Goal: Task Accomplishment & Management: Manage account settings

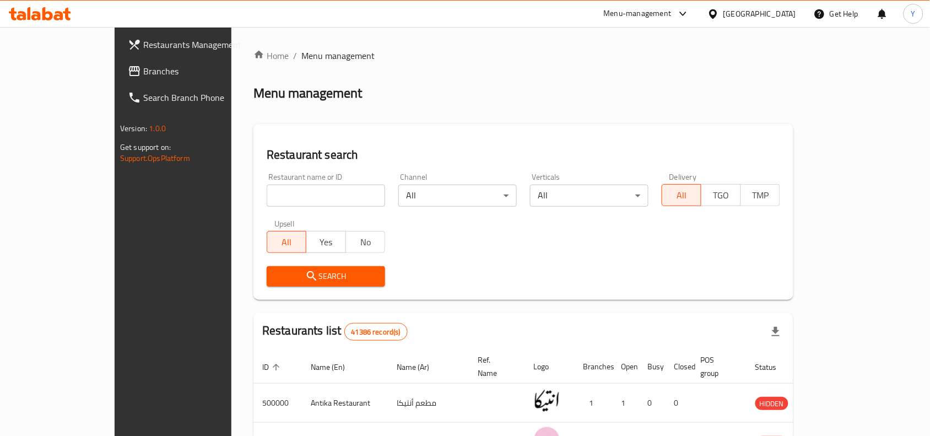
click at [273, 183] on div "Restaurant name or ID Restaurant name or ID" at bounding box center [326, 190] width 118 height 34
click at [277, 185] on input "search" at bounding box center [326, 196] width 118 height 22
paste input "504868"
type input "504868"
click button "Search" at bounding box center [326, 276] width 118 height 20
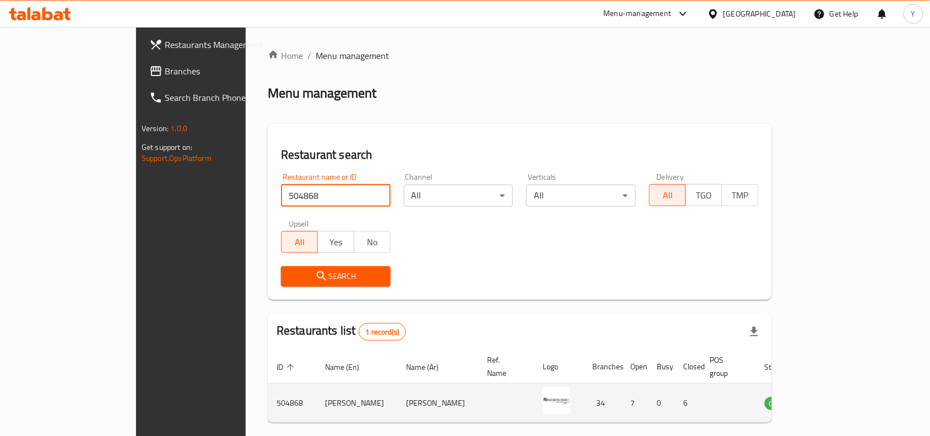
click at [836, 399] on icon "enhanced table" at bounding box center [829, 403] width 12 height 9
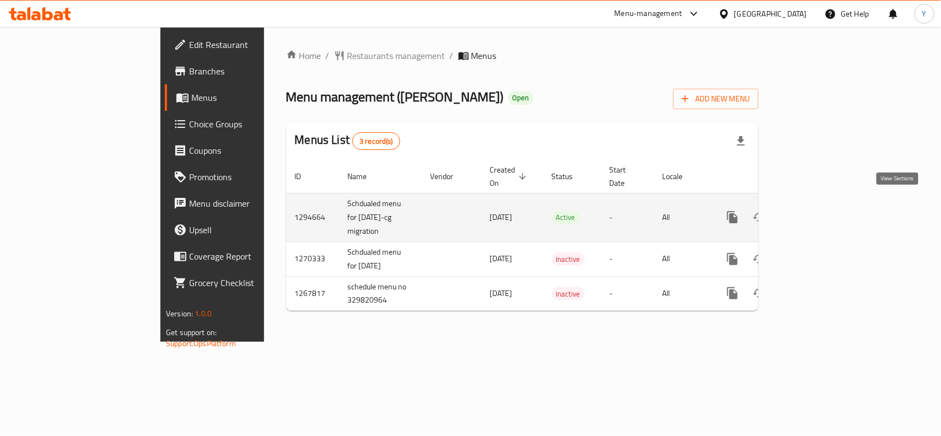
click at [818, 211] on icon "enhanced table" at bounding box center [811, 217] width 13 height 13
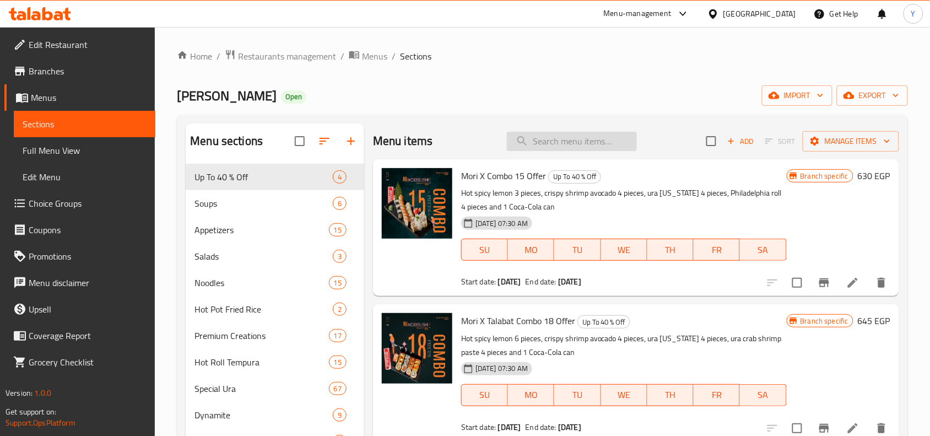
click at [558, 135] on input "search" at bounding box center [572, 141] width 130 height 19
paste input "Salmon teriyaki"
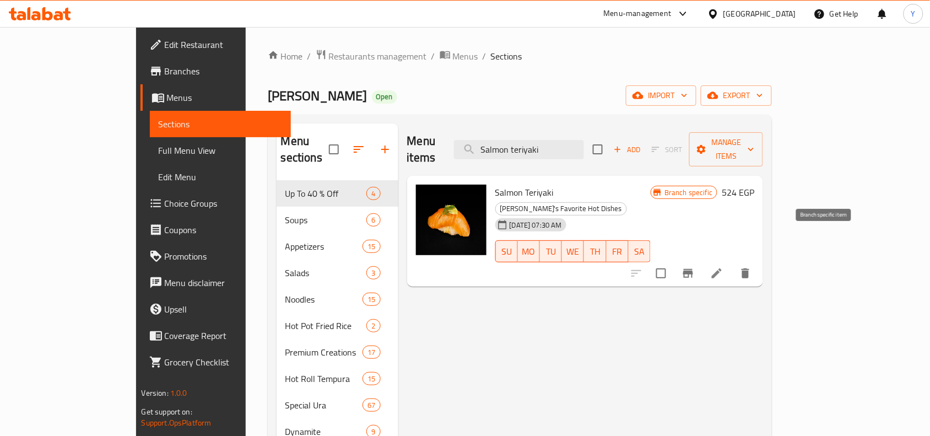
type input "Salmon teriyaki"
click at [693, 269] on icon "Branch-specific-item" at bounding box center [688, 273] width 10 height 9
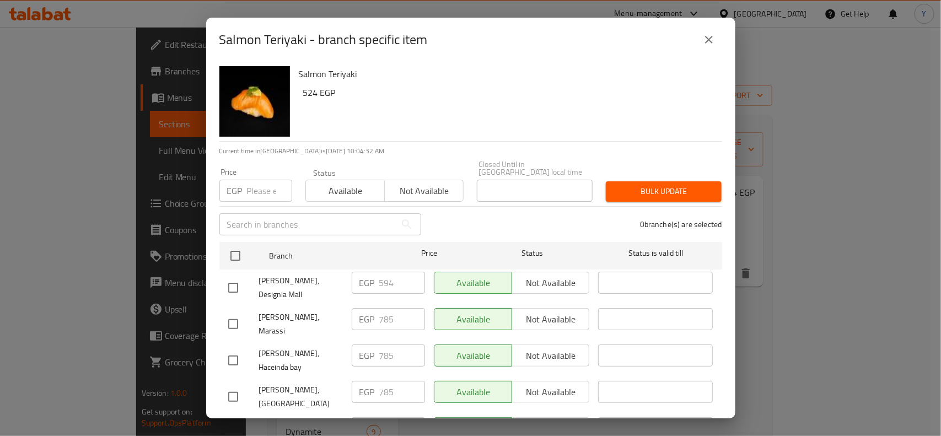
click at [642, 114] on div "Salmon Teriyaki 524 EGP" at bounding box center [505, 101] width 423 height 79
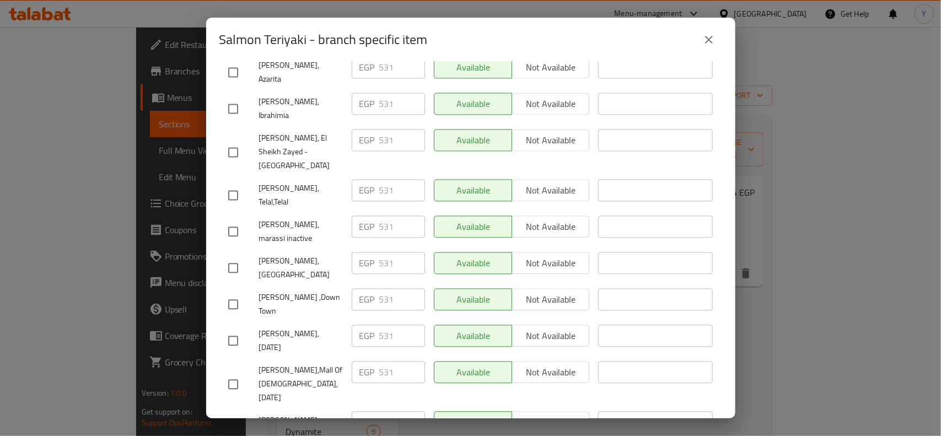
checkbox input "true"
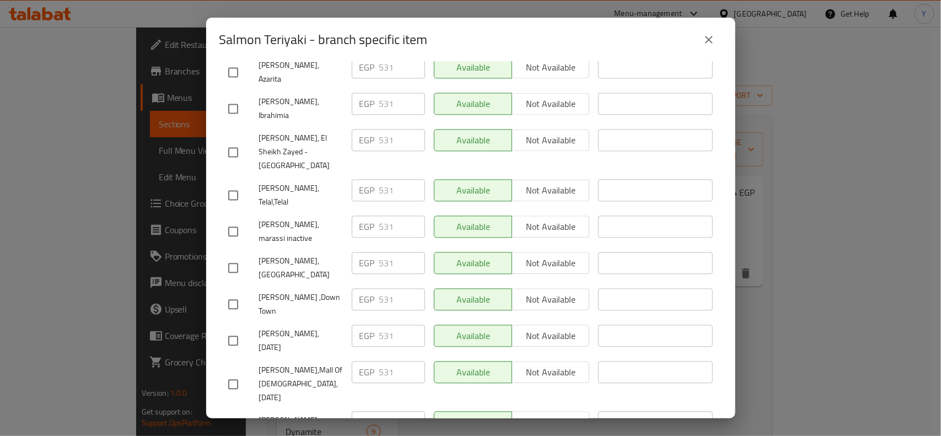
paste input "6"
type input "536"
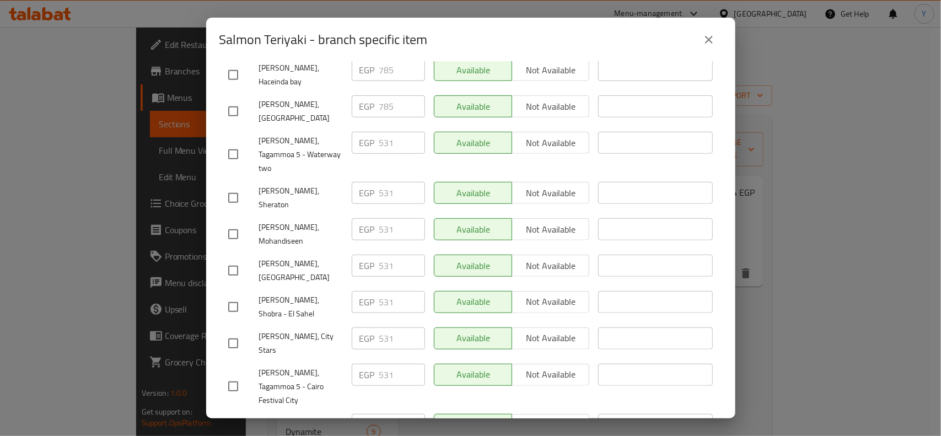
click at [231, 295] on input "checkbox" at bounding box center [233, 306] width 23 height 23
checkbox input "true"
click at [394, 291] on input "531" at bounding box center [402, 302] width 46 height 22
click at [389, 291] on input "531" at bounding box center [402, 302] width 46 height 22
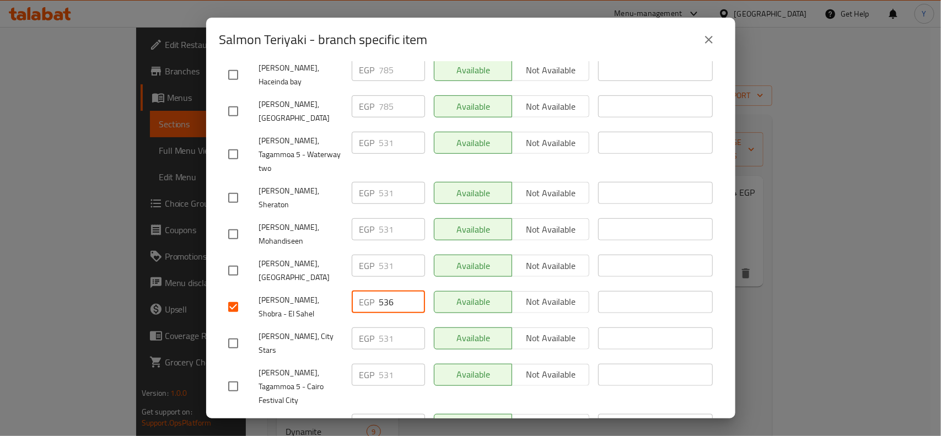
type input "536"
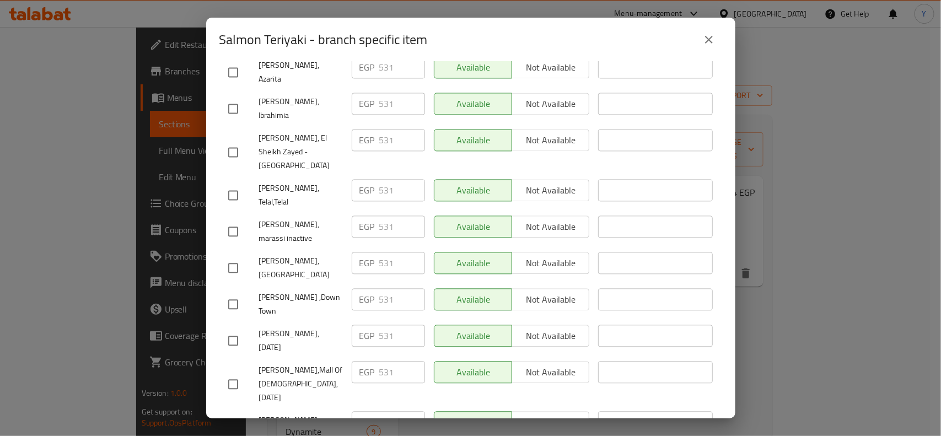
checkbox input "true"
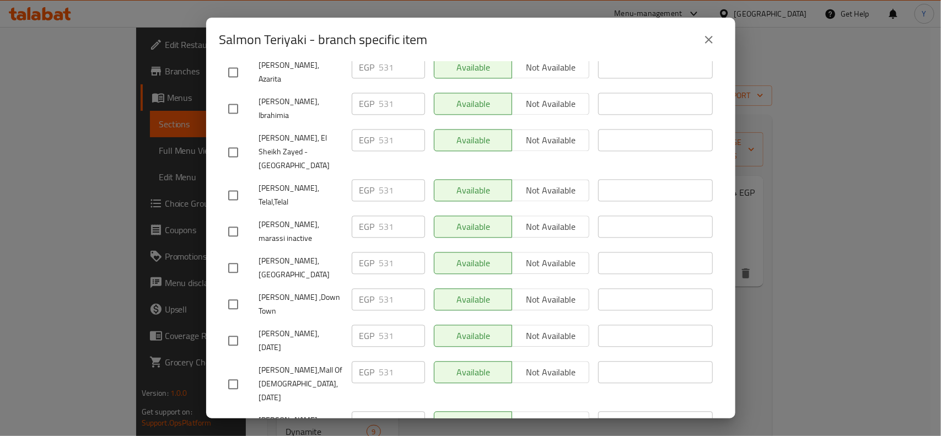
type input "536"
checkbox input "true"
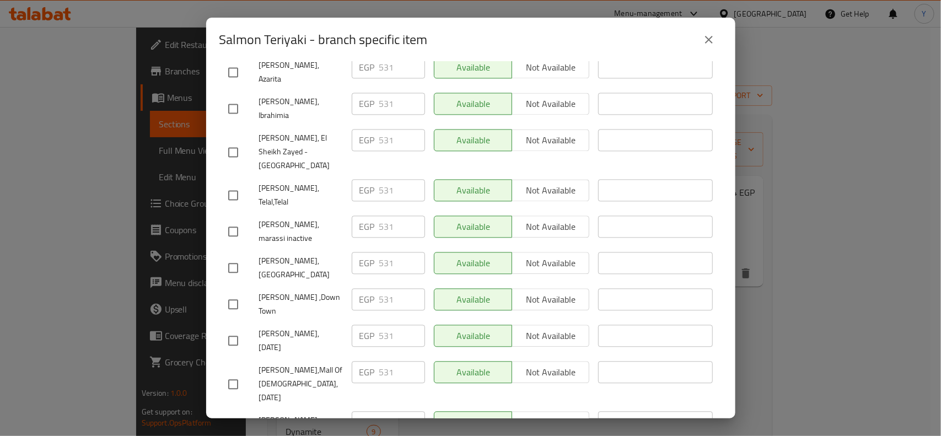
drag, startPoint x: 386, startPoint y: 291, endPoint x: 392, endPoint y: 293, distance: 5.9
type input "536"
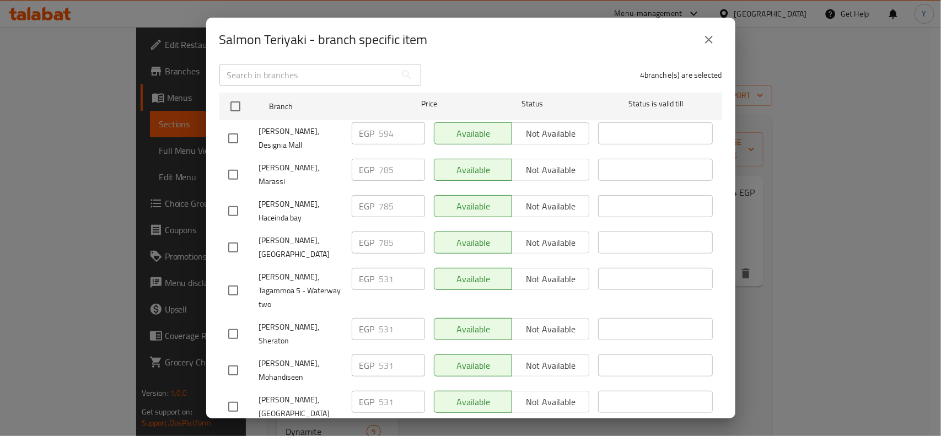
click at [228, 279] on input "checkbox" at bounding box center [233, 290] width 23 height 23
checkbox input "true"
click at [391, 268] on input "531" at bounding box center [402, 279] width 46 height 22
type input "536"
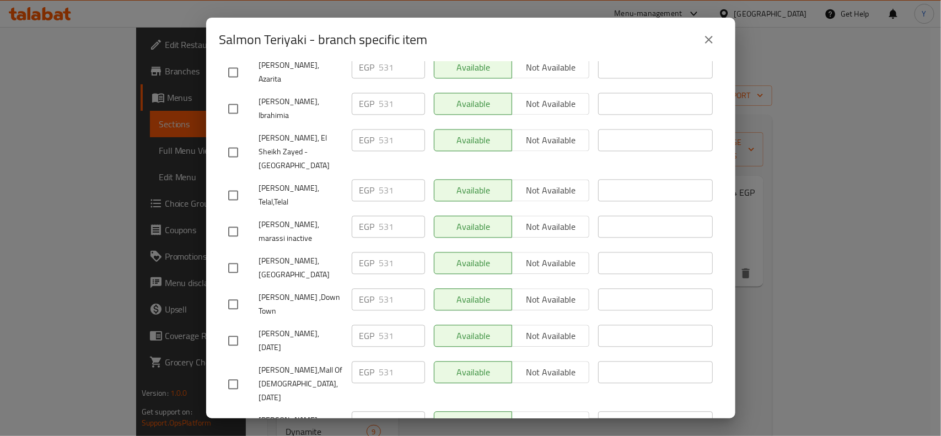
checkbox input "true"
type input "536"
click at [230, 422] on input "checkbox" at bounding box center [233, 433] width 23 height 23
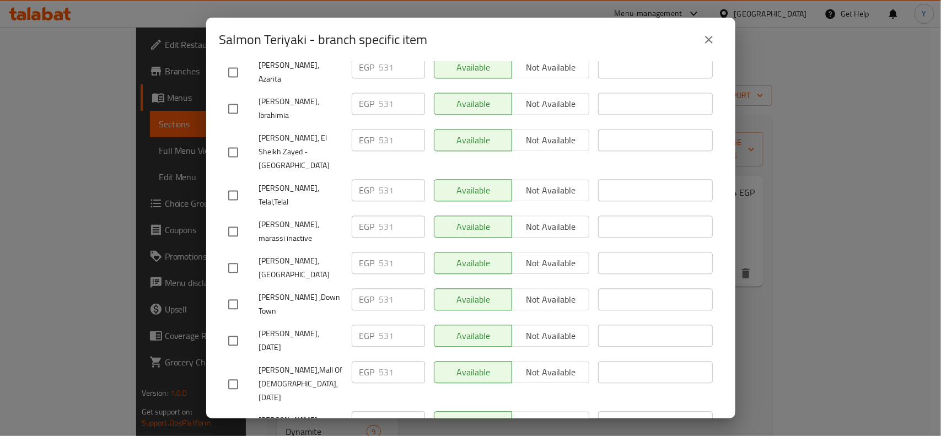
checkbox input "true"
click at [387, 411] on input "531" at bounding box center [402, 422] width 46 height 22
type input "536"
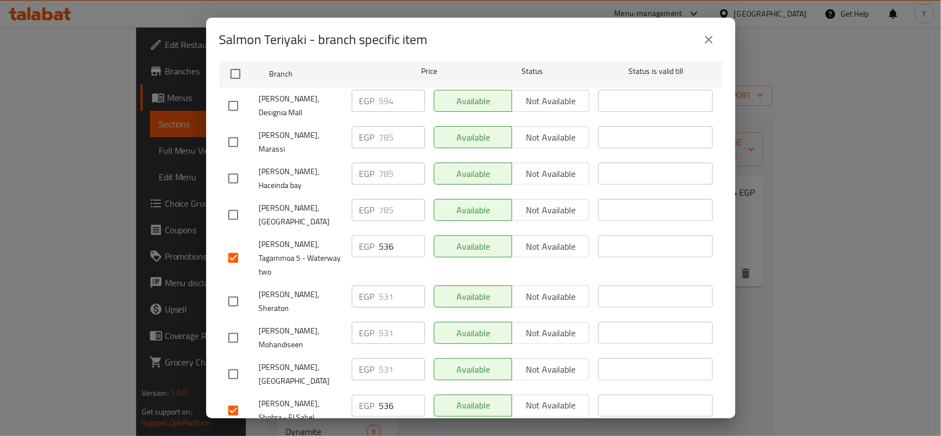
click at [230, 290] on input "checkbox" at bounding box center [233, 301] width 23 height 23
checkbox input "true"
click at [386, 285] on input "531" at bounding box center [402, 296] width 46 height 22
type input "536"
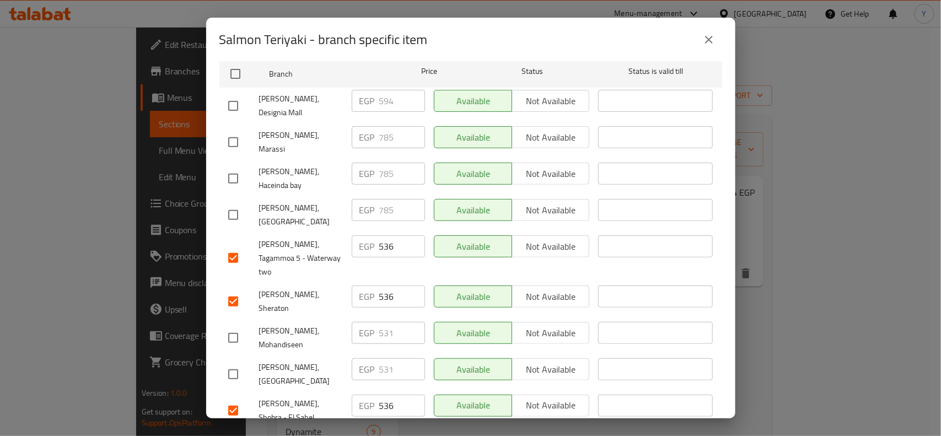
checkbox input "true"
click at [390, 431] on input "531" at bounding box center [402, 442] width 46 height 22
type input "536"
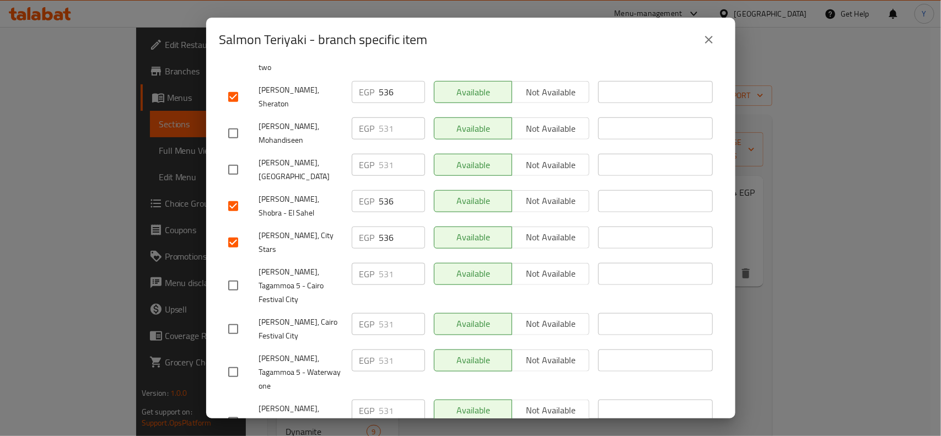
click at [227, 317] on input "checkbox" at bounding box center [233, 328] width 23 height 23
checkbox input "true"
click at [386, 313] on input "531" at bounding box center [402, 324] width 46 height 22
type input "536"
click at [235, 360] on input "checkbox" at bounding box center [233, 371] width 23 height 23
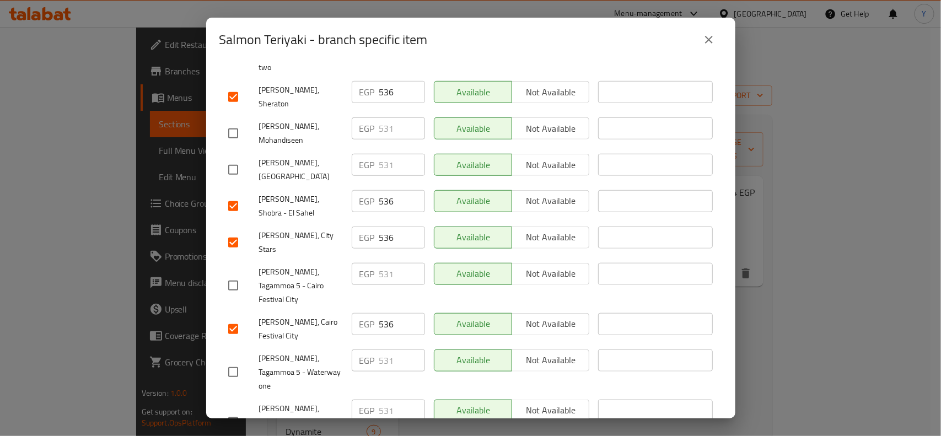
checkbox input "true"
click at [387, 349] on input "531" at bounding box center [402, 360] width 46 height 22
type input "536"
click at [240, 411] on input "checkbox" at bounding box center [233, 422] width 23 height 23
checkbox input "true"
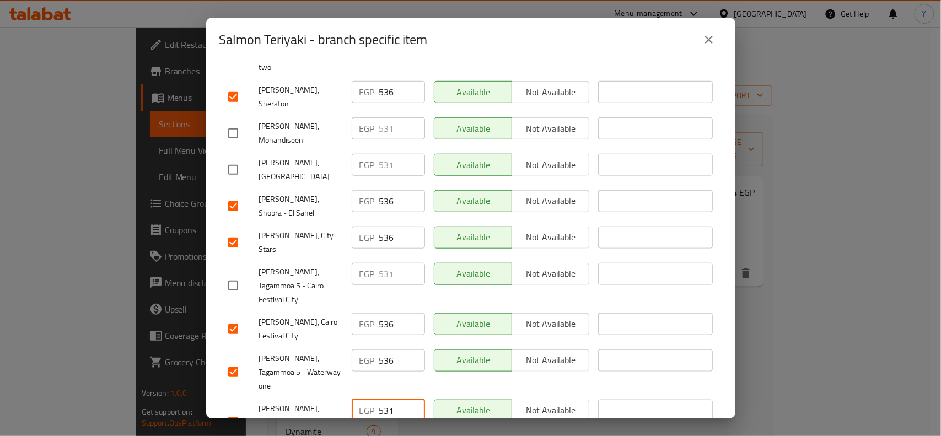
click at [392, 400] on input "531" at bounding box center [402, 411] width 46 height 22
type input "536"
checkbox input "true"
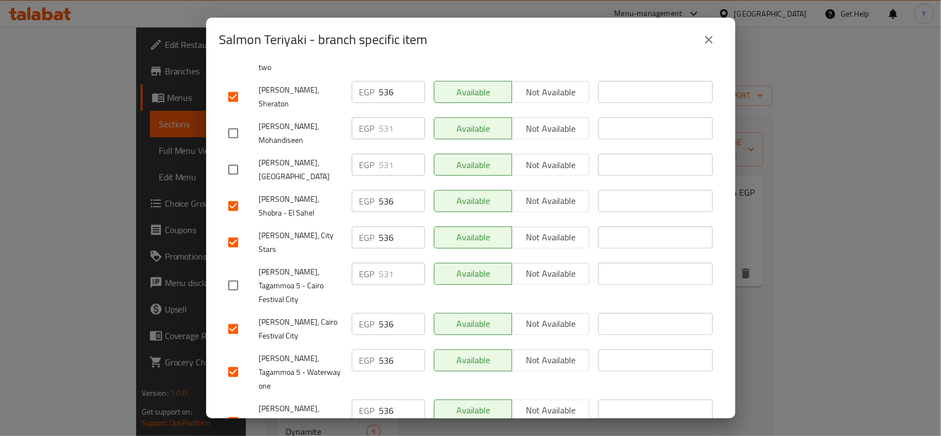
type input "536"
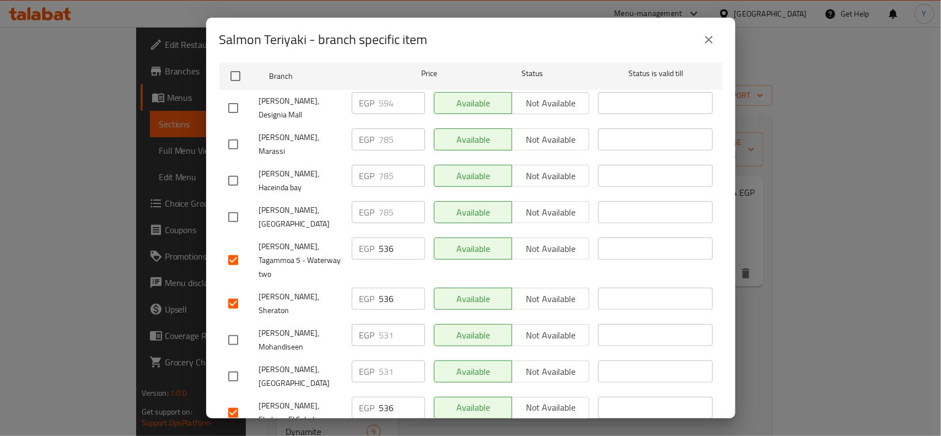
scroll to position [491, 0]
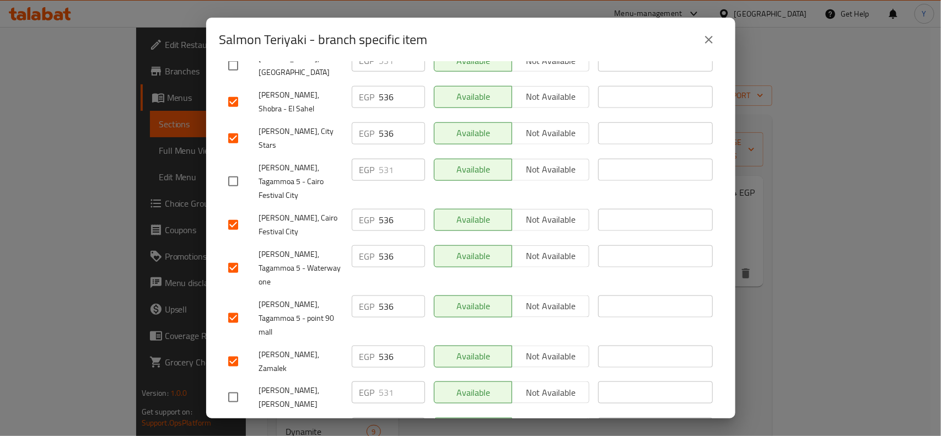
click at [239, 386] on input "checkbox" at bounding box center [233, 397] width 23 height 23
checkbox input "true"
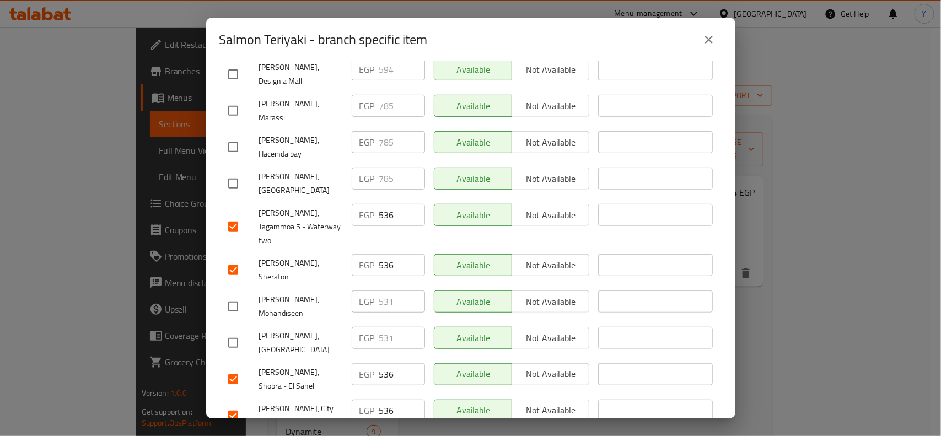
click at [236, 295] on input "checkbox" at bounding box center [233, 306] width 23 height 23
checkbox input "true"
drag, startPoint x: 387, startPoint y: 235, endPoint x: 392, endPoint y: 237, distance: 5.9
click at [392, 290] on input "531" at bounding box center [402, 301] width 46 height 22
type input "536"
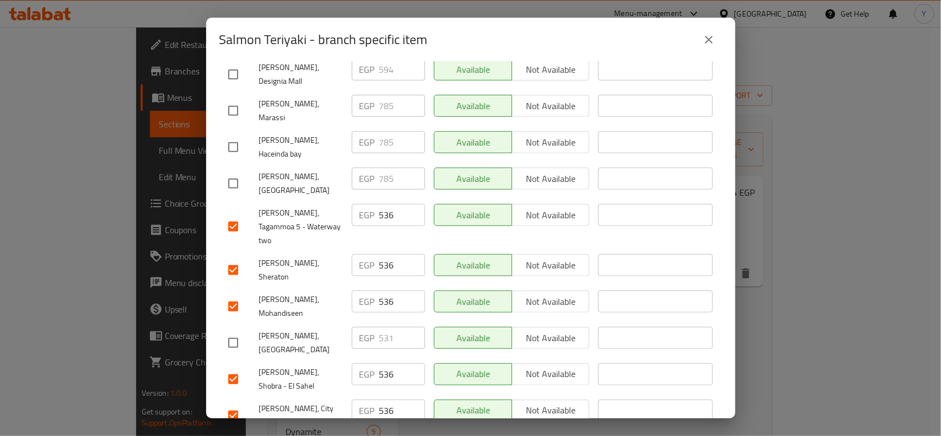
scroll to position [519, 0]
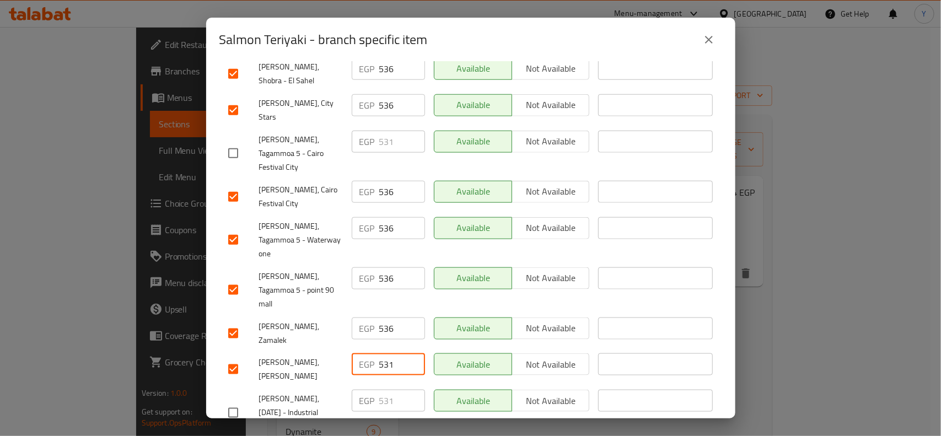
click at [387, 353] on input "531" at bounding box center [402, 364] width 46 height 22
type input "536"
click at [236, 401] on input "checkbox" at bounding box center [233, 412] width 23 height 23
checkbox input "true"
click at [390, 390] on input "531" at bounding box center [402, 401] width 46 height 22
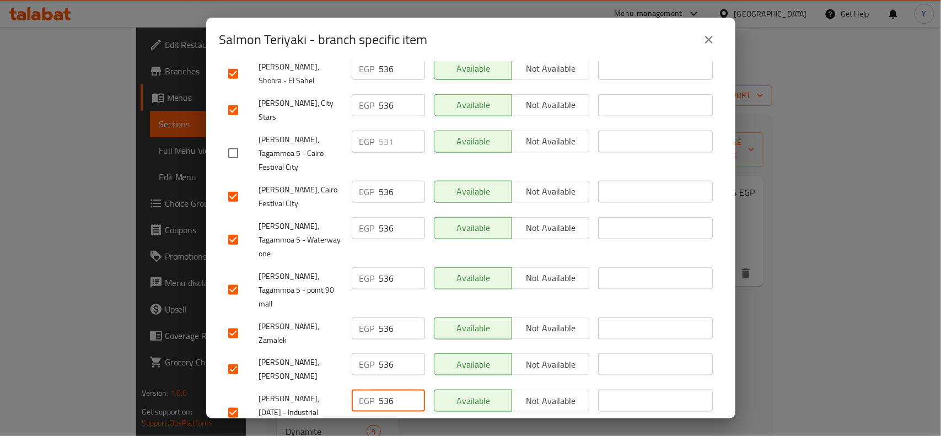
type input "536"
checkbox input "true"
type input "536"
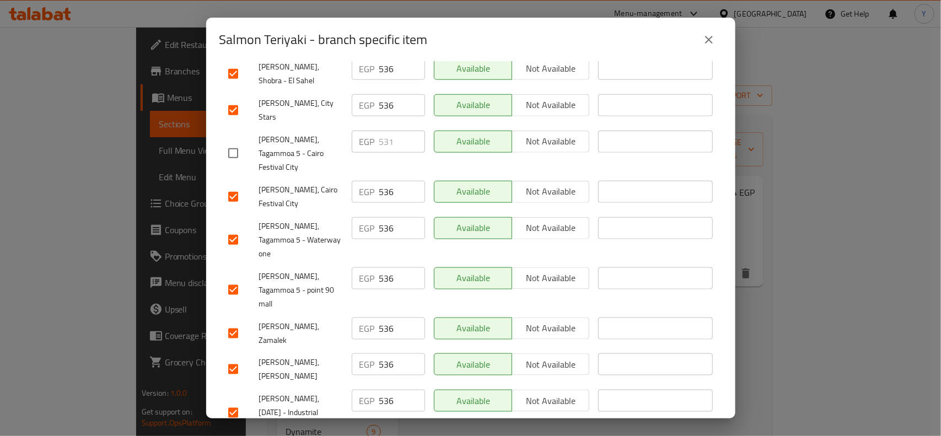
scroll to position [776, 0]
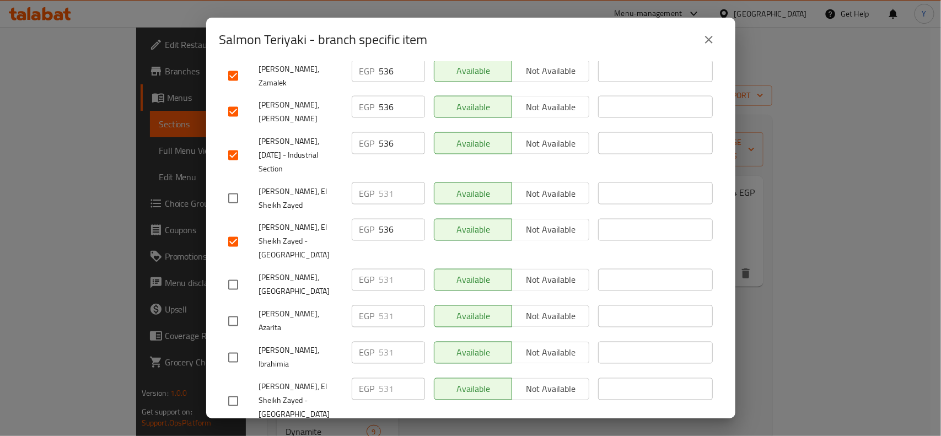
click at [233, 390] on input "checkbox" at bounding box center [233, 401] width 23 height 23
checkbox input "true"
drag, startPoint x: 387, startPoint y: 227, endPoint x: 393, endPoint y: 229, distance: 5.9
click at [393, 378] on input "531" at bounding box center [402, 389] width 46 height 22
type input "536"
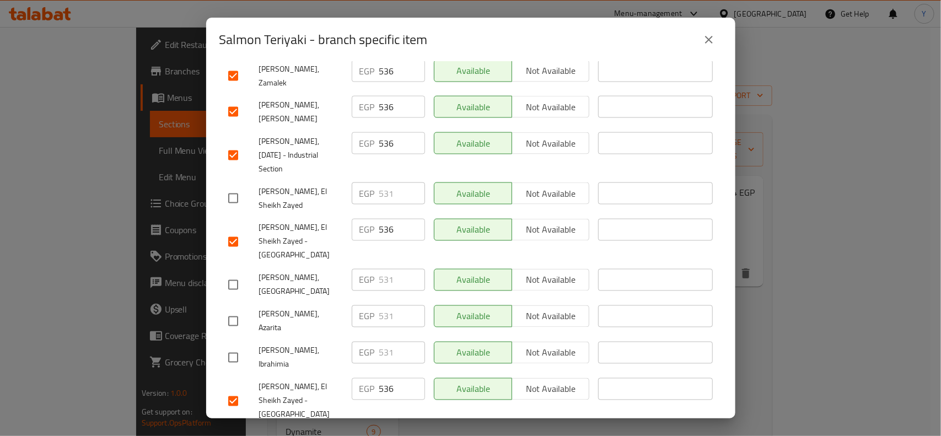
checkbox input "true"
drag, startPoint x: 386, startPoint y: 376, endPoint x: 396, endPoint y: 382, distance: 11.3
type input "536"
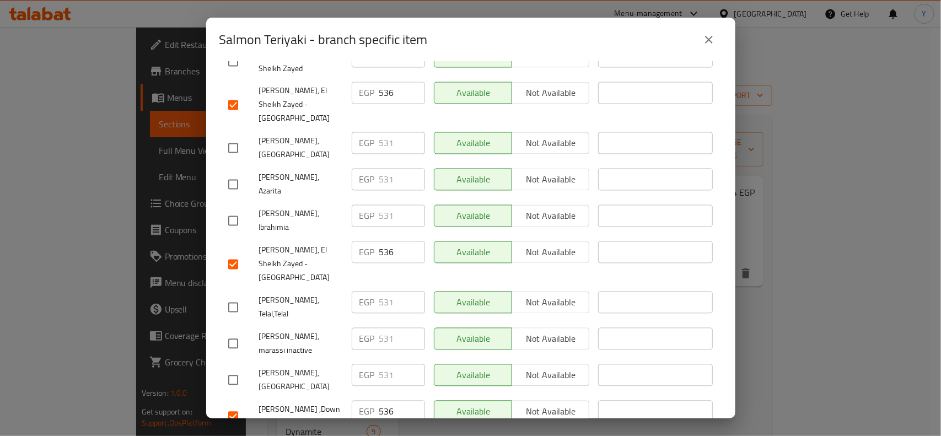
scroll to position [921, 0]
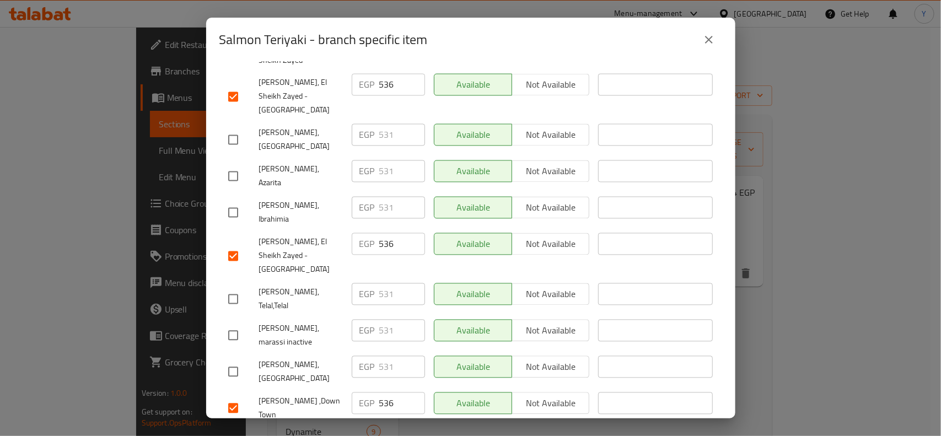
checkbox input "true"
click at [390, 429] on input "531" at bounding box center [402, 440] width 46 height 22
type input "536"
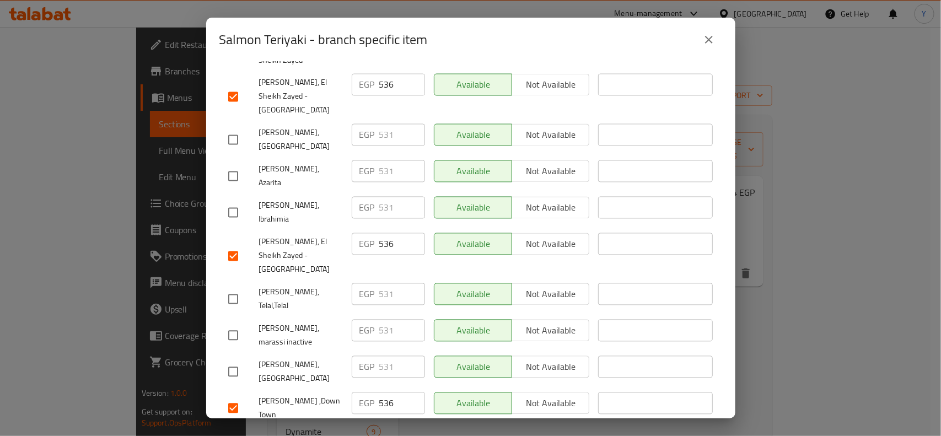
checkbox input "true"
type input "536"
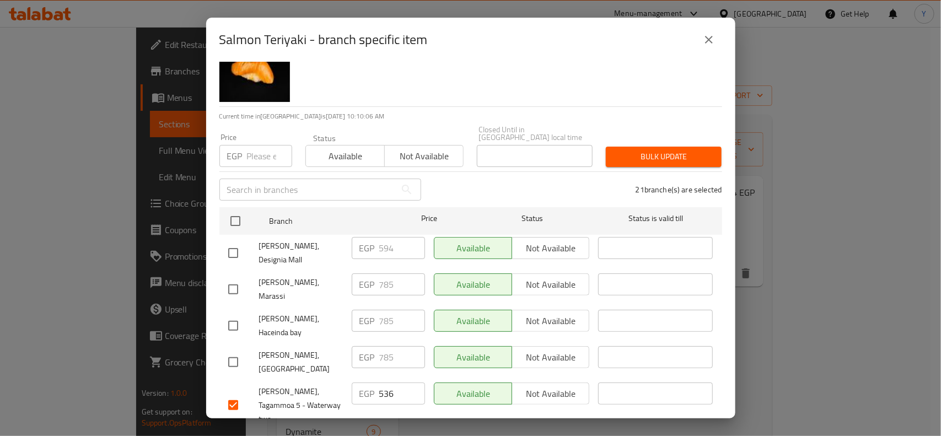
click at [233, 241] on input "checkbox" at bounding box center [233, 252] width 23 height 23
checkbox input "true"
click at [379, 238] on input "594" at bounding box center [402, 248] width 46 height 22
paste input "601"
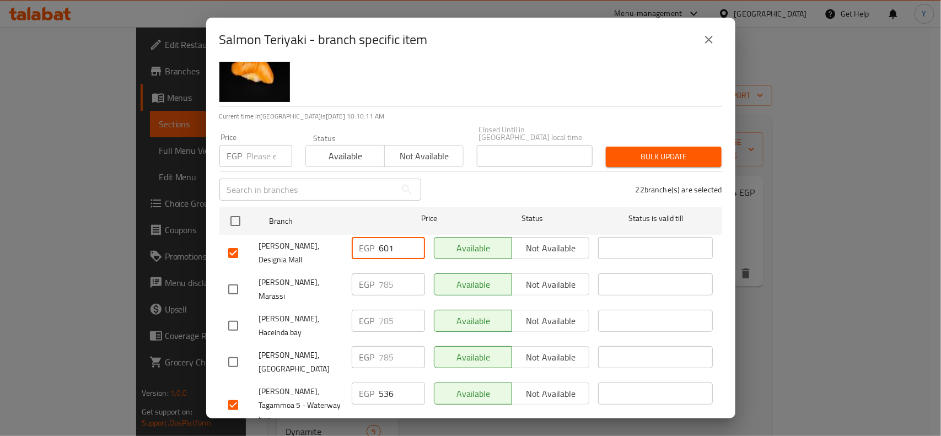
type input "601"
click at [519, 176] on div "22 branche(s) are selected" at bounding box center [578, 190] width 301 height 40
click at [514, 188] on div "22 branche(s) are selected" at bounding box center [578, 190] width 301 height 40
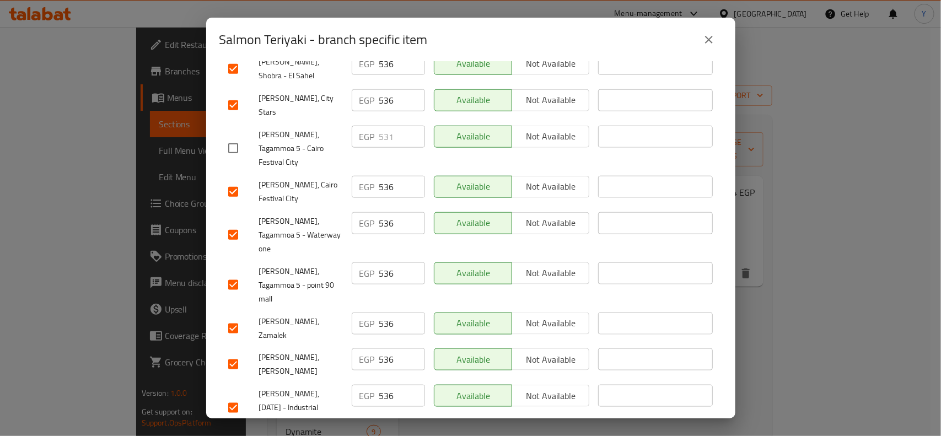
scroll to position [586, 0]
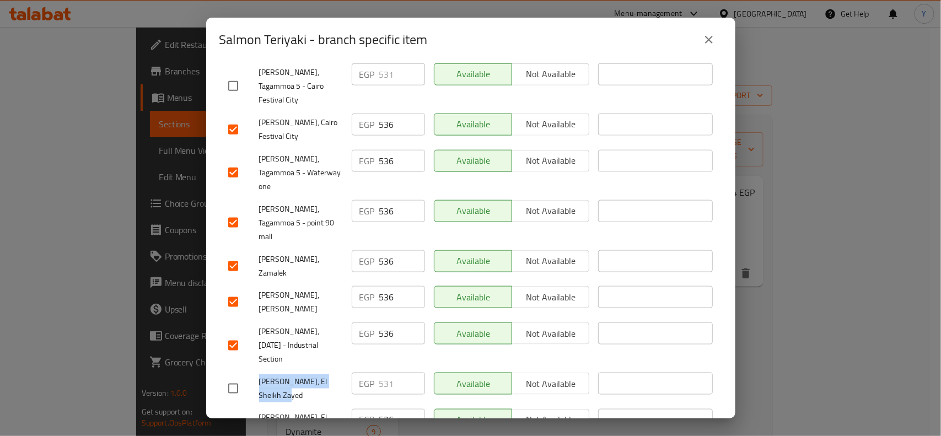
drag, startPoint x: 261, startPoint y: 246, endPoint x: 290, endPoint y: 259, distance: 32.1
click at [290, 375] on span "[PERSON_NAME], El Sheikh Zayed" at bounding box center [301, 389] width 84 height 28
copy span "[PERSON_NAME], El Sheikh Zayed"
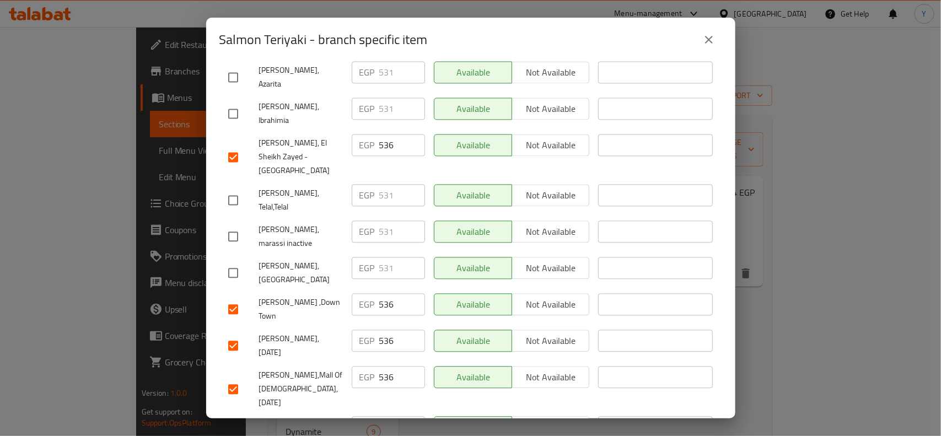
scroll to position [1025, 0]
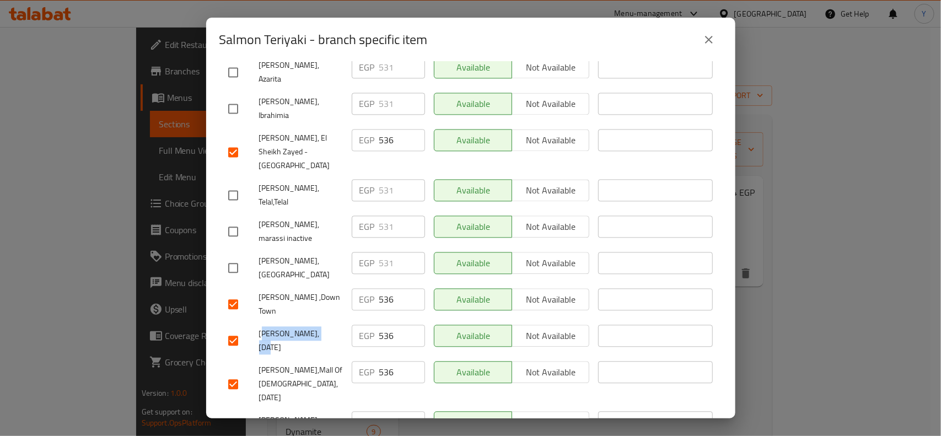
drag, startPoint x: 317, startPoint y: 153, endPoint x: 265, endPoint y: 154, distance: 51.8
click at [265, 327] on span "[PERSON_NAME], [DATE]" at bounding box center [301, 341] width 84 height 28
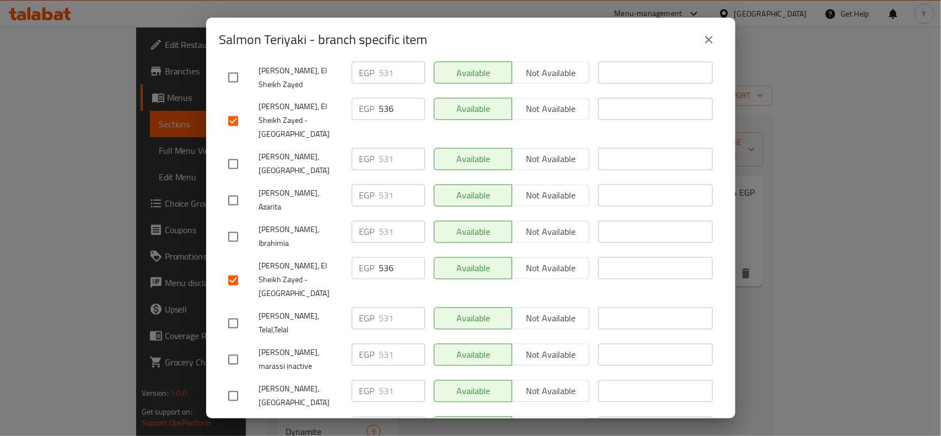
scroll to position [887, 0]
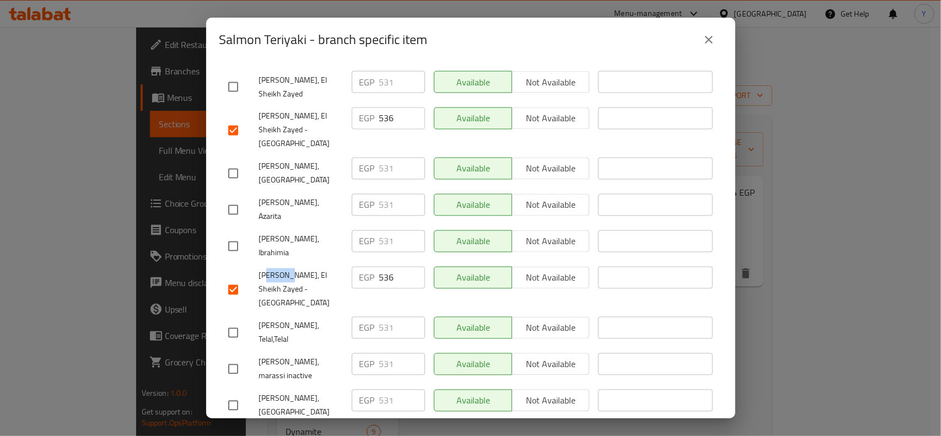
drag, startPoint x: 269, startPoint y: 122, endPoint x: 289, endPoint y: 122, distance: 20.4
click at [289, 269] on span "[PERSON_NAME], El Sheikh Zayed - [GEOGRAPHIC_DATA]" at bounding box center [301, 289] width 84 height 41
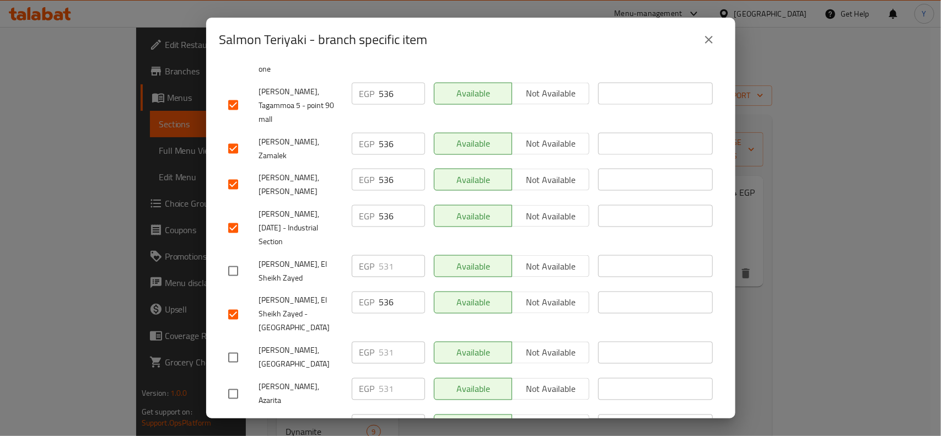
scroll to position [681, 0]
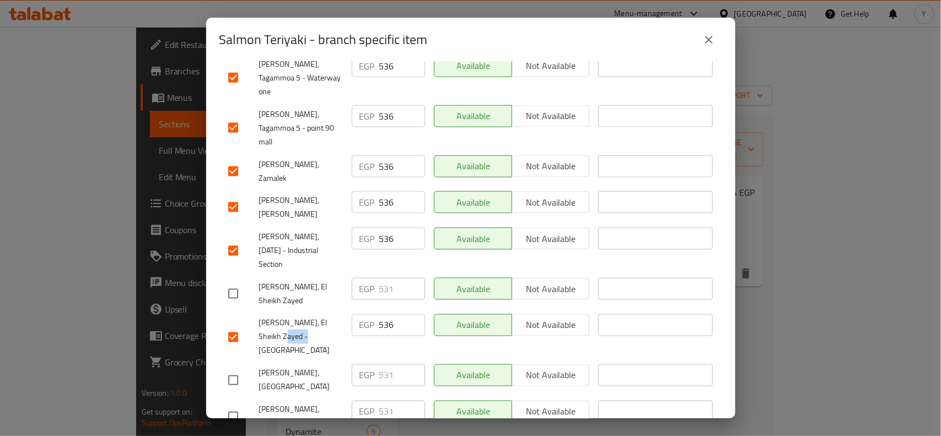
drag, startPoint x: 276, startPoint y: 207, endPoint x: 294, endPoint y: 202, distance: 19.0
click at [294, 316] on span "[PERSON_NAME], El Sheikh Zayed - [GEOGRAPHIC_DATA]" at bounding box center [301, 336] width 84 height 41
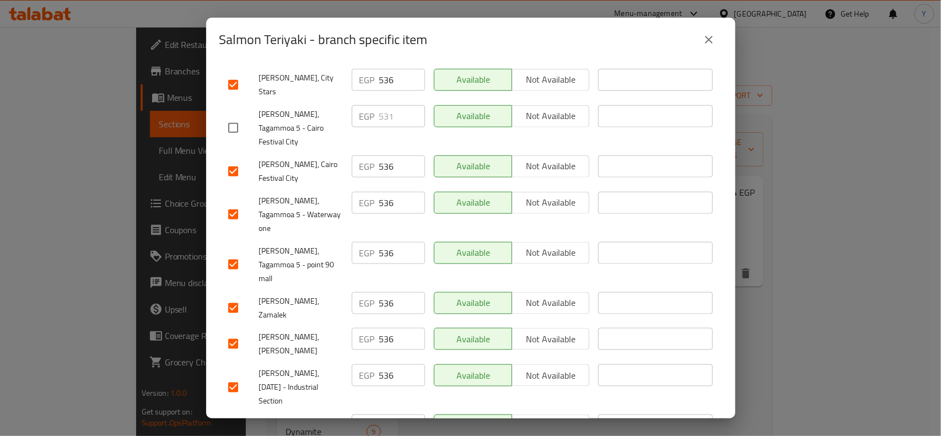
scroll to position [543, 0]
drag, startPoint x: 276, startPoint y: 243, endPoint x: 282, endPoint y: 241, distance: 5.6
click at [282, 368] on span "[PERSON_NAME], [DATE] - Industrial Section" at bounding box center [301, 388] width 84 height 41
click at [270, 331] on span "[PERSON_NAME], [PERSON_NAME]" at bounding box center [301, 345] width 84 height 28
click at [265, 295] on span "[PERSON_NAME], Zamalek" at bounding box center [301, 309] width 84 height 28
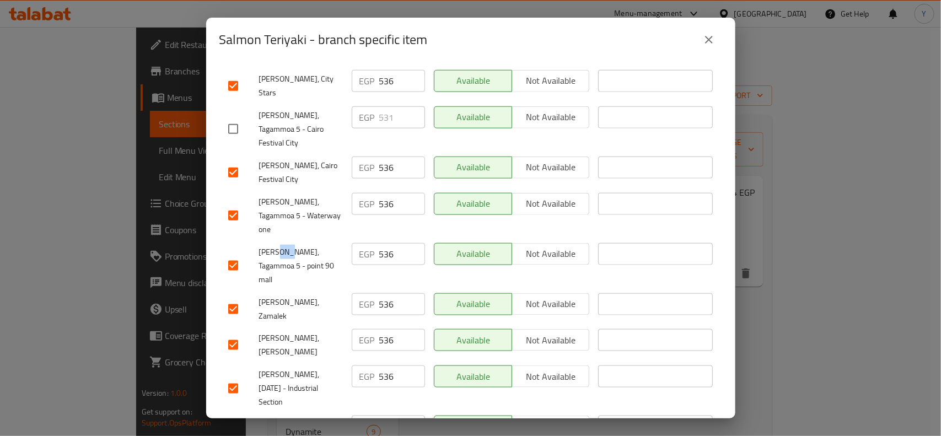
drag, startPoint x: 276, startPoint y: 150, endPoint x: 287, endPoint y: 149, distance: 11.0
click at [287, 245] on span "[PERSON_NAME], Tagammoa 5 - point 90 mall" at bounding box center [301, 265] width 84 height 41
drag, startPoint x: 266, startPoint y: 123, endPoint x: 282, endPoint y: 122, distance: 16.0
click at [282, 195] on span "[PERSON_NAME], Tagammoa 5 - Waterway one" at bounding box center [301, 215] width 84 height 41
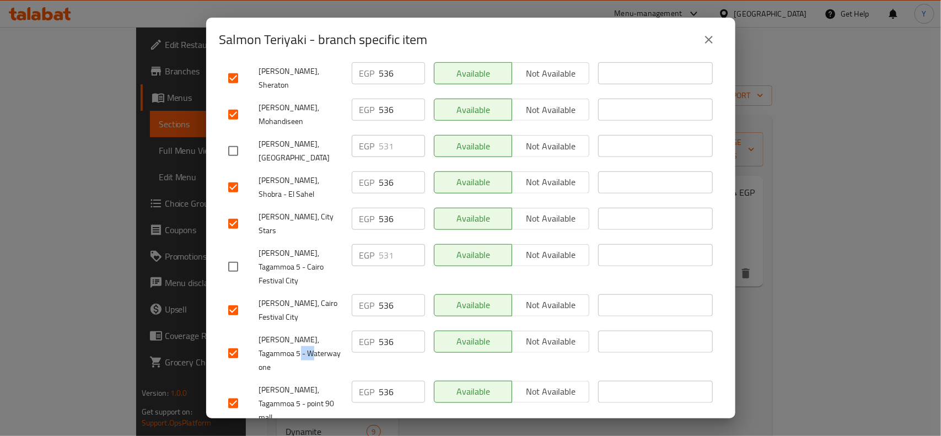
scroll to position [267, 0]
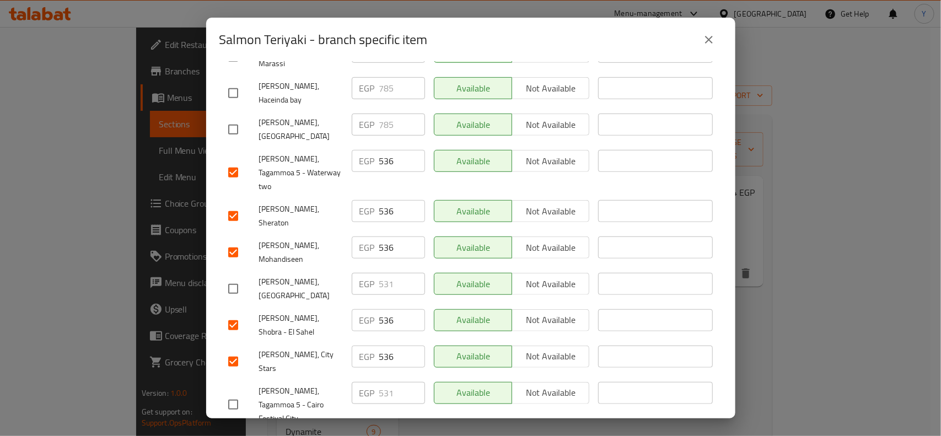
drag, startPoint x: 266, startPoint y: 357, endPoint x: 274, endPoint y: 356, distance: 8.3
click at [288, 348] on span "[PERSON_NAME], City Stars" at bounding box center [301, 362] width 84 height 28
drag, startPoint x: 273, startPoint y: 254, endPoint x: 285, endPoint y: 254, distance: 12.7
click at [285, 311] on span "[PERSON_NAME], Shobra - El Sahel" at bounding box center [301, 325] width 84 height 28
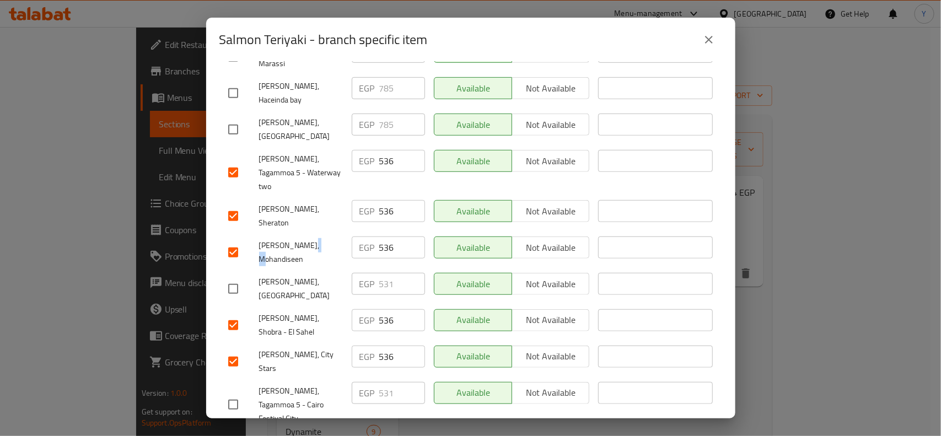
drag, startPoint x: 270, startPoint y: 193, endPoint x: 278, endPoint y: 192, distance: 8.3
click at [278, 239] on span "[PERSON_NAME], Mohandiseen" at bounding box center [301, 253] width 84 height 28
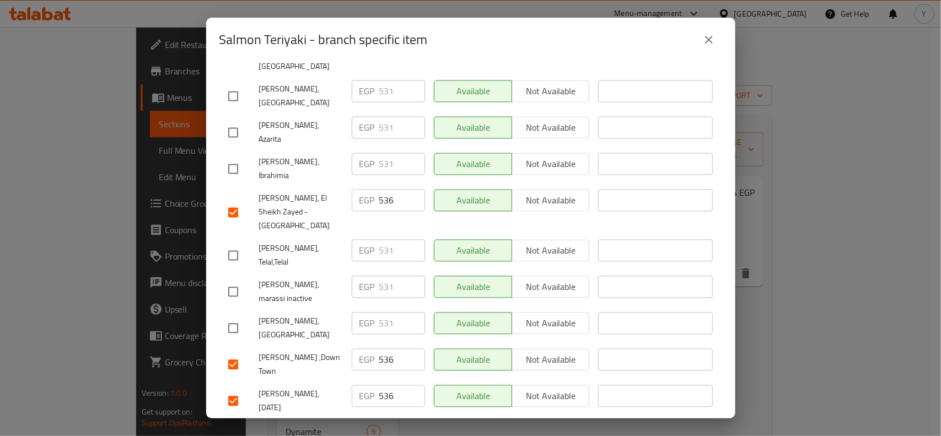
scroll to position [1025, 0]
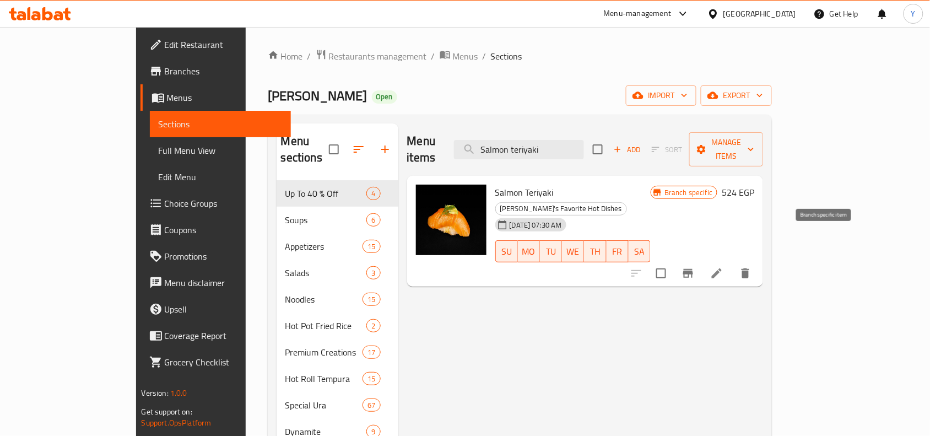
click at [702, 260] on button "Branch-specific-item" at bounding box center [688, 273] width 26 height 26
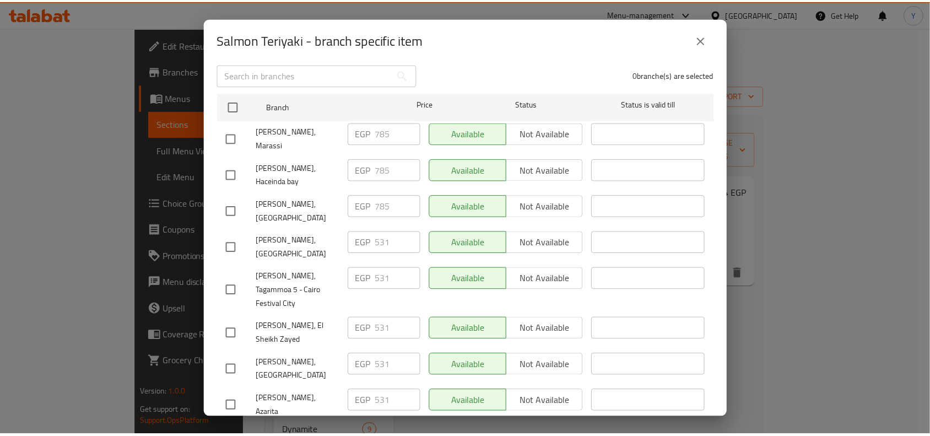
scroll to position [0, 0]
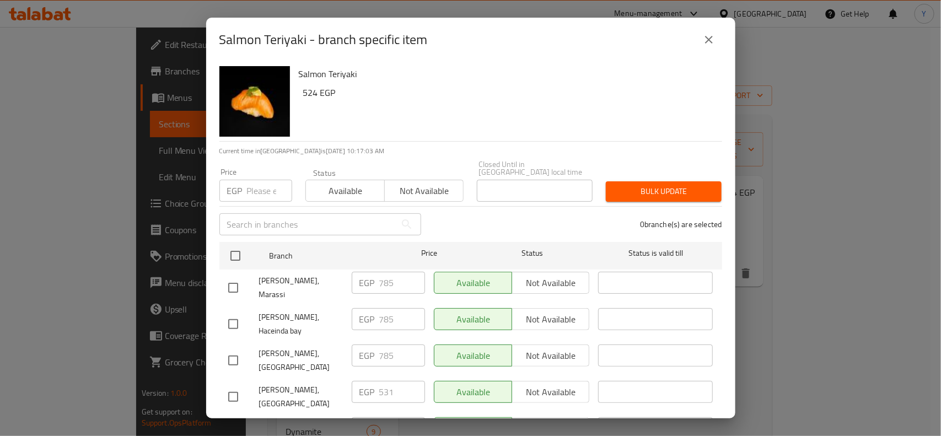
click at [767, 319] on div "Salmon Teriyaki - branch specific item Salmon Teriyaki 524 EGP Current time in …" at bounding box center [470, 218] width 941 height 436
click at [711, 37] on icon "close" at bounding box center [709, 40] width 8 height 8
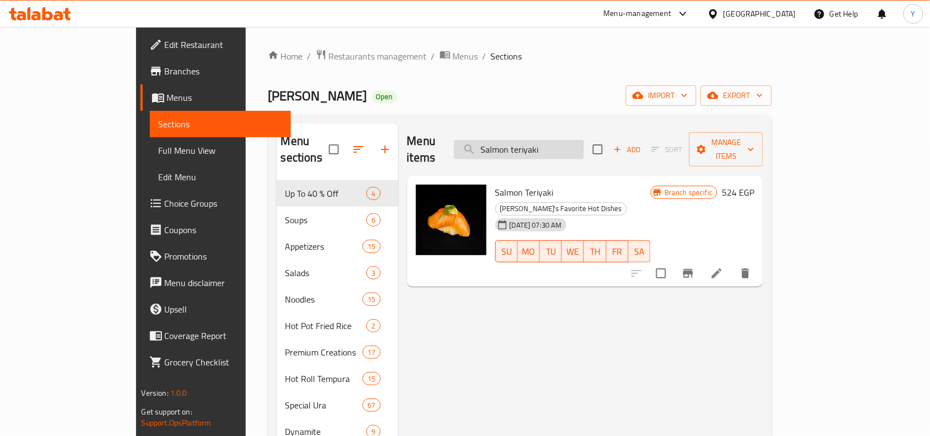
click at [584, 140] on input "Salmon teriyaki" at bounding box center [519, 149] width 130 height 19
paste input "KOREAN NOODLES SMALL"
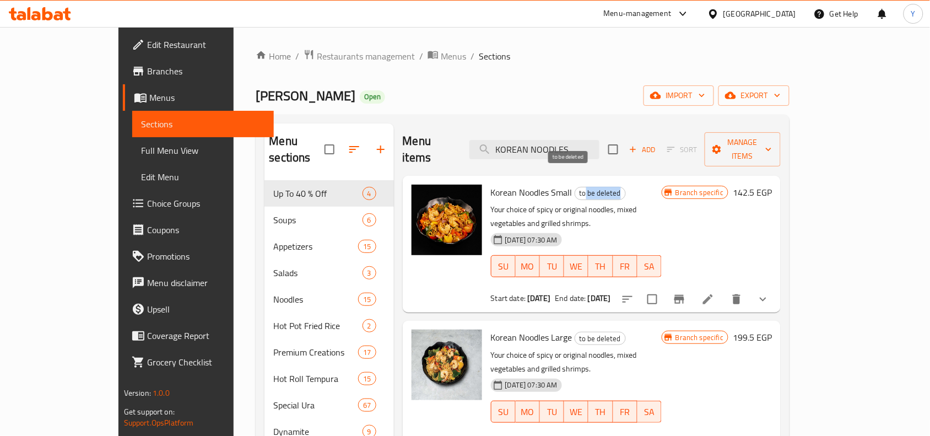
drag, startPoint x: 557, startPoint y: 174, endPoint x: 588, endPoint y: 173, distance: 30.9
click at [588, 187] on span "to be deleted" at bounding box center [600, 193] width 50 height 13
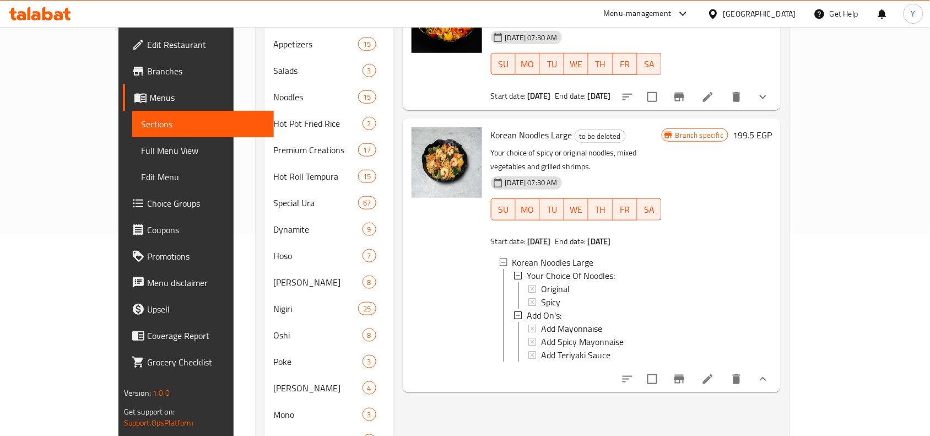
scroll to position [138, 0]
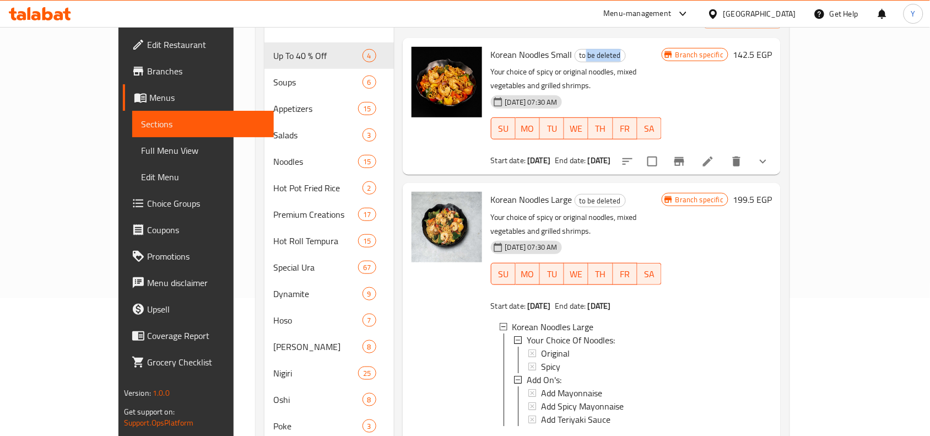
click at [770, 155] on icon "show more" at bounding box center [763, 161] width 13 height 13
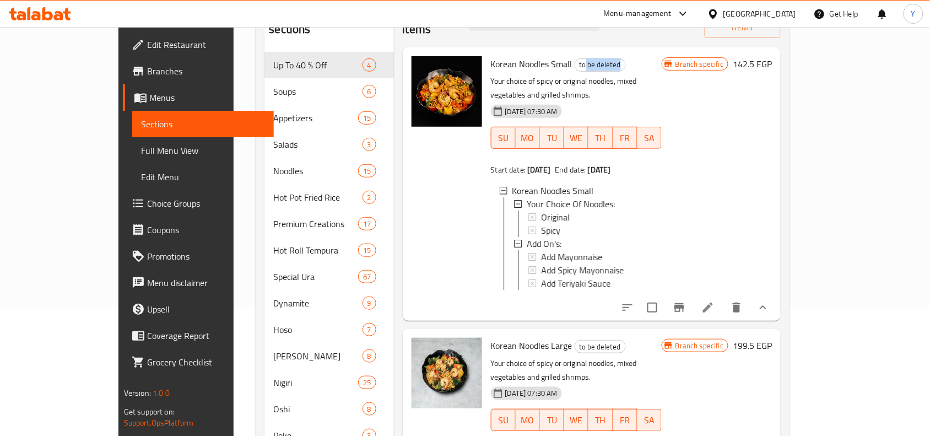
scroll to position [69, 0]
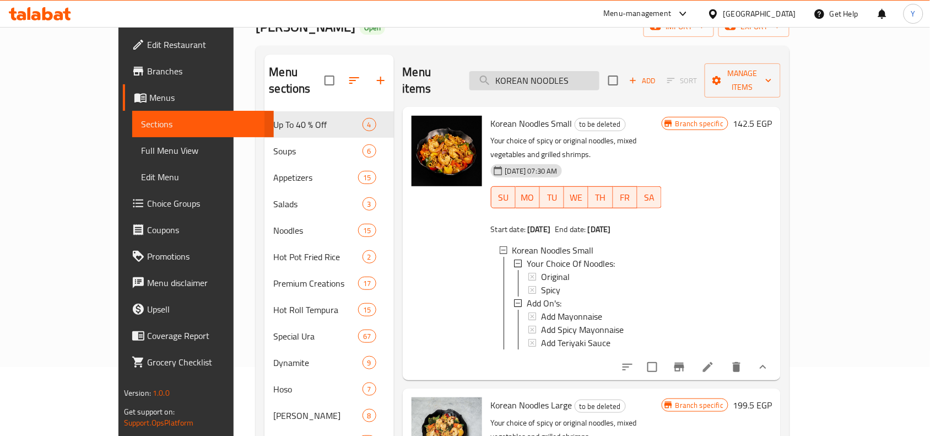
click at [549, 71] on input "KOREAN NOODLES" at bounding box center [535, 80] width 130 height 19
click at [553, 71] on input "KOREAN NOODLES" at bounding box center [535, 80] width 130 height 19
drag, startPoint x: 568, startPoint y: 71, endPoint x: 698, endPoint y: 82, distance: 130.5
click at [698, 82] on div "Menu items KOREAN NOODLES Add Sort Manage items" at bounding box center [592, 81] width 379 height 52
click at [570, 79] on input "KOREAN noodles" at bounding box center [535, 80] width 130 height 19
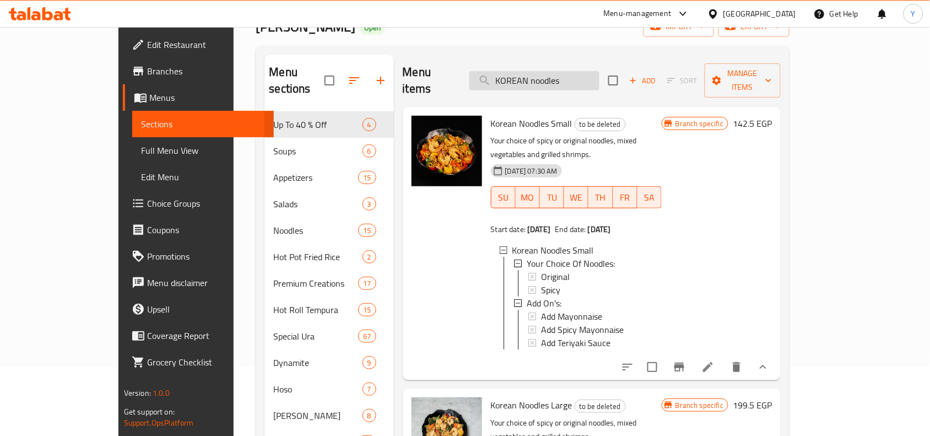
click at [570, 79] on input "KOREAN noodles" at bounding box center [535, 80] width 130 height 19
paste input "TEPPANYAKI [PERSON_NAME]"
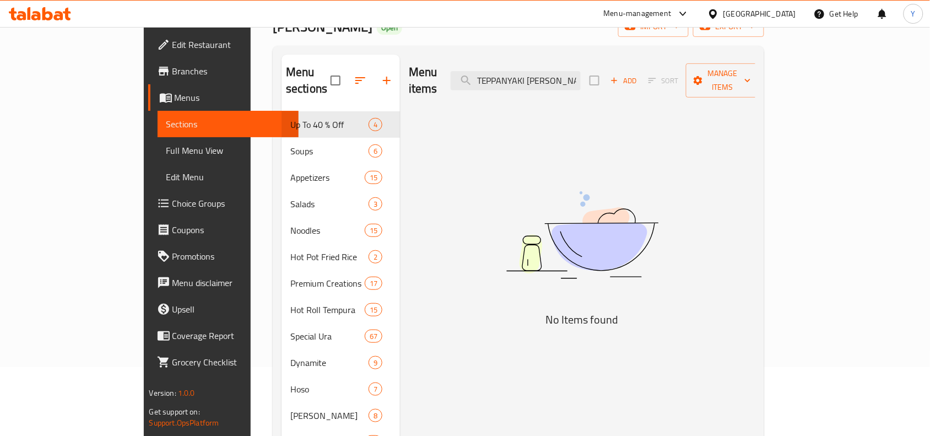
drag, startPoint x: 580, startPoint y: 69, endPoint x: 638, endPoint y: 76, distance: 58.3
click at [638, 76] on div "Menu items TEPPANYAKI SALAMON Add Sort Manage items" at bounding box center [582, 81] width 347 height 52
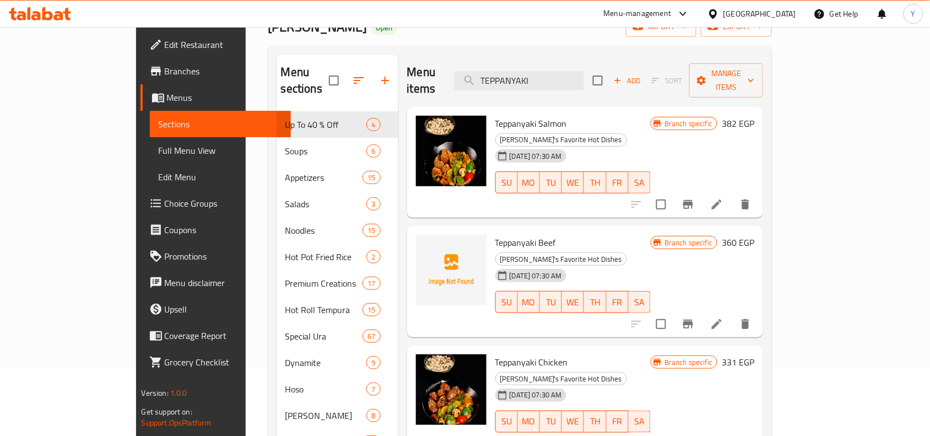
type input "TEPPANYAKI"
click at [695, 198] on icon "Branch-specific-item" at bounding box center [688, 204] width 13 height 13
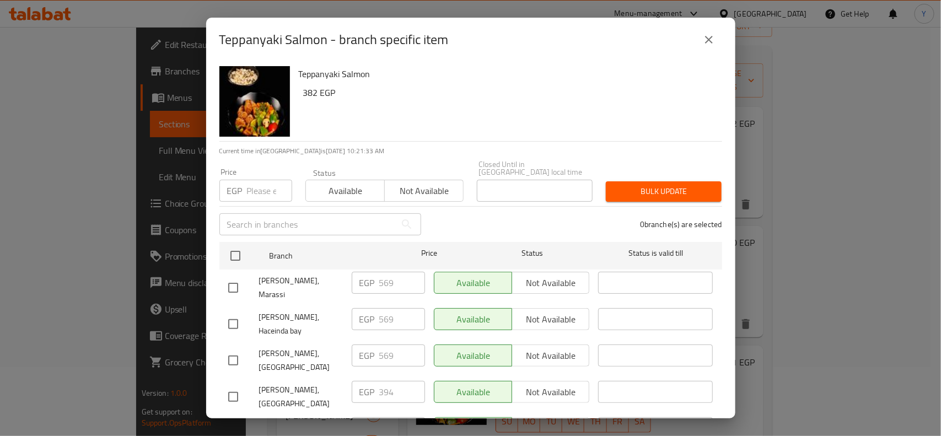
click at [596, 118] on div "Teppanyaki Salmon 382 EGP" at bounding box center [505, 101] width 423 height 79
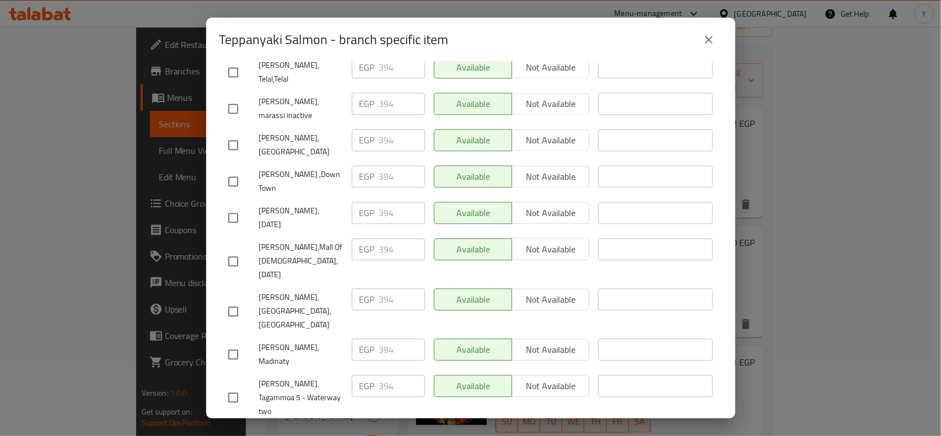
checkbox input "true"
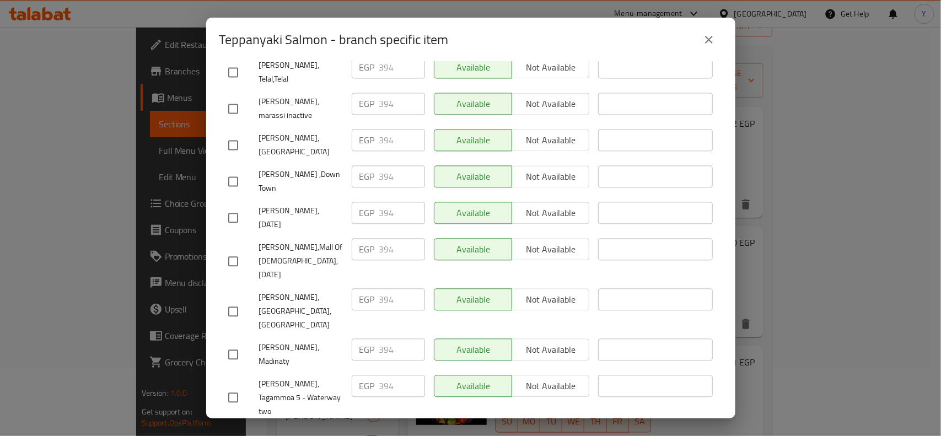
paste input "405"
type input "405"
click at [230, 429] on input "checkbox" at bounding box center [233, 440] width 23 height 23
checkbox input "true"
click at [374, 425] on div "EGP 394 ​" at bounding box center [388, 436] width 73 height 22
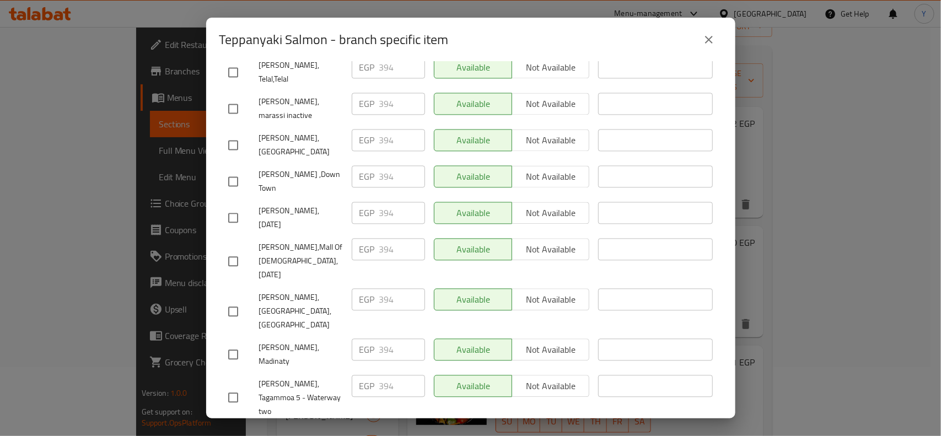
click at [374, 425] on div "EGP 394 ​" at bounding box center [388, 436] width 73 height 22
click at [381, 425] on input "394" at bounding box center [402, 436] width 46 height 22
type input "405"
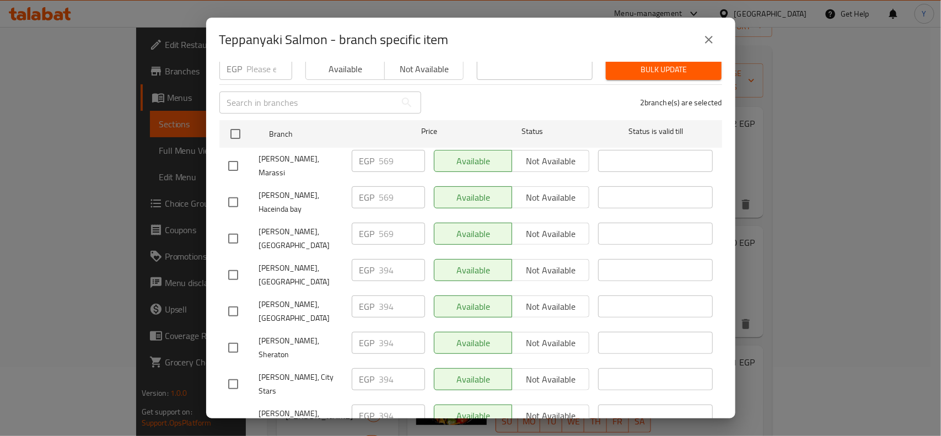
click at [236, 263] on input "checkbox" at bounding box center [233, 274] width 23 height 23
checkbox input "true"
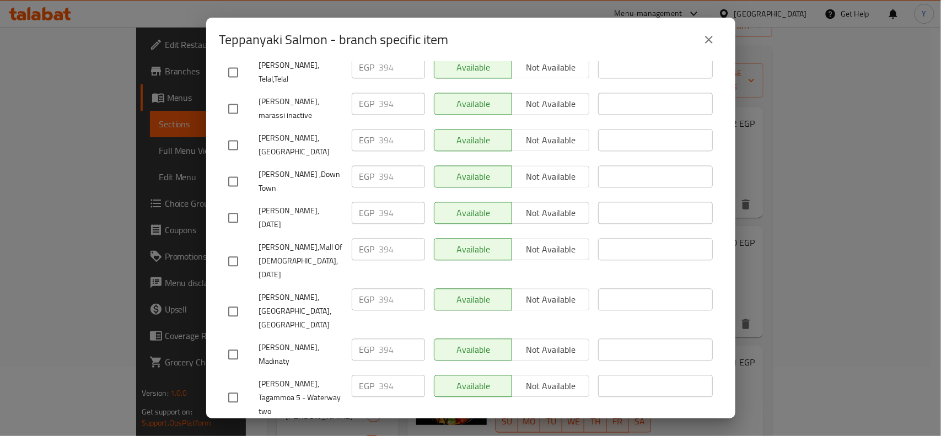
checkbox input "true"
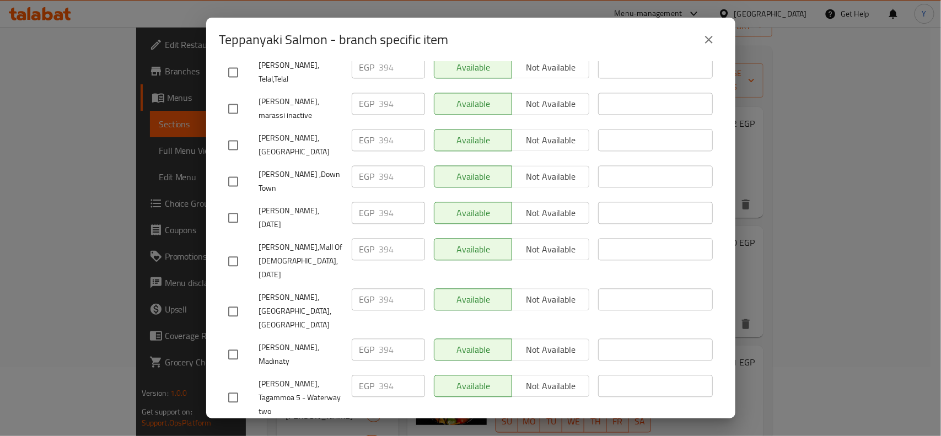
type input "405"
click at [237, 386] on input "checkbox" at bounding box center [233, 397] width 23 height 23
checkbox input "true"
click at [381, 375] on input "394" at bounding box center [402, 386] width 46 height 22
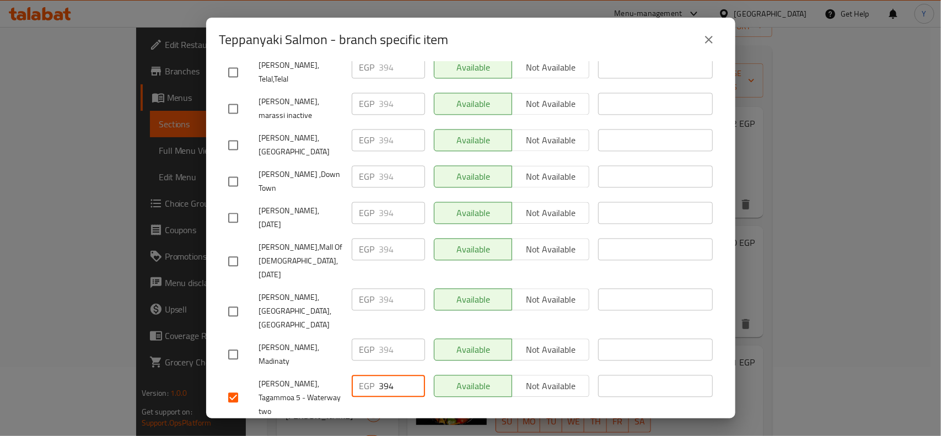
click at [381, 375] on input "394" at bounding box center [402, 386] width 46 height 22
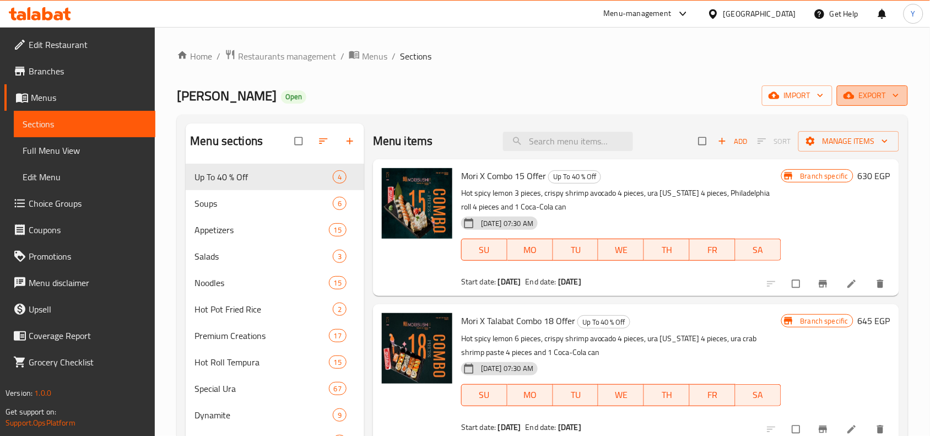
click at [876, 99] on span "export" at bounding box center [872, 96] width 53 height 14
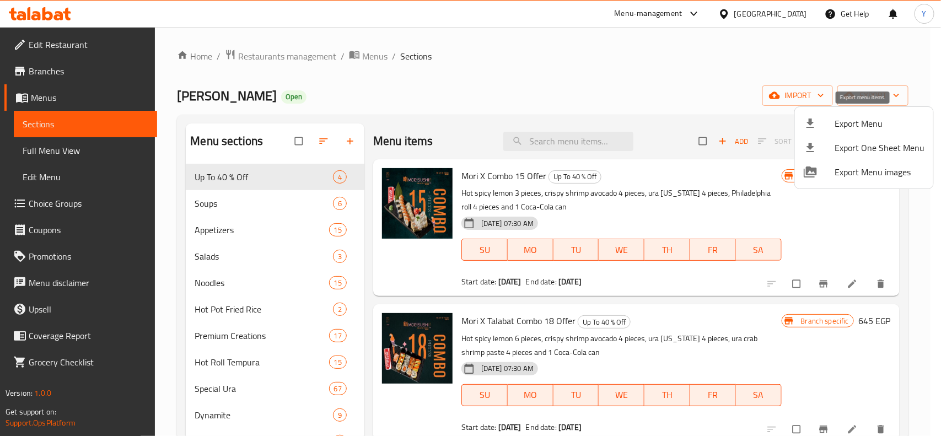
click at [861, 120] on span "Export Menu" at bounding box center [879, 123] width 90 height 13
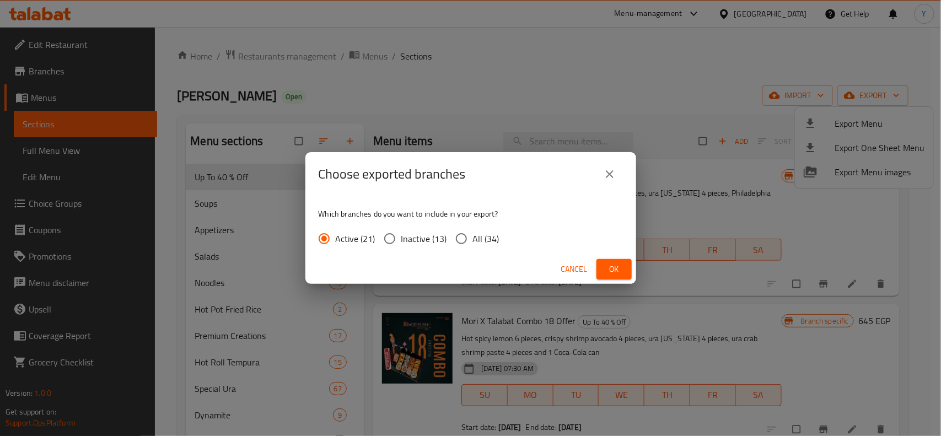
click at [488, 241] on span "All (34)" at bounding box center [486, 238] width 26 height 13
click at [473, 241] on input "All (34)" at bounding box center [461, 238] width 23 height 23
radio input "true"
click at [632, 272] on div "Cancel Ok" at bounding box center [470, 269] width 331 height 29
click at [621, 268] on span "Ok" at bounding box center [614, 269] width 18 height 14
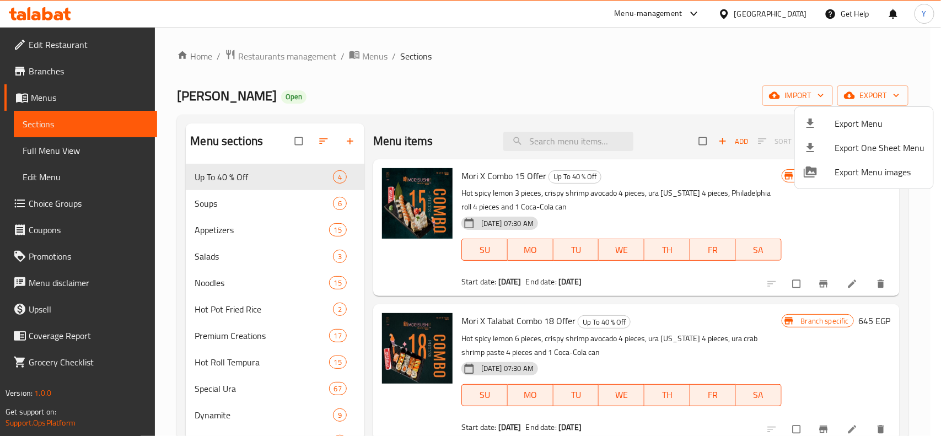
click at [51, 72] on div at bounding box center [470, 218] width 941 height 436
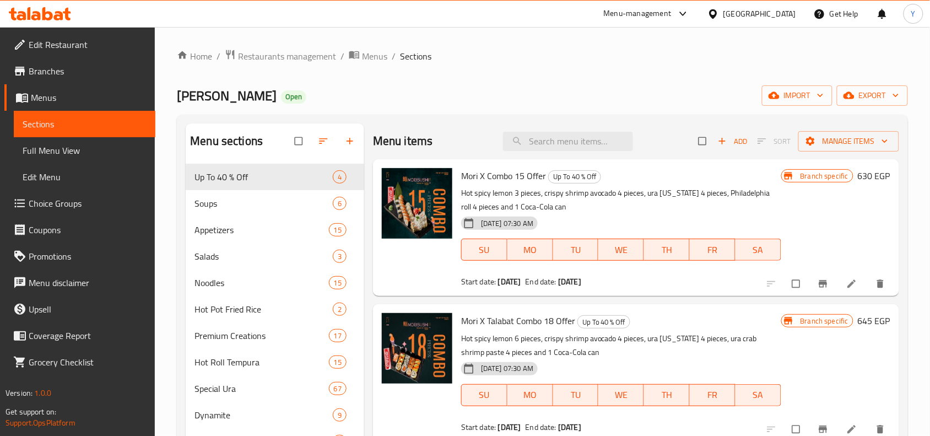
click at [52, 72] on span "Branches" at bounding box center [88, 70] width 118 height 13
click at [531, 142] on input "search" at bounding box center [568, 141] width 130 height 19
paste input "Salmon teriyaki"
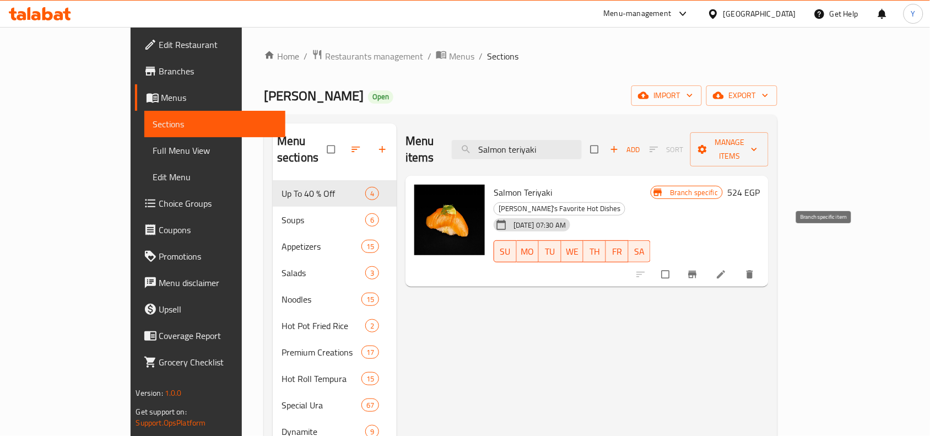
type input "Salmon teriyaki"
click at [707, 262] on button "Branch-specific-item" at bounding box center [694, 274] width 26 height 24
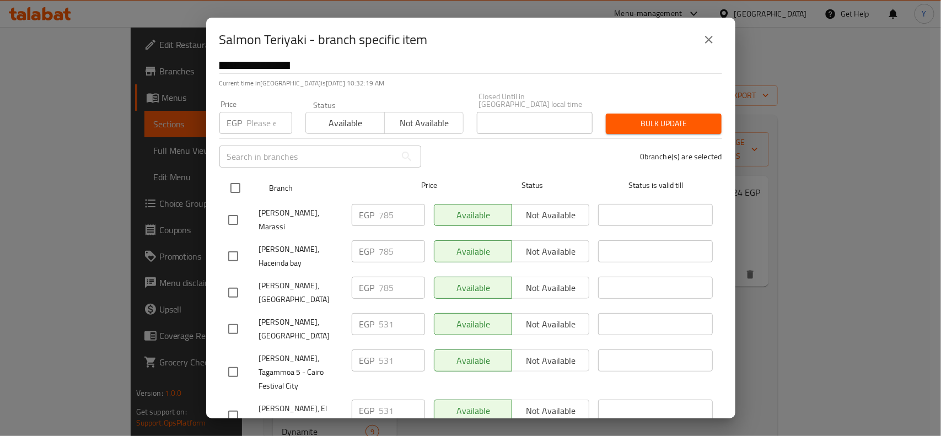
scroll to position [69, 0]
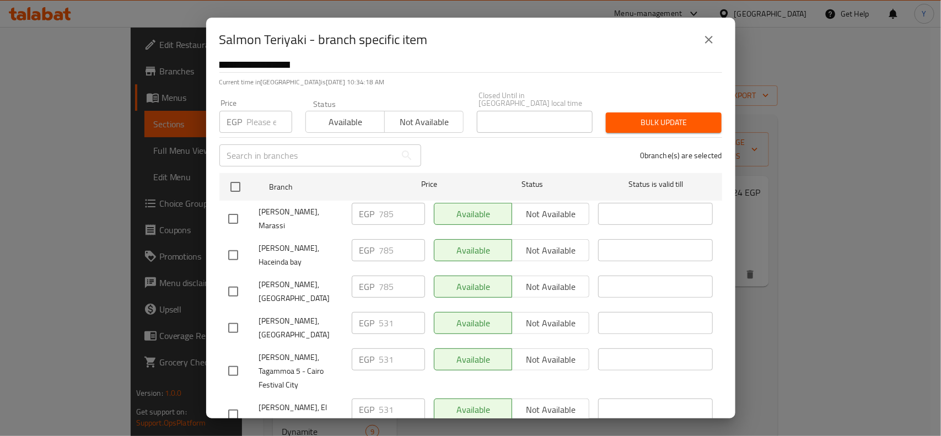
drag, startPoint x: 222, startPoint y: 331, endPoint x: 228, endPoint y: 335, distance: 6.9
click at [224, 359] on input "checkbox" at bounding box center [233, 370] width 23 height 23
checkbox input "true"
click at [229, 403] on input "checkbox" at bounding box center [233, 414] width 23 height 23
checkbox input "true"
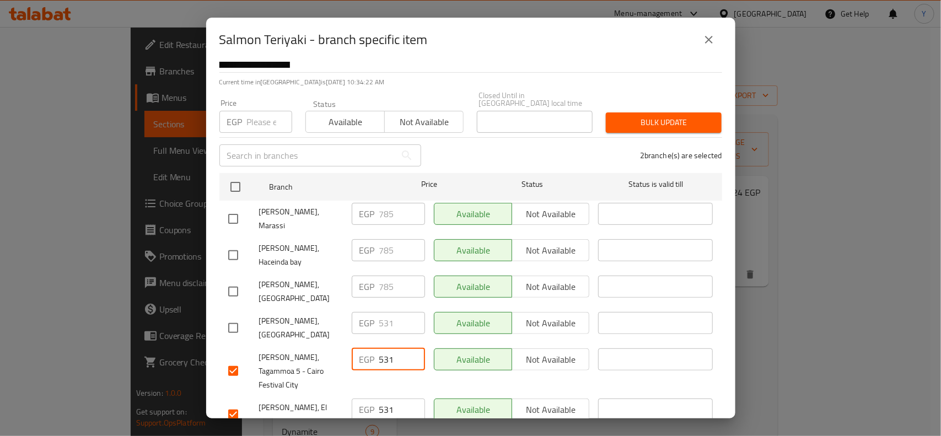
drag, startPoint x: 386, startPoint y: 319, endPoint x: 396, endPoint y: 324, distance: 11.3
click at [396, 348] on input "531" at bounding box center [402, 359] width 46 height 22
type input "536"
drag, startPoint x: 389, startPoint y: 365, endPoint x: 400, endPoint y: 365, distance: 11.0
click at [400, 398] on input "531" at bounding box center [402, 409] width 46 height 22
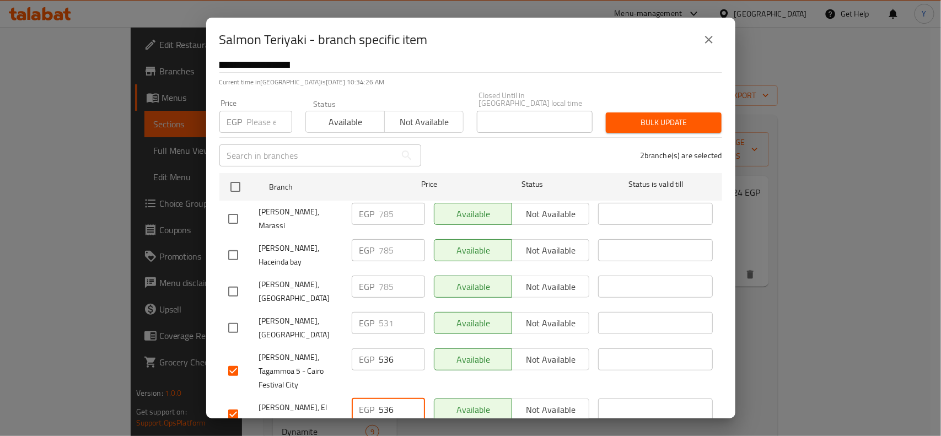
scroll to position [138, 0]
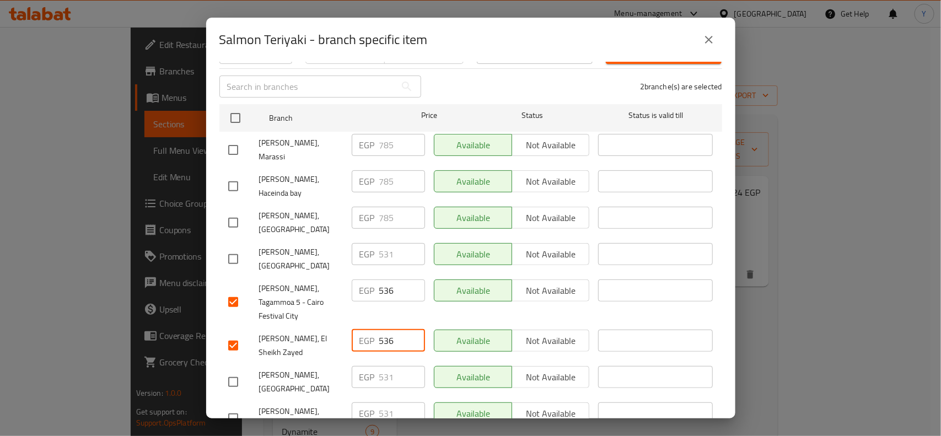
type input "536"
click at [239, 407] on input "checkbox" at bounding box center [233, 418] width 23 height 23
checkbox input "true"
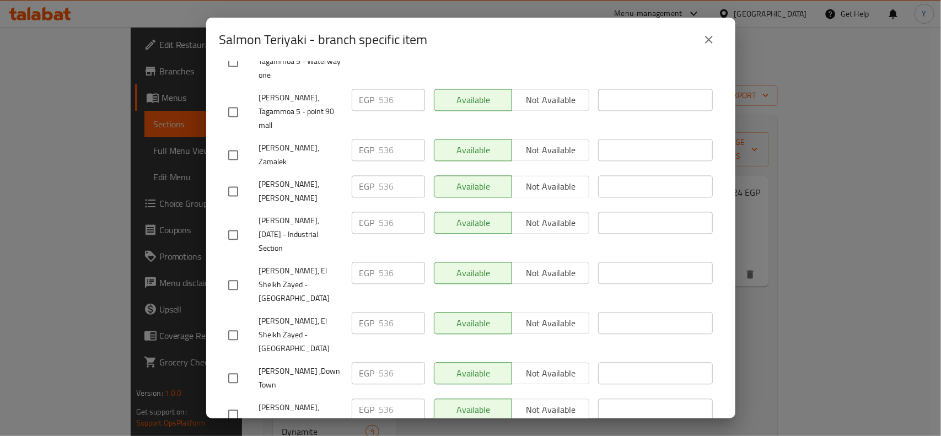
scroll to position [1025, 0]
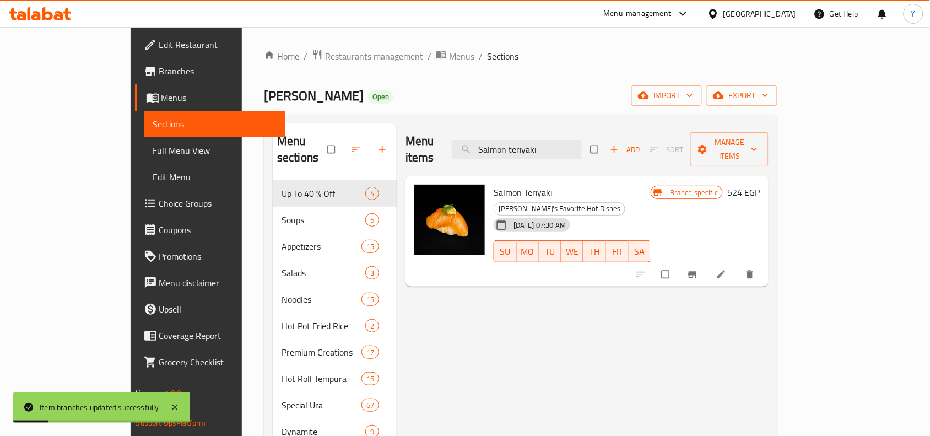
click at [697, 271] on icon "Branch-specific-item" at bounding box center [693, 274] width 8 height 7
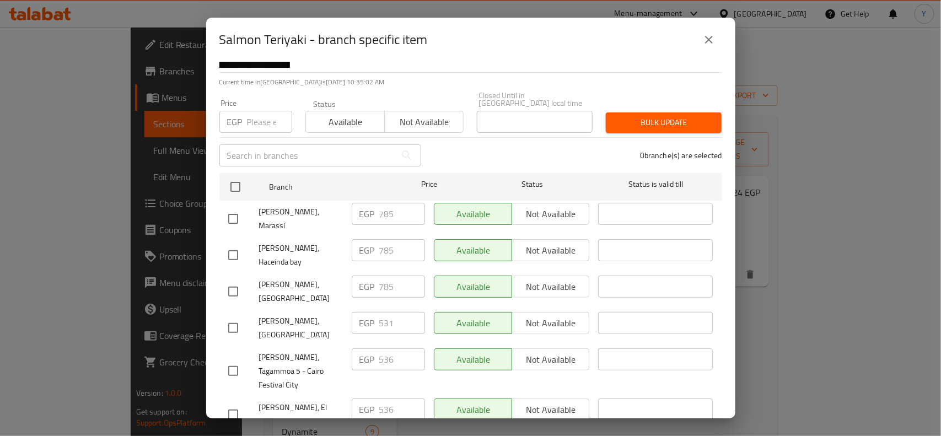
scroll to position [276, 0]
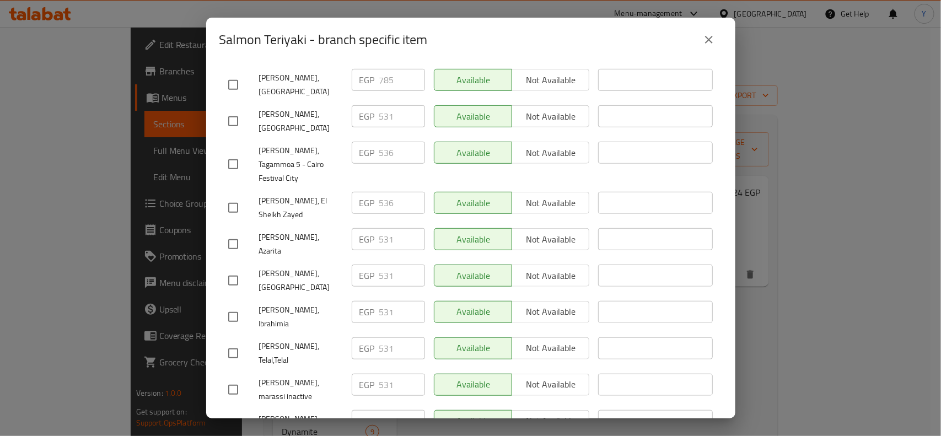
click at [234, 233] on input "checkbox" at bounding box center [233, 244] width 23 height 23
checkbox input "true"
drag, startPoint x: 386, startPoint y: 191, endPoint x: 391, endPoint y: 193, distance: 6.2
click at [391, 228] on input "531" at bounding box center [402, 239] width 46 height 22
click at [555, 51] on div "Salmon Teriyaki - branch specific item" at bounding box center [470, 39] width 503 height 26
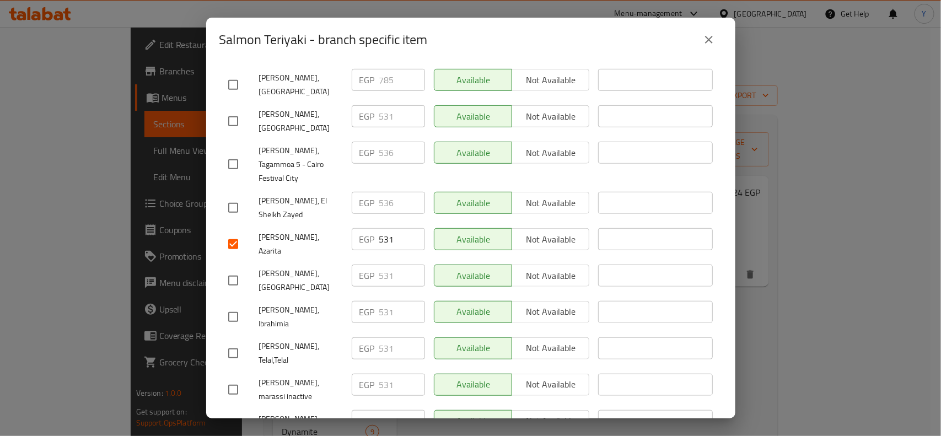
scroll to position [260, 0]
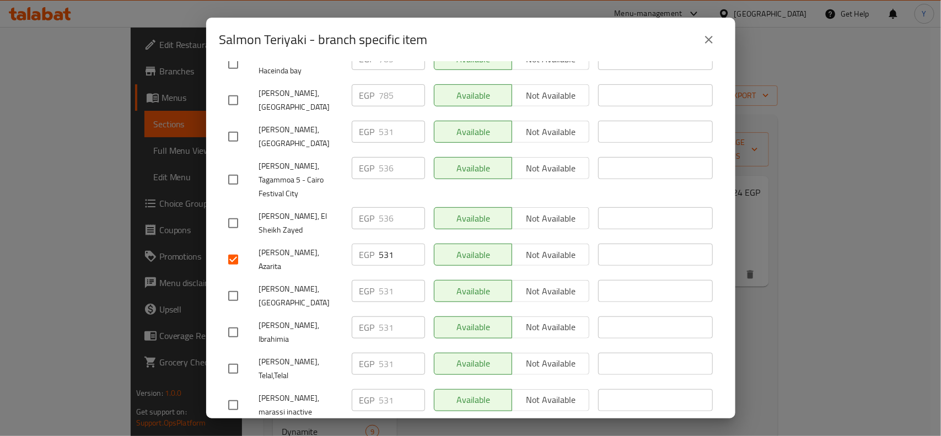
click at [229, 321] on input "checkbox" at bounding box center [233, 332] width 23 height 23
checkbox input "true"
drag, startPoint x: 386, startPoint y: 257, endPoint x: 392, endPoint y: 260, distance: 6.7
click at [392, 316] on input "531" at bounding box center [402, 327] width 46 height 22
type input "536"
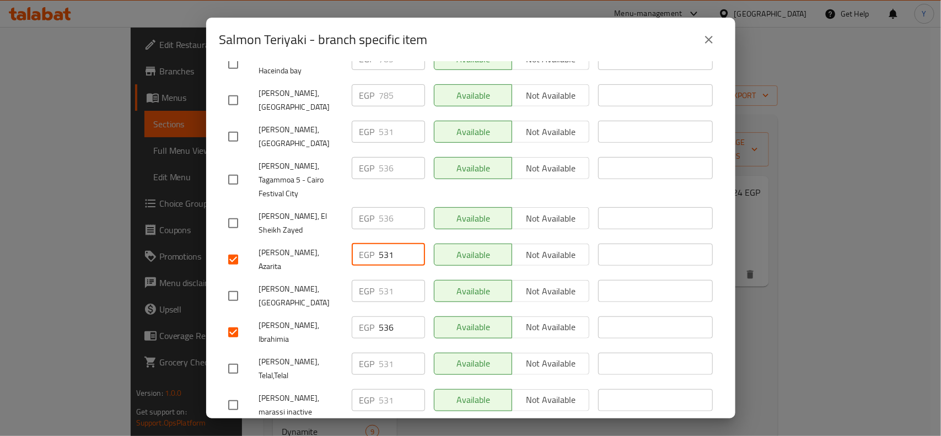
drag, startPoint x: 386, startPoint y: 213, endPoint x: 393, endPoint y: 213, distance: 7.2
click at [393, 244] on input "531" at bounding box center [402, 255] width 46 height 22
type input "536"
click at [229, 321] on input "checkbox" at bounding box center [233, 332] width 23 height 23
click at [233, 321] on input "checkbox" at bounding box center [233, 332] width 23 height 23
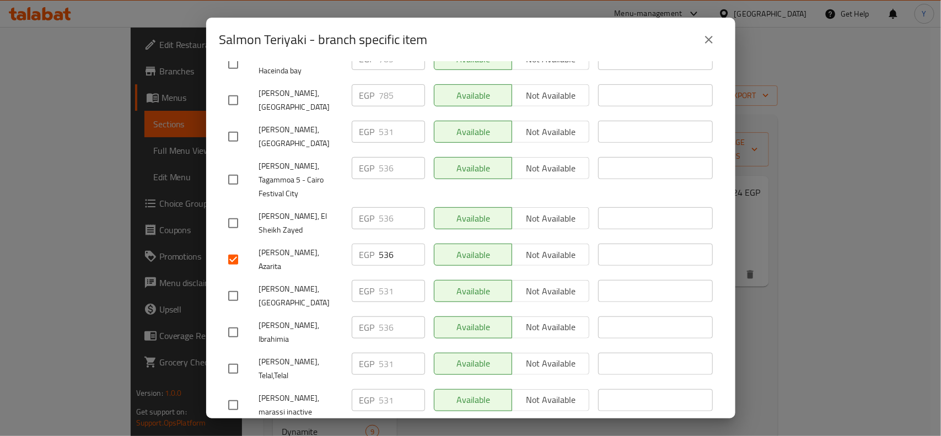
checkbox input "true"
drag, startPoint x: 387, startPoint y: 261, endPoint x: 394, endPoint y: 263, distance: 7.7
click at [394, 316] on input "536" at bounding box center [402, 327] width 46 height 22
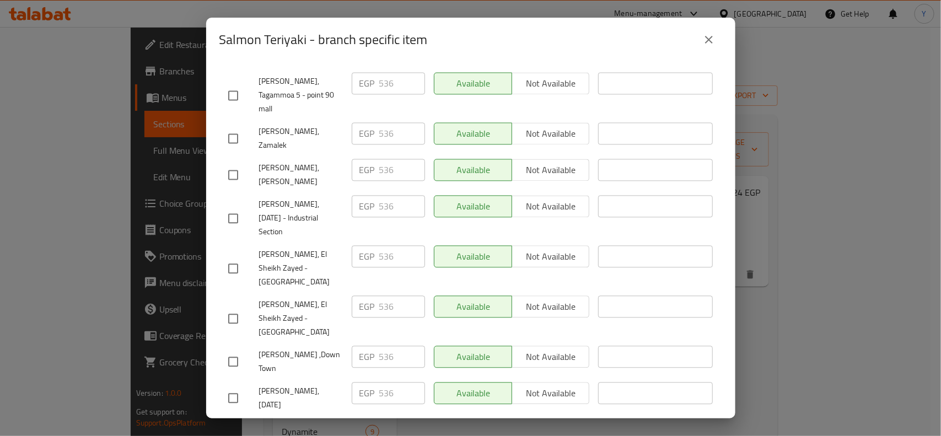
scroll to position [1025, 0]
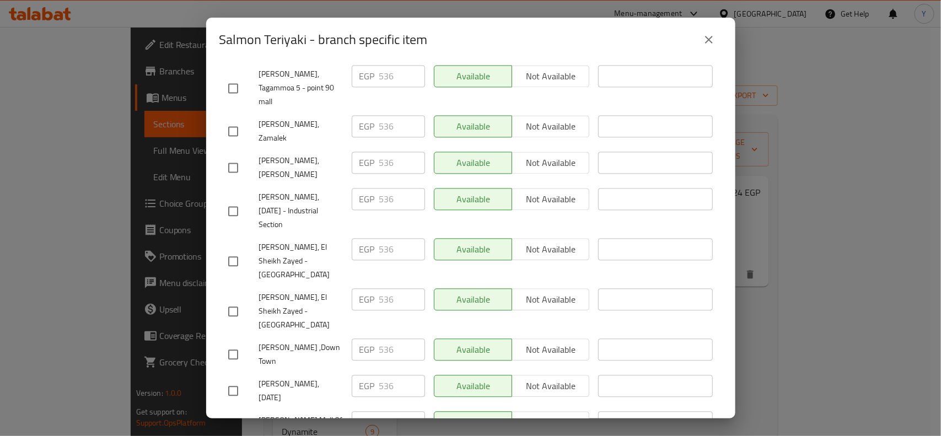
type input "531"
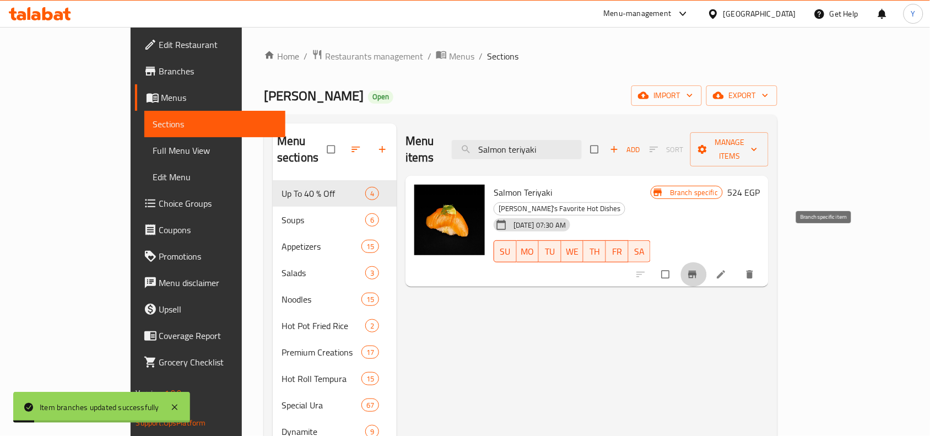
click at [707, 262] on button "Branch-specific-item" at bounding box center [694, 274] width 26 height 24
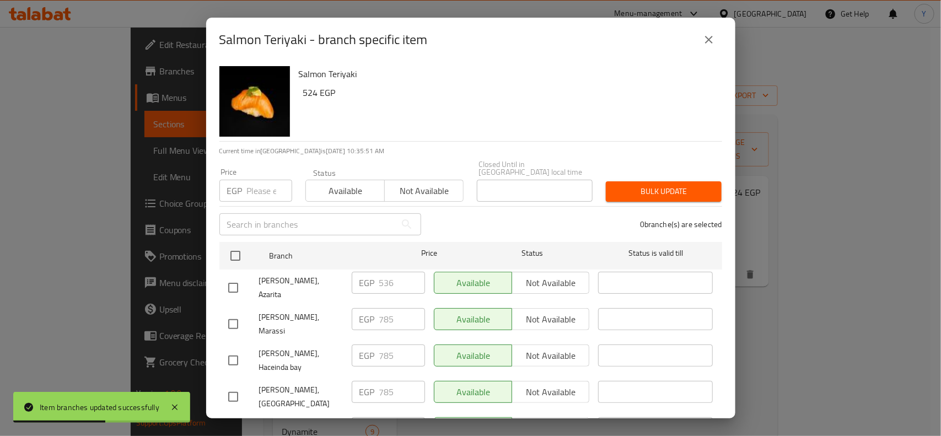
click at [235, 312] on input "checkbox" at bounding box center [233, 323] width 23 height 23
checkbox input "true"
click at [233, 349] on input "checkbox" at bounding box center [233, 360] width 23 height 23
checkbox input "true"
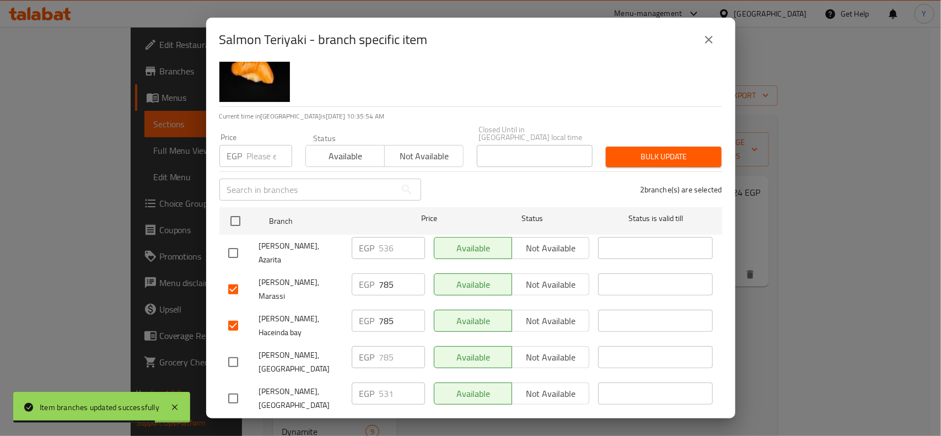
scroll to position [69, 0]
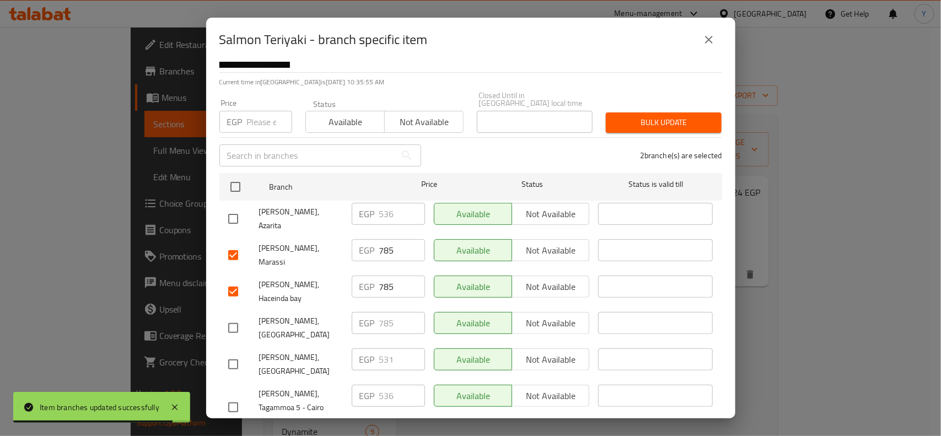
click at [233, 316] on input "checkbox" at bounding box center [233, 327] width 23 height 23
checkbox input "true"
click at [234, 353] on input "checkbox" at bounding box center [233, 364] width 23 height 23
checkbox input "true"
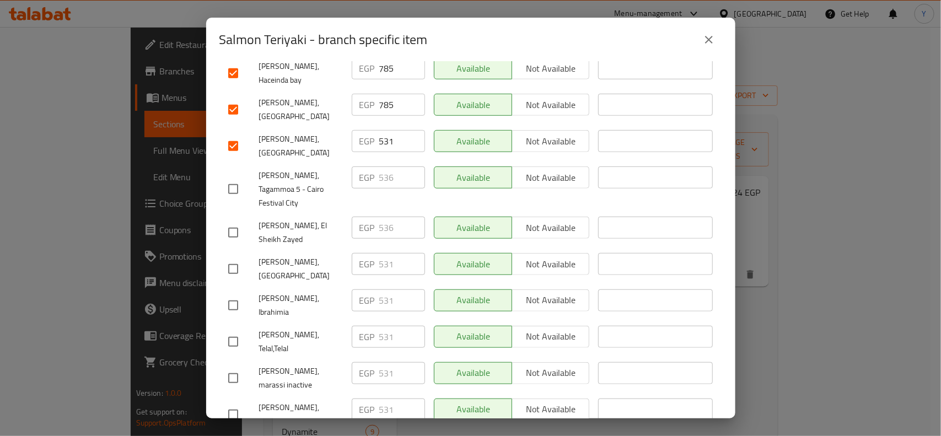
scroll to position [344, 0]
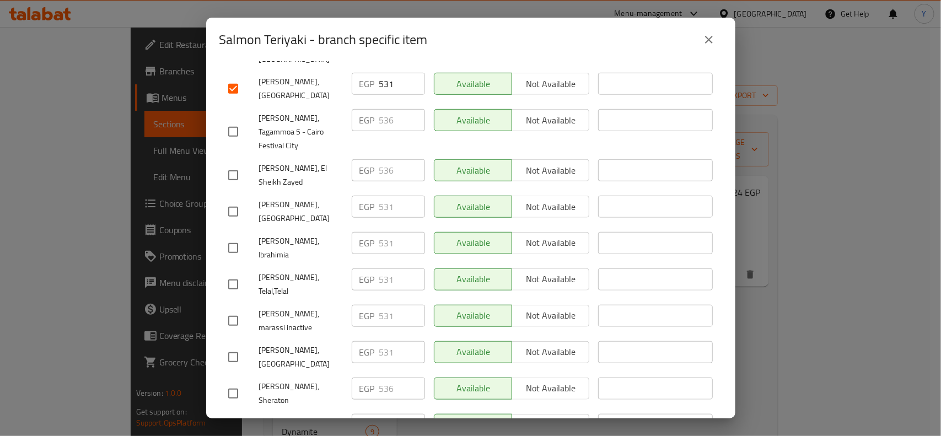
click at [536, 341] on div "Available Not available" at bounding box center [512, 352] width 156 height 22
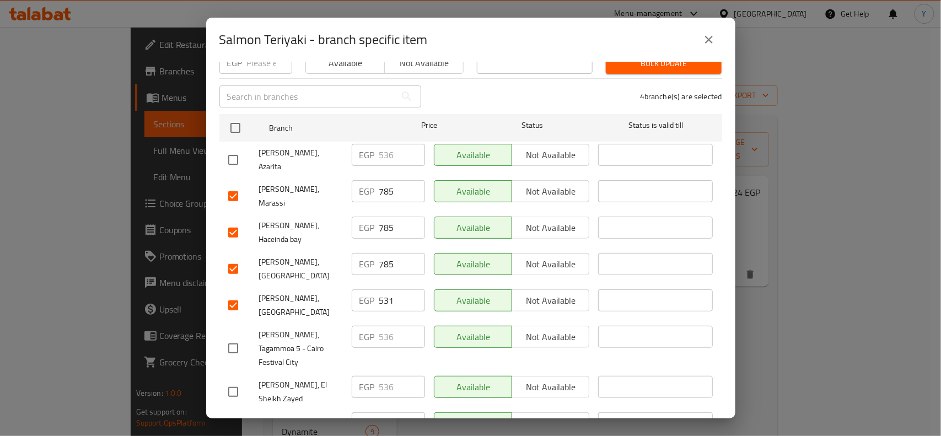
scroll to position [0, 0]
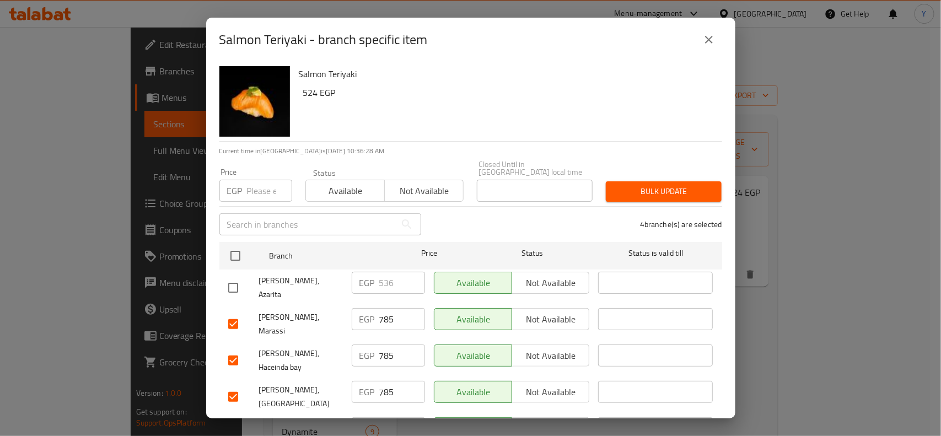
click at [704, 40] on icon "close" at bounding box center [708, 39] width 13 height 13
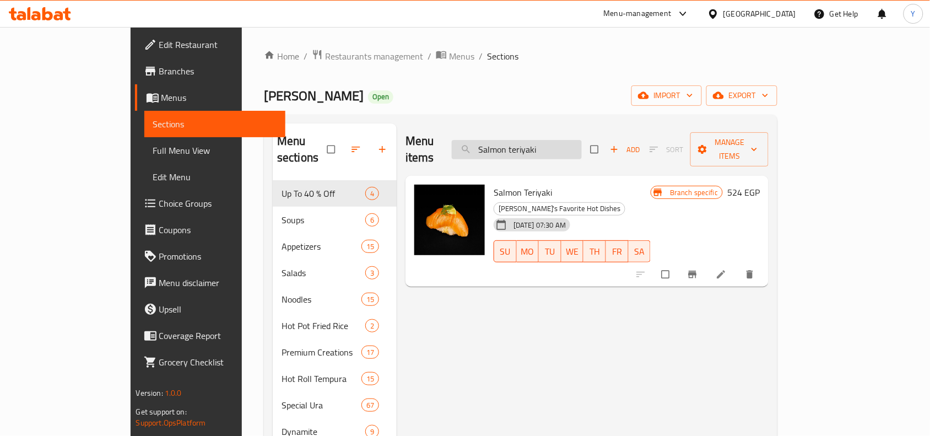
click at [582, 147] on input "Salmon teriyaki" at bounding box center [517, 149] width 130 height 19
paste input "TEPPANYAKI [PERSON_NAME]"
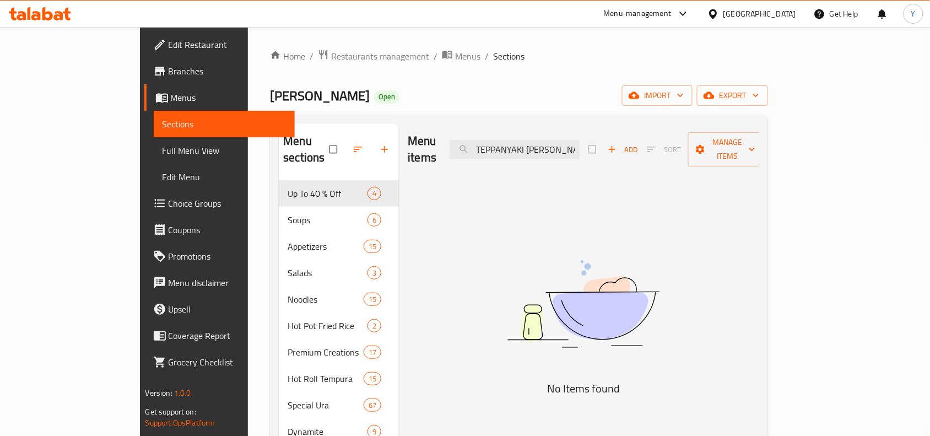
drag, startPoint x: 578, startPoint y: 141, endPoint x: 720, endPoint y: 160, distance: 144.0
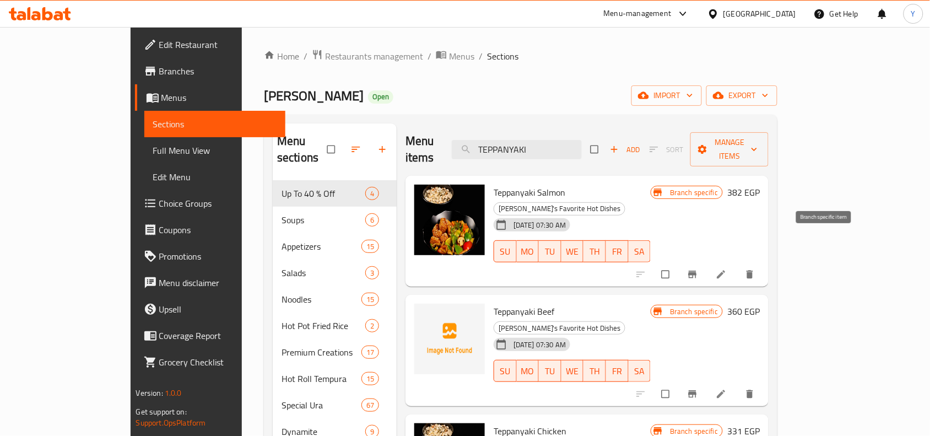
type input "TEPPANYAKI"
click at [698, 269] on icon "Branch-specific-item" at bounding box center [692, 274] width 11 height 11
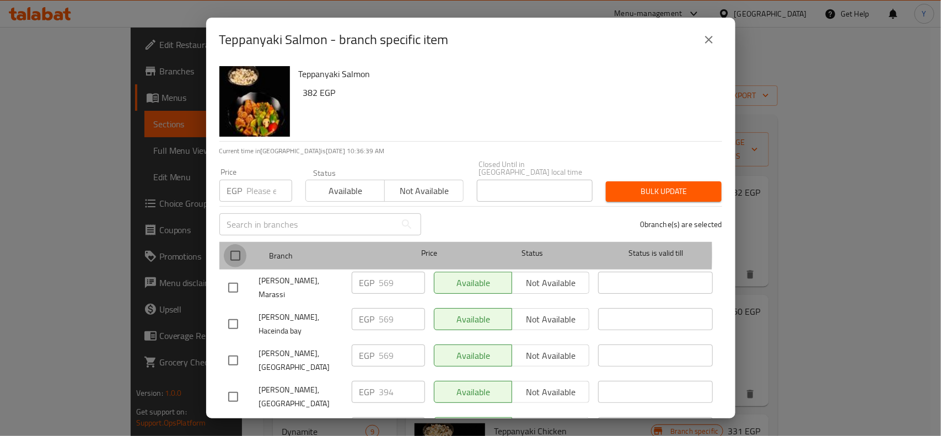
click at [231, 246] on input "checkbox" at bounding box center [235, 255] width 23 height 23
checkbox input "true"
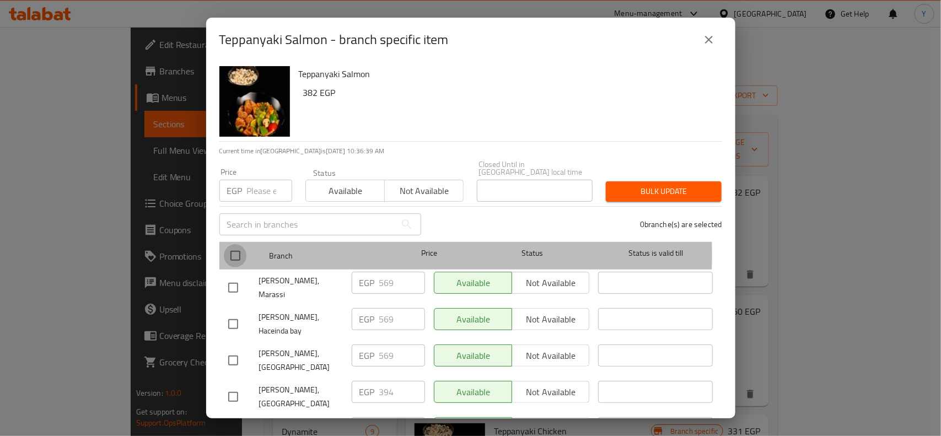
checkbox input "true"
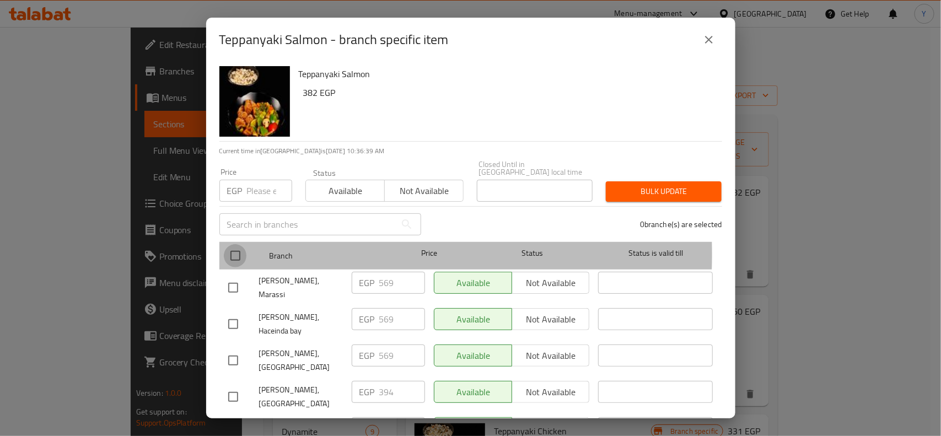
checkbox input "true"
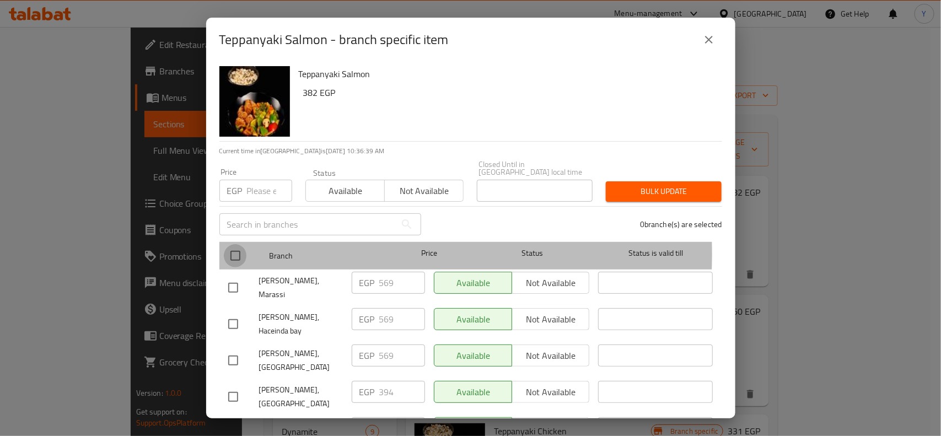
checkbox input "true"
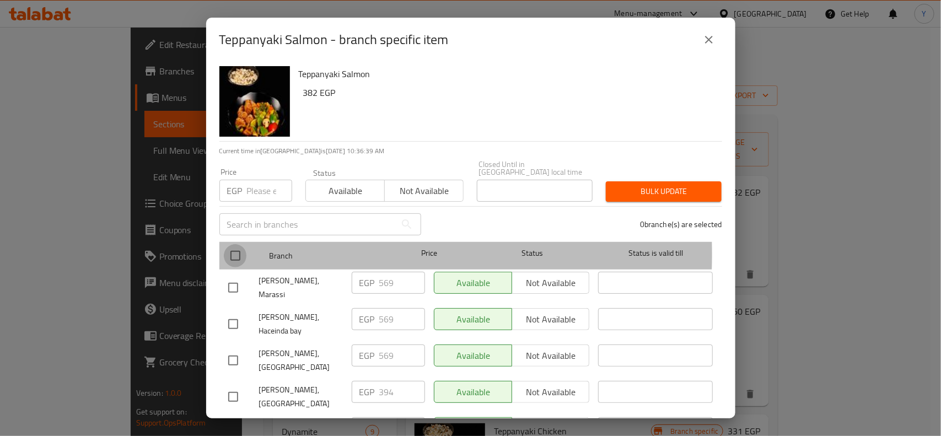
checkbox input "true"
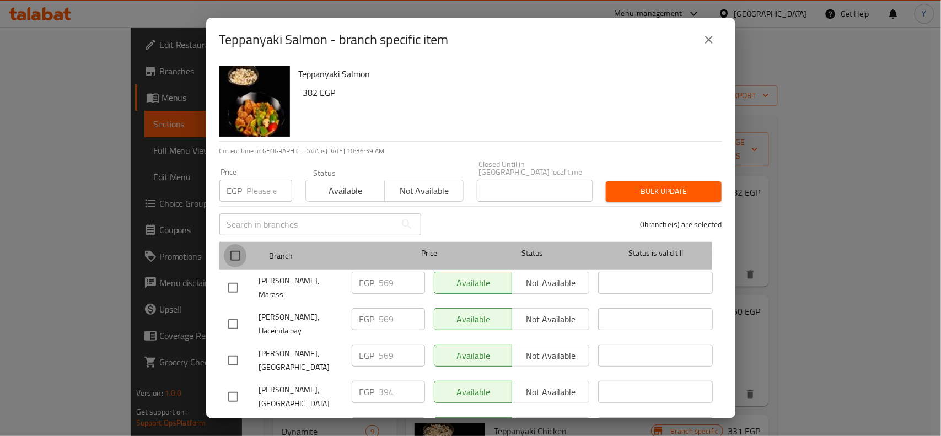
checkbox input "true"
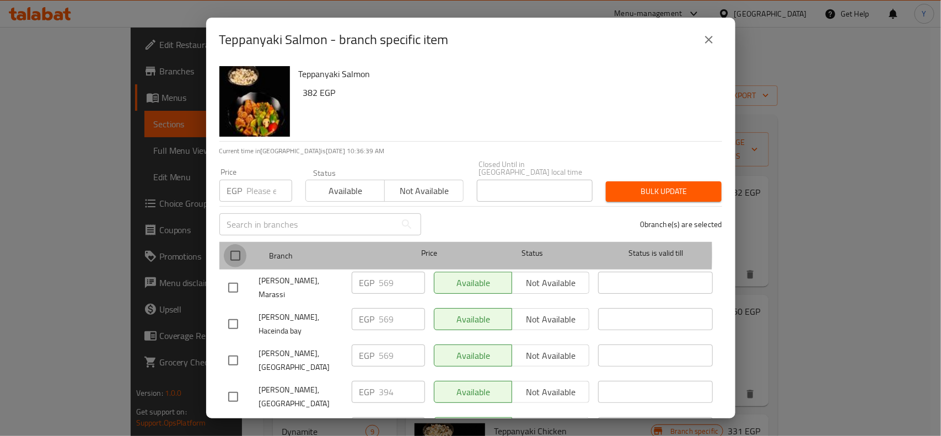
checkbox input "true"
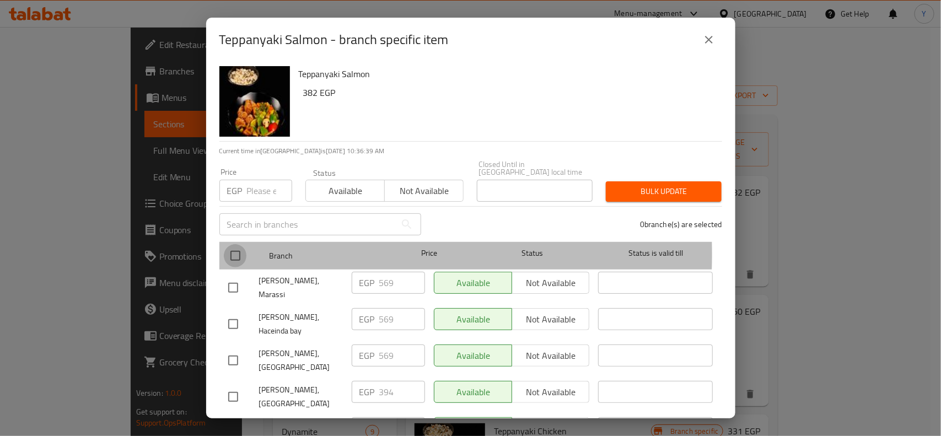
checkbox input "true"
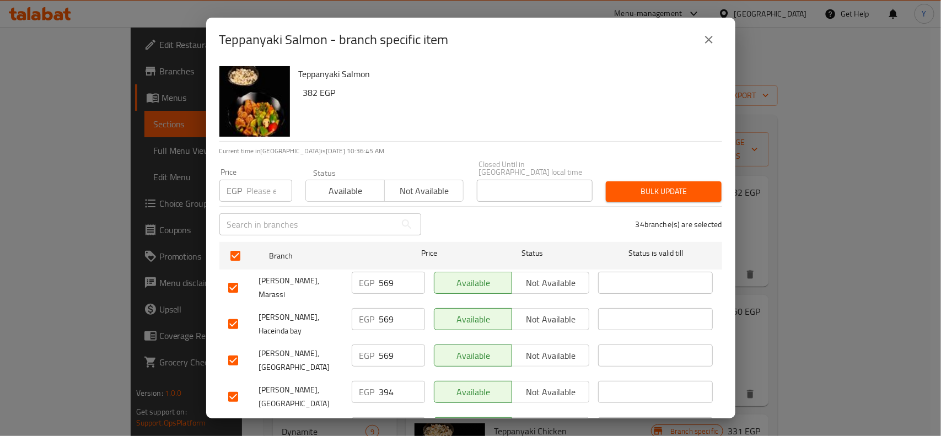
click at [575, 226] on div "34 branche(s) are selected" at bounding box center [578, 224] width 301 height 40
click at [233, 282] on input "checkbox" at bounding box center [233, 287] width 23 height 23
checkbox input "false"
click at [232, 312] on input "checkbox" at bounding box center [233, 323] width 23 height 23
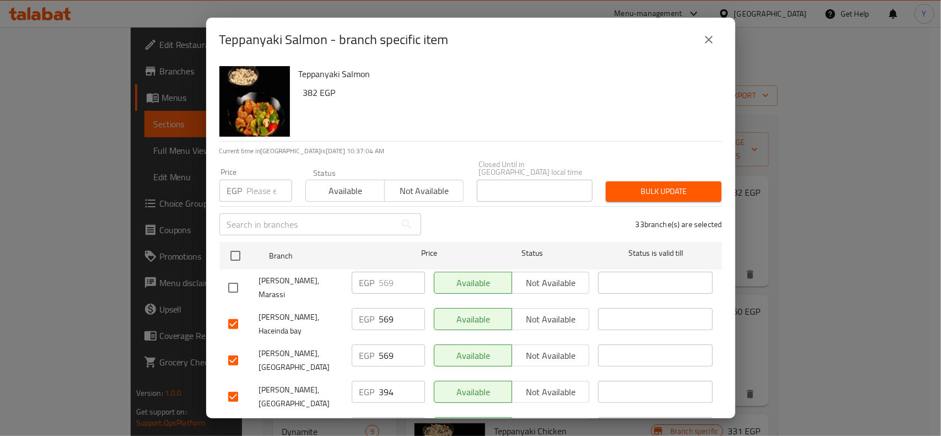
checkbox input "false"
click at [231, 349] on input "checkbox" at bounding box center [233, 360] width 23 height 23
checkbox input "false"
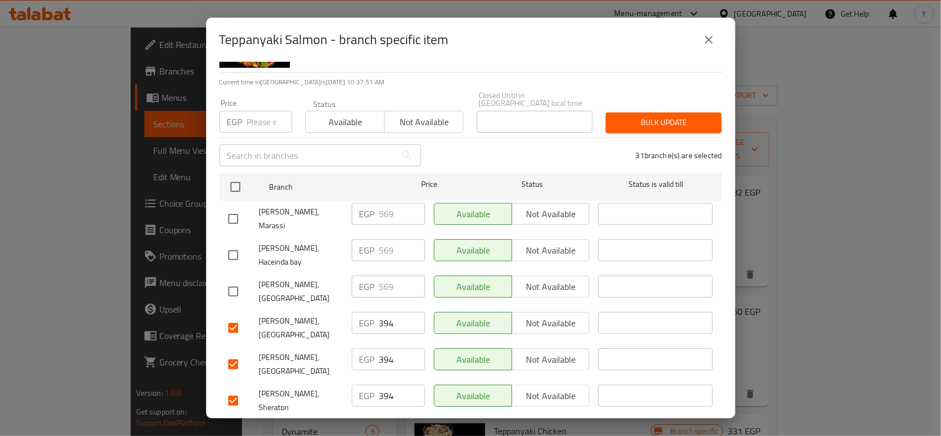
click at [229, 353] on input "checkbox" at bounding box center [233, 364] width 23 height 23
checkbox input "false"
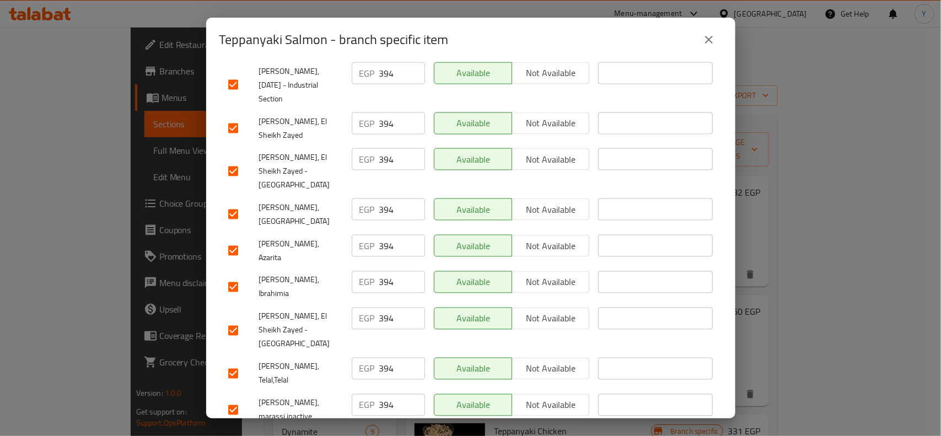
click at [229, 362] on input "checkbox" at bounding box center [233, 373] width 23 height 23
checkbox input "false"
click at [228, 276] on input "checkbox" at bounding box center [233, 287] width 23 height 23
checkbox input "false"
click at [233, 203] on input "checkbox" at bounding box center [233, 214] width 23 height 23
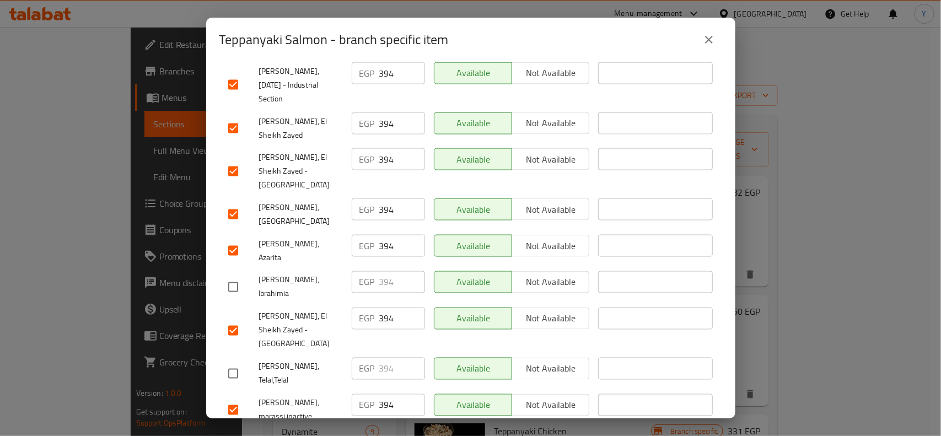
checkbox input "false"
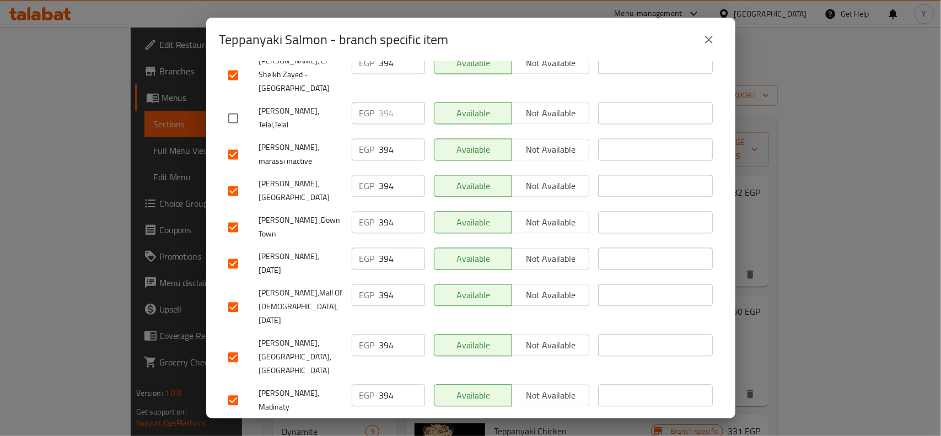
scroll to position [1025, 0]
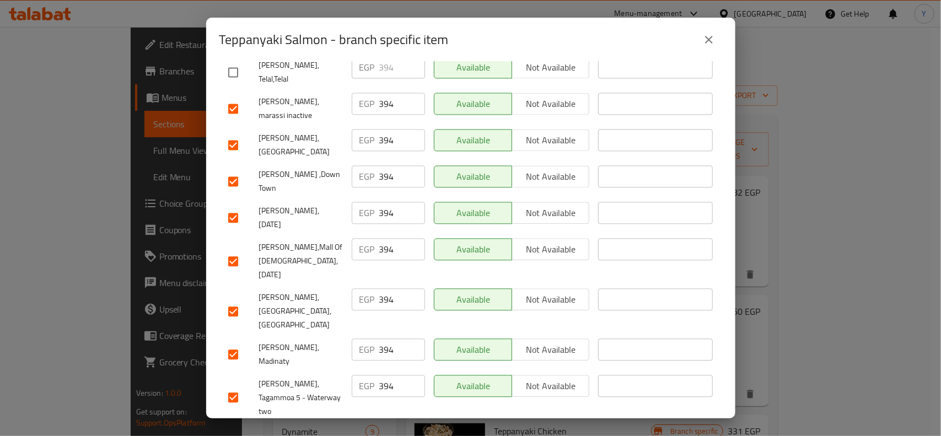
paste input "54"
type input "454"
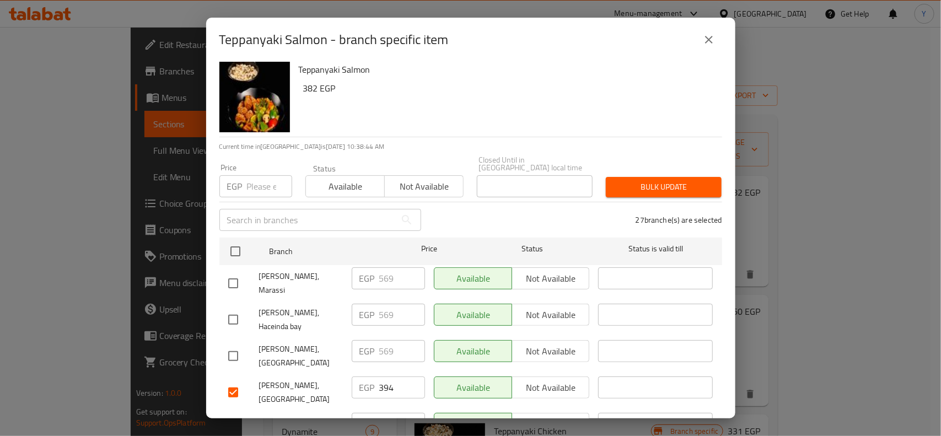
scroll to position [0, 0]
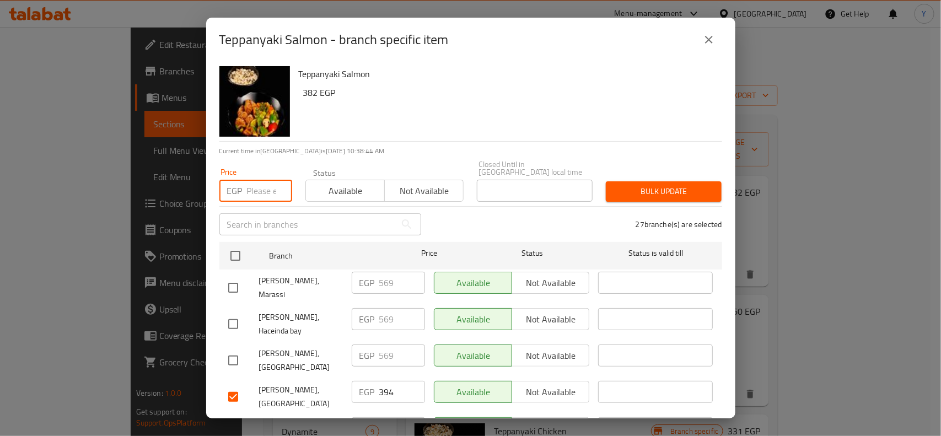
click at [251, 182] on input "number" at bounding box center [269, 191] width 45 height 22
paste input "405"
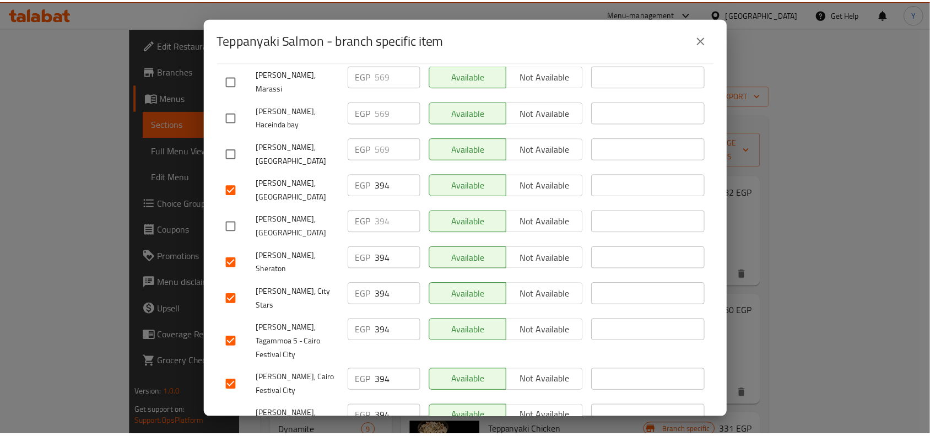
scroll to position [69, 0]
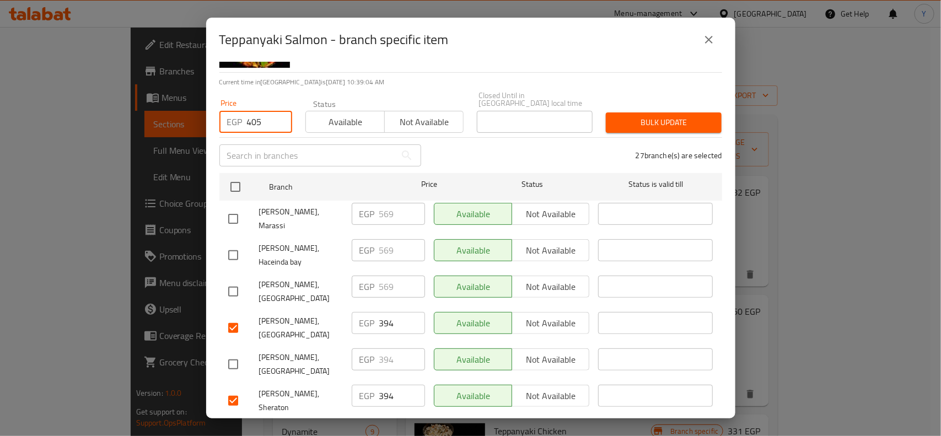
type input "405"
click at [646, 116] on span "Bulk update" at bounding box center [664, 123] width 98 height 14
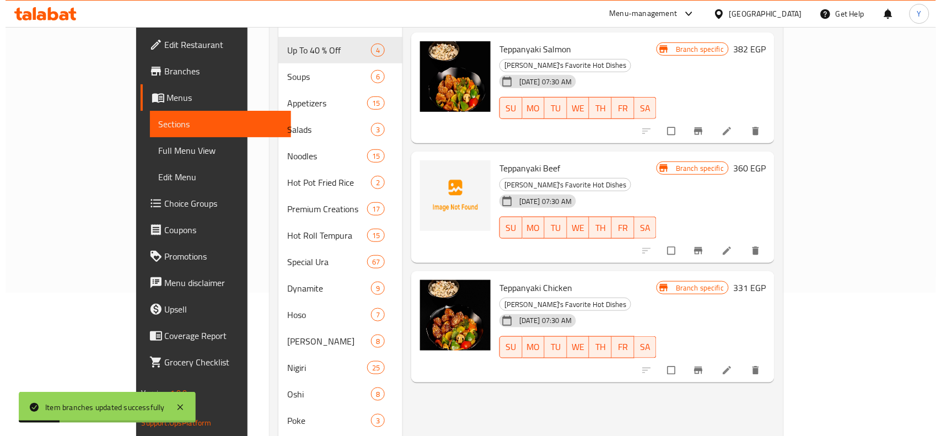
scroll to position [0, 0]
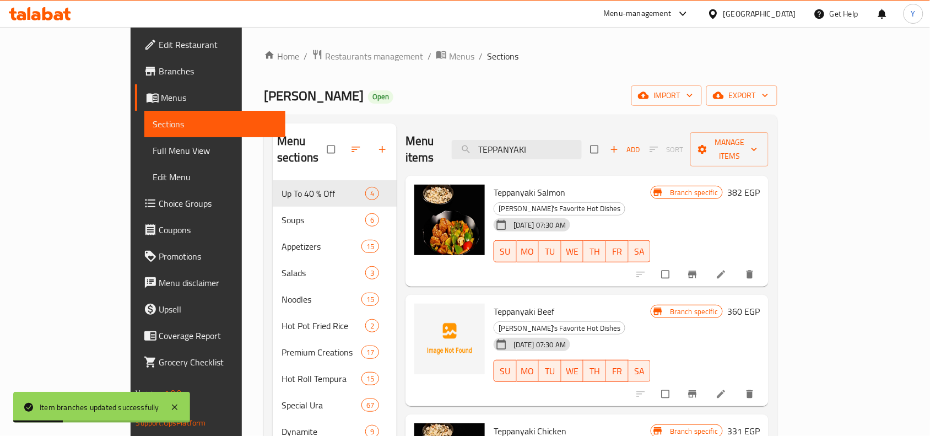
click at [698, 269] on icon "Branch-specific-item" at bounding box center [692, 274] width 11 height 11
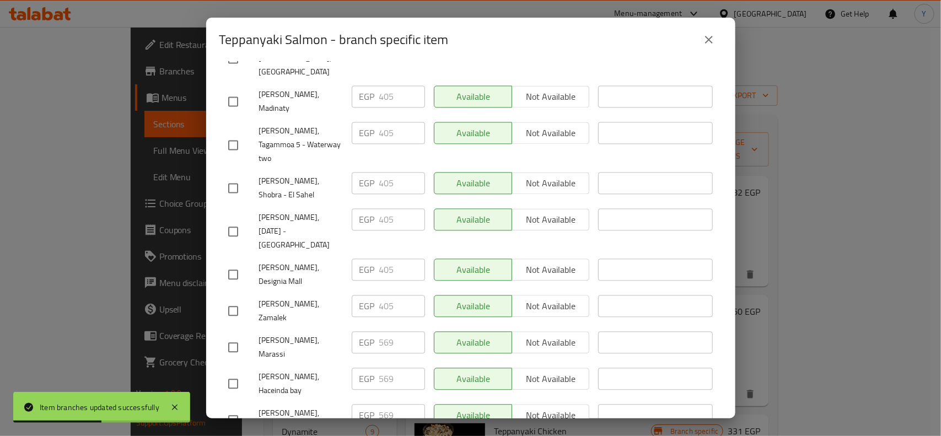
scroll to position [1025, 0]
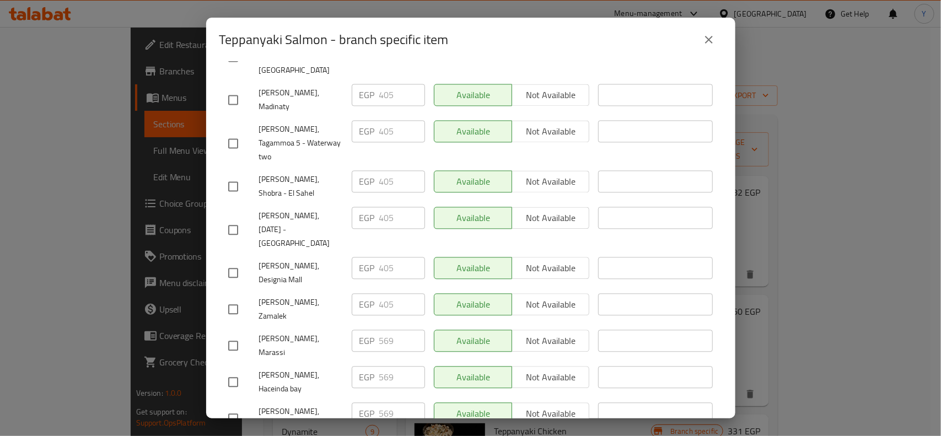
click at [229, 261] on input "checkbox" at bounding box center [233, 272] width 23 height 23
checkbox input "true"
click at [385, 257] on input "405" at bounding box center [402, 268] width 46 height 22
paste input "54"
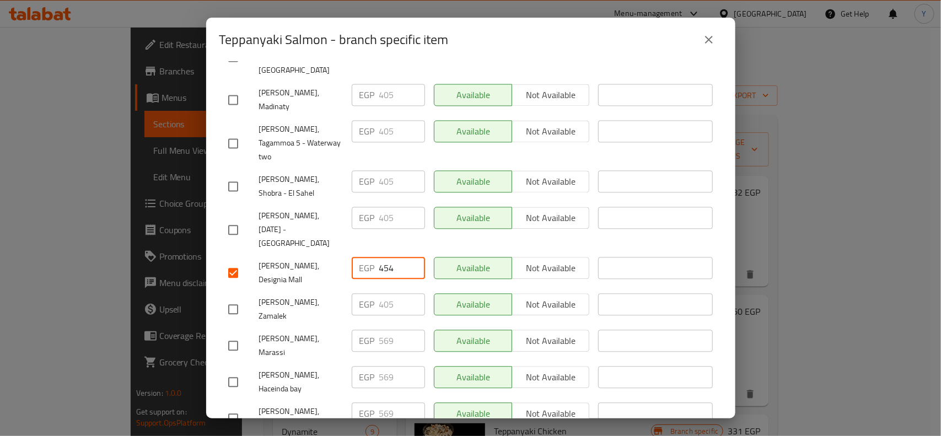
type input "454"
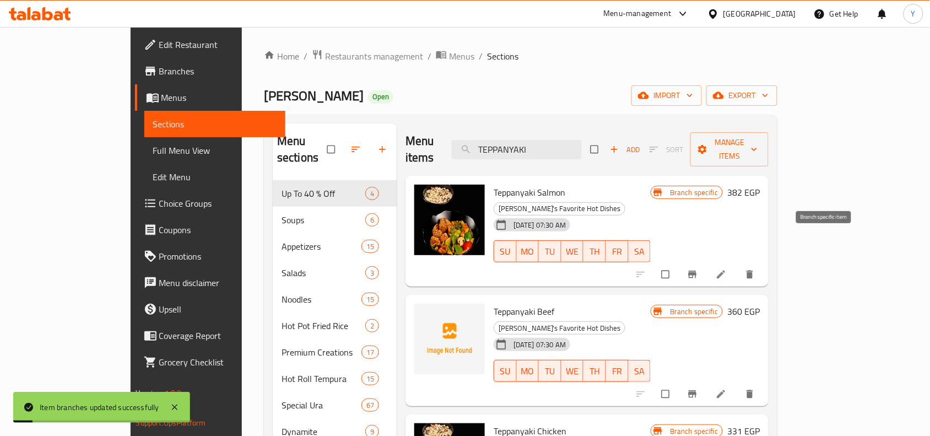
click at [707, 262] on button "Branch-specific-item" at bounding box center [694, 274] width 26 height 24
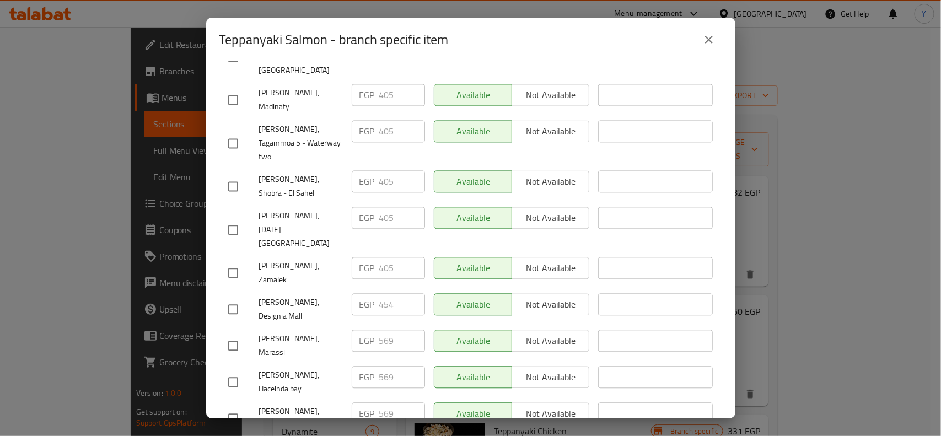
click at [235, 407] on input "checkbox" at bounding box center [233, 418] width 23 height 23
checkbox input "true"
click at [234, 370] on input "checkbox" at bounding box center [233, 381] width 23 height 23
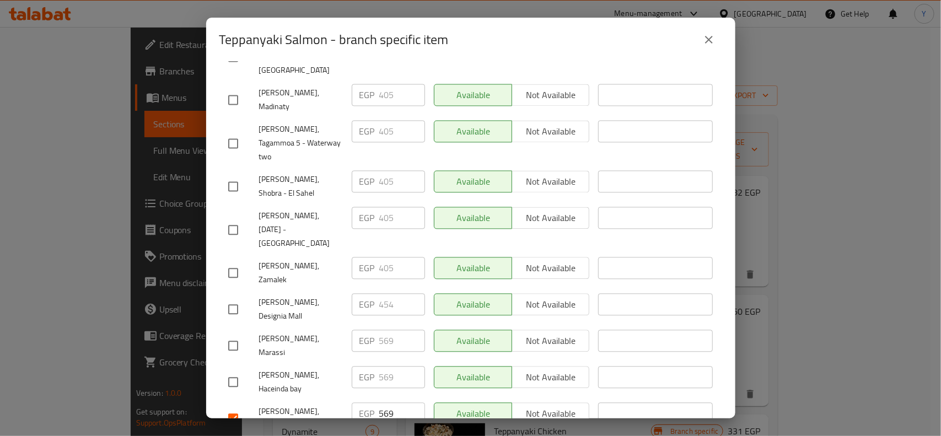
checkbox input "true"
click at [234, 334] on input "checkbox" at bounding box center [233, 345] width 23 height 23
checkbox input "true"
click at [632, 48] on div "Teppanyaki Salmon - branch specific item" at bounding box center [470, 39] width 503 height 26
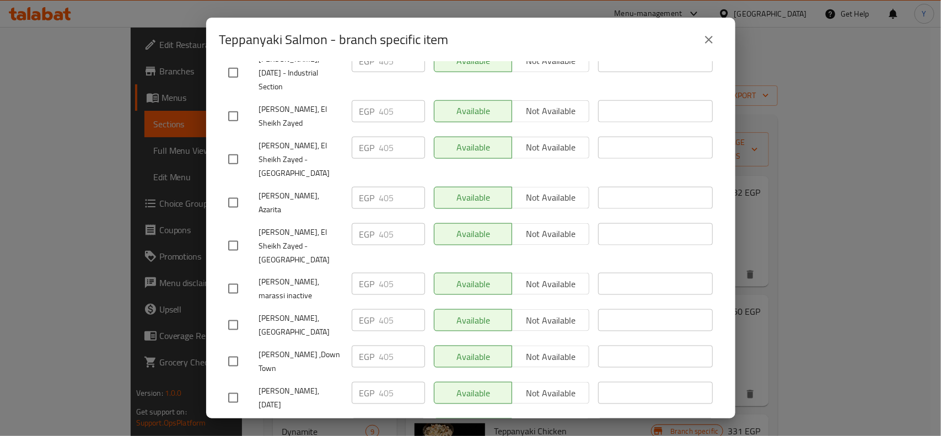
click at [236, 314] on input "checkbox" at bounding box center [233, 325] width 23 height 23
checkbox input "true"
click at [386, 309] on input "405" at bounding box center [402, 320] width 46 height 22
paste input "394"
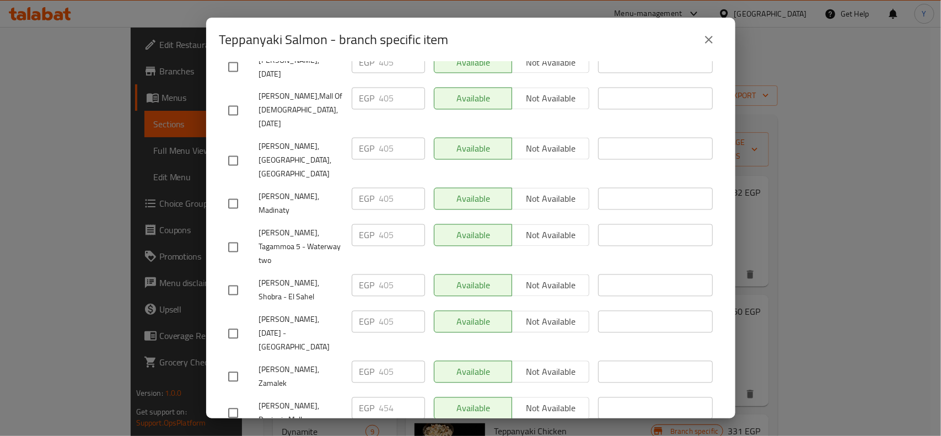
scroll to position [1004, 0]
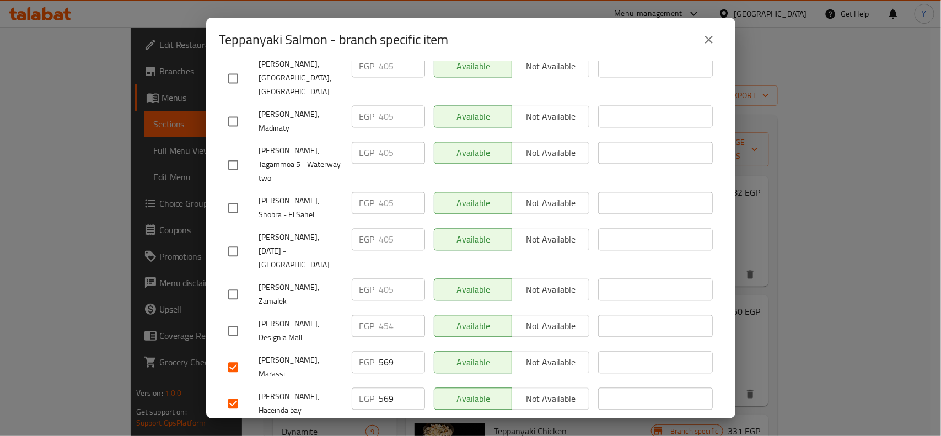
type input "394"
click at [229, 355] on input "checkbox" at bounding box center [233, 366] width 23 height 23
click at [233, 355] on input "checkbox" at bounding box center [233, 366] width 23 height 23
click at [230, 355] on input "checkbox" at bounding box center [233, 366] width 23 height 23
checkbox input "false"
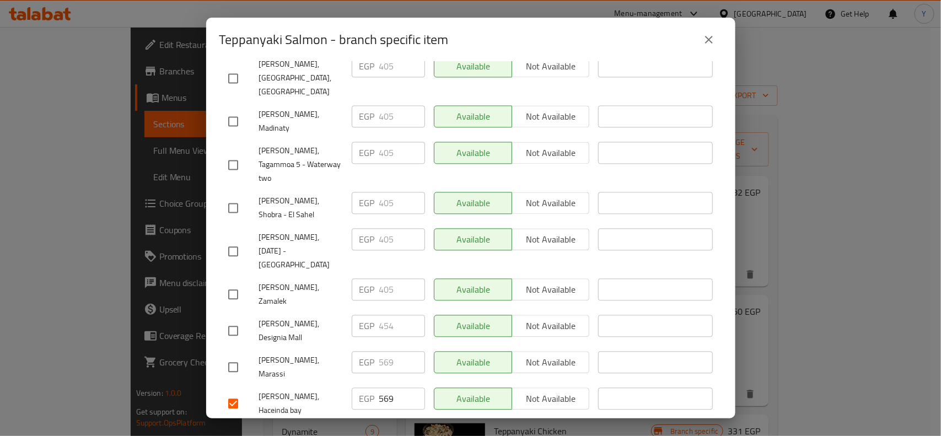
click at [232, 392] on input "checkbox" at bounding box center [233, 403] width 23 height 23
checkbox input "false"
click at [240, 428] on input "checkbox" at bounding box center [233, 439] width 23 height 23
checkbox input "false"
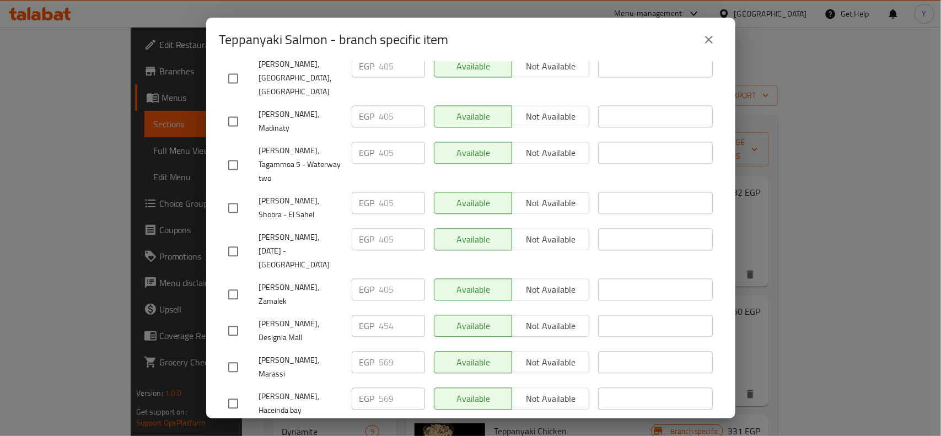
checkbox input "false"
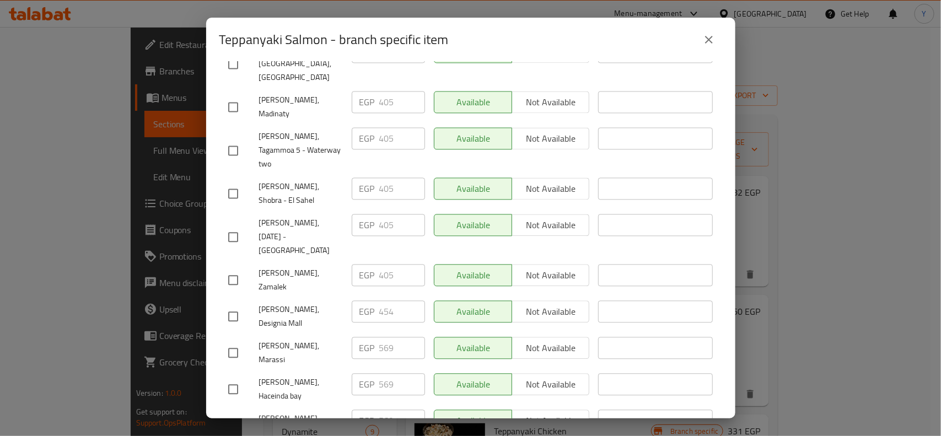
scroll to position [1025, 0]
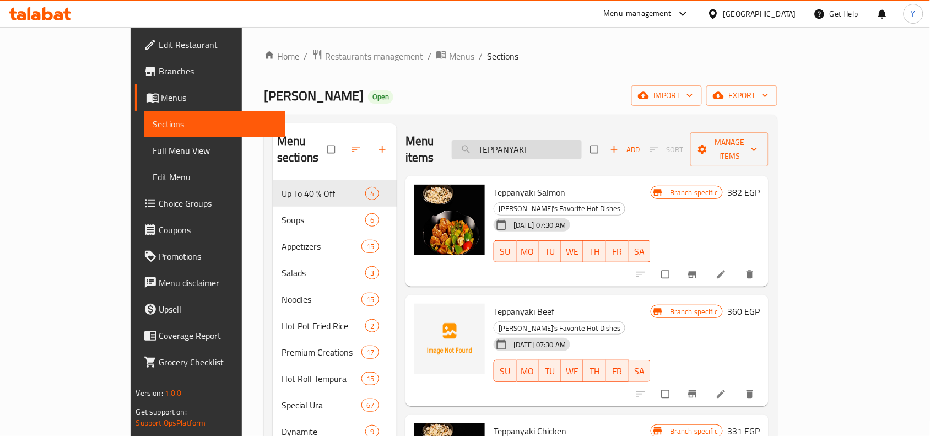
click at [582, 147] on input "TEPPANYAKI" at bounding box center [517, 149] width 130 height 19
paste input "Salmon teriyaki"
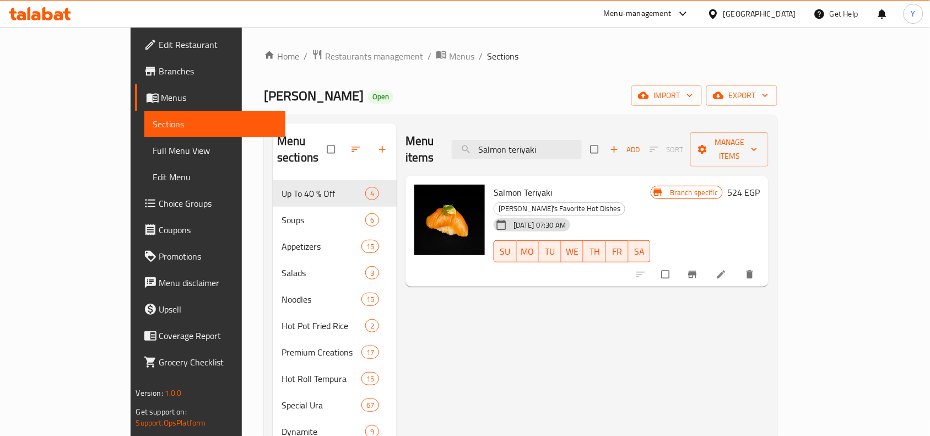
type input "Salmon teriyaki"
click at [698, 269] on icon "Branch-specific-item" at bounding box center [692, 274] width 11 height 11
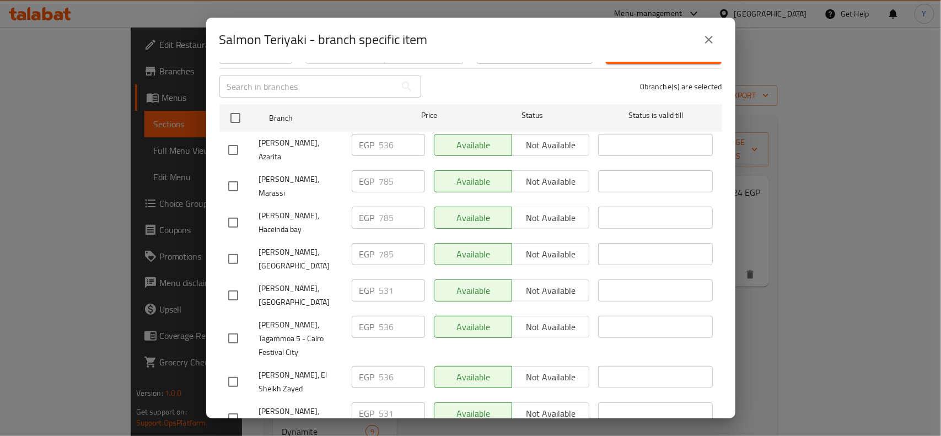
scroll to position [378, 0]
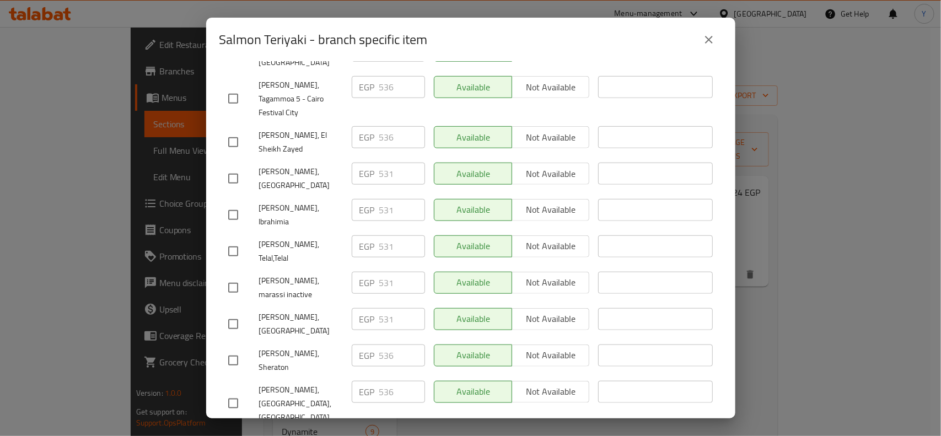
click at [240, 312] on input "checkbox" at bounding box center [233, 323] width 23 height 23
checkbox input "true"
click at [704, 42] on icon "close" at bounding box center [708, 39] width 13 height 13
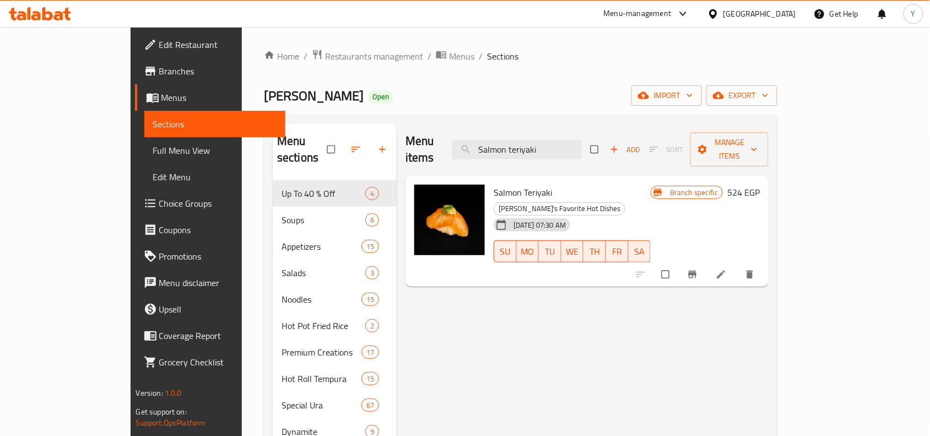
drag, startPoint x: 596, startPoint y: 141, endPoint x: 471, endPoint y: 131, distance: 125.0
click at [471, 131] on div "Menu items Salmon teriyaki Add Sort Manage items" at bounding box center [587, 149] width 363 height 52
paste input "TEPPANYAKI BEEF"
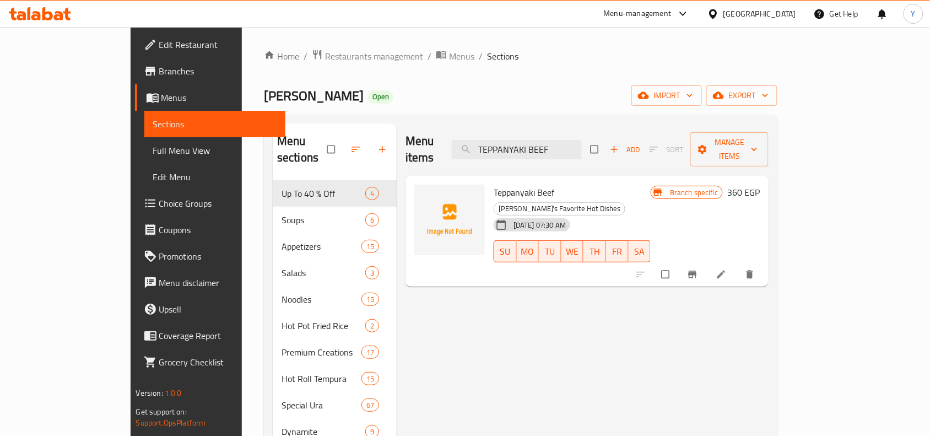
type input "TEPPANYAKI BEEF"
click at [700, 269] on span "Branch-specific-item" at bounding box center [693, 274] width 13 height 11
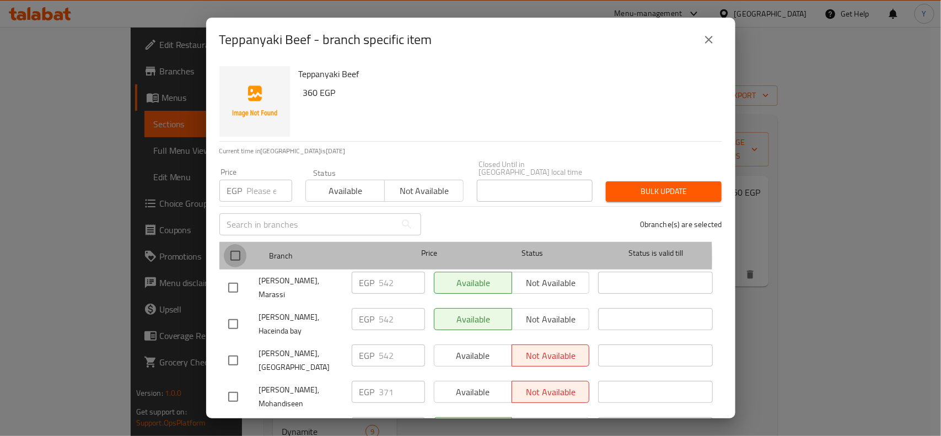
click at [238, 251] on input "checkbox" at bounding box center [235, 255] width 23 height 23
checkbox input "true"
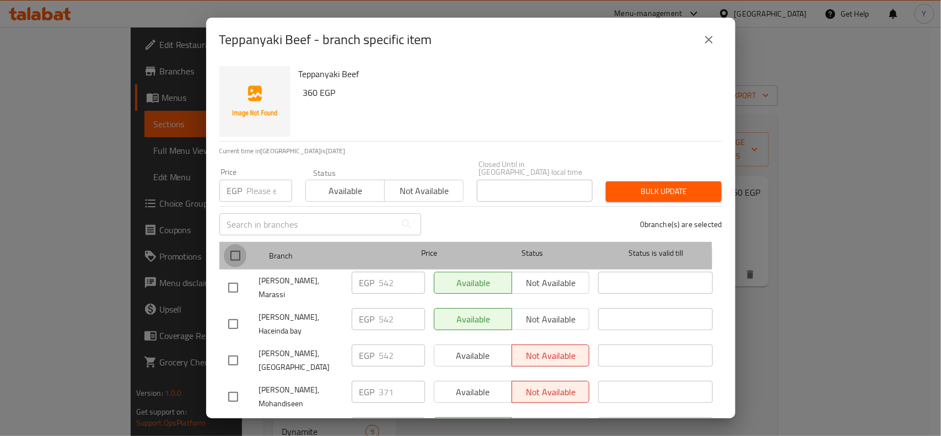
checkbox input "true"
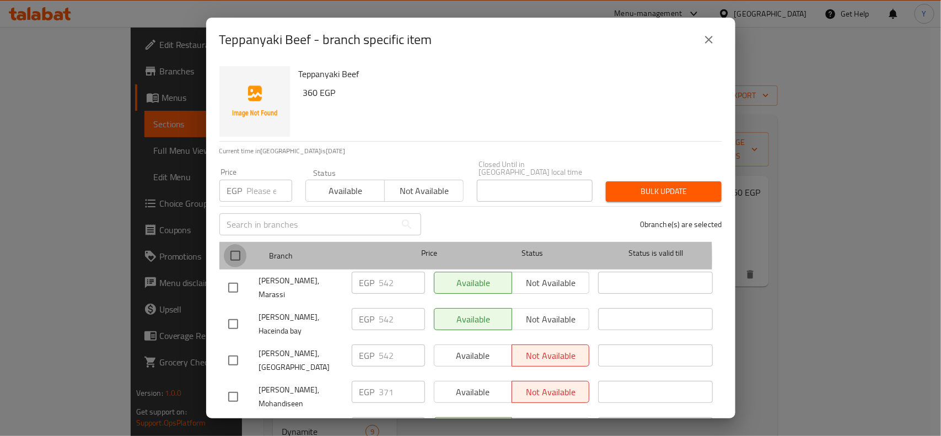
checkbox input "true"
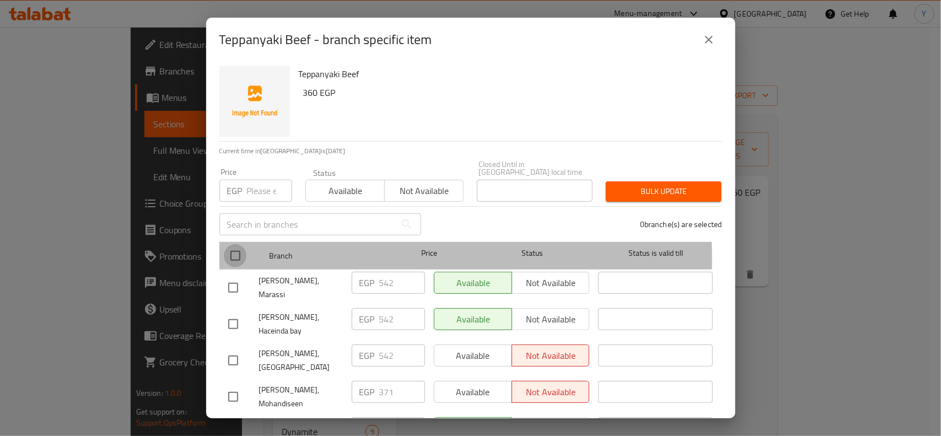
checkbox input "true"
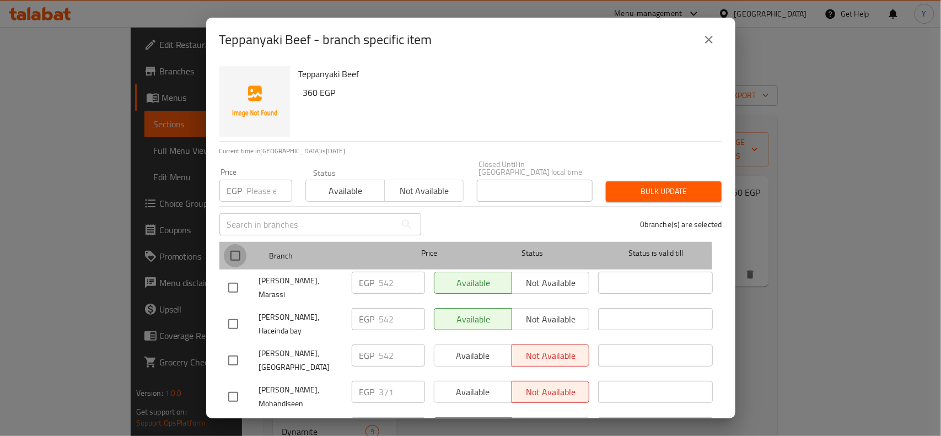
checkbox input "true"
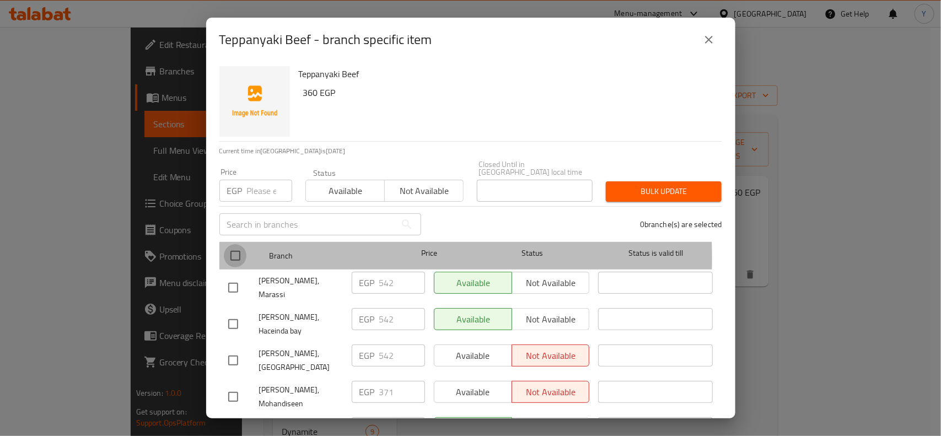
checkbox input "true"
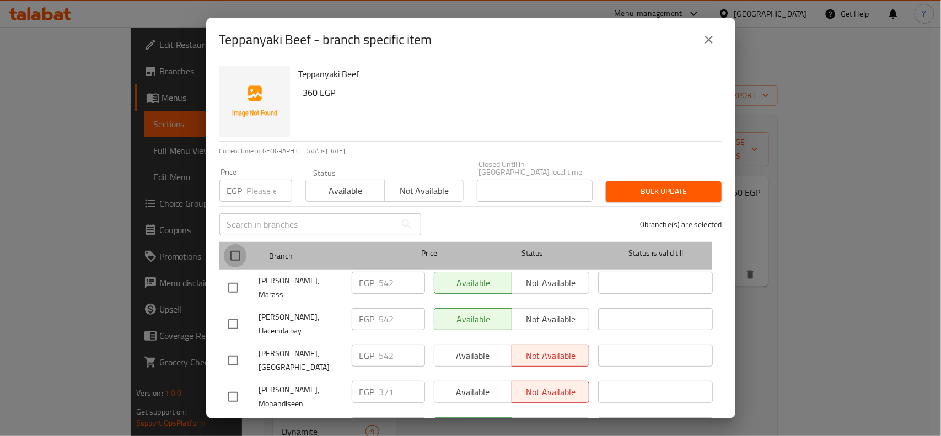
checkbox input "true"
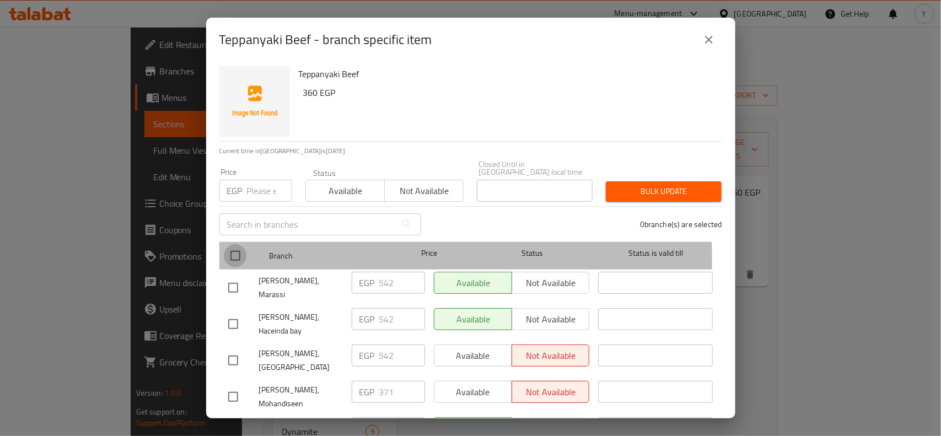
checkbox input "true"
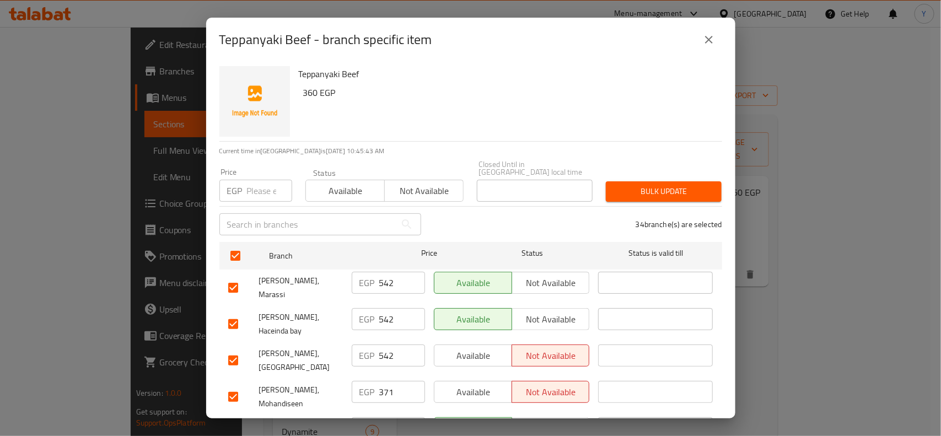
click at [565, 224] on div "34 branche(s) are selected" at bounding box center [578, 224] width 301 height 40
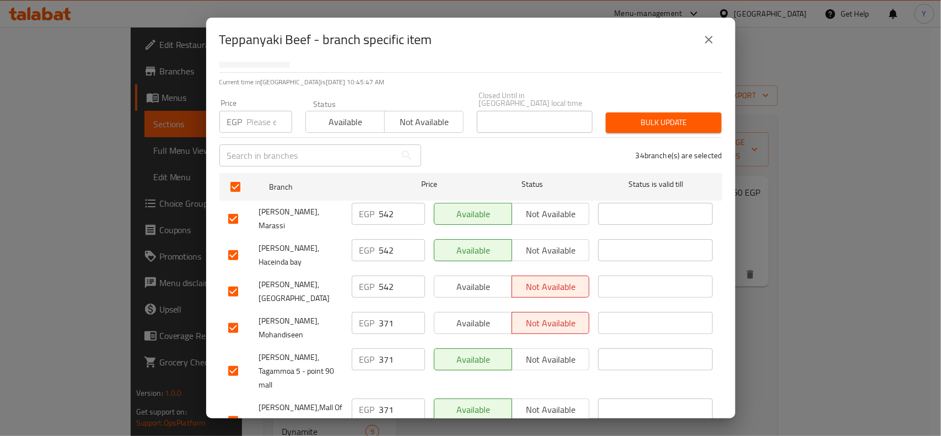
click at [232, 280] on input "checkbox" at bounding box center [233, 291] width 23 height 23
checkbox input "false"
click at [235, 244] on input "checkbox" at bounding box center [233, 255] width 23 height 23
checkbox input "false"
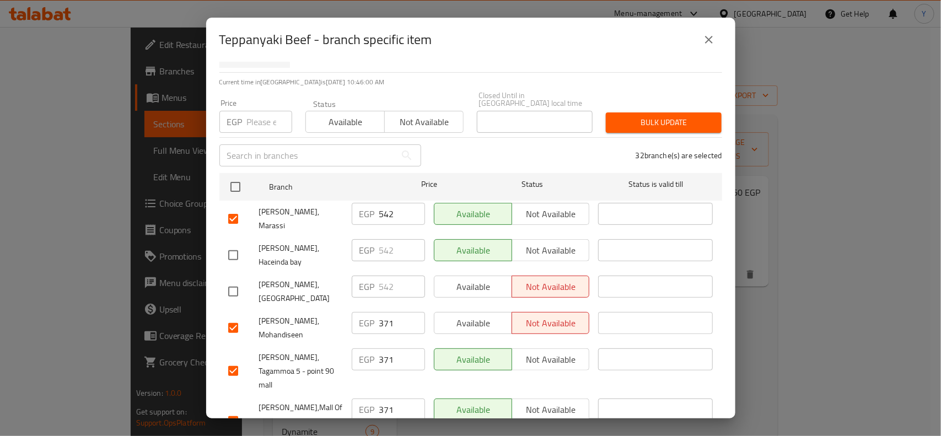
scroll to position [797, 0]
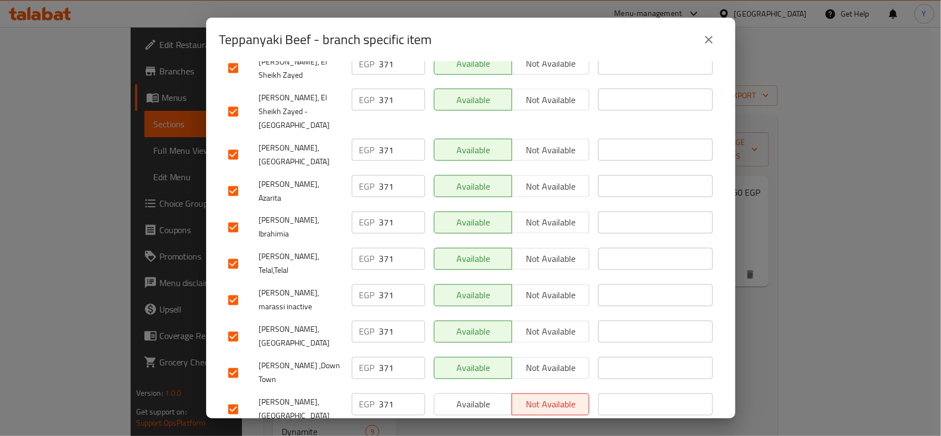
click at [230, 398] on input "checkbox" at bounding box center [233, 409] width 23 height 23
checkbox input "false"
drag, startPoint x: 227, startPoint y: 142, endPoint x: 221, endPoint y: 145, distance: 6.2
click at [222, 289] on input "checkbox" at bounding box center [233, 300] width 23 height 23
click at [227, 289] on input "checkbox" at bounding box center [233, 300] width 23 height 23
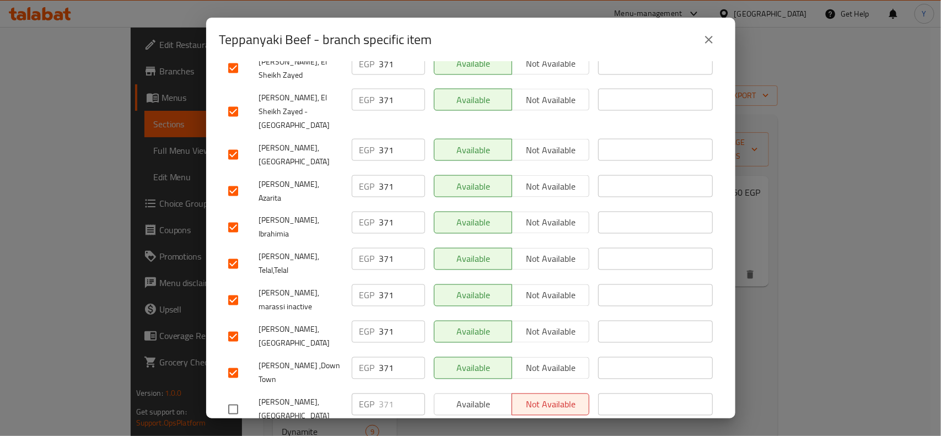
click at [227, 289] on input "checkbox" at bounding box center [233, 300] width 23 height 23
checkbox input "false"
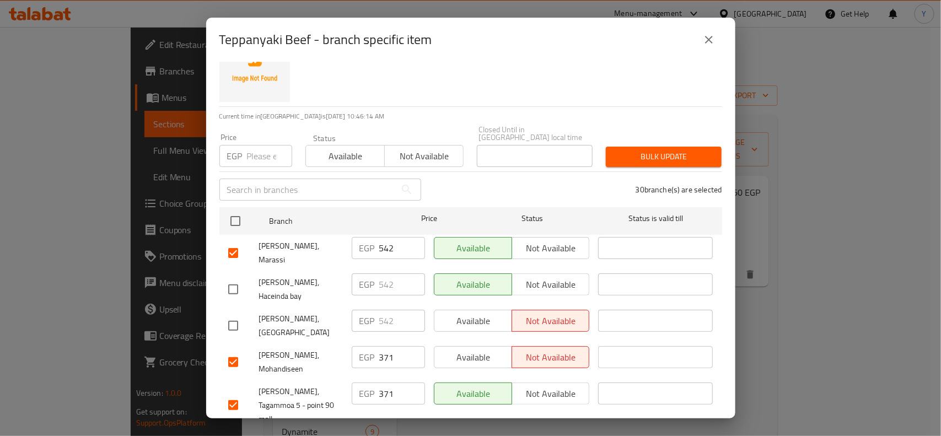
click at [233, 241] on input "checkbox" at bounding box center [233, 252] width 23 height 23
checkbox input "false"
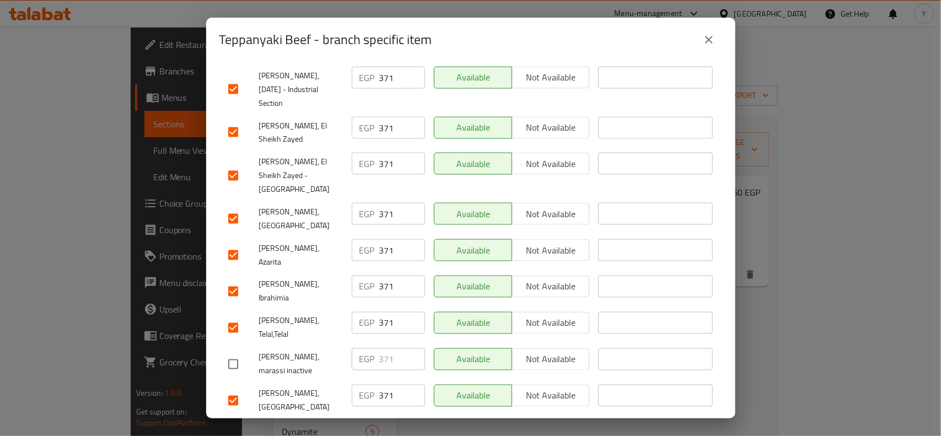
click at [230, 389] on input "checkbox" at bounding box center [233, 400] width 23 height 23
checkbox input "false"
click at [230, 316] on input "checkbox" at bounding box center [233, 327] width 23 height 23
checkbox input "false"
click at [235, 280] on input "checkbox" at bounding box center [233, 291] width 23 height 23
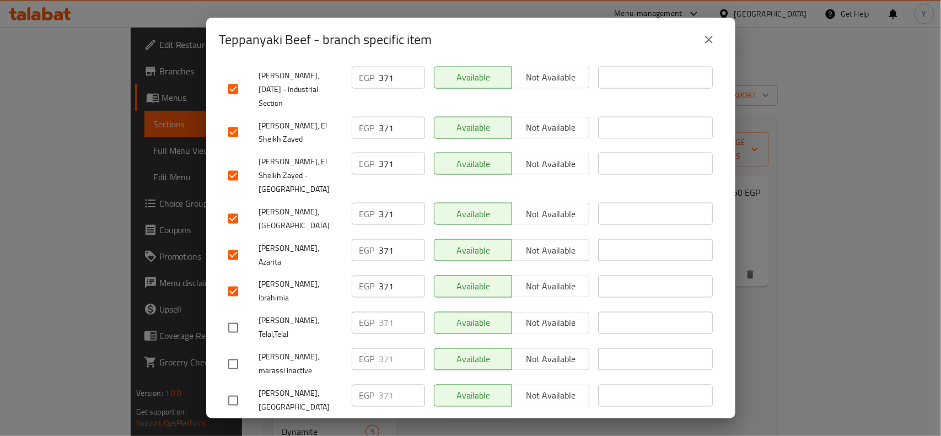
checkbox input "false"
click at [235, 207] on input "checkbox" at bounding box center [233, 218] width 23 height 23
checkbox input "false"
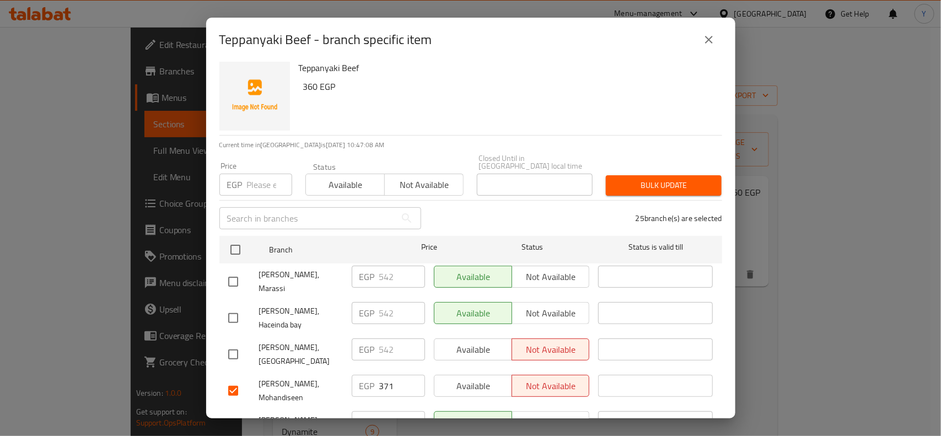
scroll to position [0, 0]
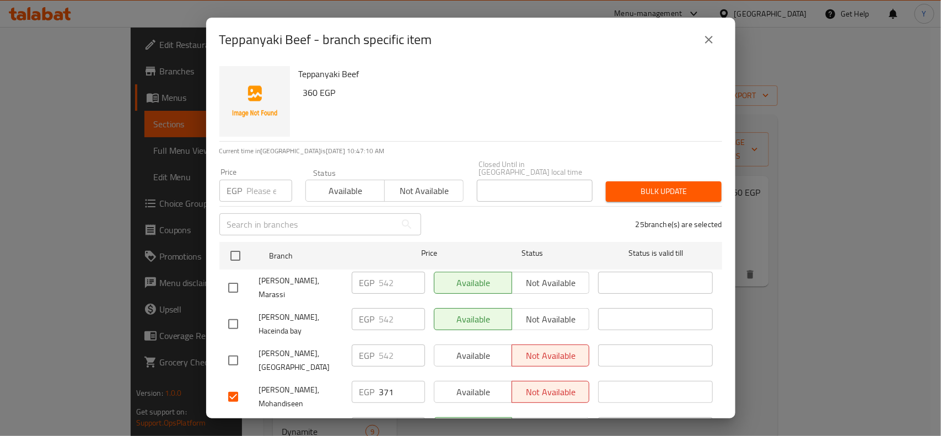
click at [247, 188] on input "number" at bounding box center [269, 191] width 45 height 22
paste input "382"
type input "382"
click at [682, 185] on span "Bulk update" at bounding box center [664, 192] width 98 height 14
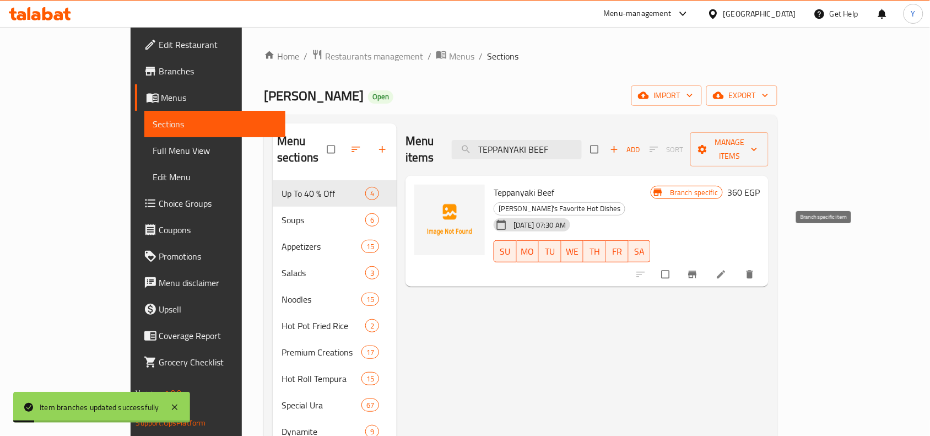
click at [707, 262] on button "Branch-specific-item" at bounding box center [694, 274] width 26 height 24
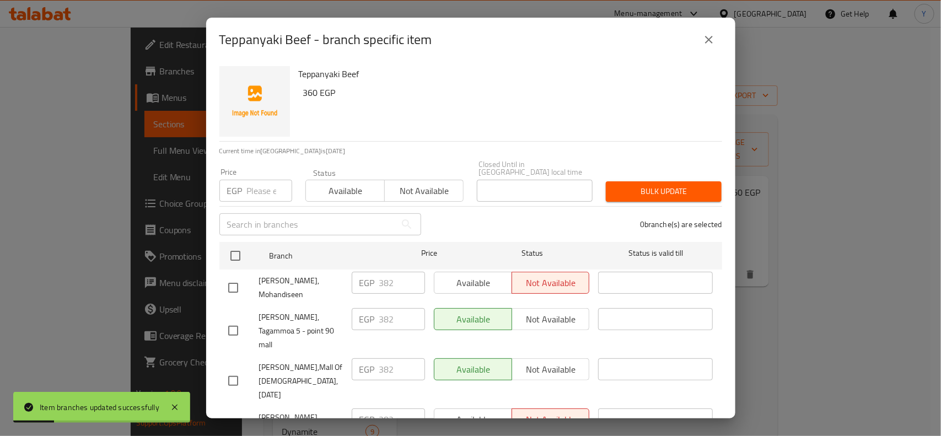
scroll to position [700, 0]
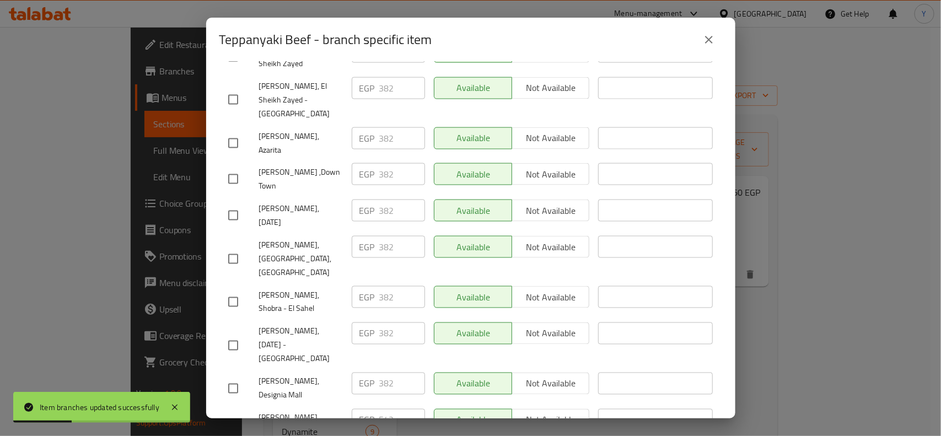
click at [237, 377] on input "checkbox" at bounding box center [233, 388] width 23 height 23
checkbox input "true"
click at [380, 373] on input "382" at bounding box center [402, 384] width 46 height 22
paste input "429"
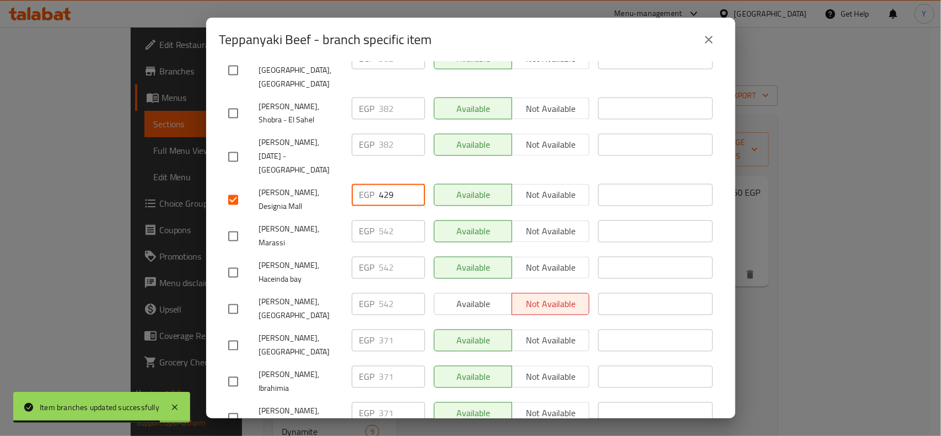
scroll to position [1025, 0]
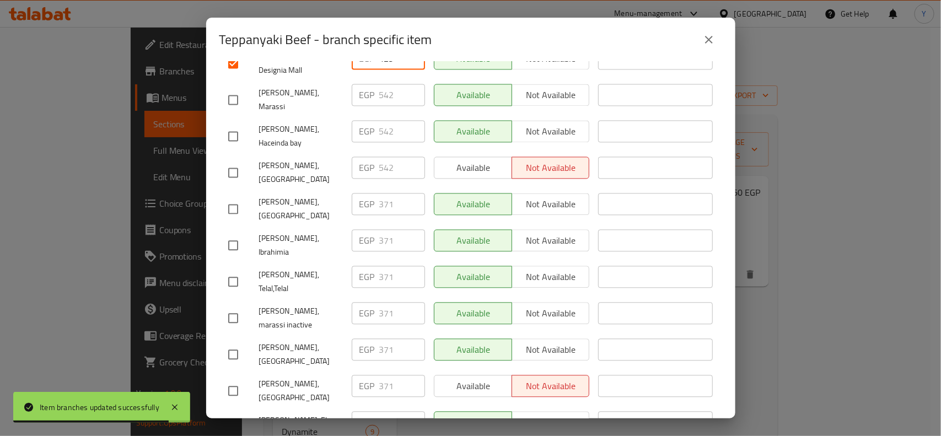
type input "429"
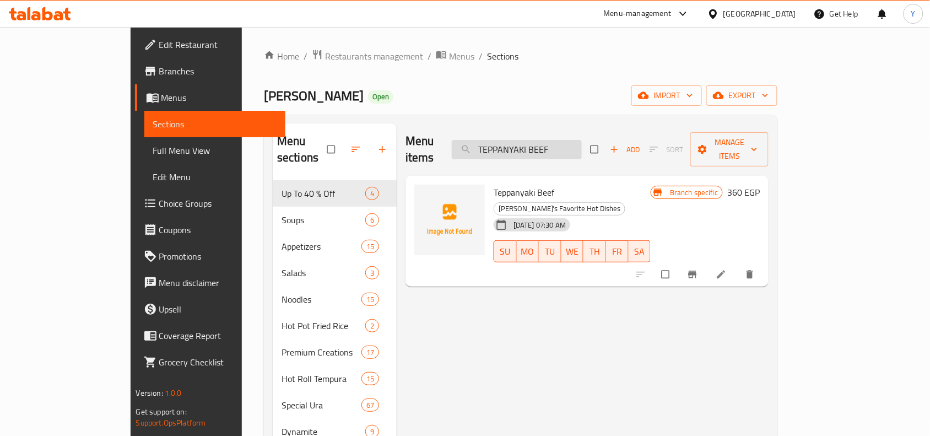
drag, startPoint x: 606, startPoint y: 131, endPoint x: 596, endPoint y: 139, distance: 13.3
click at [596, 139] on div "Menu items TEPPANYAKI BEEF Add Sort Manage items" at bounding box center [587, 149] width 363 height 52
click at [582, 140] on input "TEPPANYAKI BEEF" at bounding box center [517, 149] width 130 height 19
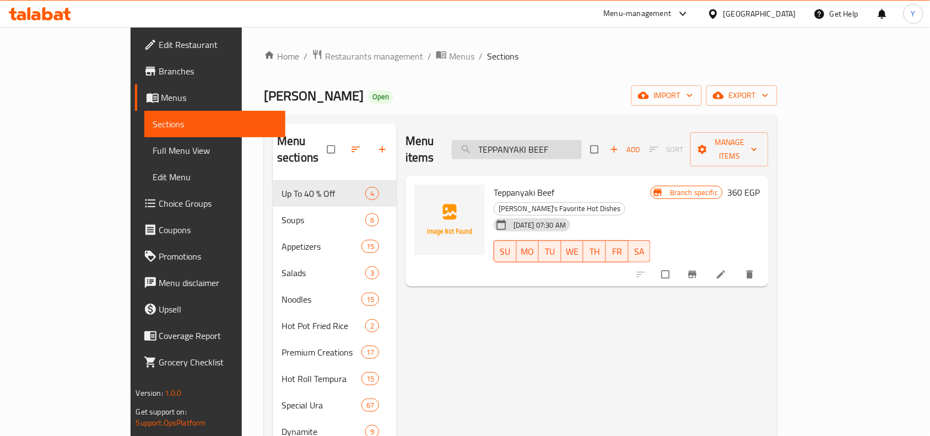
paste input "CHICKEN"
type input "TEPPANYAKI CHICKEN"
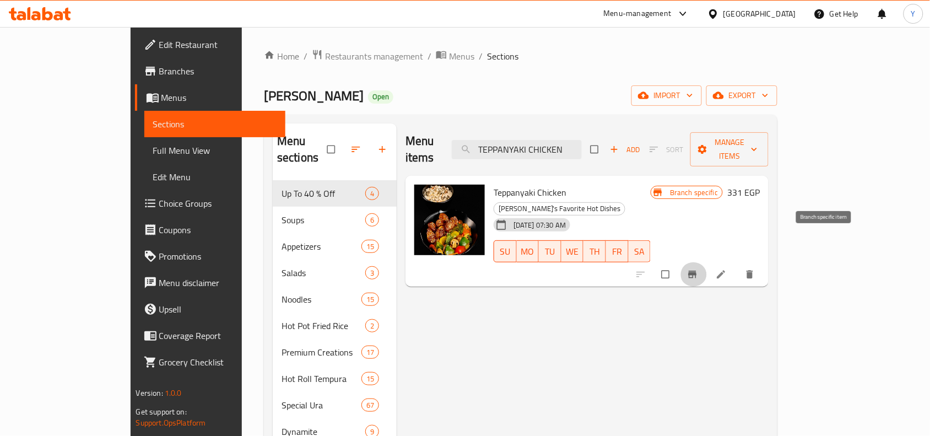
click at [700, 269] on span "Branch-specific-item" at bounding box center [693, 274] width 13 height 11
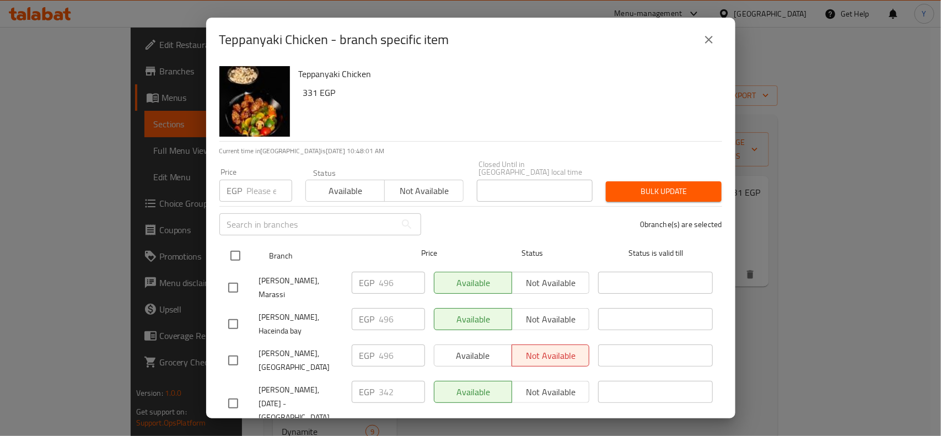
click at [233, 249] on input "checkbox" at bounding box center [235, 255] width 23 height 23
checkbox input "true"
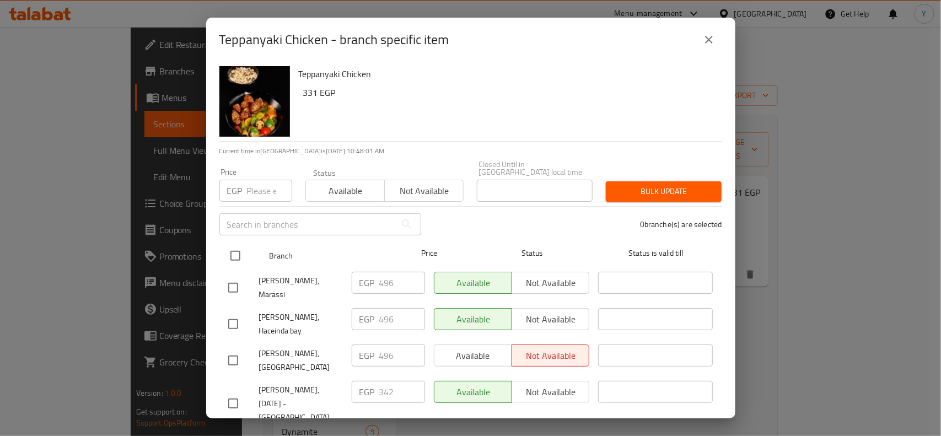
checkbox input "true"
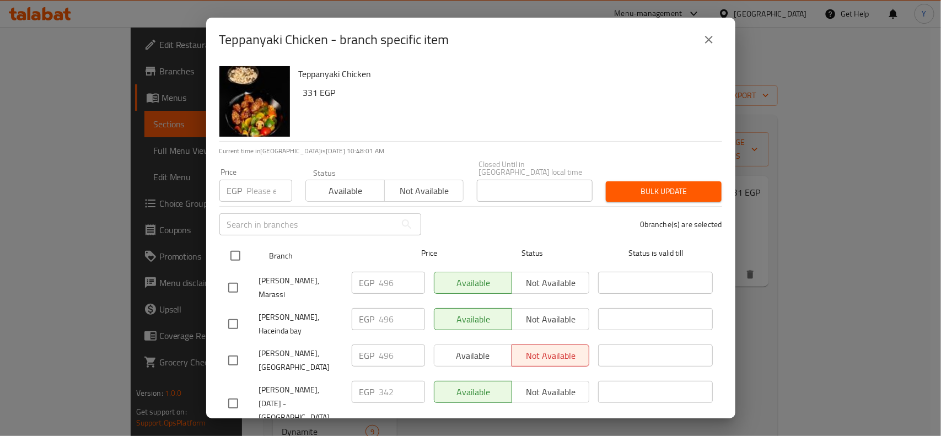
checkbox input "true"
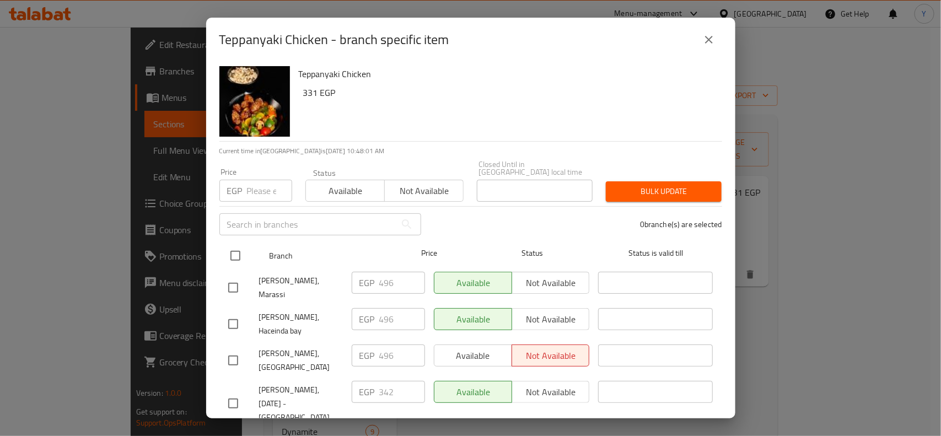
checkbox input "true"
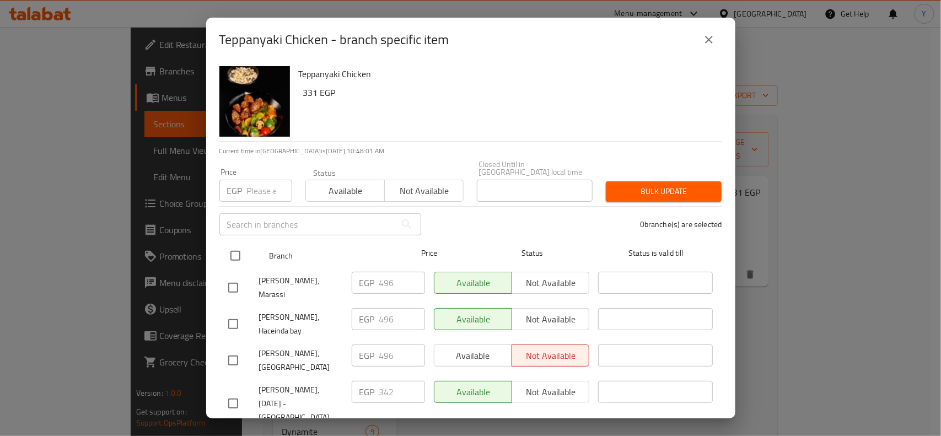
checkbox input "true"
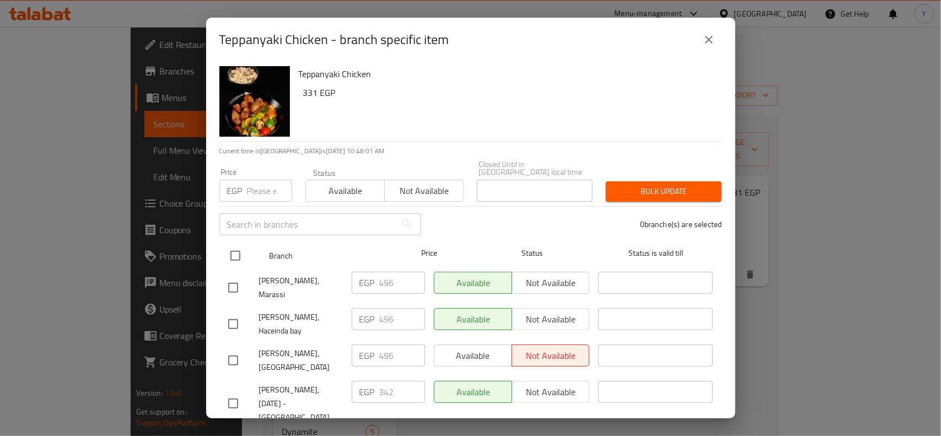
checkbox input "true"
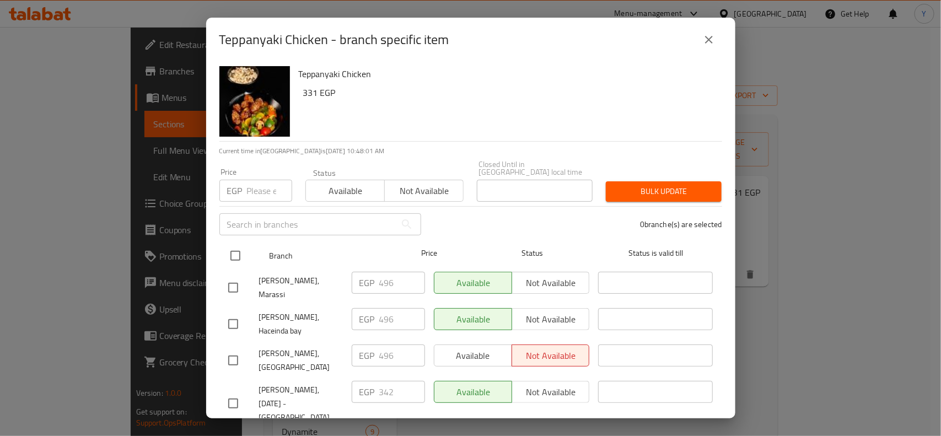
checkbox input "true"
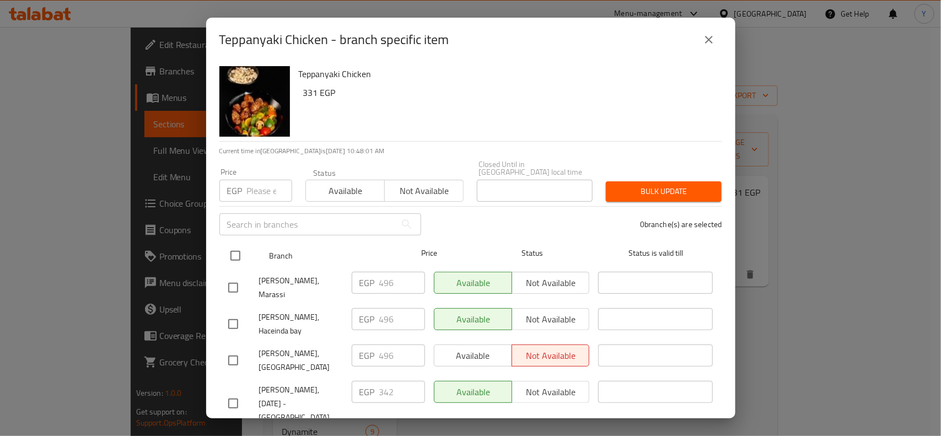
checkbox input "true"
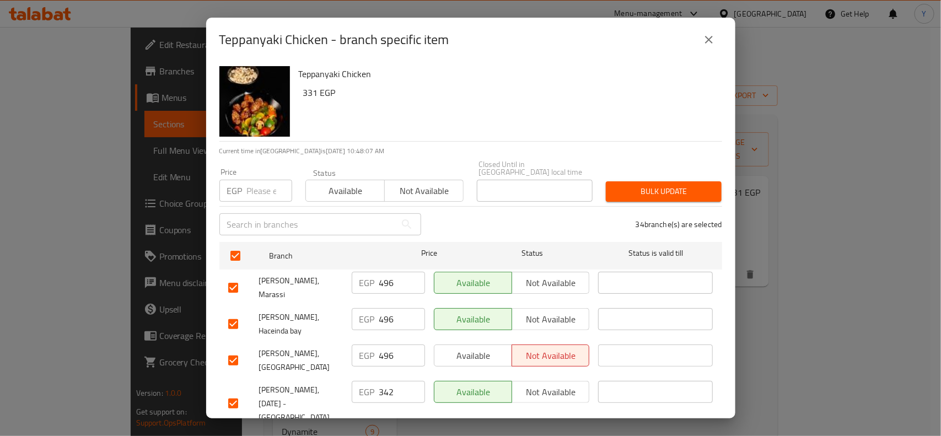
click at [513, 218] on div "34 branche(s) are selected" at bounding box center [578, 224] width 301 height 40
click at [239, 349] on input "checkbox" at bounding box center [233, 360] width 23 height 23
checkbox input "false"
click at [232, 312] on input "checkbox" at bounding box center [233, 323] width 23 height 23
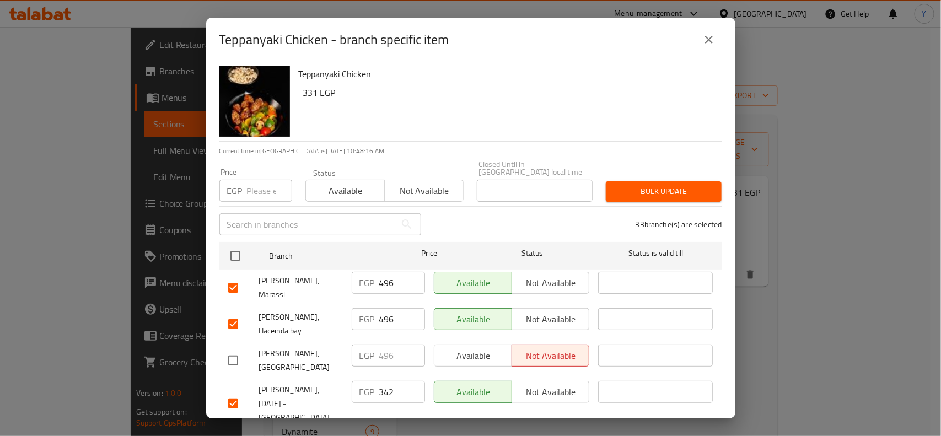
checkbox input "false"
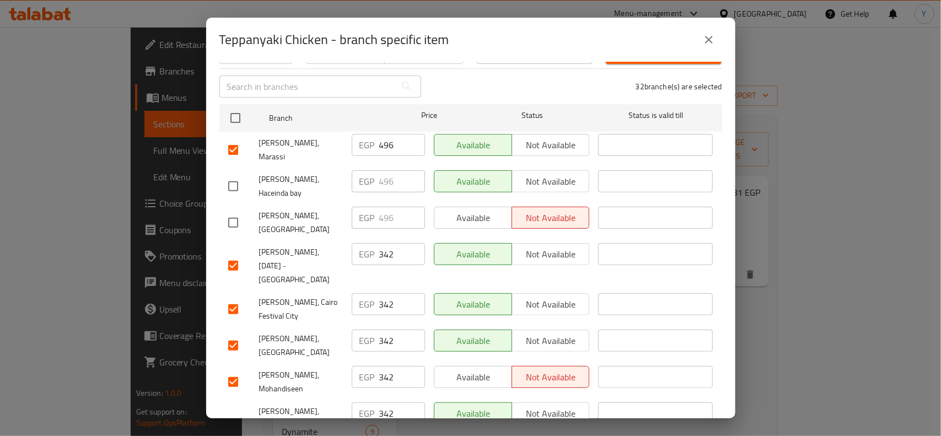
scroll to position [850, 0]
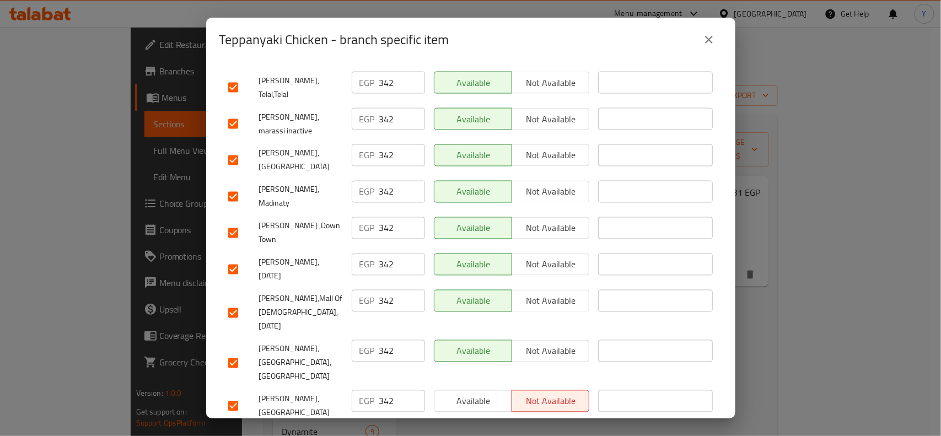
click at [241, 395] on input "checkbox" at bounding box center [233, 406] width 23 height 23
checkbox input "false"
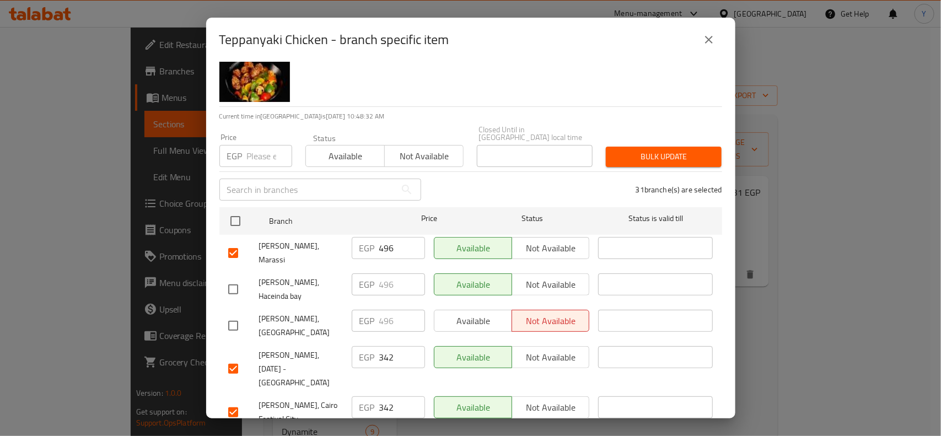
click at [234, 246] on input "checkbox" at bounding box center [233, 252] width 23 height 23
checkbox input "false"
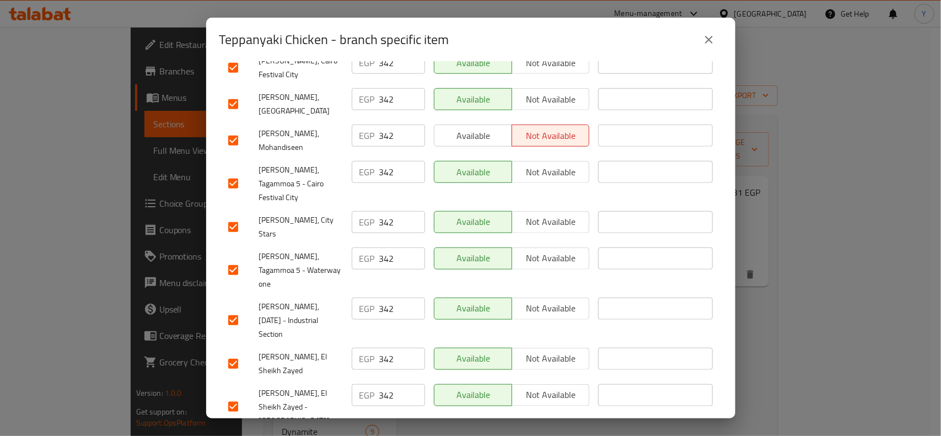
scroll to position [607, 0]
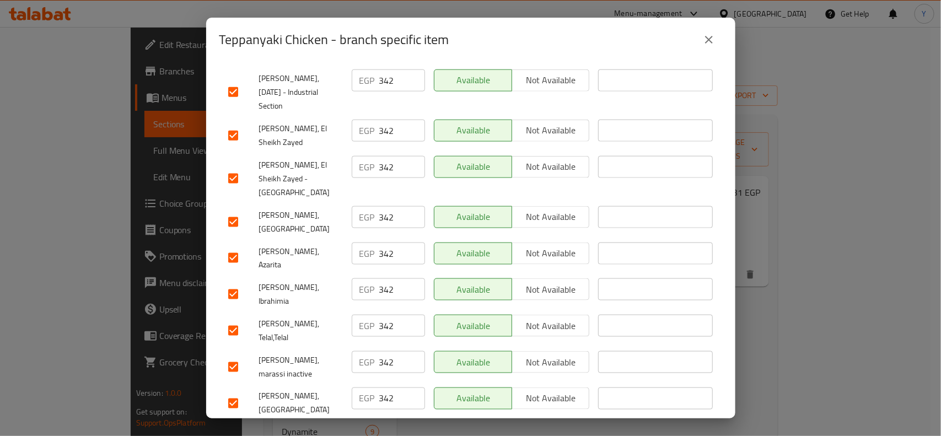
click at [227, 355] on input "checkbox" at bounding box center [233, 366] width 23 height 23
checkbox input "false"
click at [234, 392] on input "checkbox" at bounding box center [233, 403] width 23 height 23
checkbox input "false"
click at [233, 319] on input "checkbox" at bounding box center [233, 330] width 23 height 23
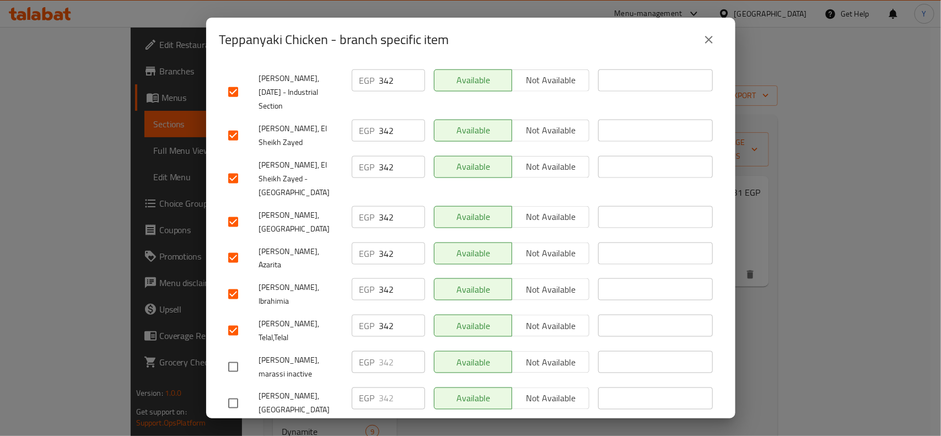
checkbox input "false"
click at [249, 283] on div at bounding box center [243, 294] width 31 height 23
click at [234, 283] on input "checkbox" at bounding box center [233, 294] width 23 height 23
checkbox input "false"
click at [230, 211] on input "checkbox" at bounding box center [233, 222] width 23 height 23
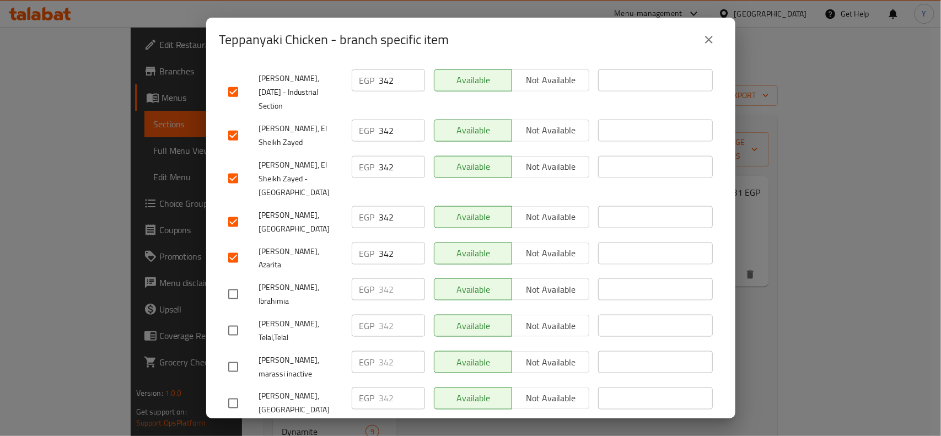
checkbox input "false"
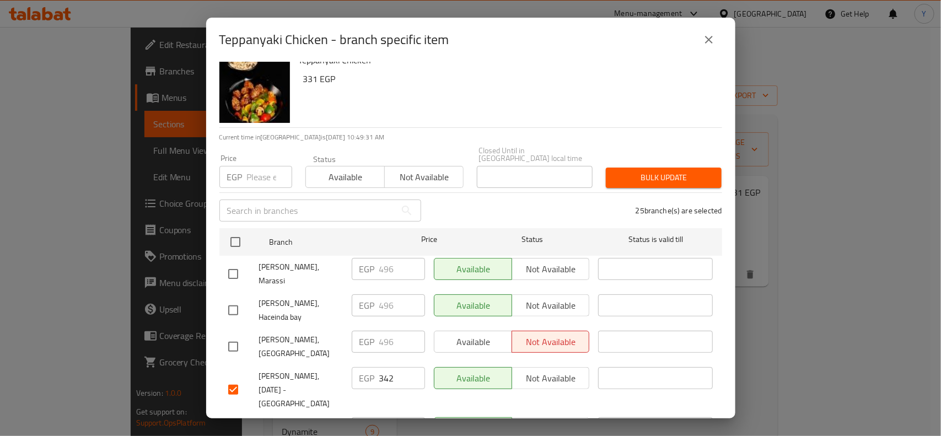
scroll to position [0, 0]
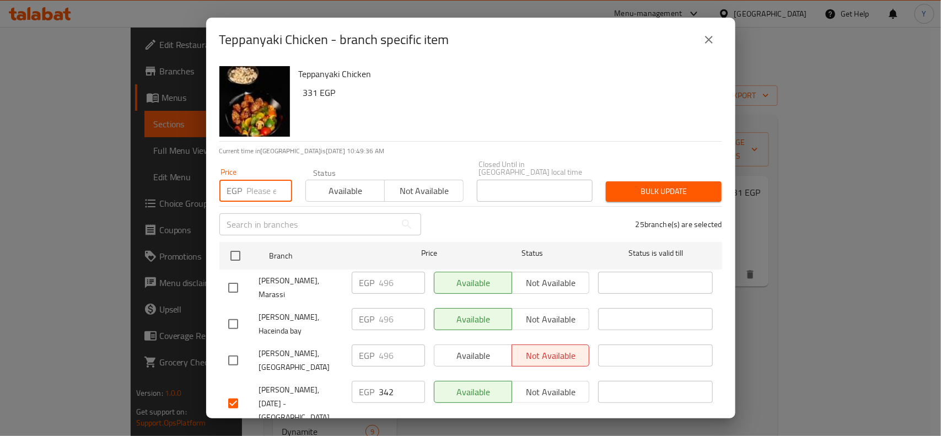
click at [260, 180] on input "number" at bounding box center [269, 191] width 45 height 22
paste input "354"
type input "354"
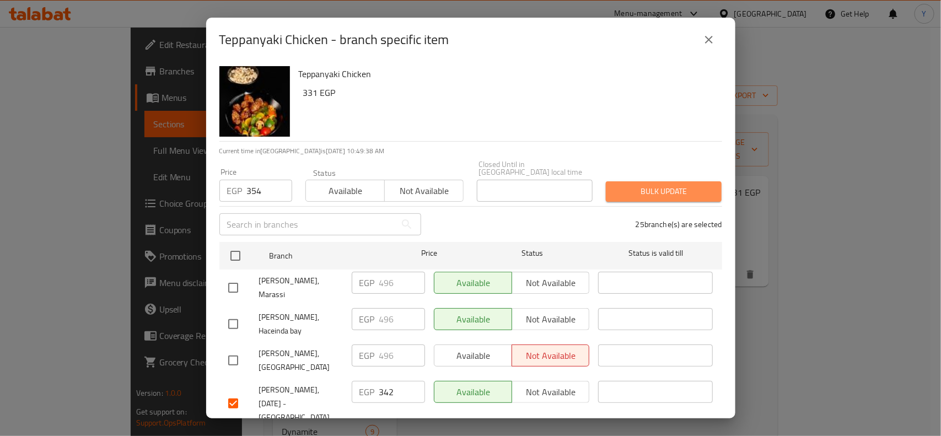
click at [678, 185] on span "Bulk update" at bounding box center [664, 192] width 98 height 14
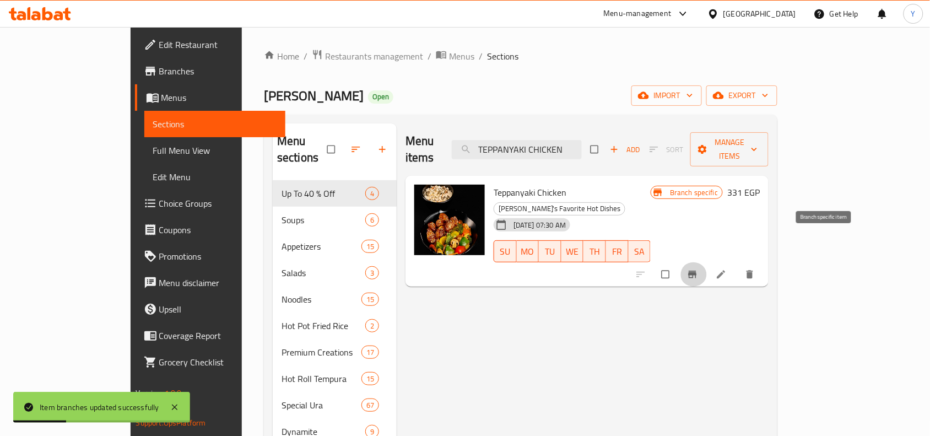
click at [698, 269] on icon "Branch-specific-item" at bounding box center [692, 274] width 11 height 11
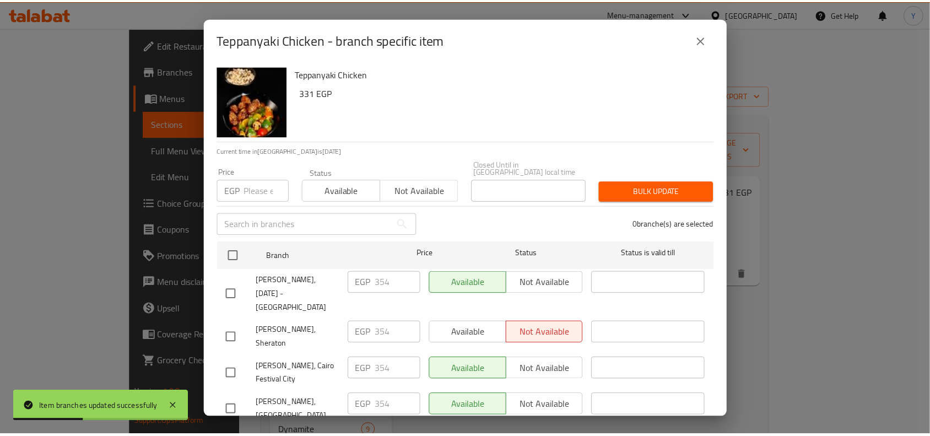
scroll to position [1025, 0]
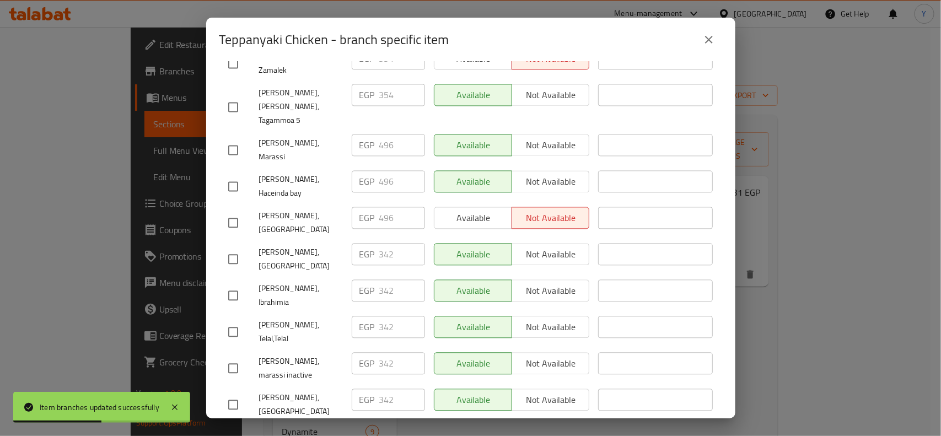
checkbox input "true"
paste input "97"
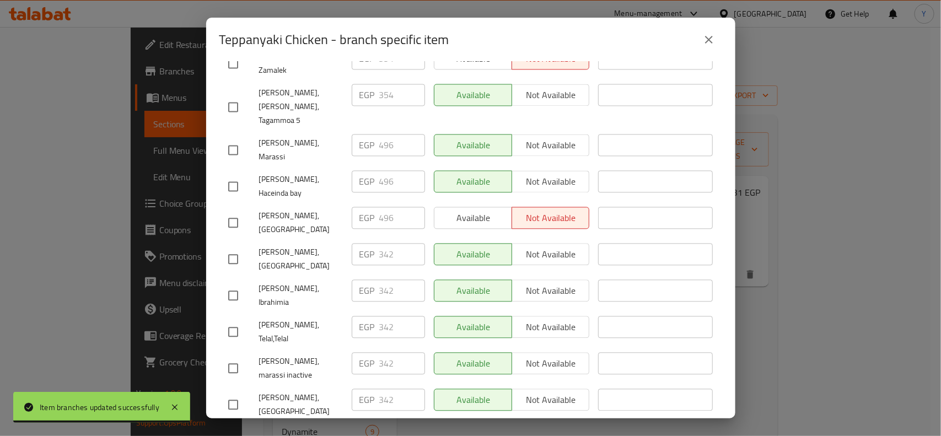
type input "397"
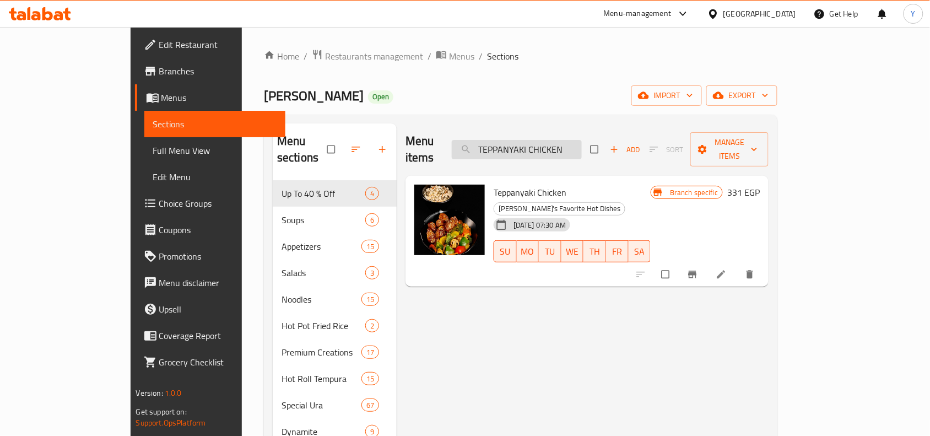
click at [582, 144] on input "TEPPANYAKI CHICKEN" at bounding box center [517, 149] width 130 height 19
click at [541, 131] on div "Menu items TEPPANYAKI CHICKEN Add Sort Manage items" at bounding box center [587, 149] width 363 height 52
click at [544, 140] on input "TEPPANYAKI CHICKEN" at bounding box center [517, 149] width 130 height 19
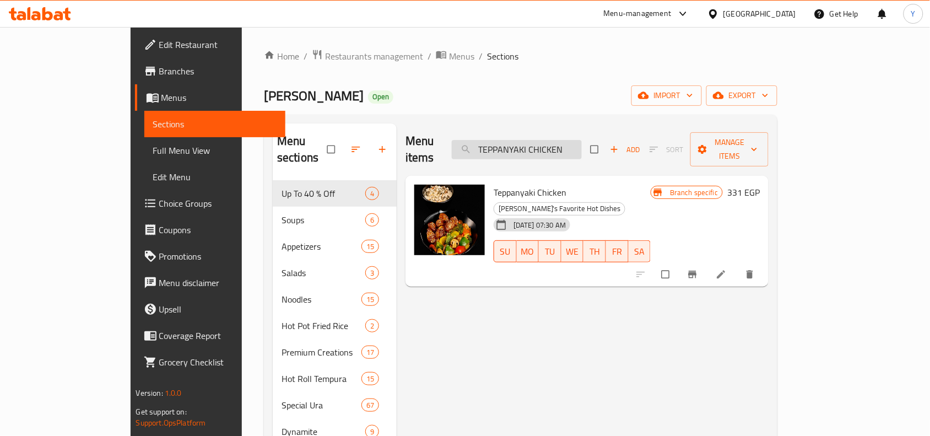
click at [544, 140] on input "TEPPANYAKI CHICKEN" at bounding box center [517, 149] width 130 height 19
paste input "Avocado Salmon Roll 4 Pcs"
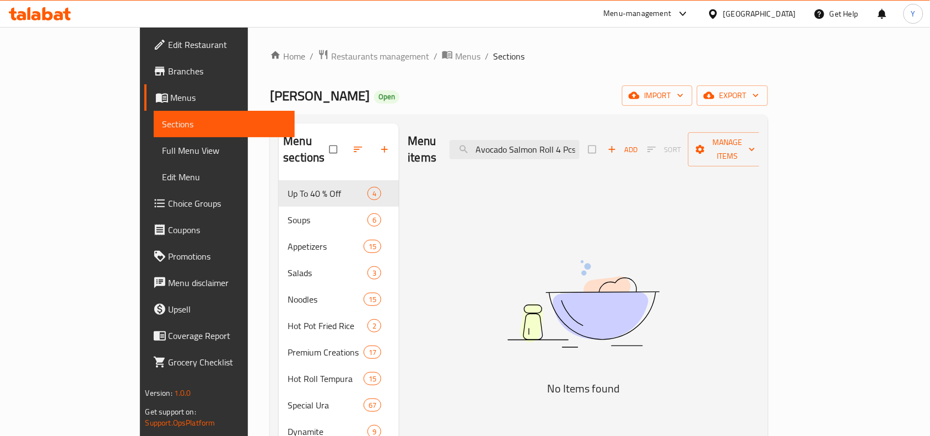
drag, startPoint x: 607, startPoint y: 139, endPoint x: 657, endPoint y: 142, distance: 50.3
click at [657, 142] on div "Menu items Avocado Salmon Roll 4 Pcs Add Sort Manage items" at bounding box center [584, 149] width 352 height 52
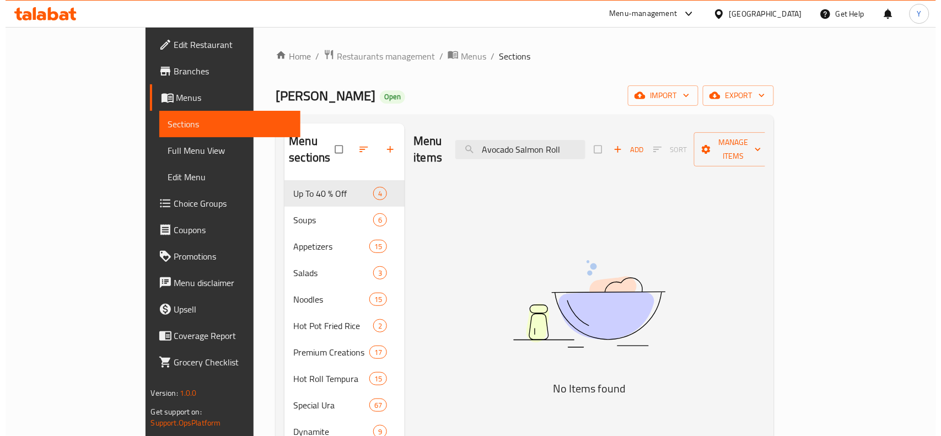
scroll to position [0, 0]
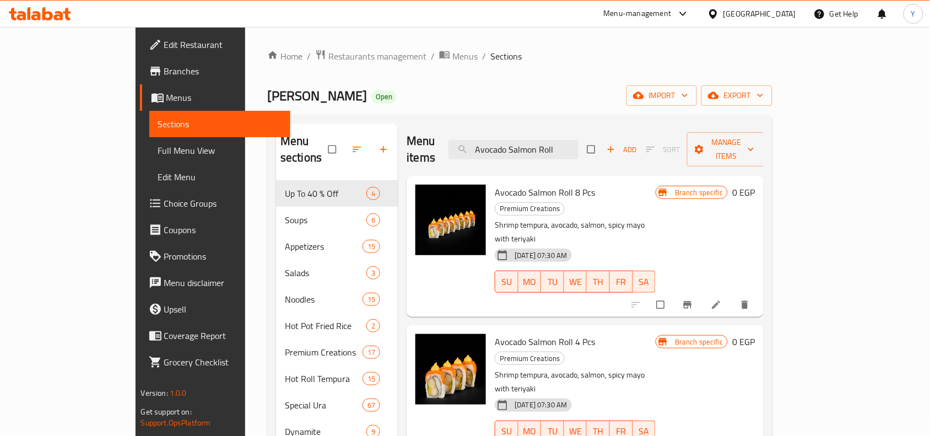
type input "Avocado Salmon Roll"
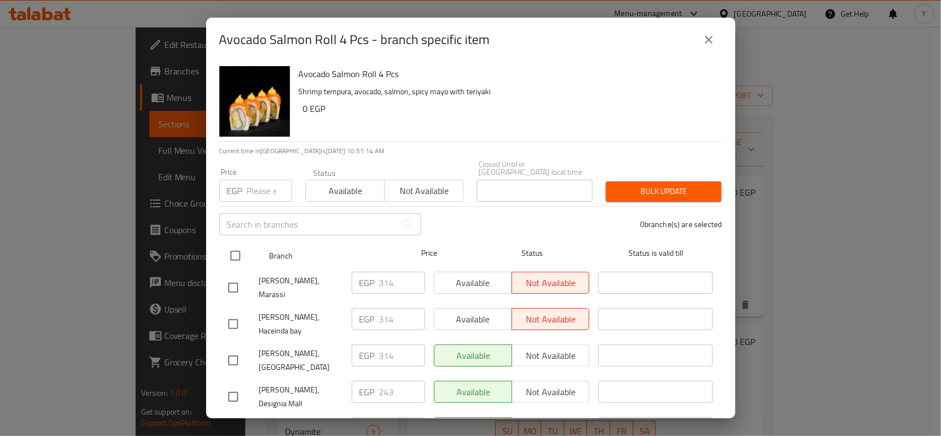
click at [233, 244] on input "checkbox" at bounding box center [235, 255] width 23 height 23
checkbox input "true"
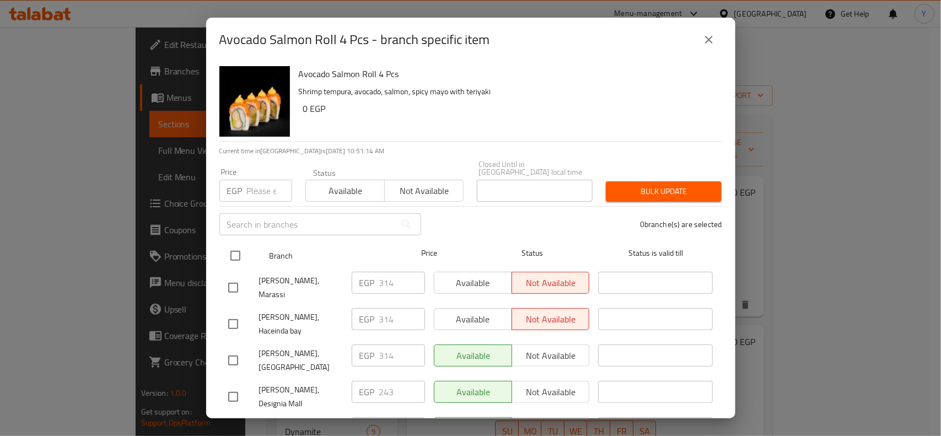
checkbox input "true"
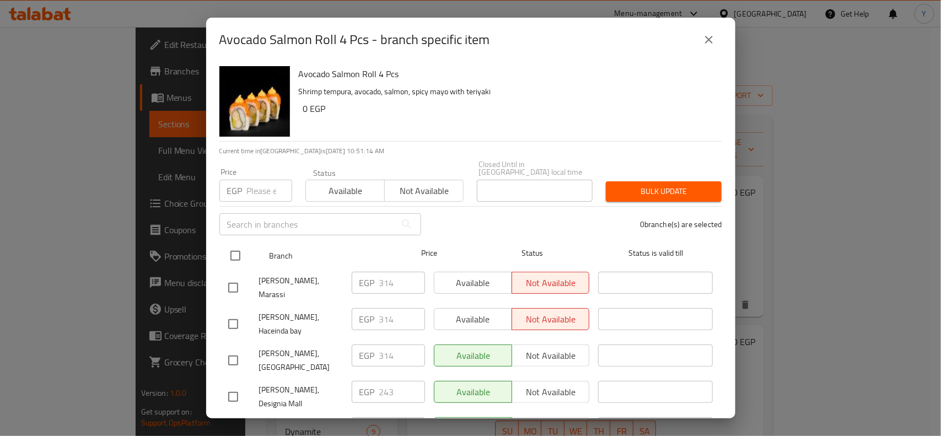
checkbox input "true"
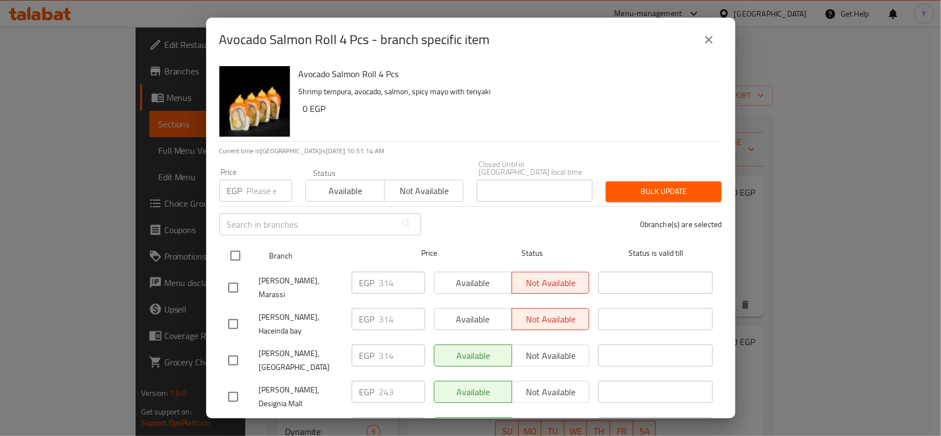
checkbox input "true"
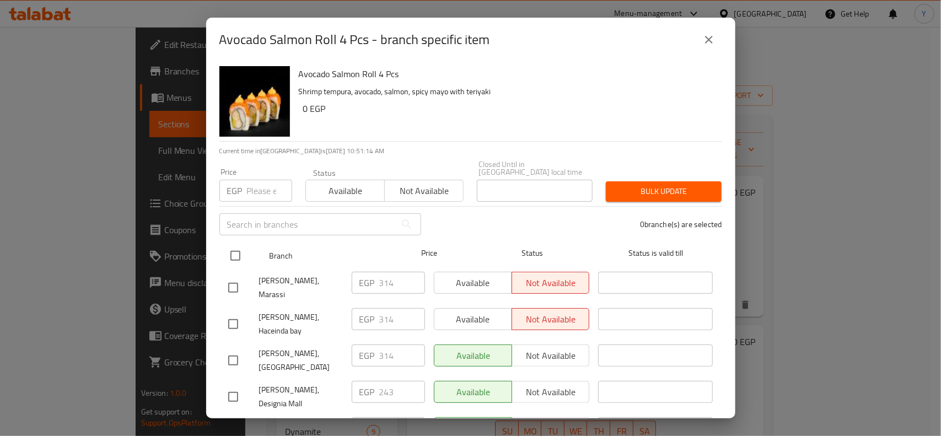
checkbox input "true"
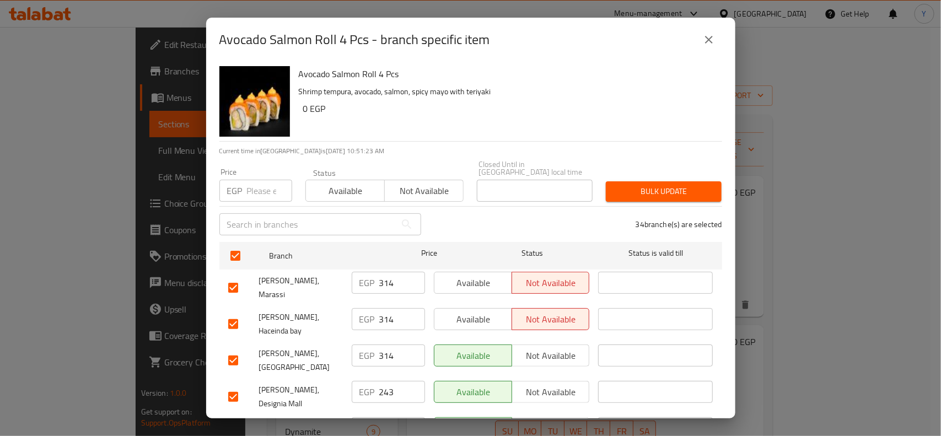
click at [240, 349] on input "checkbox" at bounding box center [233, 360] width 23 height 23
click at [236, 312] on input "checkbox" at bounding box center [233, 323] width 23 height 23
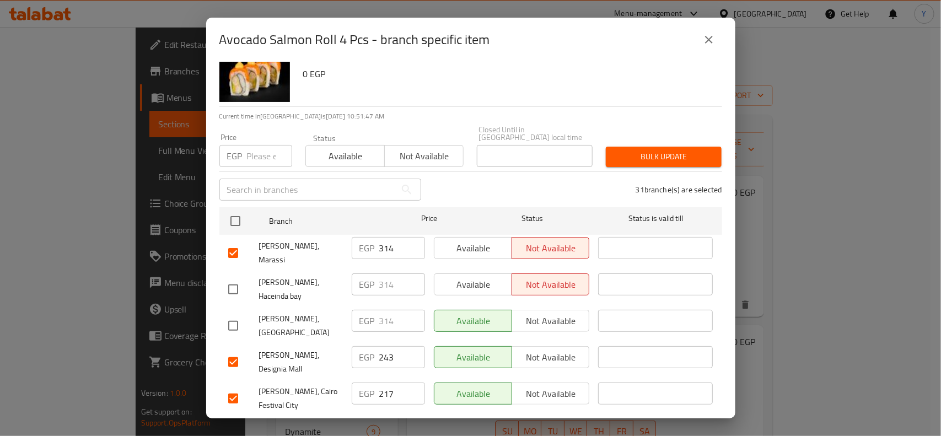
click at [231, 241] on input "checkbox" at bounding box center [233, 252] width 23 height 23
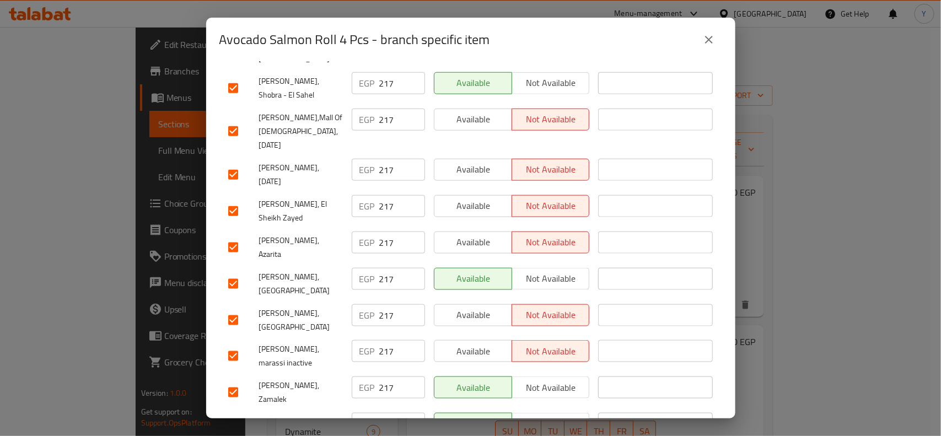
click at [240, 309] on input "checkbox" at bounding box center [233, 320] width 23 height 23
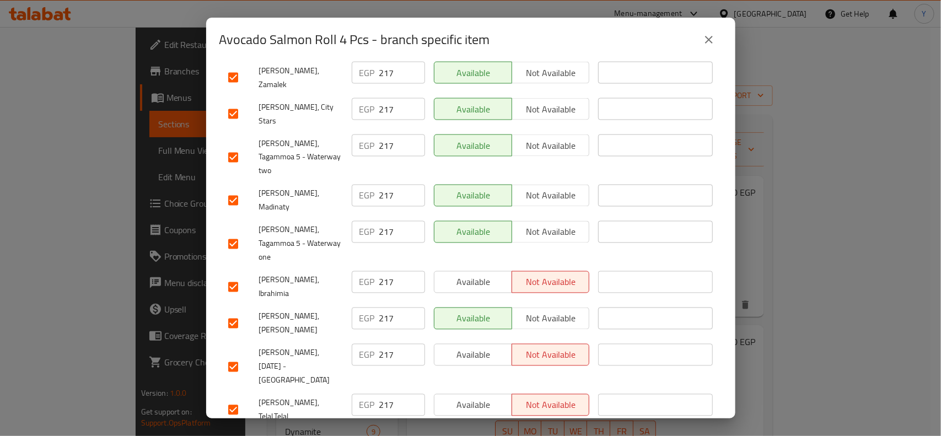
click at [239, 398] on input "checkbox" at bounding box center [233, 409] width 23 height 23
click at [230, 276] on input "checkbox" at bounding box center [233, 287] width 23 height 23
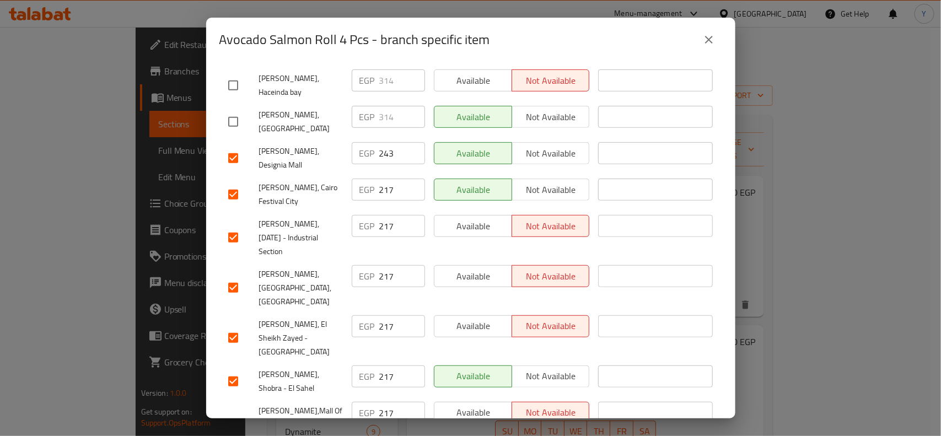
scroll to position [20, 0]
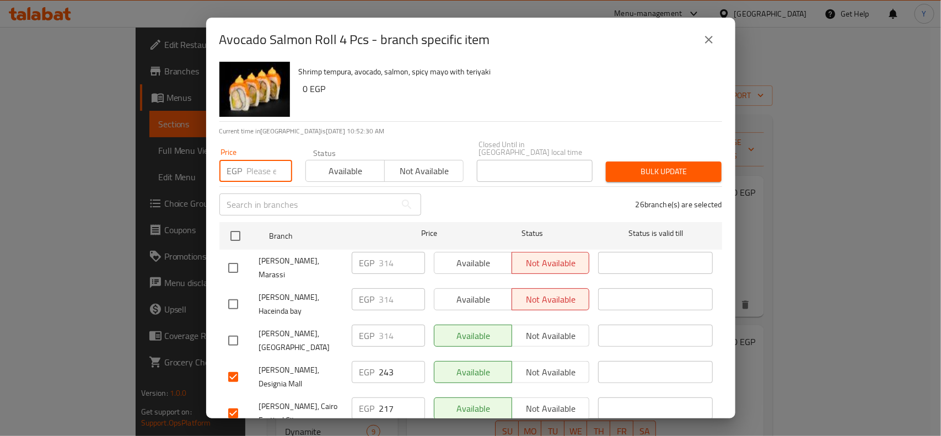
click at [251, 165] on input "number" at bounding box center [269, 171] width 45 height 22
paste input "223"
click at [235, 365] on input "checkbox" at bounding box center [233, 376] width 23 height 23
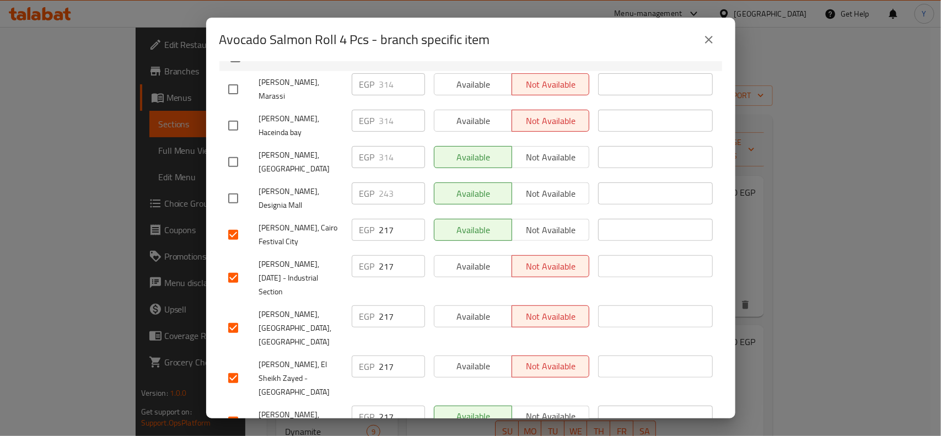
scroll to position [0, 0]
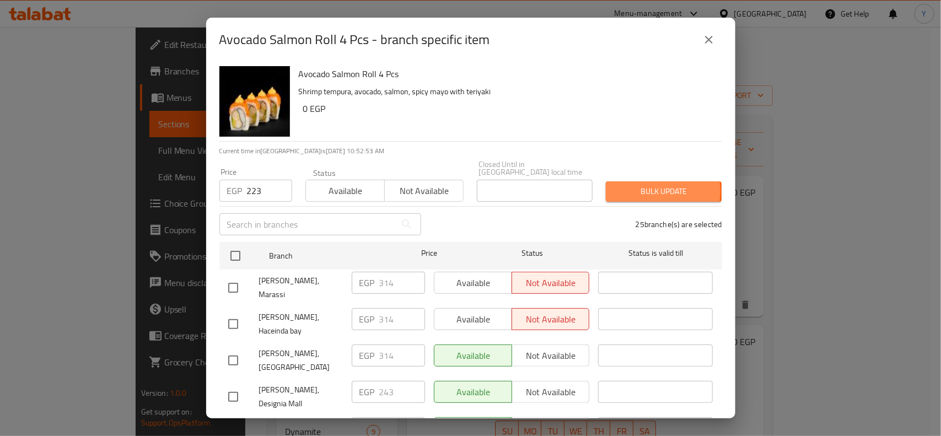
click at [633, 185] on span "Bulk update" at bounding box center [664, 192] width 98 height 14
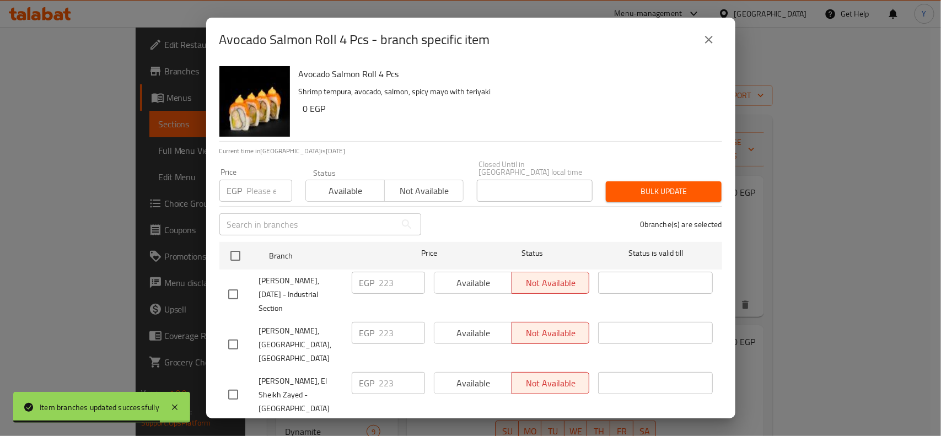
scroll to position [1005, 0]
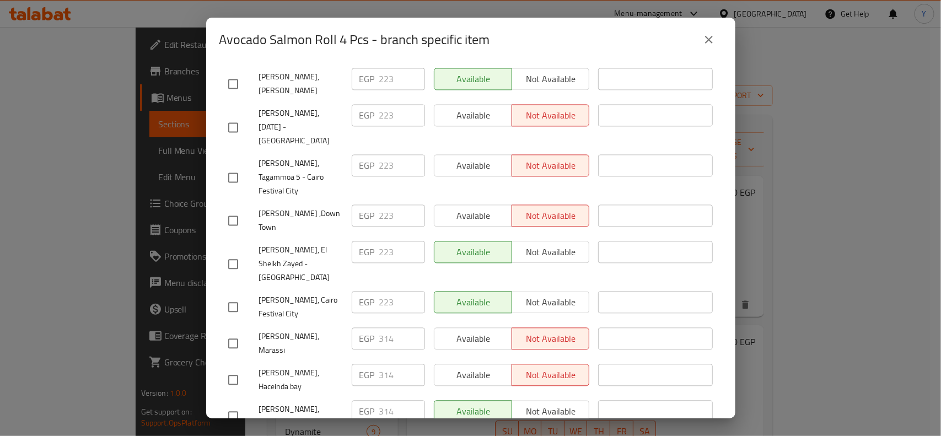
drag, startPoint x: 378, startPoint y: 238, endPoint x: 407, endPoint y: 243, distance: 29.2
paste input "50"
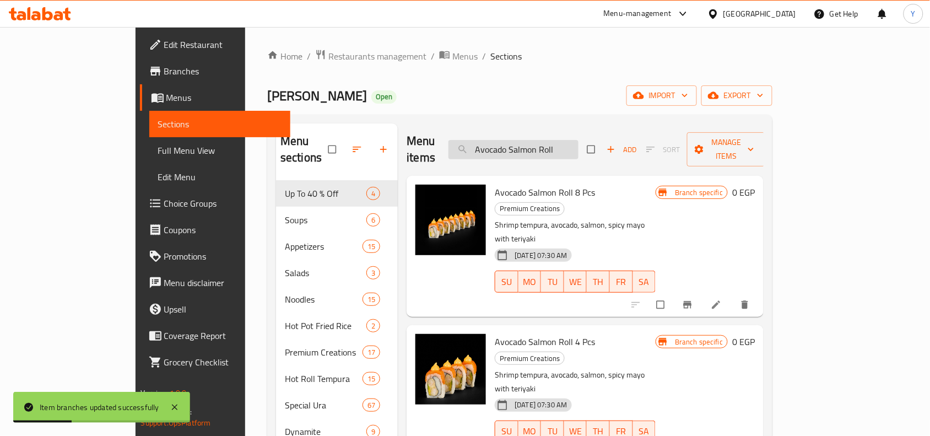
click at [579, 146] on input "Avocado Salmon Roll" at bounding box center [514, 149] width 130 height 19
click at [579, 140] on input "Avocado Salmon Roll" at bounding box center [514, 149] width 130 height 19
paste input "Salmon teriyaki"
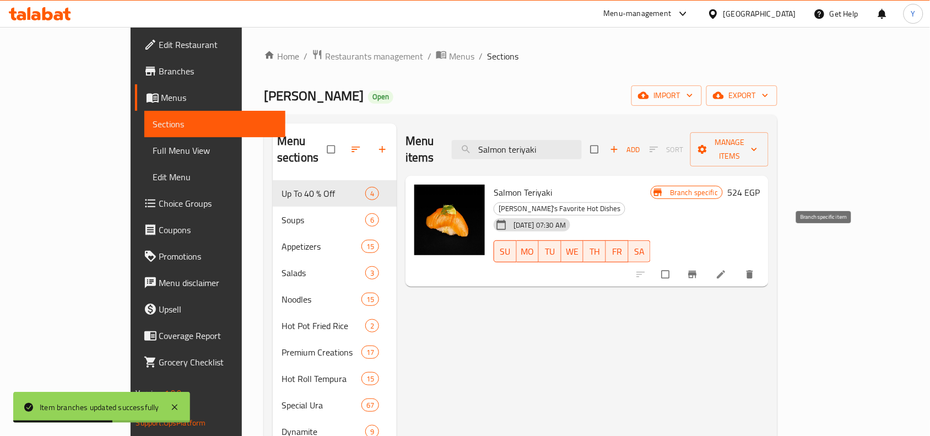
click at [698, 269] on icon "Branch-specific-item" at bounding box center [692, 274] width 11 height 11
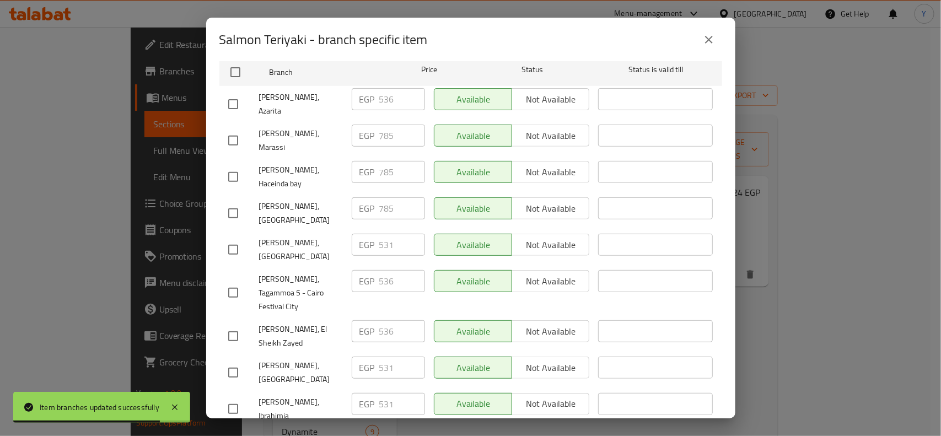
scroll to position [207, 0]
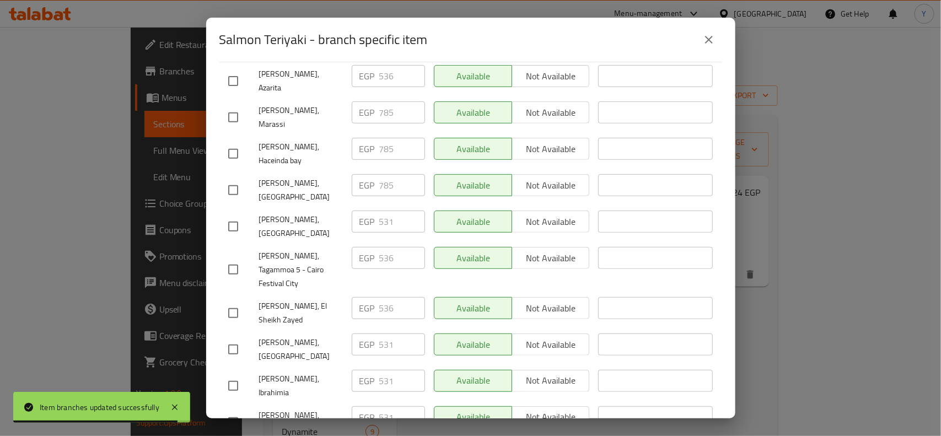
click at [284, 104] on span "[PERSON_NAME], Marassi" at bounding box center [301, 118] width 84 height 28
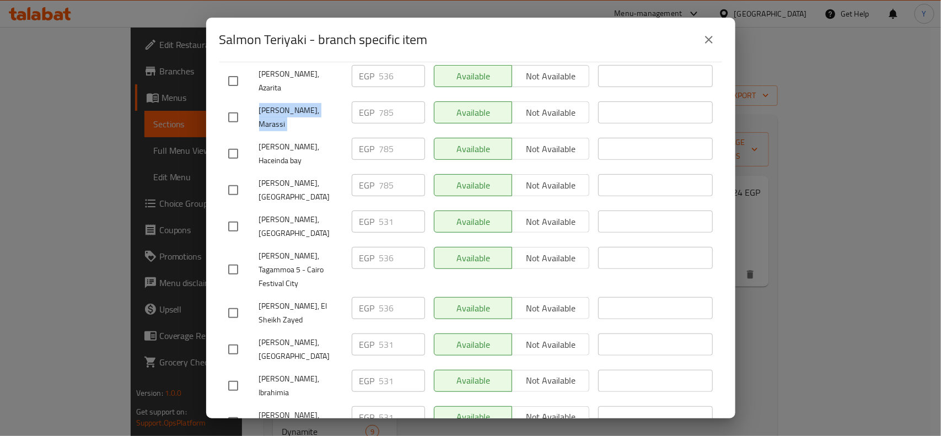
copy span "[PERSON_NAME], Marassi"
click at [236, 106] on input "checkbox" at bounding box center [233, 117] width 23 height 23
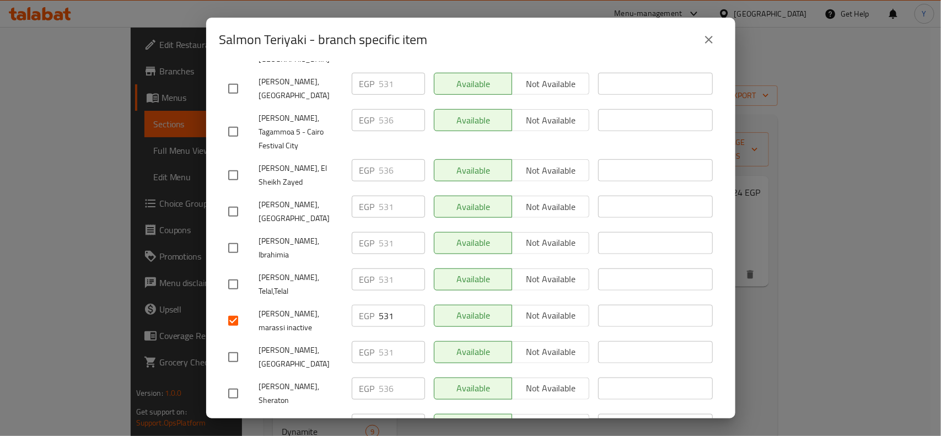
scroll to position [413, 0]
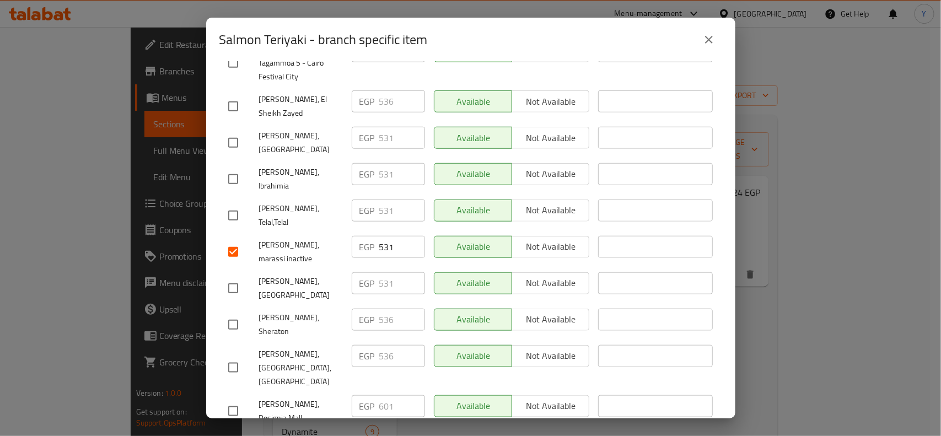
click at [386, 236] on input "531" at bounding box center [402, 247] width 46 height 22
paste input ".0"
click at [239, 240] on input "checkbox" at bounding box center [233, 251] width 23 height 23
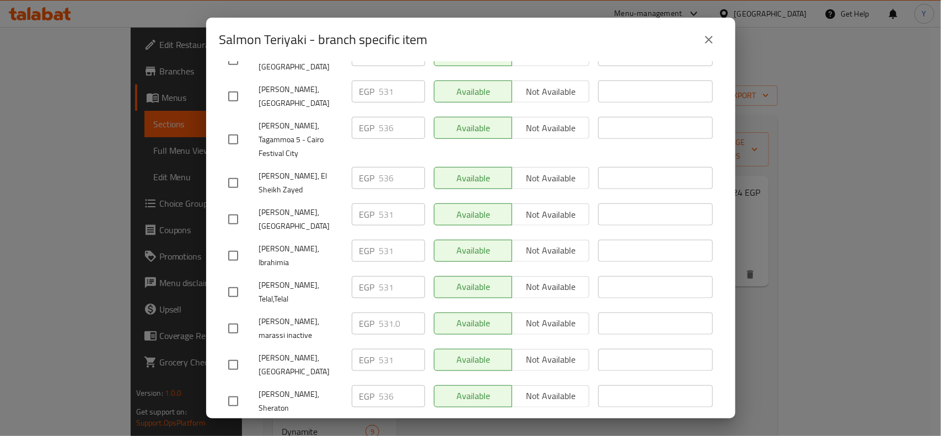
scroll to position [130, 0]
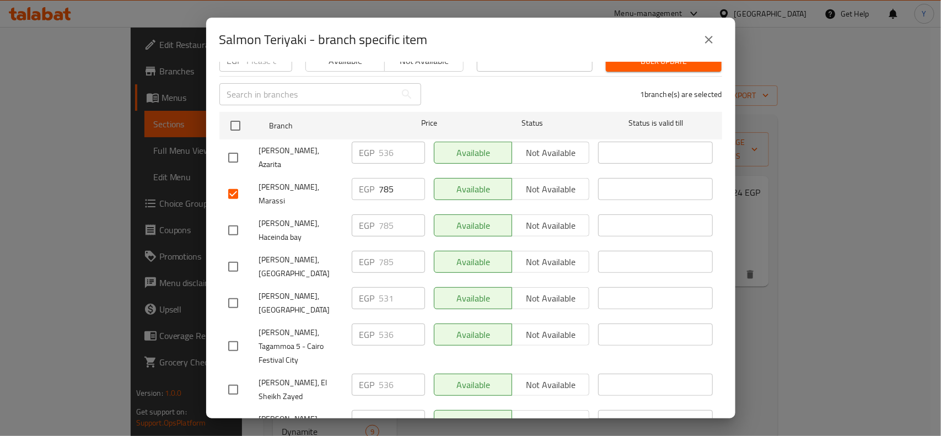
click at [322, 217] on span "[PERSON_NAME], Haceinda bay" at bounding box center [301, 231] width 84 height 28
copy span "[PERSON_NAME], Haceinda bay"
click at [708, 37] on icon "close" at bounding box center [708, 39] width 13 height 13
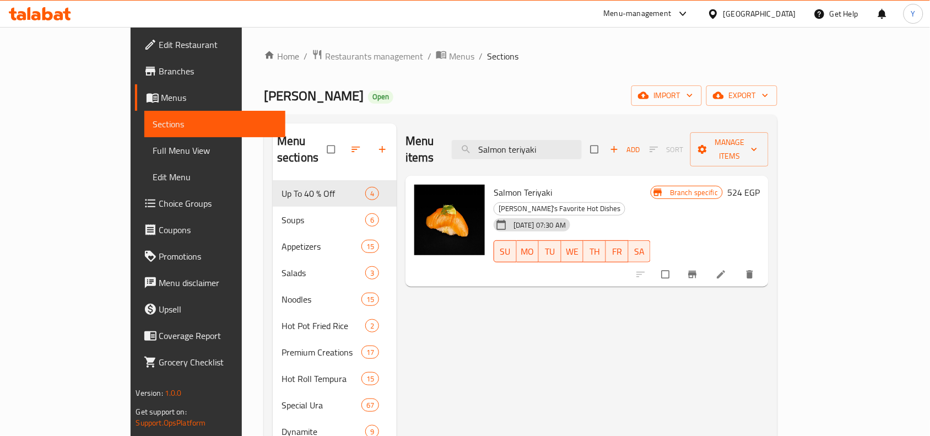
click at [697, 271] on icon "Branch-specific-item" at bounding box center [693, 274] width 8 height 7
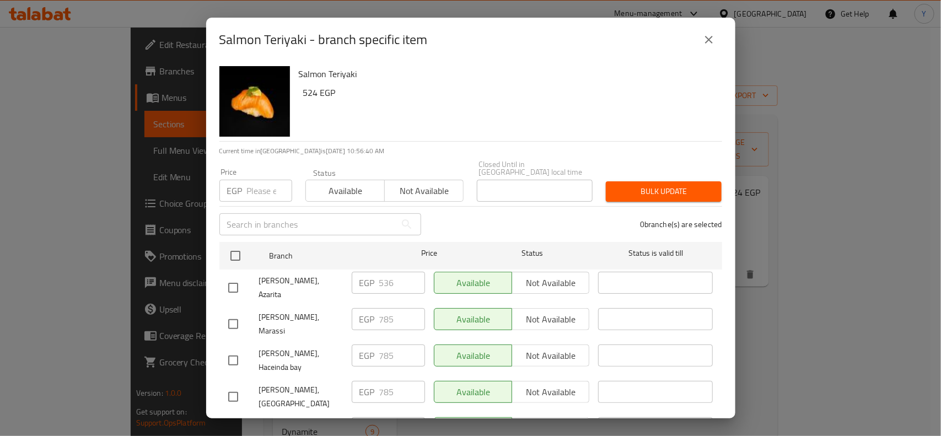
scroll to position [378, 0]
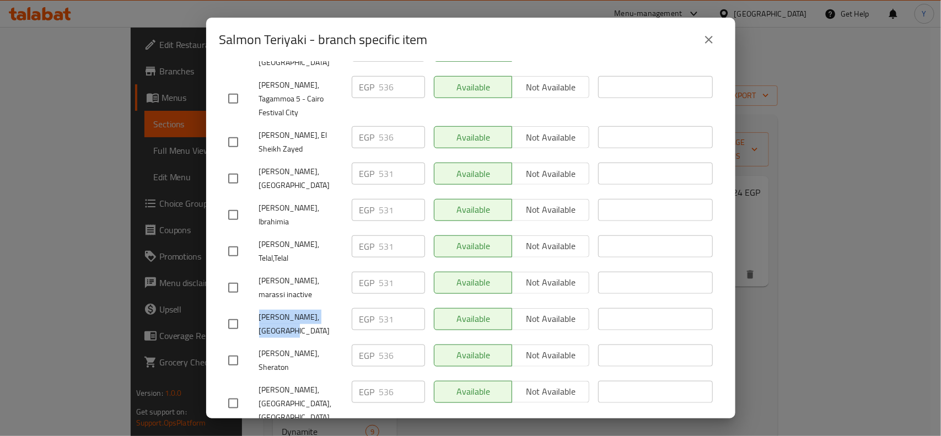
click at [707, 44] on icon "close" at bounding box center [708, 39] width 13 height 13
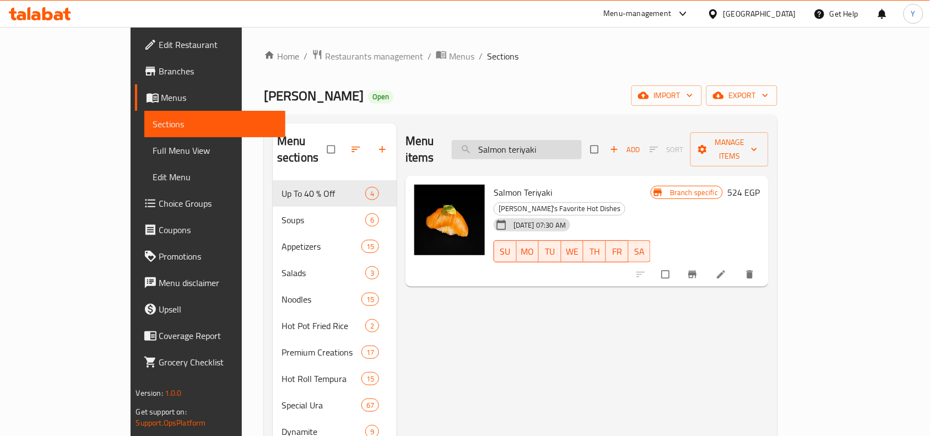
click at [582, 140] on input "Salmon teriyaki" at bounding box center [517, 149] width 130 height 19
paste input "TEPPANYAKI [PERSON_NAME]"
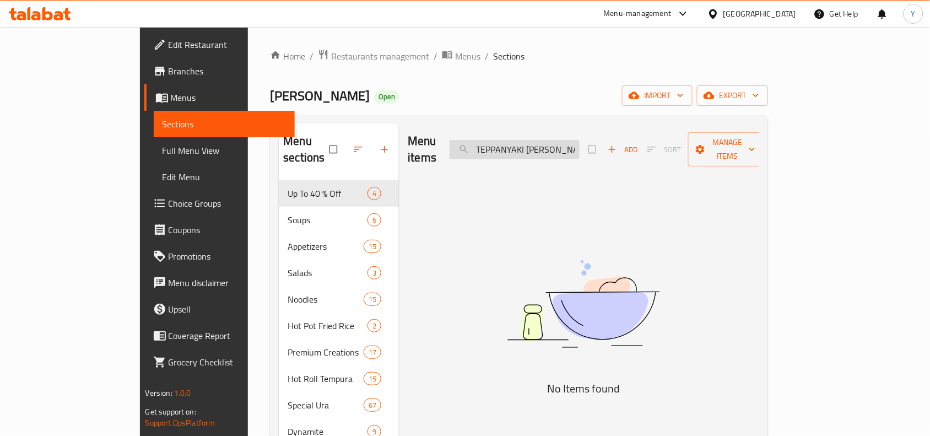
click at [580, 141] on input "TEPPANYAKI [PERSON_NAME]" at bounding box center [515, 149] width 130 height 19
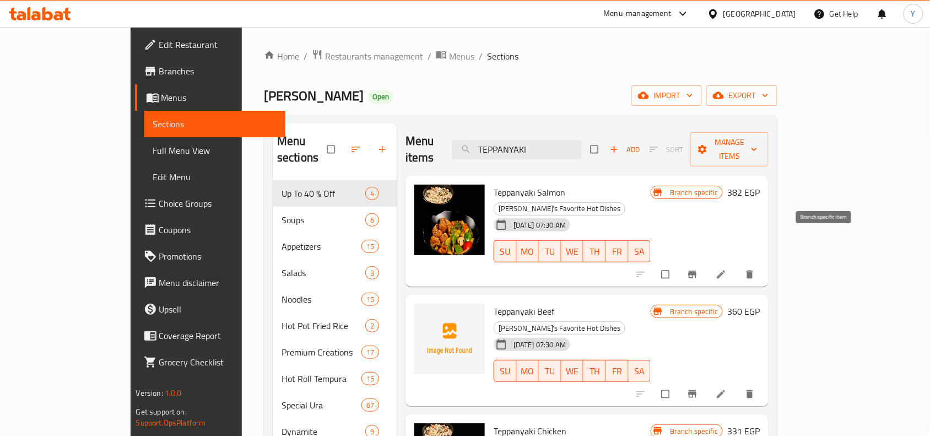
click at [697, 271] on icon "Branch-specific-item" at bounding box center [693, 274] width 8 height 7
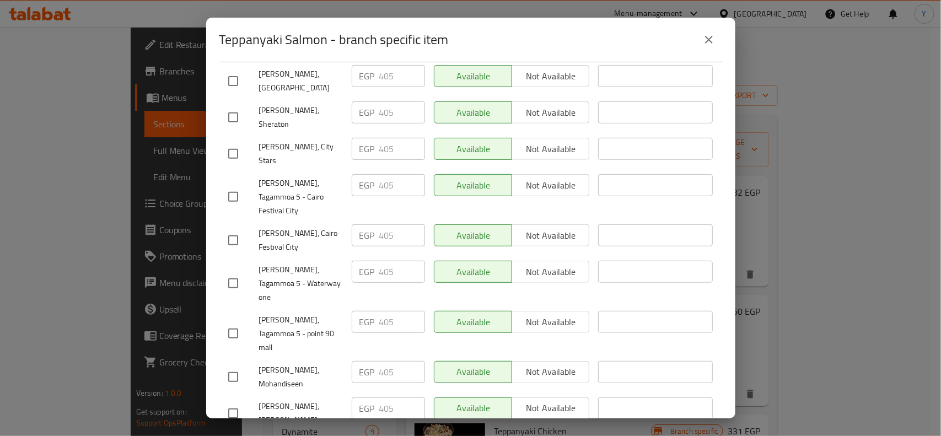
scroll to position [69, 0]
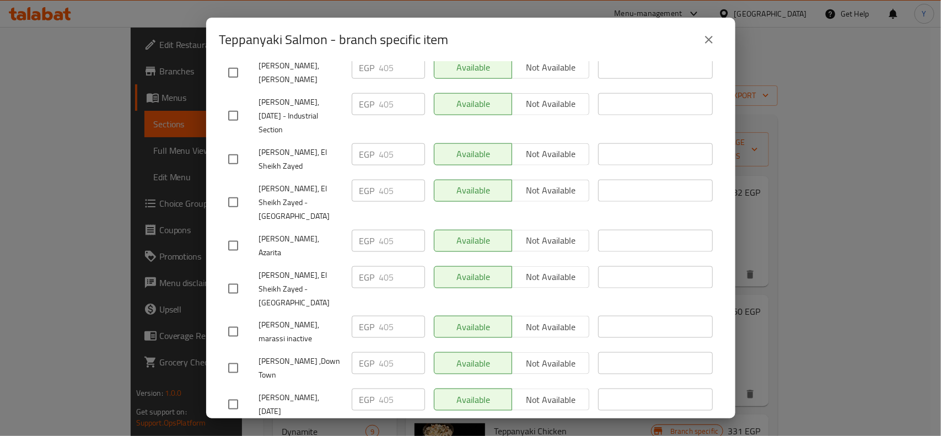
click at [232, 320] on input "checkbox" at bounding box center [233, 331] width 23 height 23
click at [381, 316] on input "405" at bounding box center [402, 327] width 46 height 22
paste input "394.0"
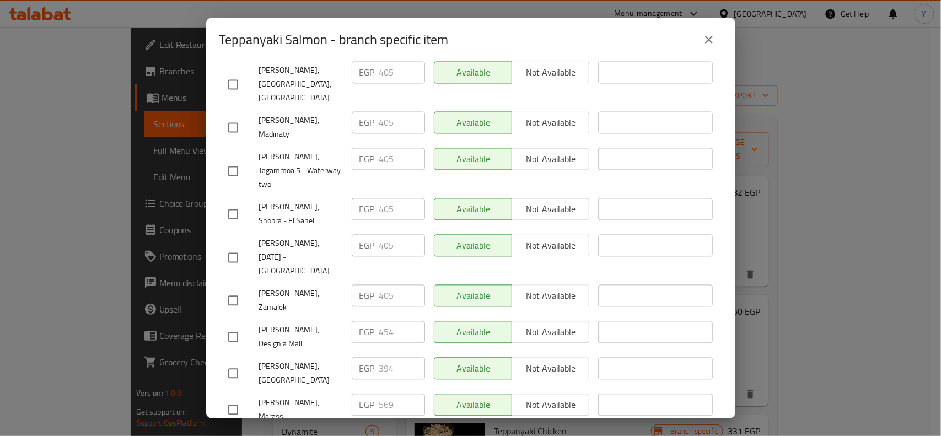
scroll to position [1025, 0]
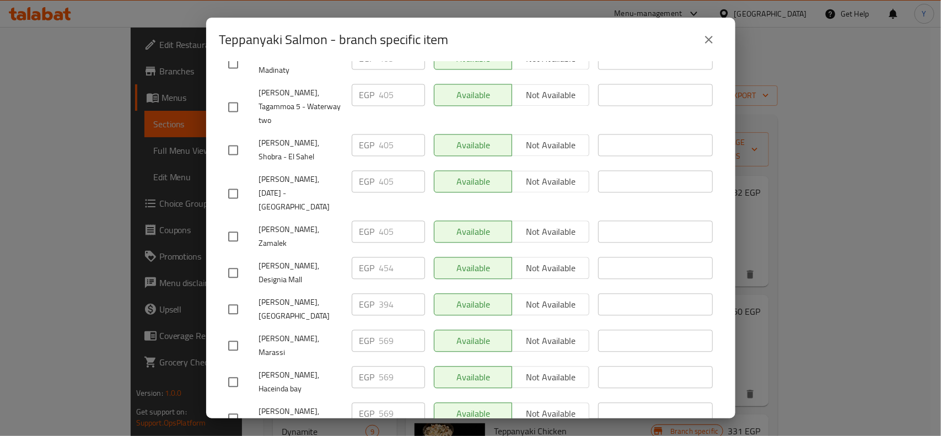
click at [244, 334] on div at bounding box center [243, 345] width 31 height 23
drag, startPoint x: 231, startPoint y: 161, endPoint x: 267, endPoint y: 174, distance: 37.8
click at [230, 334] on input "checkbox" at bounding box center [233, 345] width 23 height 23
click at [379, 330] on input "569" at bounding box center [402, 341] width 46 height 22
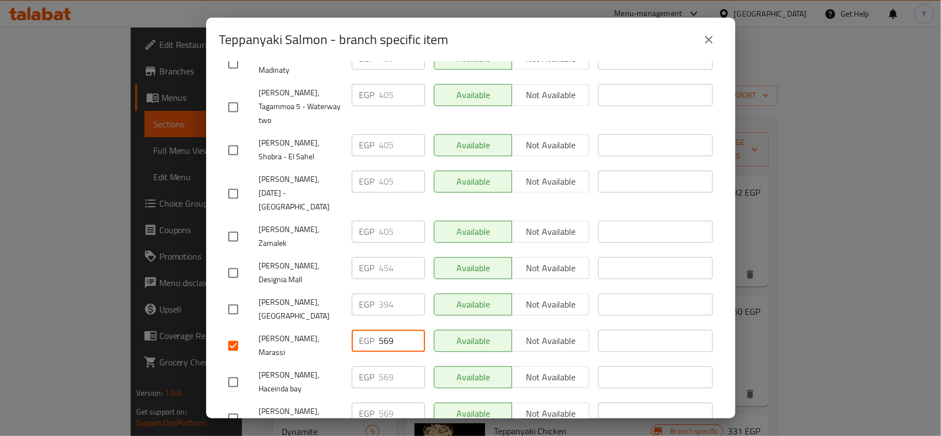
paste input ".0"
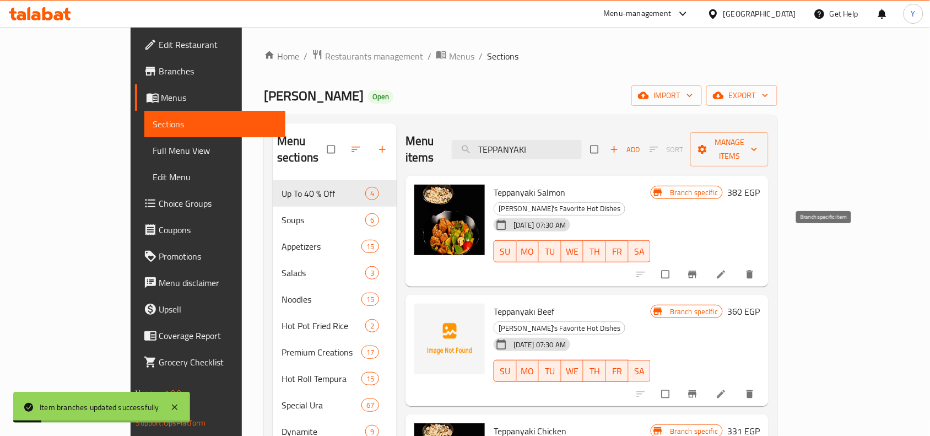
click at [697, 271] on icon "Branch-specific-item" at bounding box center [693, 274] width 8 height 7
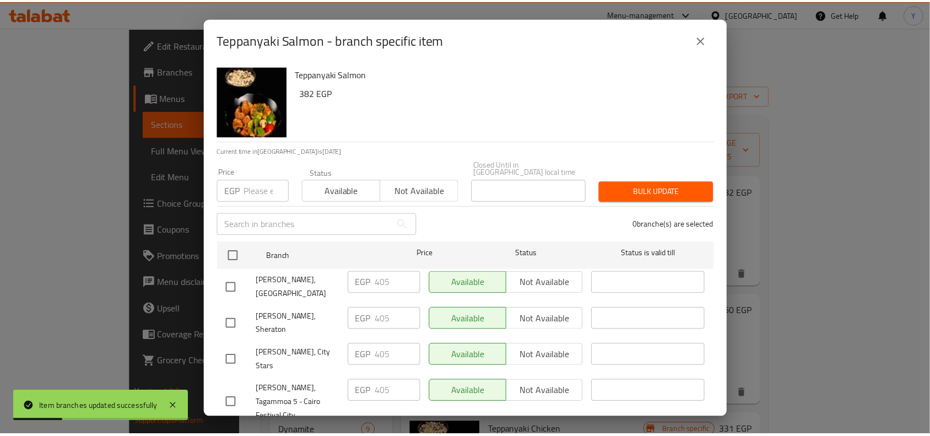
scroll to position [914, 0]
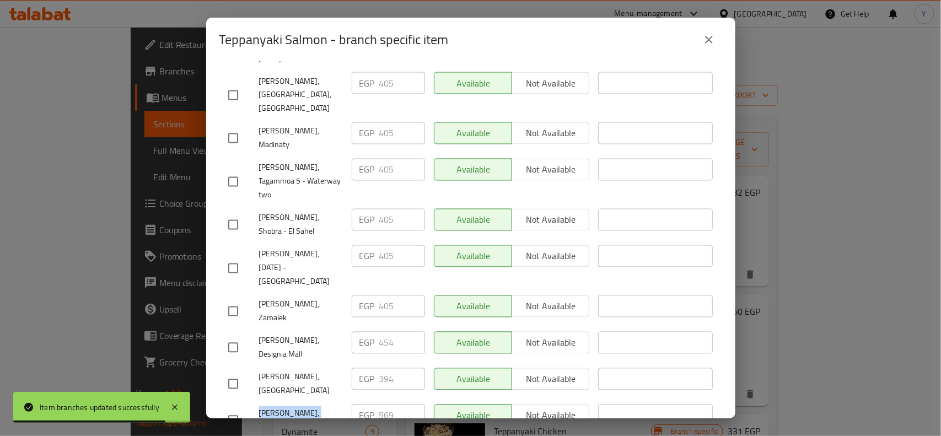
click at [714, 36] on icon "close" at bounding box center [708, 39] width 13 height 13
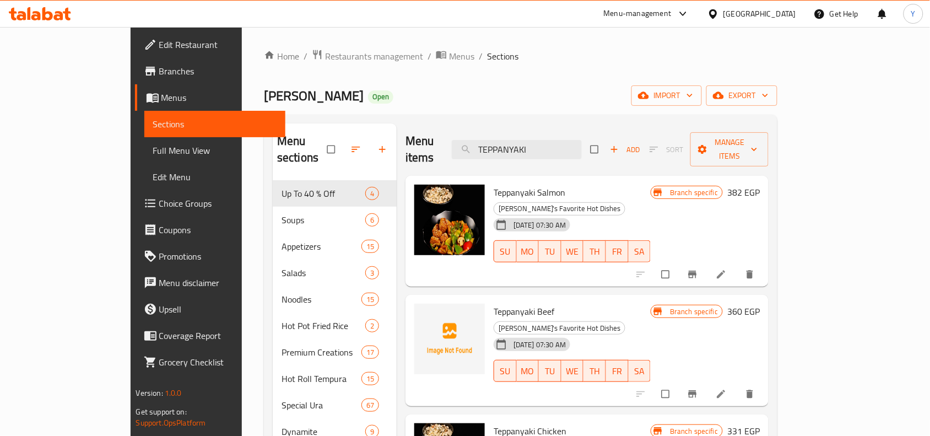
click at [583, 130] on div "Menu items TEPPANYAKI Add Sort Manage items" at bounding box center [587, 149] width 363 height 52
click at [582, 142] on input "TEPPANYAKI" at bounding box center [517, 149] width 130 height 19
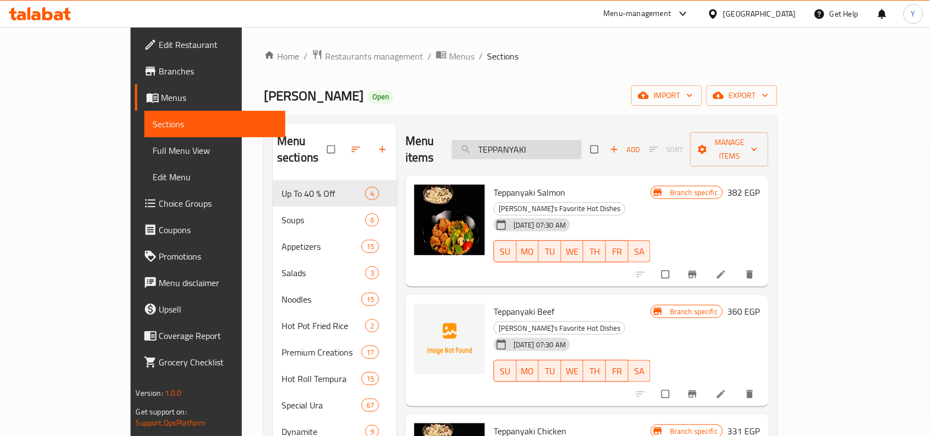
paste input "Avocado Salmon Roll 4 Pcs"
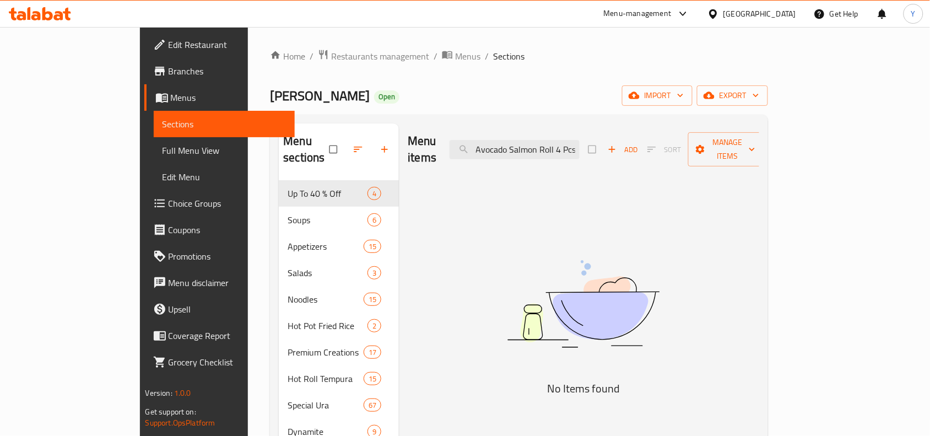
drag, startPoint x: 605, startPoint y: 142, endPoint x: 670, endPoint y: 155, distance: 66.3
click at [660, 153] on div "Menu items Avocado Salmon Roll 4 Pcs Add Sort Manage items" at bounding box center [584, 149] width 352 height 52
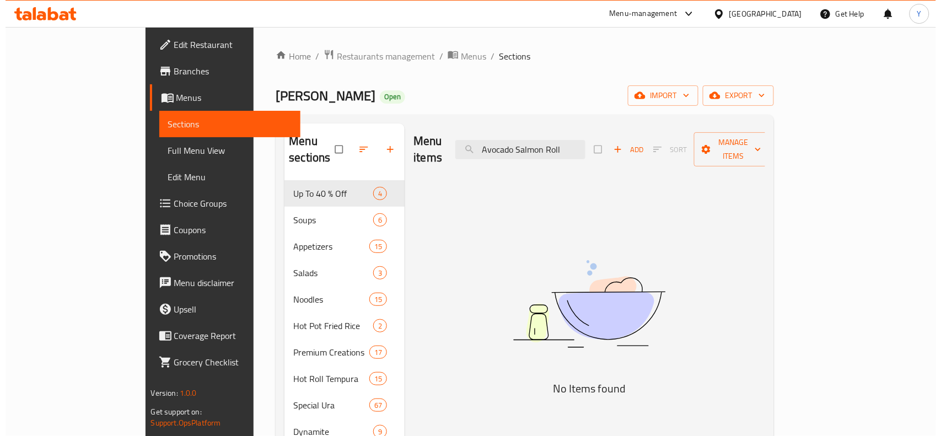
scroll to position [0, 0]
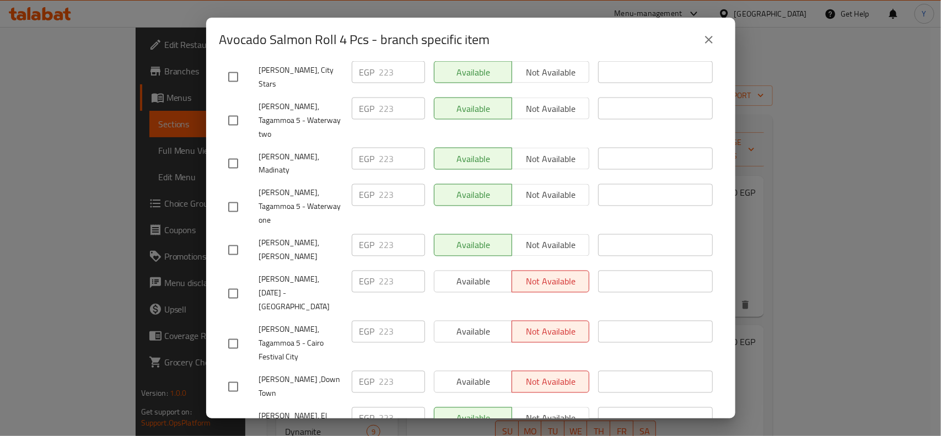
scroll to position [818, 0]
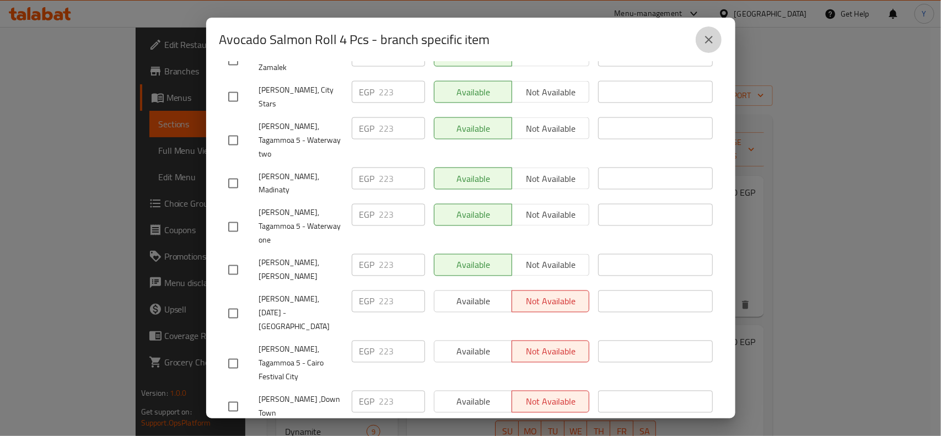
click at [718, 40] on button "close" at bounding box center [709, 39] width 26 height 26
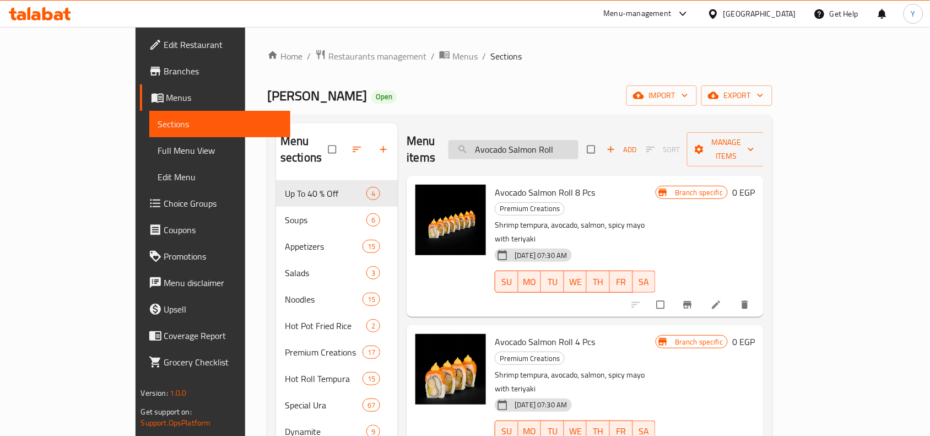
click at [568, 146] on input "Avocado Salmon Roll" at bounding box center [514, 149] width 130 height 19
paste input "Crispy Almond Roll 4 Pcs"
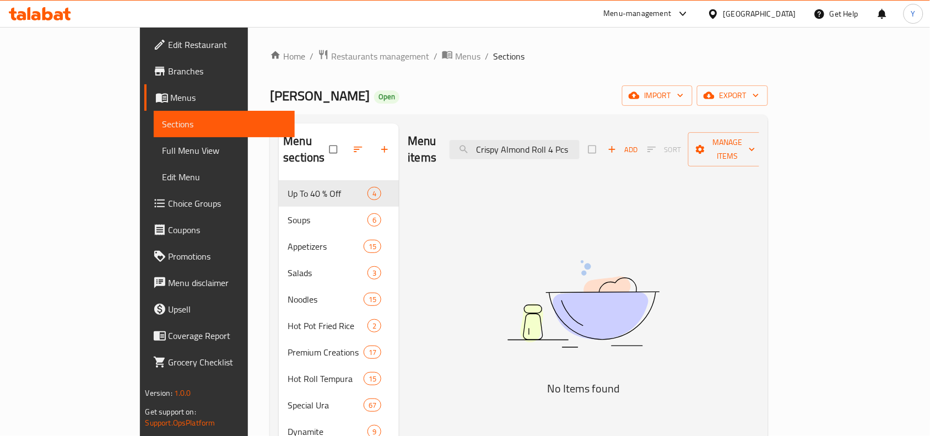
drag, startPoint x: 598, startPoint y: 141, endPoint x: 622, endPoint y: 153, distance: 26.9
click at [622, 153] on div "Menu items Crispy Almond Roll 4 Pcs Add Sort Manage items" at bounding box center [584, 149] width 352 height 52
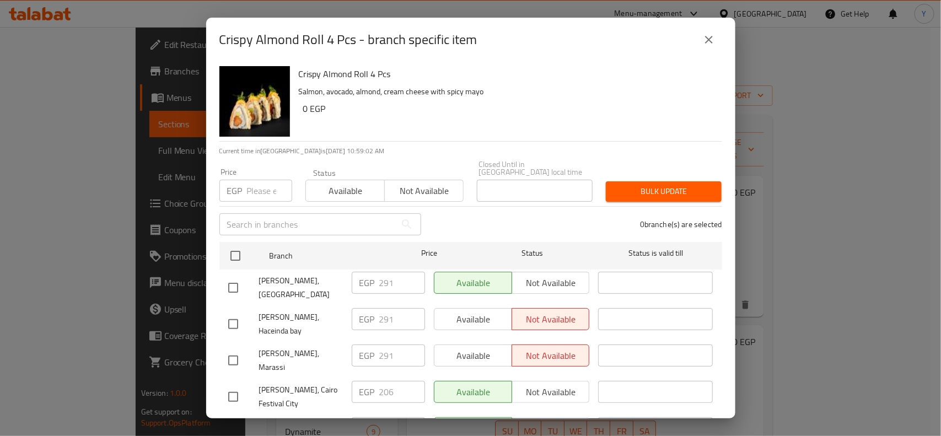
click at [233, 249] on input "checkbox" at bounding box center [235, 255] width 23 height 23
click at [549, 213] on div "34 branche(s) are selected" at bounding box center [578, 224] width 301 height 40
click at [233, 276] on input "checkbox" at bounding box center [233, 287] width 23 height 23
click at [230, 312] on input "checkbox" at bounding box center [233, 323] width 23 height 23
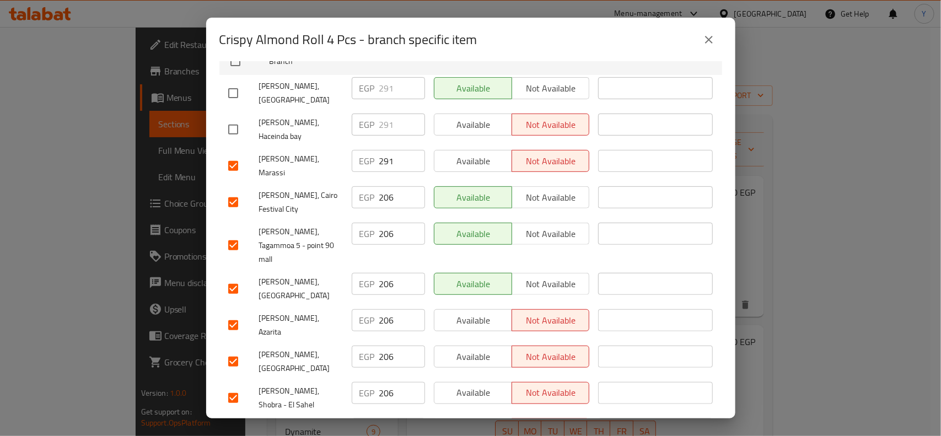
click at [229, 277] on input "checkbox" at bounding box center [233, 288] width 23 height 23
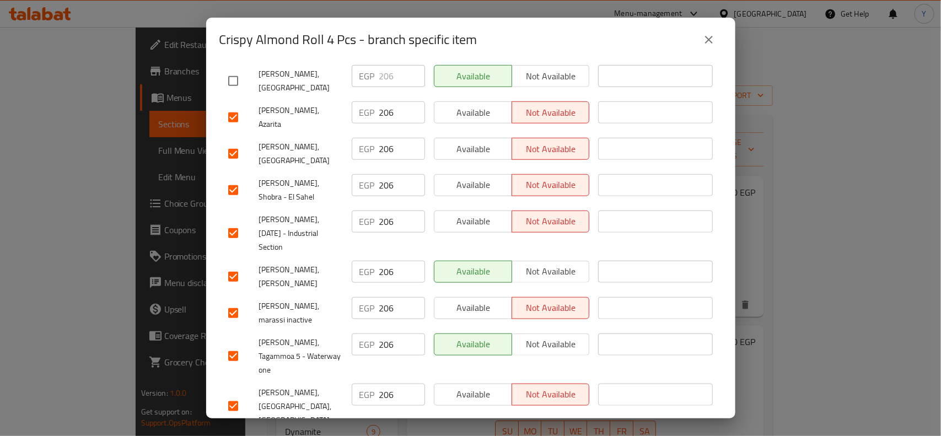
click at [231, 301] on input "checkbox" at bounding box center [233, 312] width 23 height 23
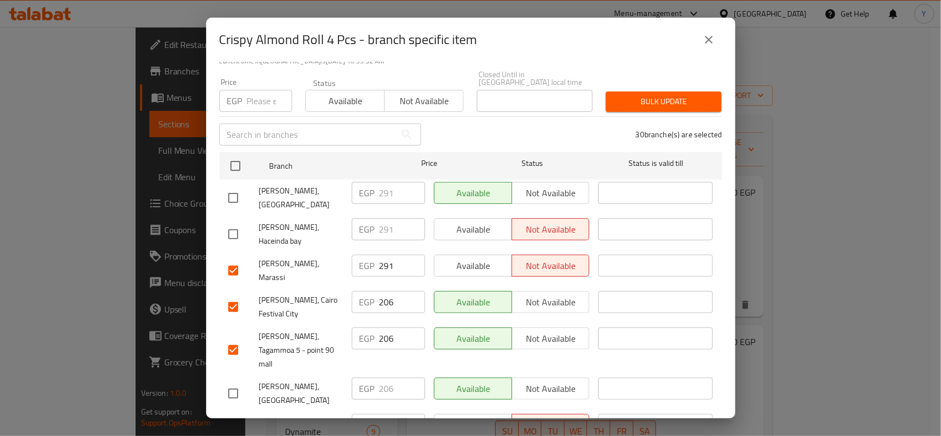
click at [237, 259] on input "checkbox" at bounding box center [233, 270] width 23 height 23
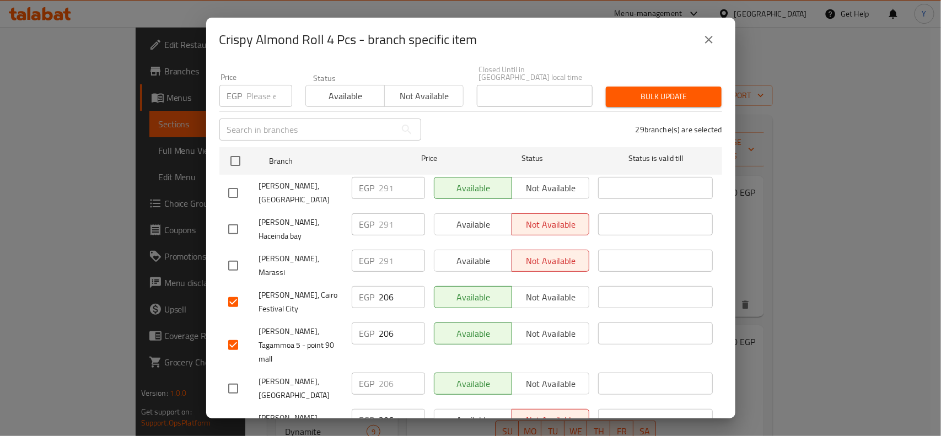
scroll to position [301, 0]
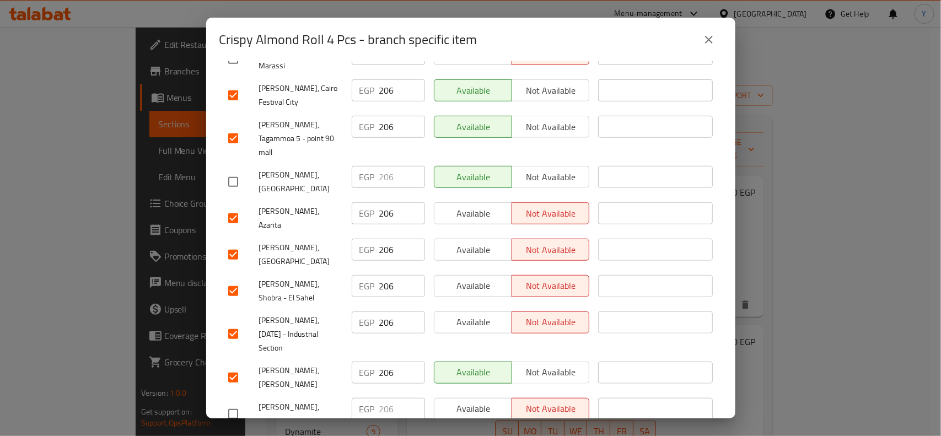
click at [229, 243] on input "checkbox" at bounding box center [233, 254] width 23 height 23
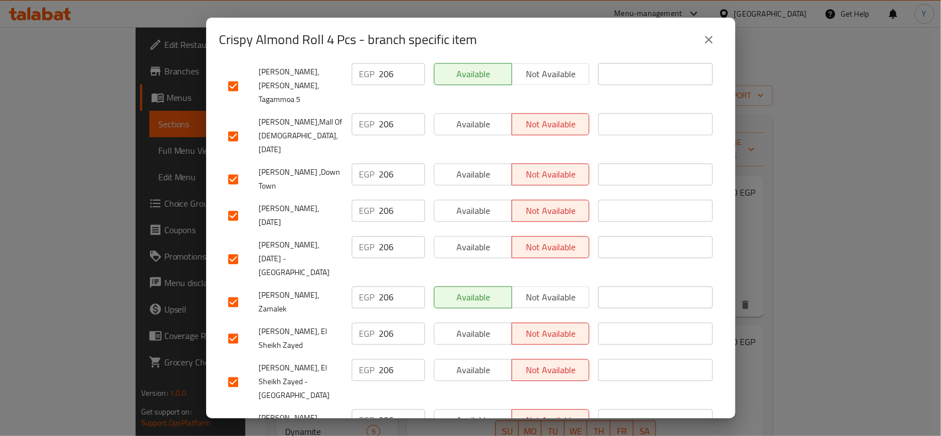
click at [231, 413] on input "checkbox" at bounding box center [233, 424] width 23 height 23
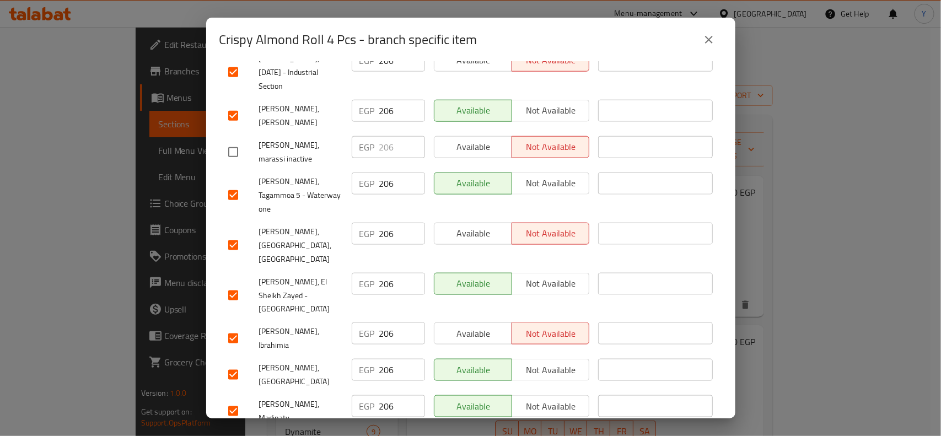
click at [238, 327] on input "checkbox" at bounding box center [233, 338] width 23 height 23
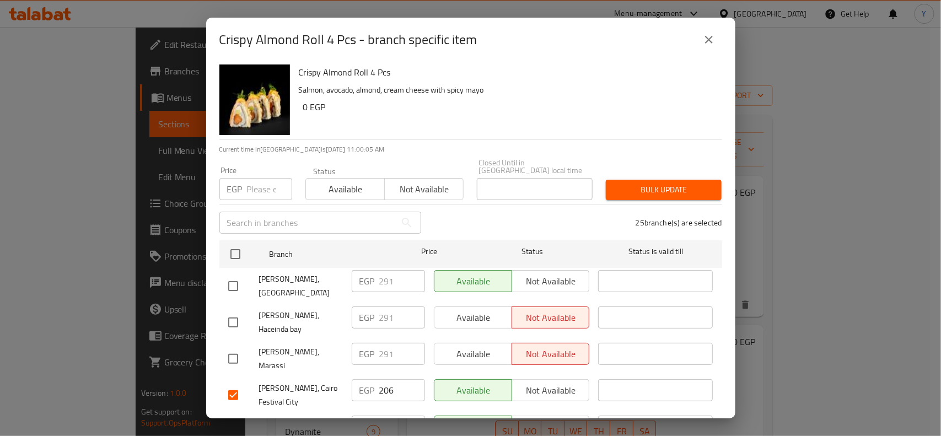
scroll to position [0, 0]
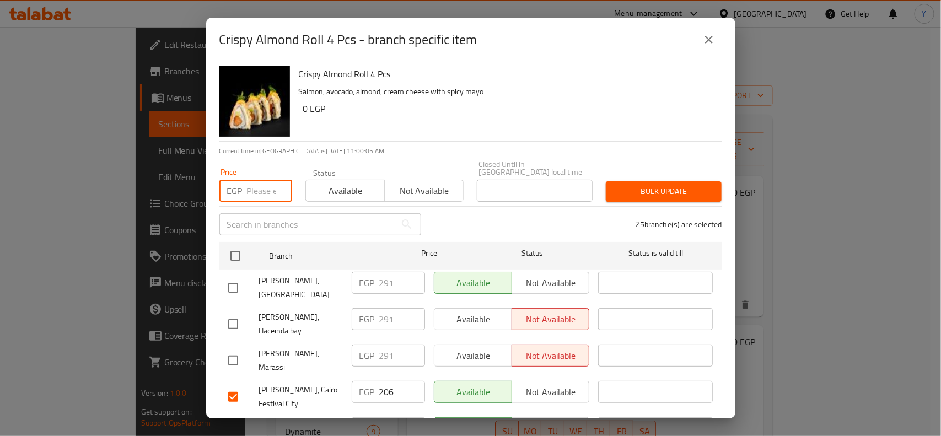
click at [258, 191] on input "number" at bounding box center [269, 191] width 45 height 22
paste input "211"
click at [641, 185] on span "Bulk update" at bounding box center [664, 192] width 98 height 14
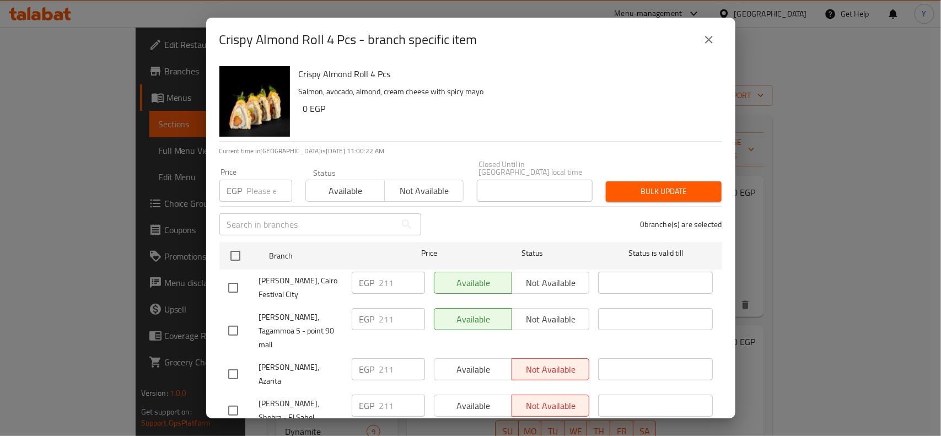
scroll to position [822, 0]
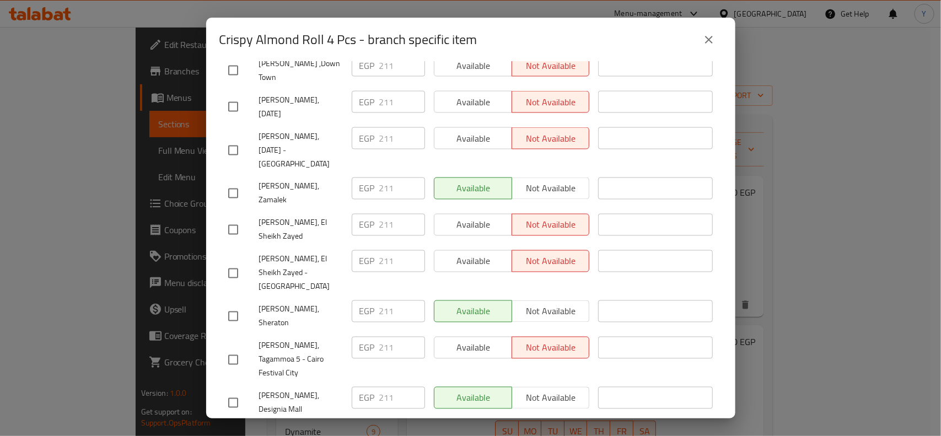
click at [234, 391] on input "checkbox" at bounding box center [233, 402] width 23 height 23
click at [386, 387] on input "211" at bounding box center [402, 398] width 46 height 22
paste input "38"
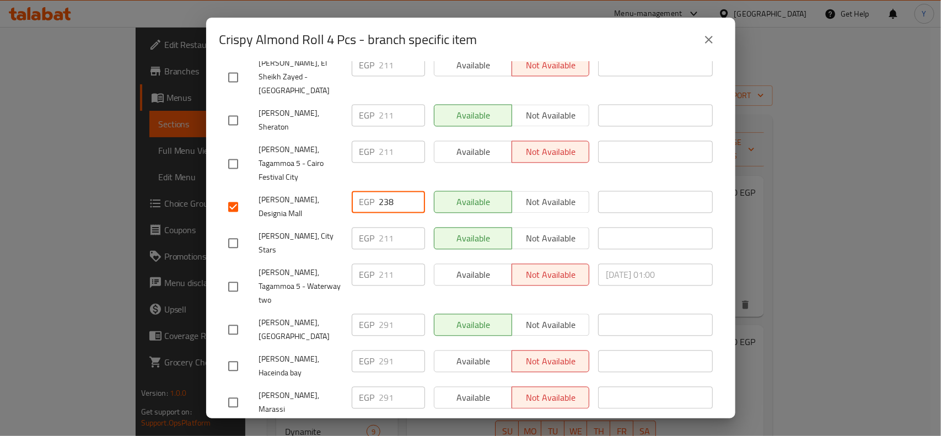
scroll to position [1025, 0]
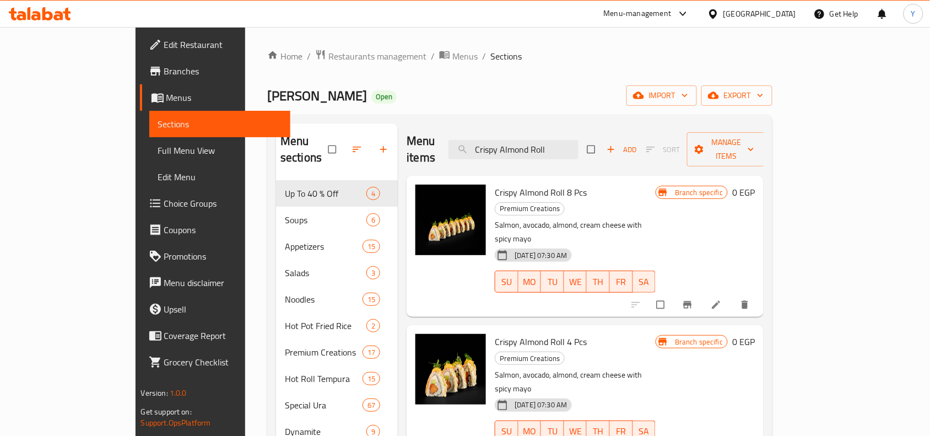
drag, startPoint x: 613, startPoint y: 137, endPoint x: 496, endPoint y: 139, distance: 117.4
click at [496, 139] on div "Menu items Crispy Almond Roll Add Sort Manage items" at bounding box center [585, 149] width 357 height 52
paste input "Yuzu Fusion Roll 4 Pcs"
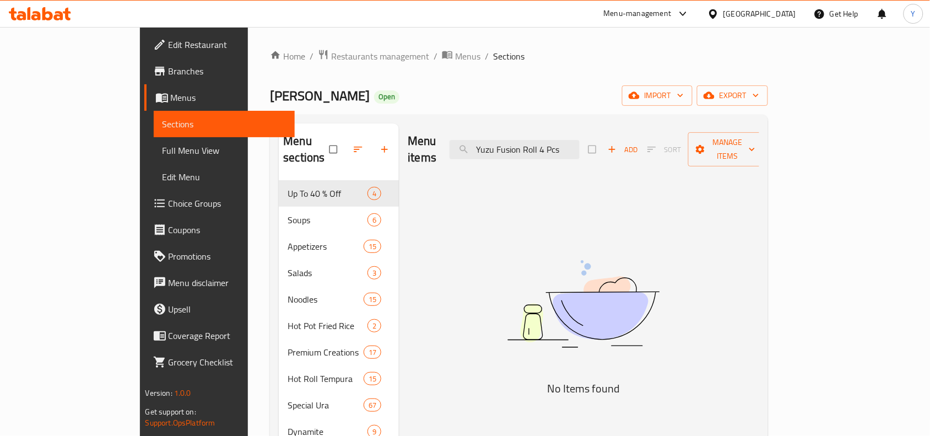
drag, startPoint x: 597, startPoint y: 142, endPoint x: 659, endPoint y: 144, distance: 61.8
click at [659, 144] on div "Menu items Yuzu Fusion Roll 4 Pcs Add Sort Manage items" at bounding box center [584, 149] width 352 height 52
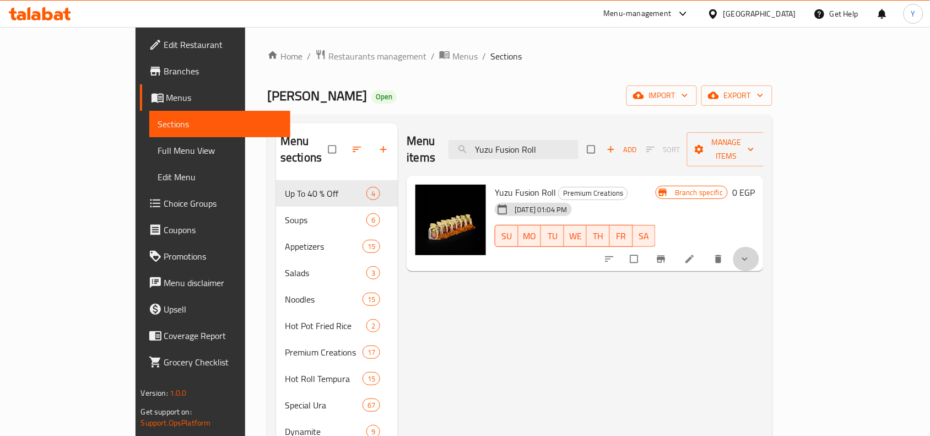
click at [759, 247] on button "show more" at bounding box center [746, 259] width 26 height 24
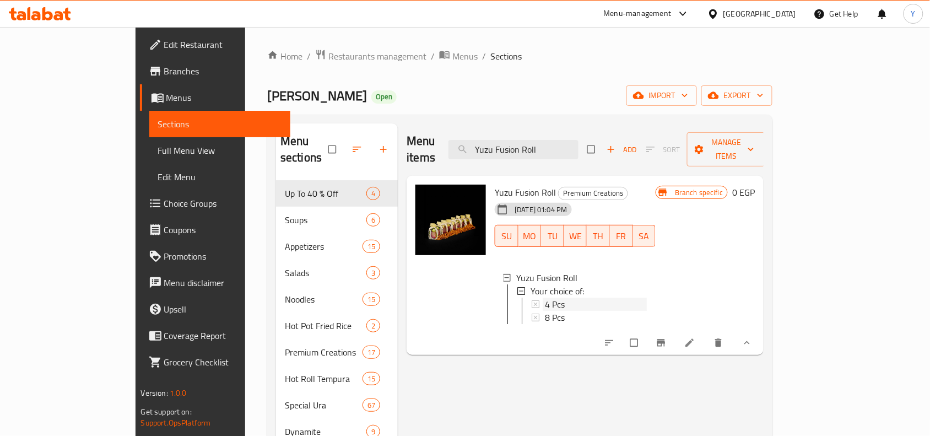
click at [635, 298] on div "4 Pcs" at bounding box center [596, 304] width 102 height 13
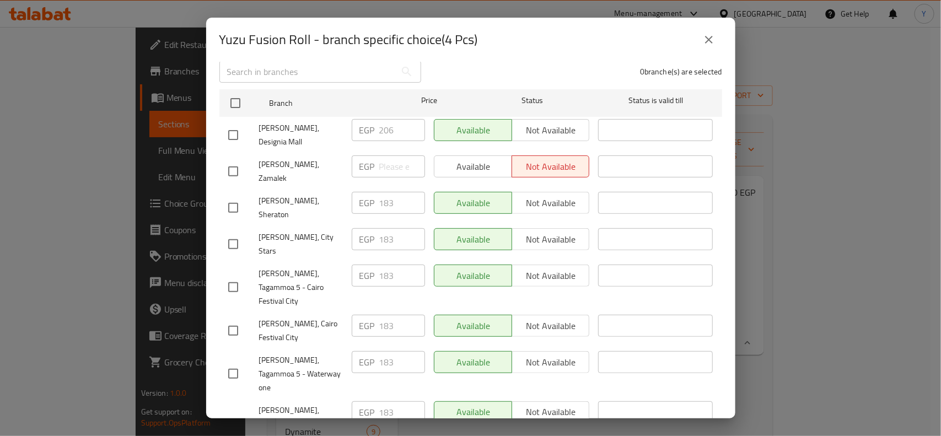
scroll to position [0, 0]
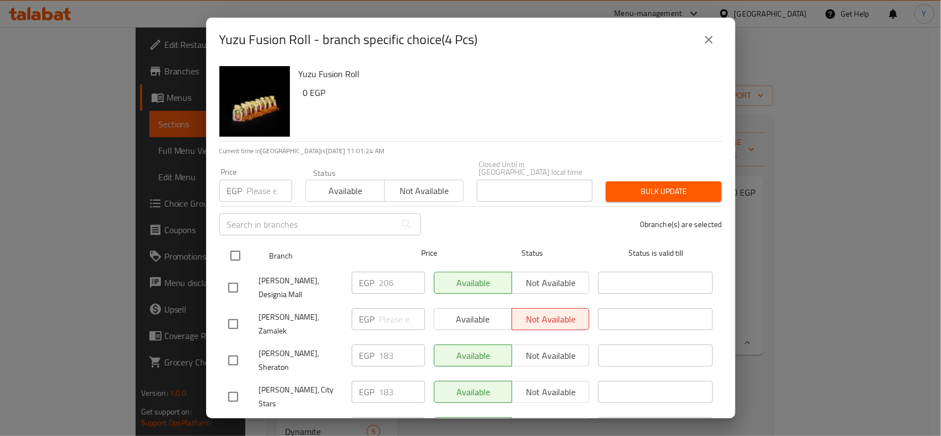
click at [239, 244] on input "checkbox" at bounding box center [235, 255] width 23 height 23
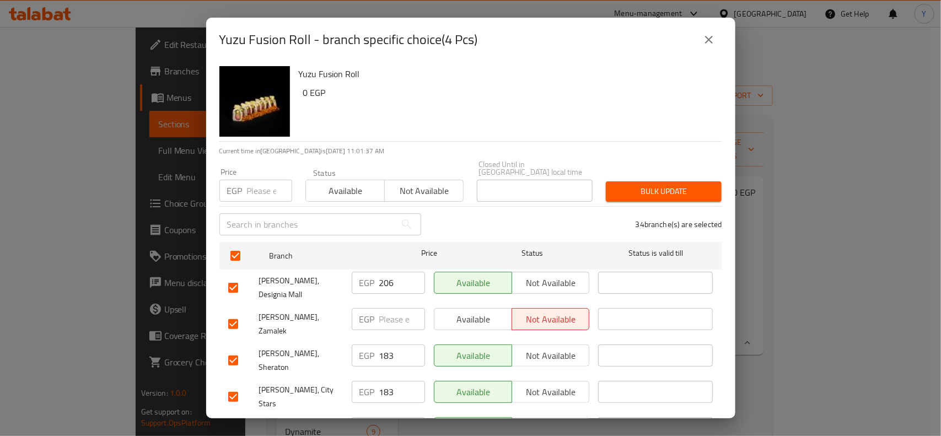
scroll to position [1025, 0]
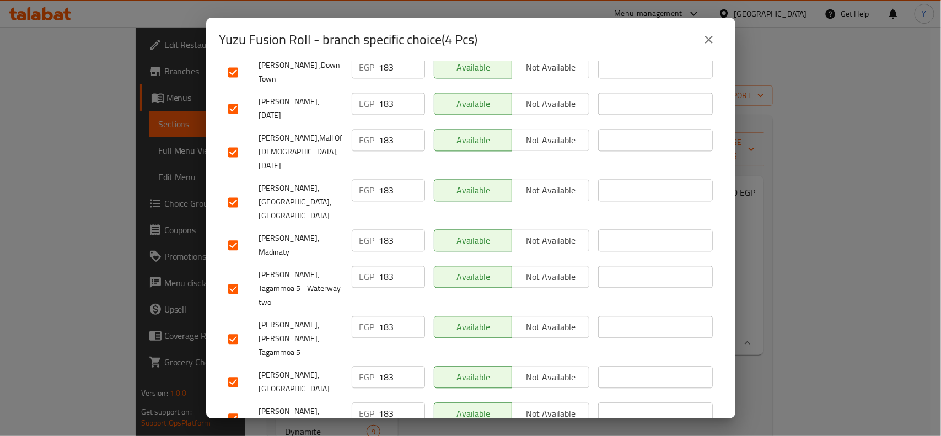
drag, startPoint x: 233, startPoint y: 299, endPoint x: 272, endPoint y: 298, distance: 39.1
click at [235, 407] on input "checkbox" at bounding box center [233, 418] width 23 height 23
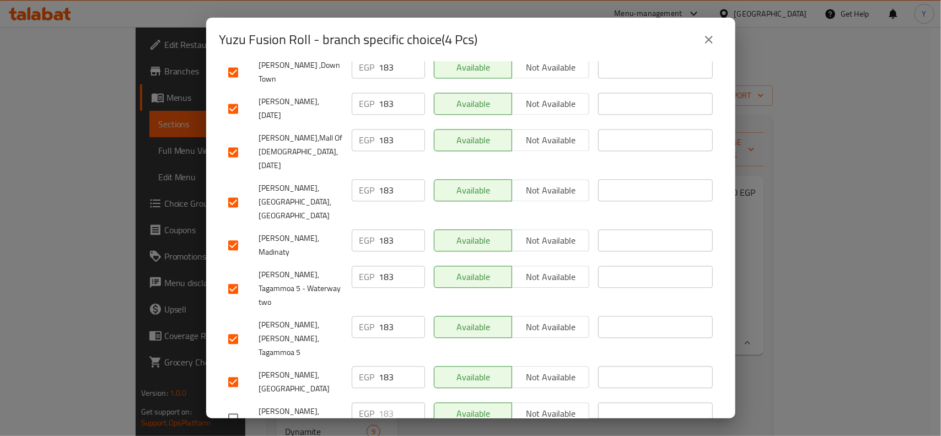
scroll to position [648, 0]
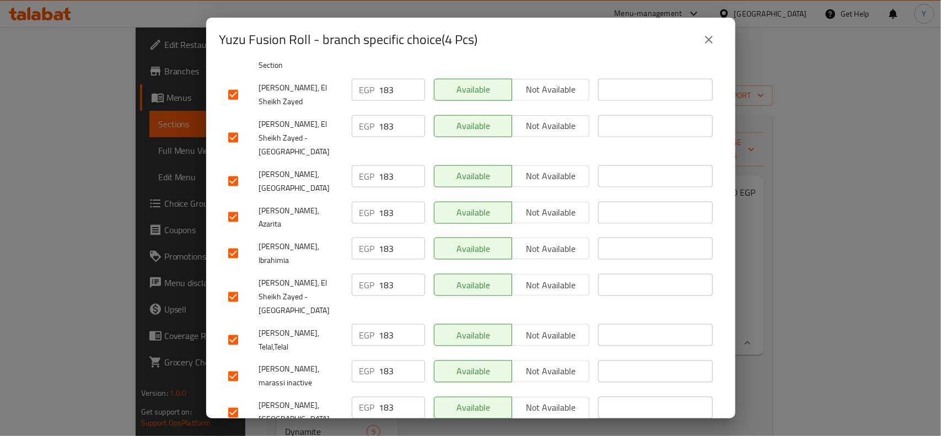
click at [235, 365] on input "checkbox" at bounding box center [233, 376] width 23 height 23
click at [241, 401] on input "checkbox" at bounding box center [233, 412] width 23 height 23
drag, startPoint x: 249, startPoint y: 207, endPoint x: 232, endPoint y: 213, distance: 17.6
click at [232, 328] on div at bounding box center [243, 339] width 31 height 23
click at [232, 328] on input "checkbox" at bounding box center [233, 339] width 23 height 23
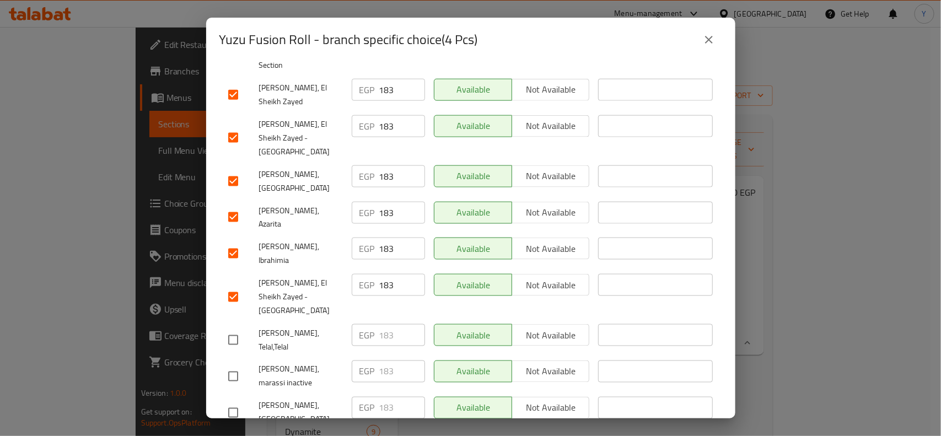
click at [235, 242] on input "checkbox" at bounding box center [233, 253] width 23 height 23
click at [224, 170] on input "checkbox" at bounding box center [233, 181] width 23 height 23
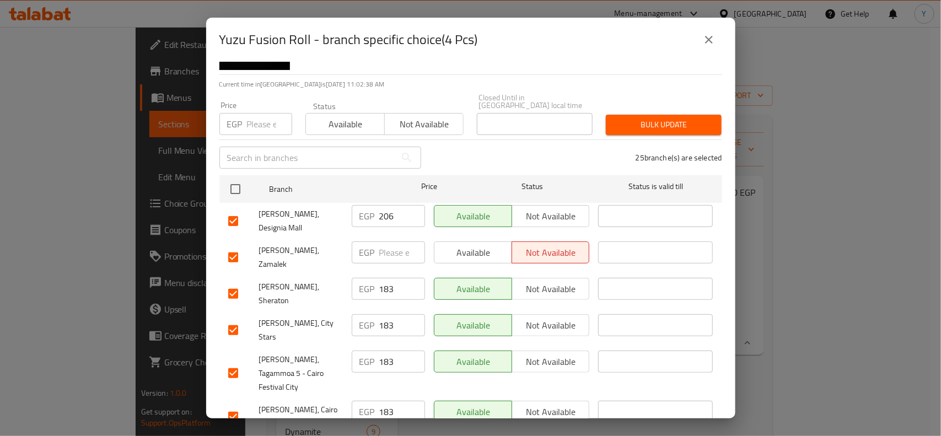
scroll to position [28, 0]
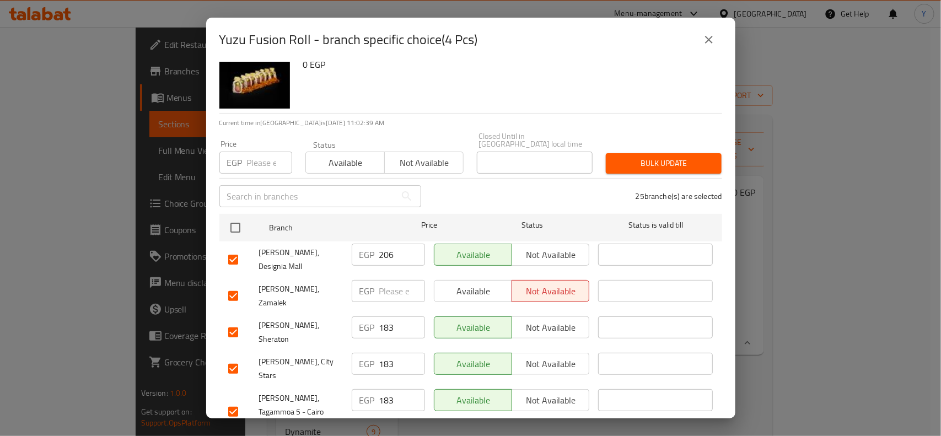
click at [234, 248] on input "checkbox" at bounding box center [233, 259] width 23 height 23
click at [263, 155] on input "number" at bounding box center [269, 163] width 45 height 22
paste input "189"
click at [659, 157] on span "Bulk update" at bounding box center [664, 164] width 98 height 14
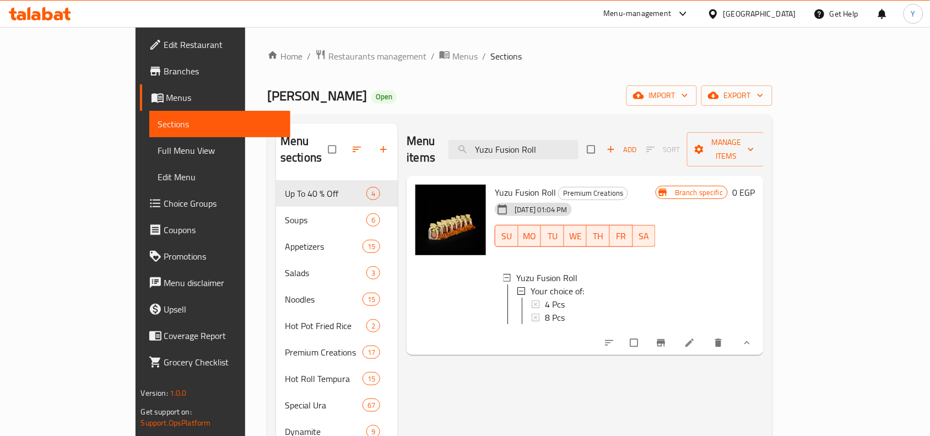
click at [545, 298] on span "4 Pcs" at bounding box center [555, 304] width 20 height 13
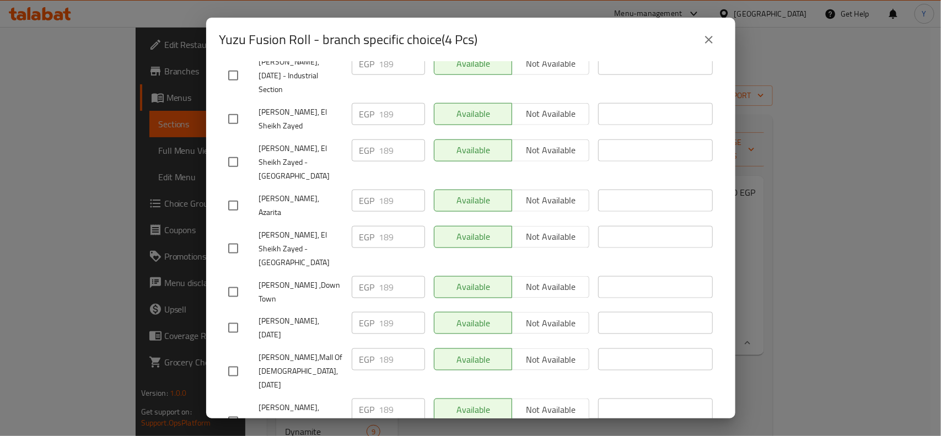
scroll to position [859, 0]
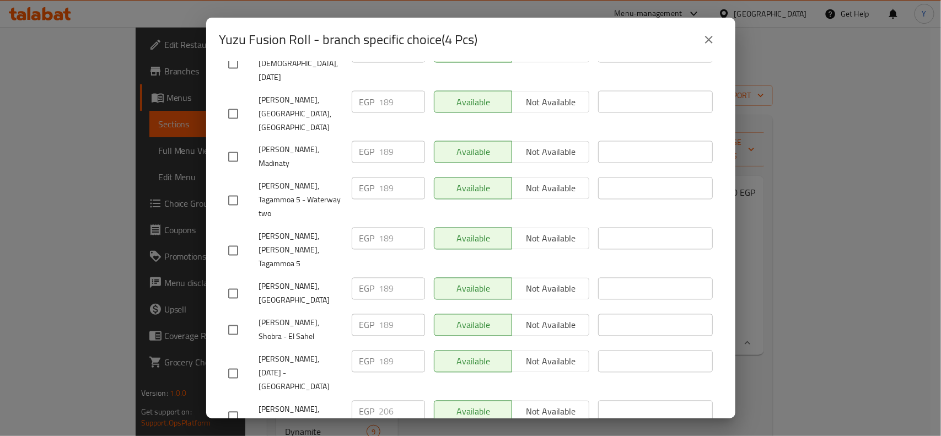
click at [233, 405] on input "checkbox" at bounding box center [233, 416] width 23 height 23
drag, startPoint x: 383, startPoint y: 238, endPoint x: 362, endPoint y: 239, distance: 21.5
click at [362, 401] on div "EGP 206 ​" at bounding box center [388, 412] width 73 height 22
click at [387, 401] on input "206" at bounding box center [402, 412] width 46 height 22
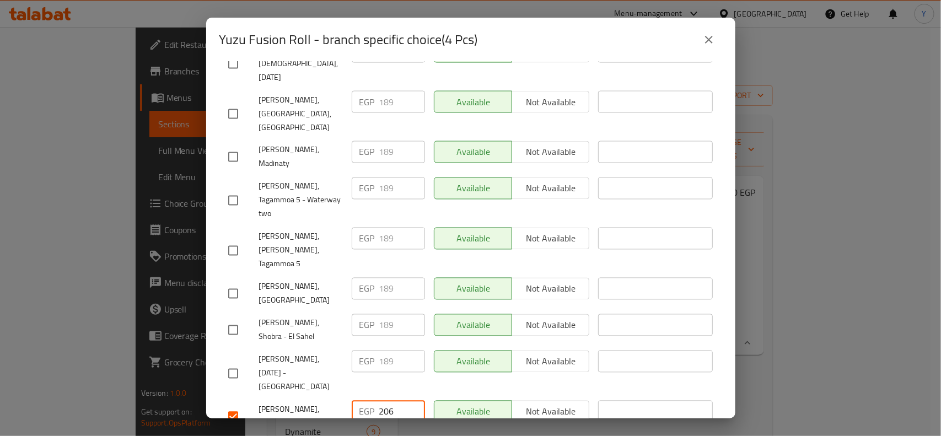
paste input "11"
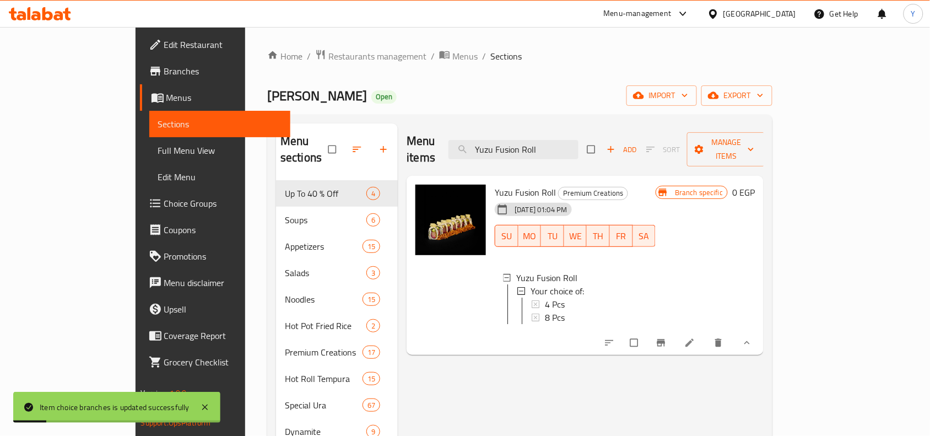
click at [586, 298] on div "4 Pcs" at bounding box center [596, 304] width 102 height 13
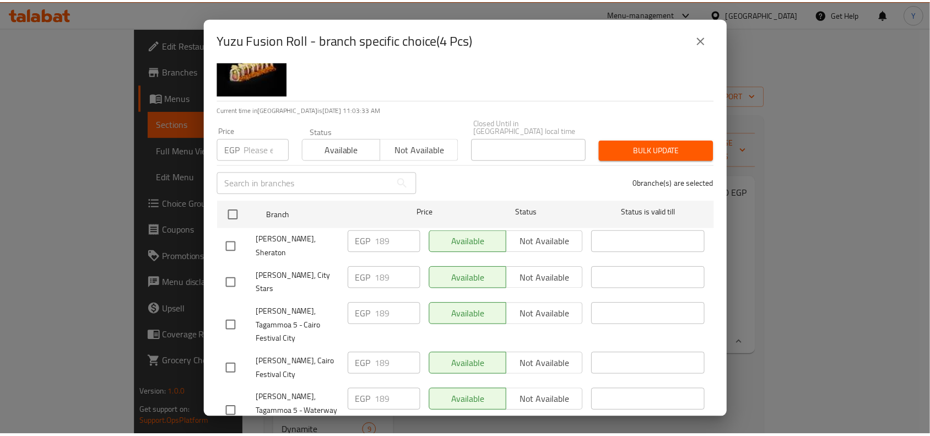
scroll to position [0, 0]
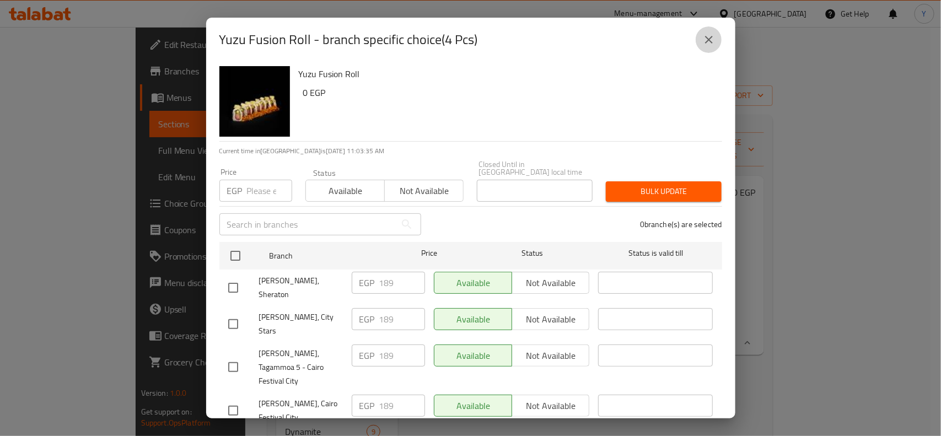
click at [712, 40] on icon "close" at bounding box center [708, 39] width 13 height 13
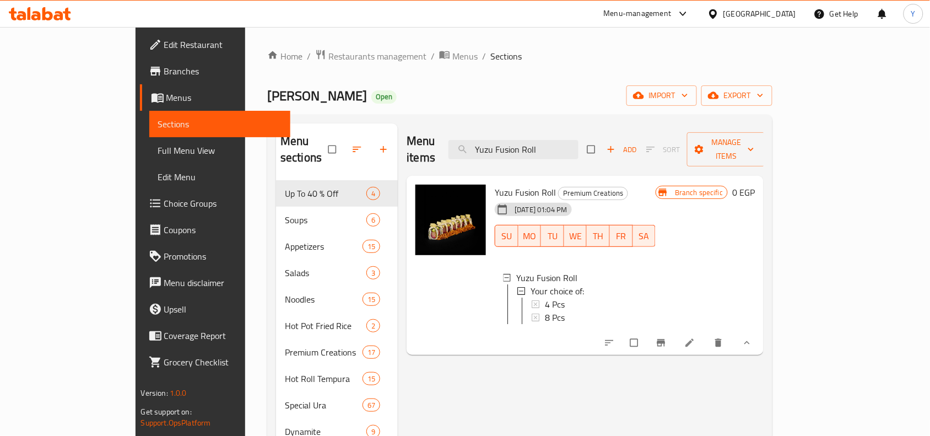
drag, startPoint x: 612, startPoint y: 137, endPoint x: 480, endPoint y: 144, distance: 131.9
click at [480, 144] on div "Menu items Yuzu Fusion Roll Add Sort Manage items" at bounding box center [585, 149] width 357 height 52
paste input "Gunkan Sake Roll 4 Pcs"
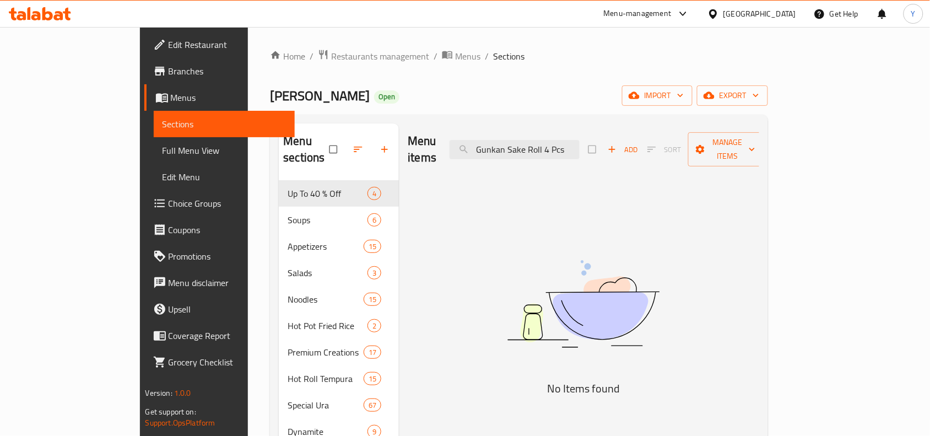
drag, startPoint x: 592, startPoint y: 142, endPoint x: 708, endPoint y: 145, distance: 115.8
click at [708, 145] on div "Menu items Gunkan Sake Roll 4 Pcs Add Sort Manage items" at bounding box center [584, 149] width 352 height 52
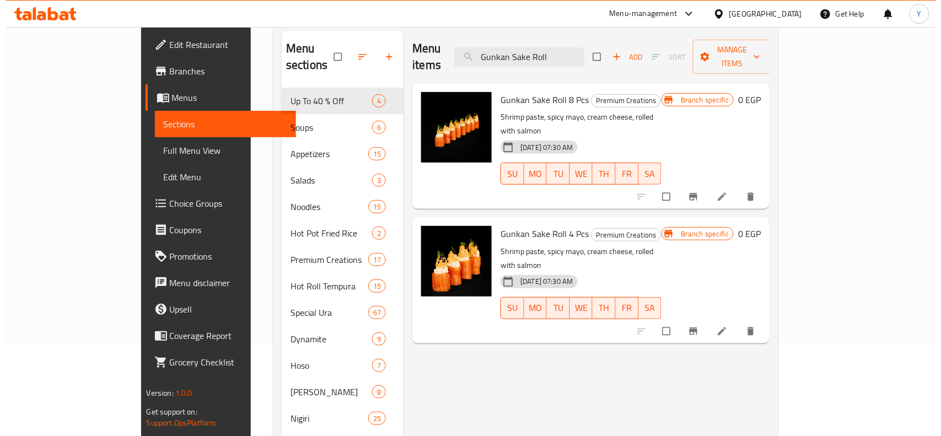
scroll to position [69, 0]
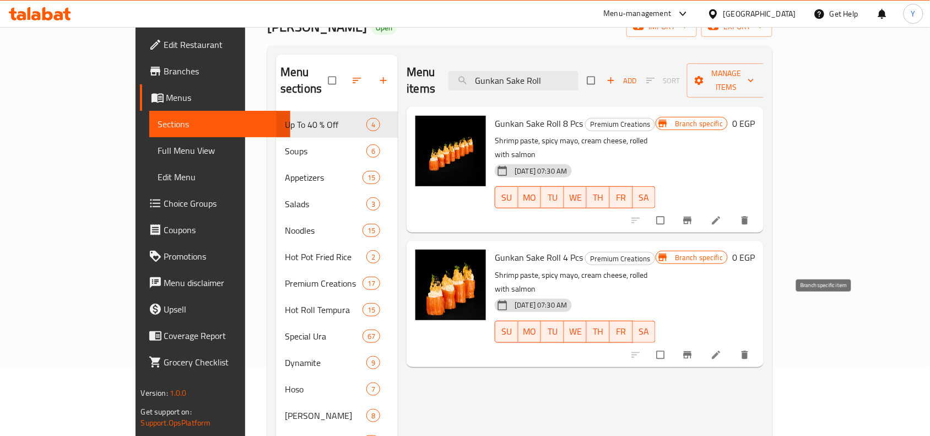
click at [702, 343] on button "Branch-specific-item" at bounding box center [689, 355] width 26 height 24
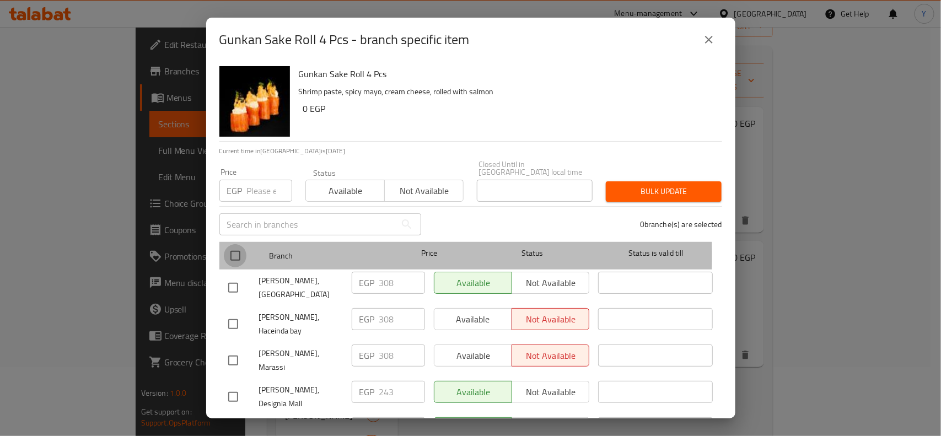
click at [234, 249] on input "checkbox" at bounding box center [235, 255] width 23 height 23
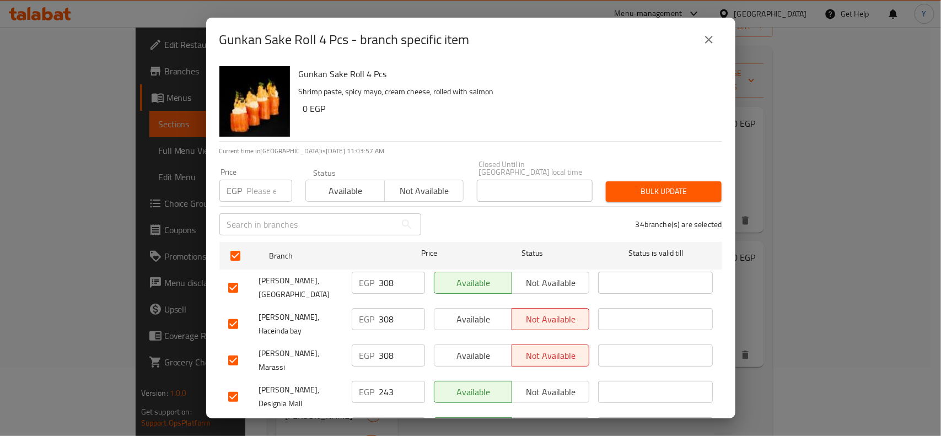
click at [554, 133] on div "Gunkan Sake Roll 4 Pcs Shrimp paste, spicy mayo, cream cheese, rolled with salm…" at bounding box center [505, 101] width 423 height 79
click at [233, 278] on input "checkbox" at bounding box center [233, 287] width 23 height 23
click at [229, 312] on input "checkbox" at bounding box center [233, 323] width 23 height 23
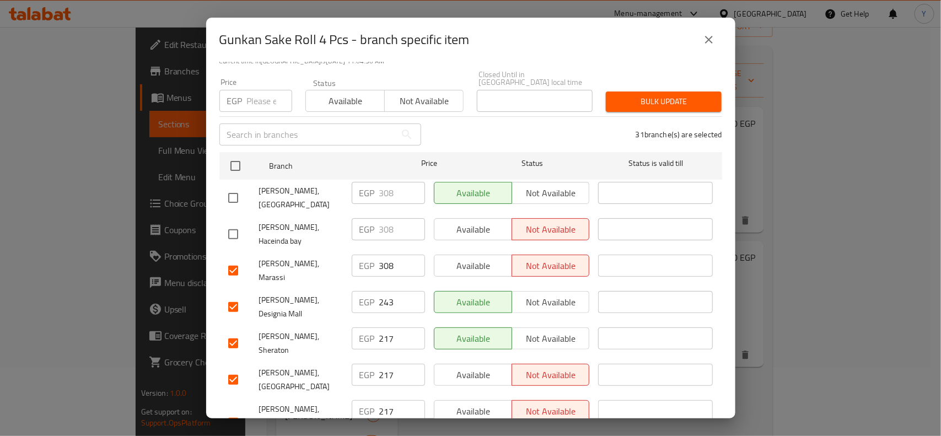
click at [232, 259] on input "checkbox" at bounding box center [233, 270] width 23 height 23
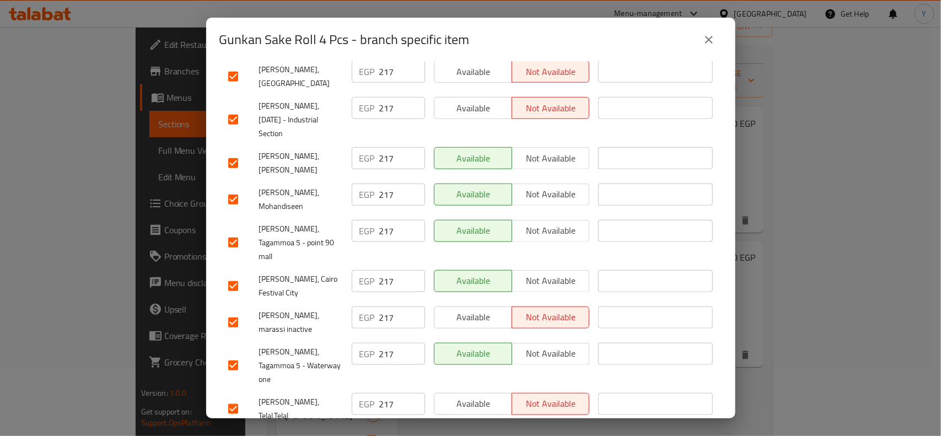
click at [239, 311] on input "checkbox" at bounding box center [233, 322] width 23 height 23
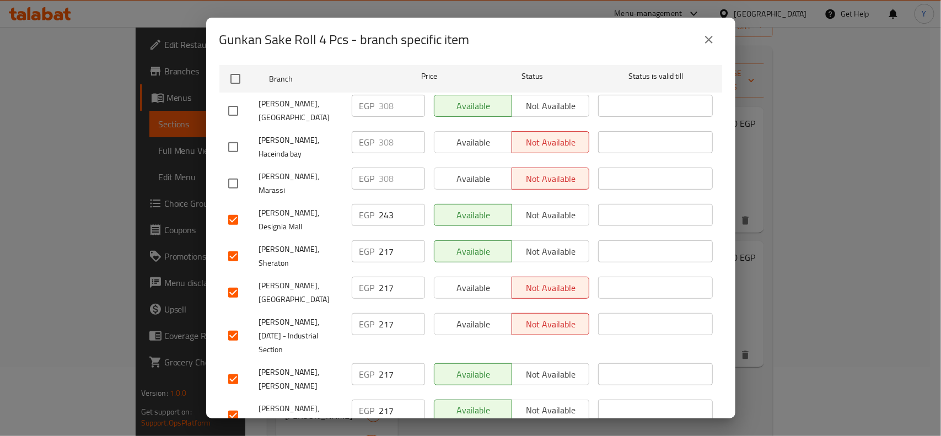
click at [238, 281] on input "checkbox" at bounding box center [233, 292] width 23 height 23
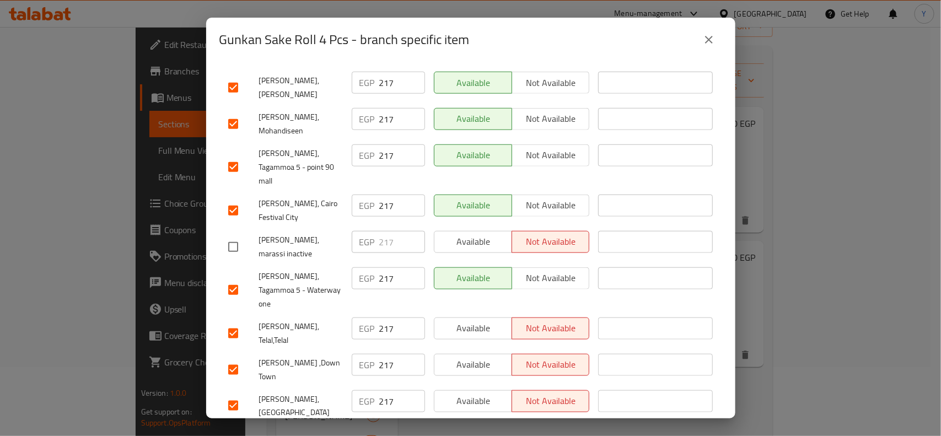
click at [239, 322] on input "checkbox" at bounding box center [233, 333] width 23 height 23
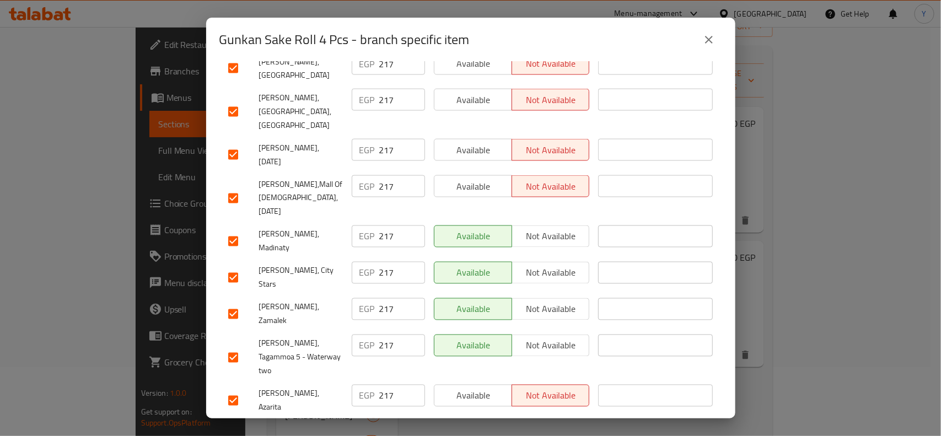
click at [233, 425] on input "checkbox" at bounding box center [233, 436] width 23 height 23
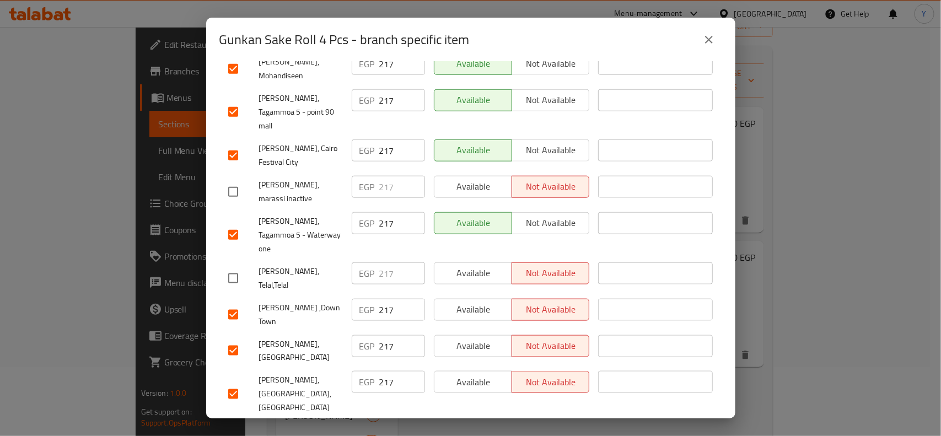
click at [230, 339] on input "checkbox" at bounding box center [233, 350] width 23 height 23
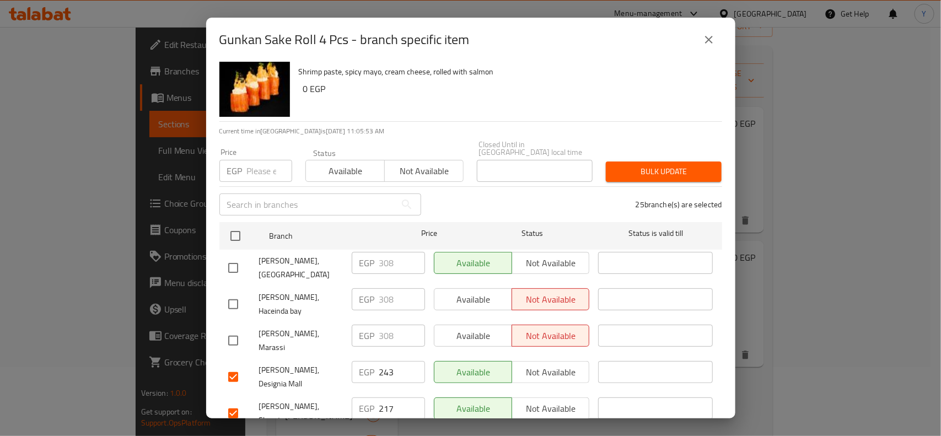
scroll to position [0, 0]
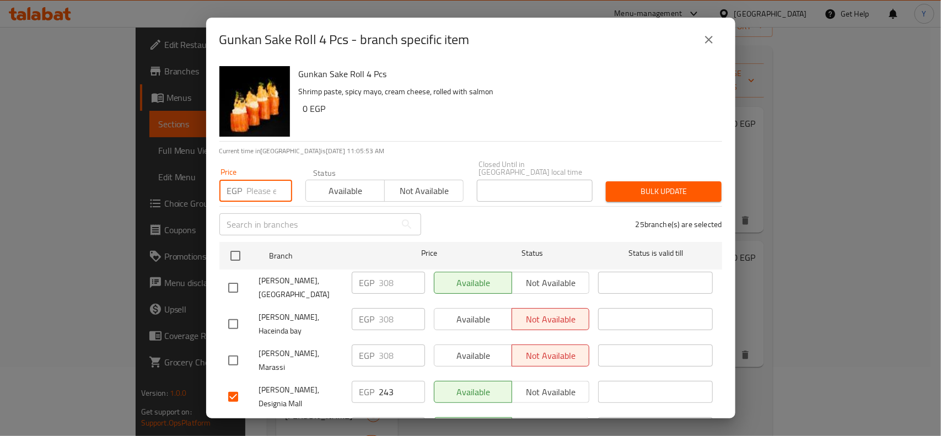
click at [252, 180] on input "number" at bounding box center [269, 191] width 45 height 22
paste input "223"
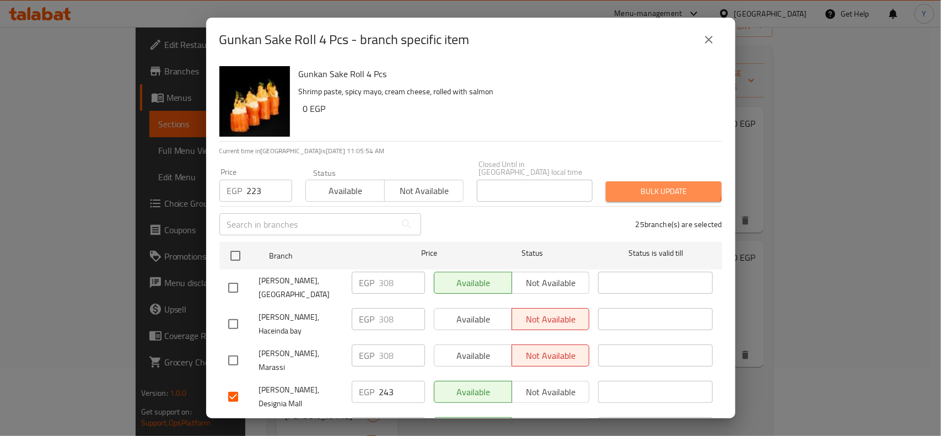
click at [648, 181] on button "Bulk update" at bounding box center [664, 191] width 116 height 20
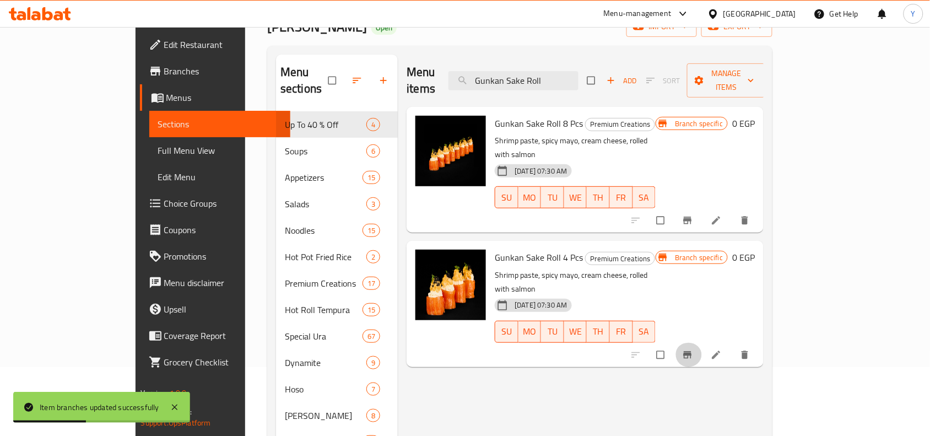
click at [692, 351] on icon "Branch-specific-item" at bounding box center [688, 354] width 8 height 7
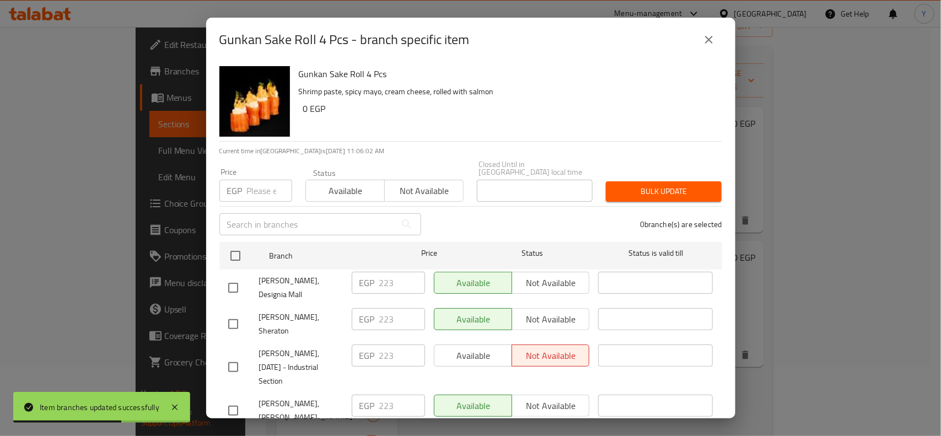
click at [237, 276] on input "checkbox" at bounding box center [233, 287] width 23 height 23
click at [396, 277] on input "223" at bounding box center [402, 283] width 46 height 22
click at [392, 277] on input "223" at bounding box center [402, 283] width 46 height 22
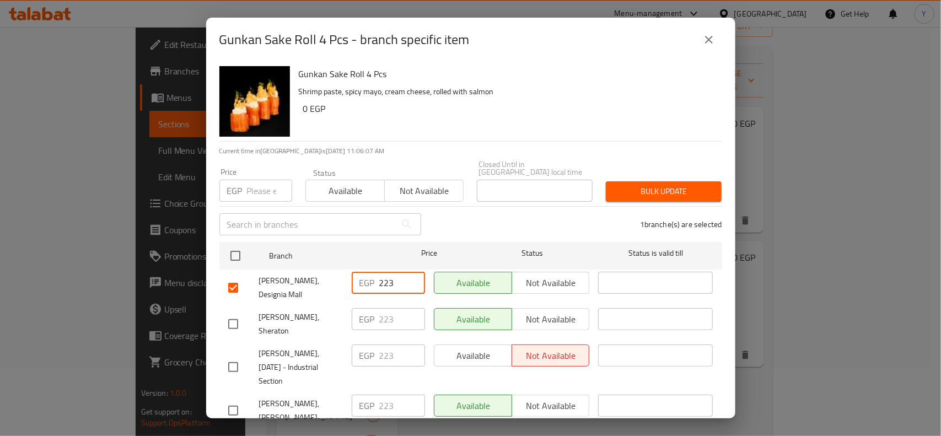
click at [385, 274] on input "223" at bounding box center [402, 283] width 46 height 22
paste input "50"
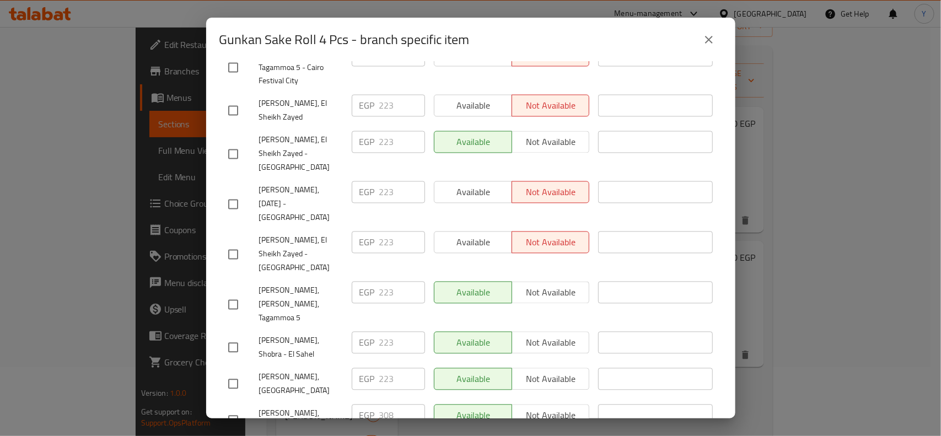
scroll to position [1025, 0]
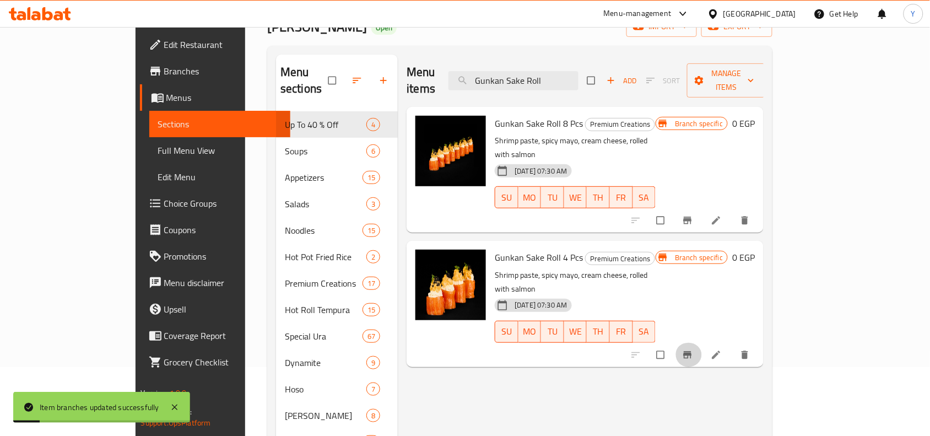
click at [693, 349] on icon "Branch-specific-item" at bounding box center [687, 354] width 11 height 11
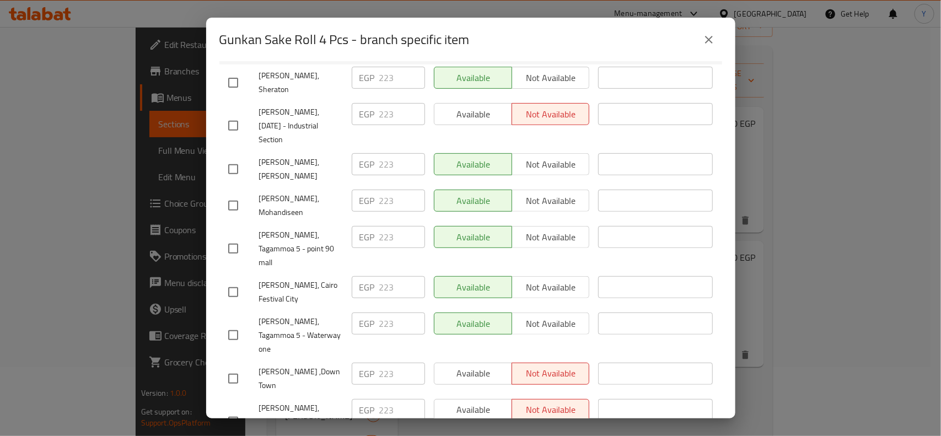
scroll to position [128, 0]
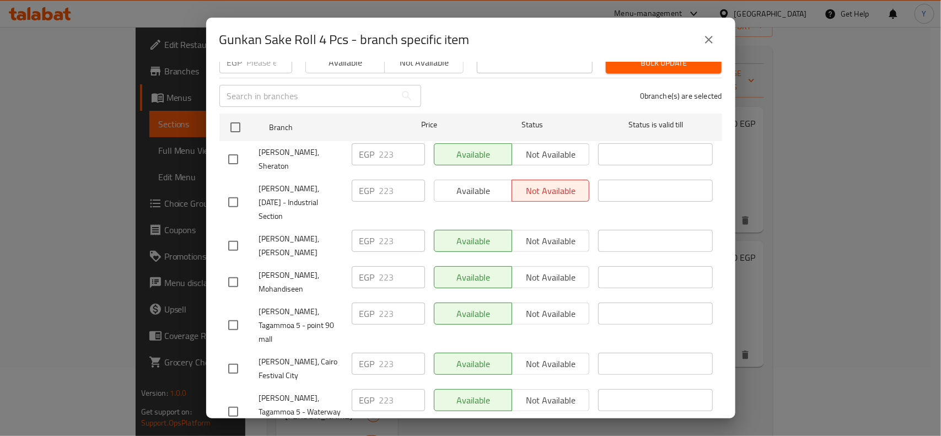
click at [713, 47] on button "close" at bounding box center [709, 39] width 26 height 26
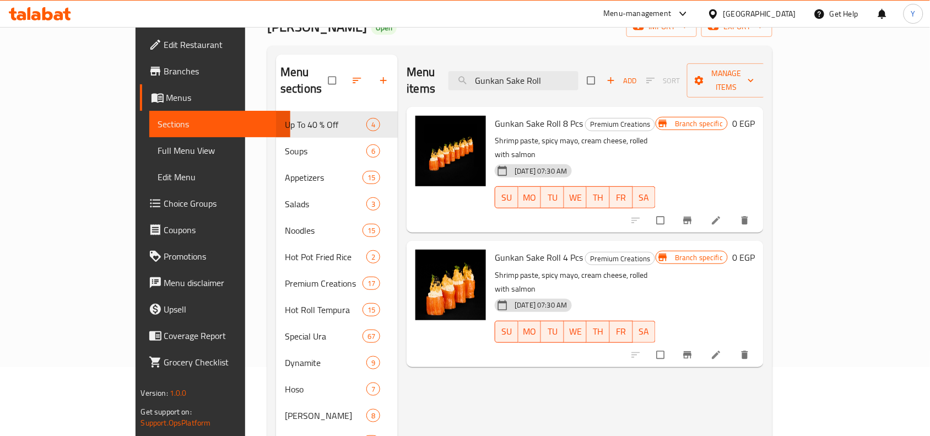
drag, startPoint x: 602, startPoint y: 68, endPoint x: 317, endPoint y: 62, distance: 285.0
paste input "[PERSON_NAME] Roll 4 Pcs"
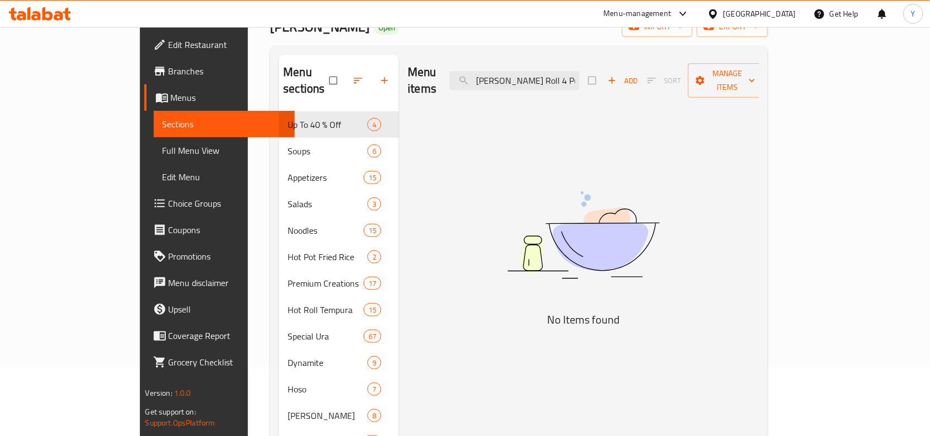
drag, startPoint x: 588, startPoint y: 77, endPoint x: 725, endPoint y: 98, distance: 138.8
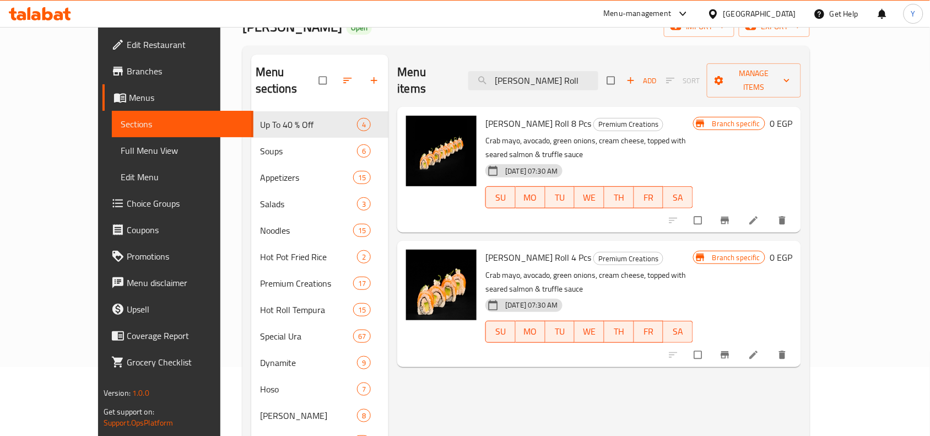
click at [733, 349] on span "Branch-specific-item" at bounding box center [726, 354] width 13 height 11
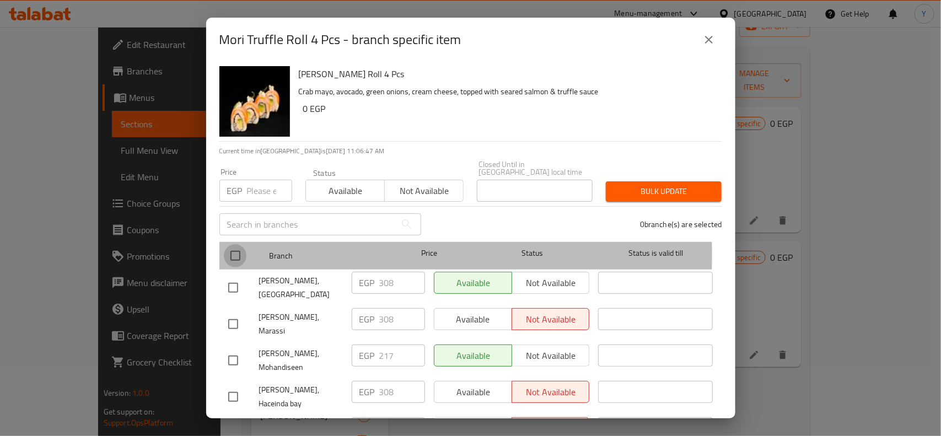
click at [235, 247] on input "checkbox" at bounding box center [235, 255] width 23 height 23
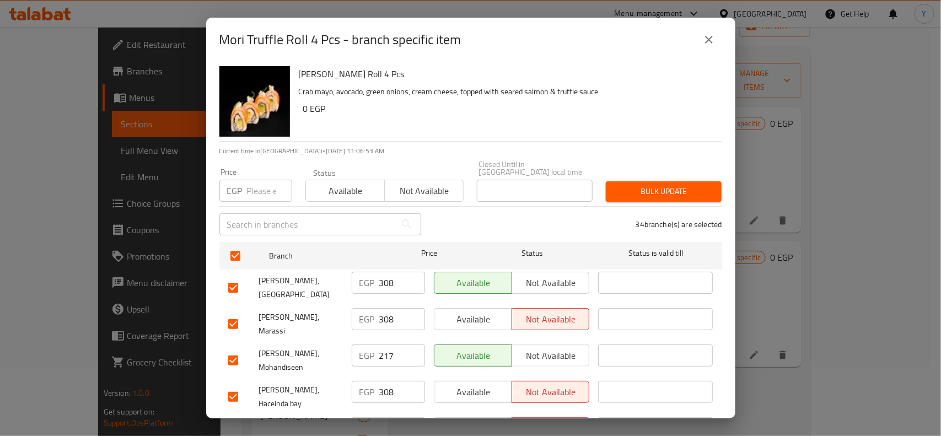
click at [547, 205] on div "34 branche(s) are selected" at bounding box center [578, 224] width 301 height 40
click at [228, 277] on input "checkbox" at bounding box center [233, 287] width 23 height 23
click at [240, 385] on input "checkbox" at bounding box center [233, 396] width 23 height 23
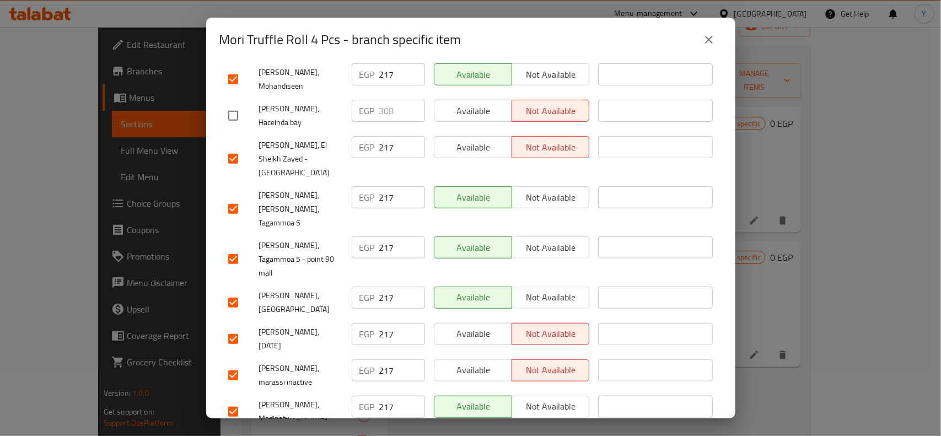
click at [230, 291] on input "checkbox" at bounding box center [233, 302] width 23 height 23
click at [235, 364] on input "checkbox" at bounding box center [233, 375] width 23 height 23
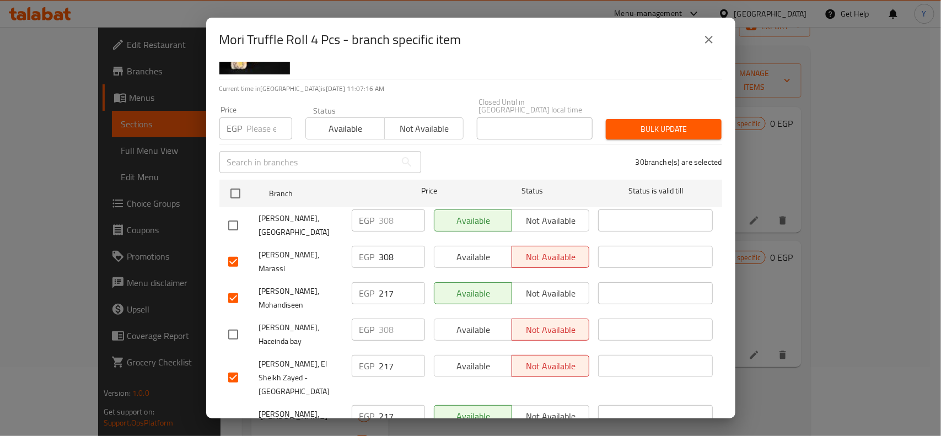
click at [233, 250] on input "checkbox" at bounding box center [233, 261] width 23 height 23
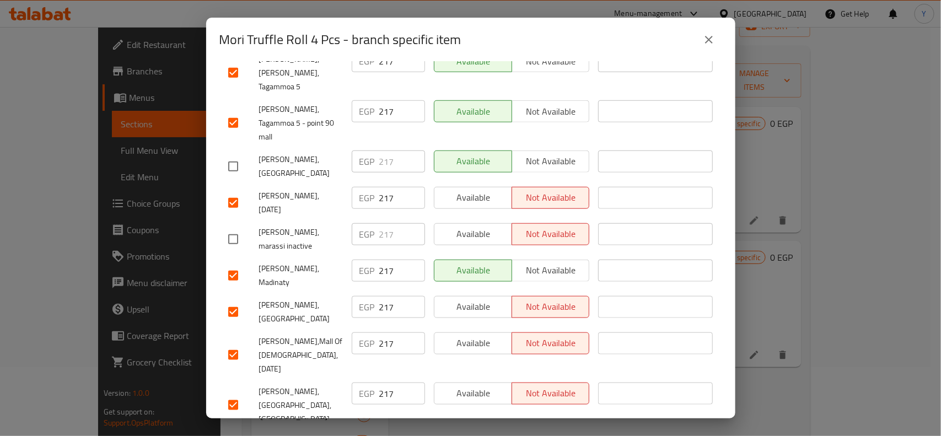
click at [239, 300] on input "checkbox" at bounding box center [233, 311] width 23 height 23
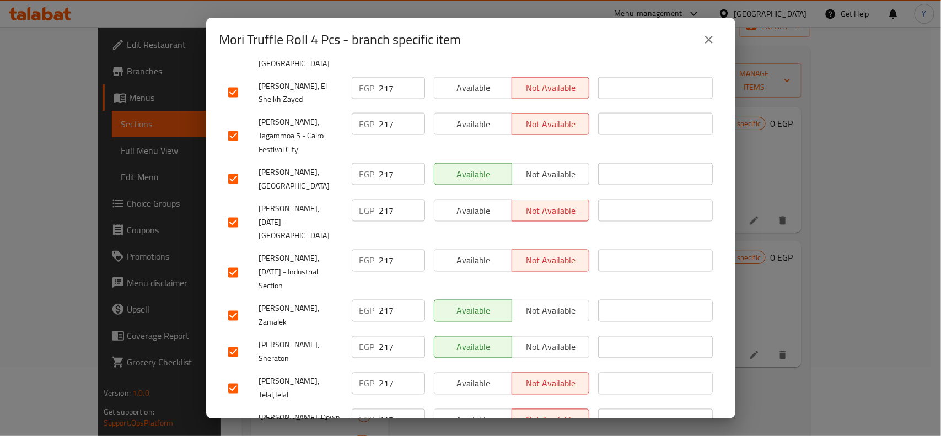
click at [227, 377] on input "checkbox" at bounding box center [233, 388] width 23 height 23
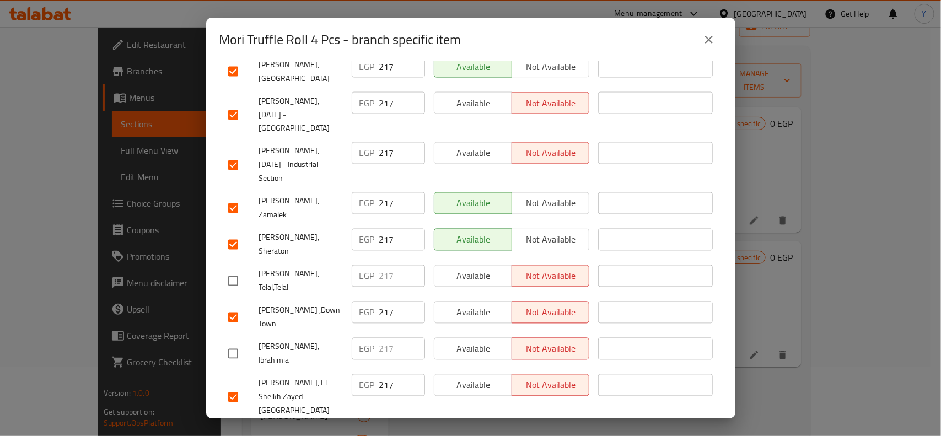
scroll to position [1025, 0]
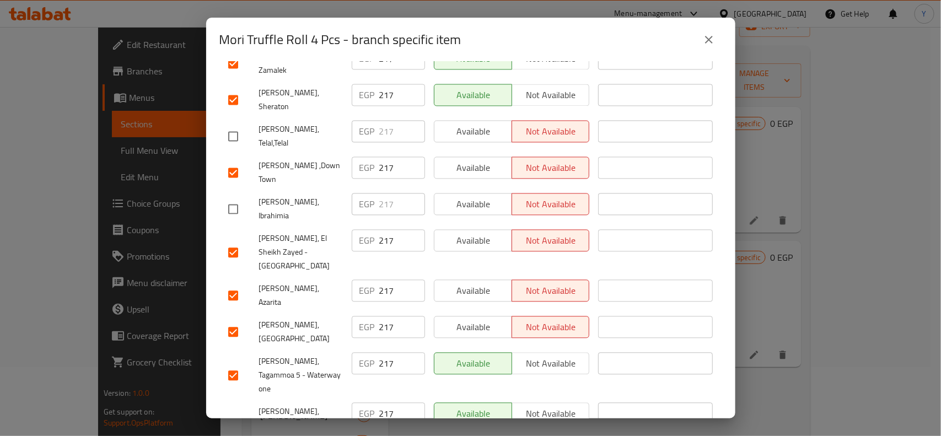
click at [231, 320] on input "checkbox" at bounding box center [233, 331] width 23 height 23
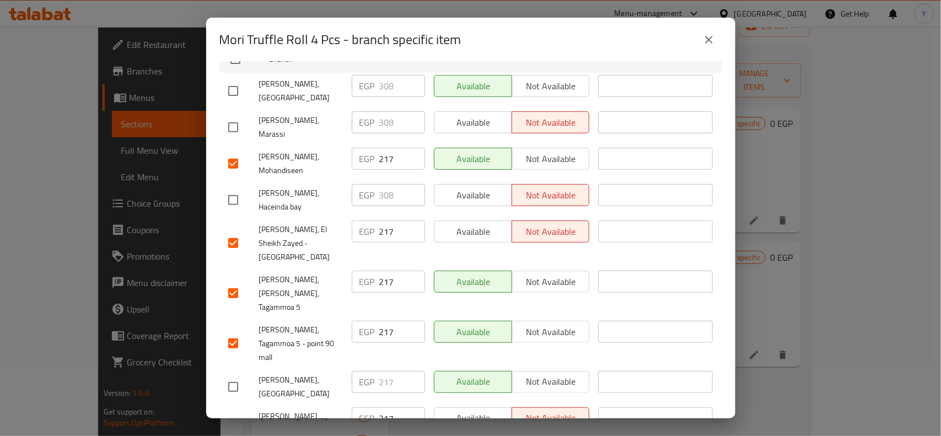
scroll to position [61, 0]
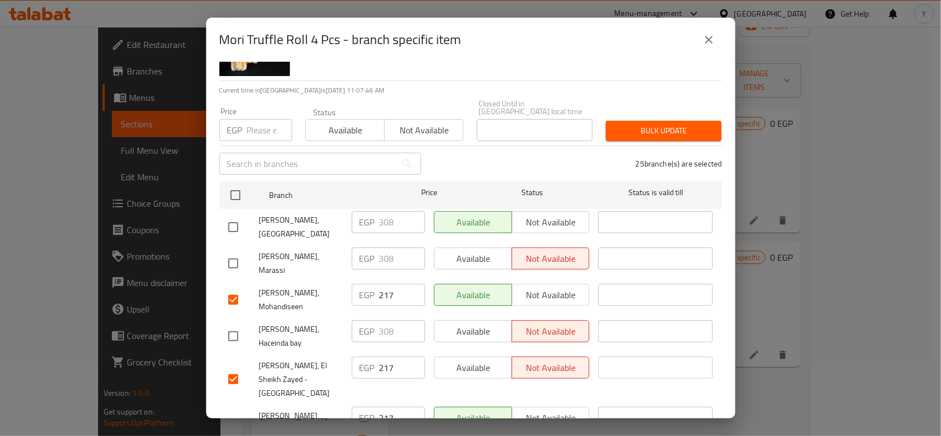
click at [268, 125] on input "number" at bounding box center [269, 130] width 45 height 22
paste input "223"
click at [643, 124] on span "Bulk update" at bounding box center [664, 131] width 98 height 14
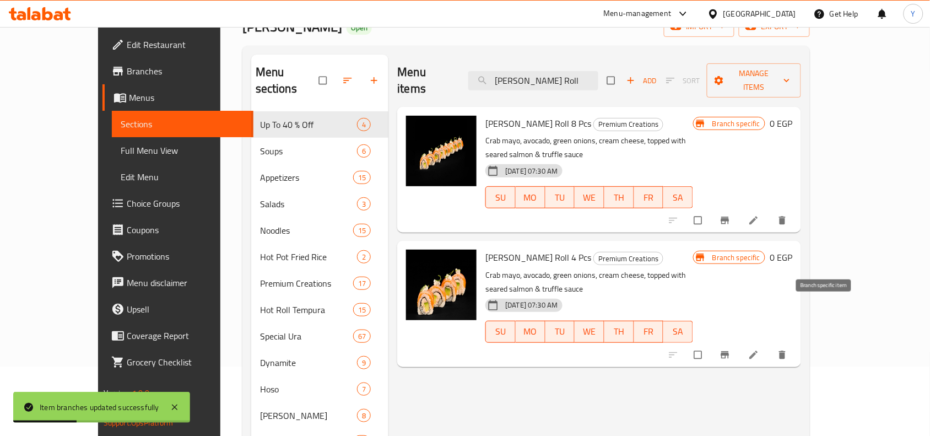
click at [731, 349] on icon "Branch-specific-item" at bounding box center [725, 354] width 11 height 11
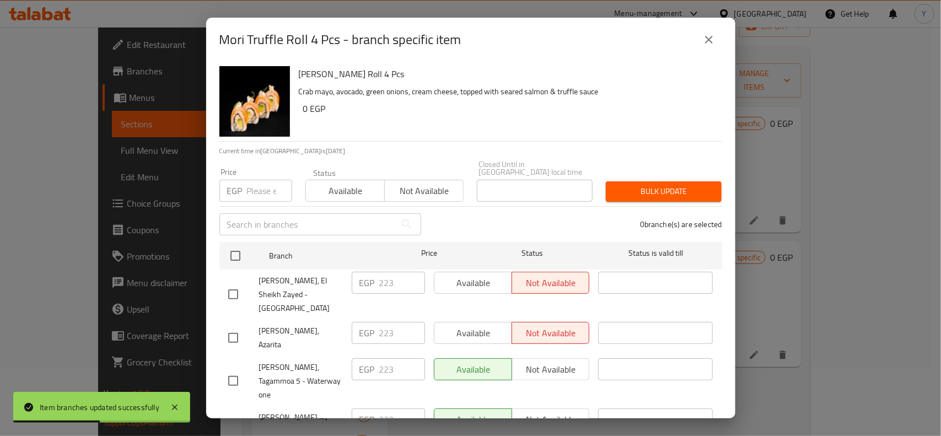
scroll to position [795, 0]
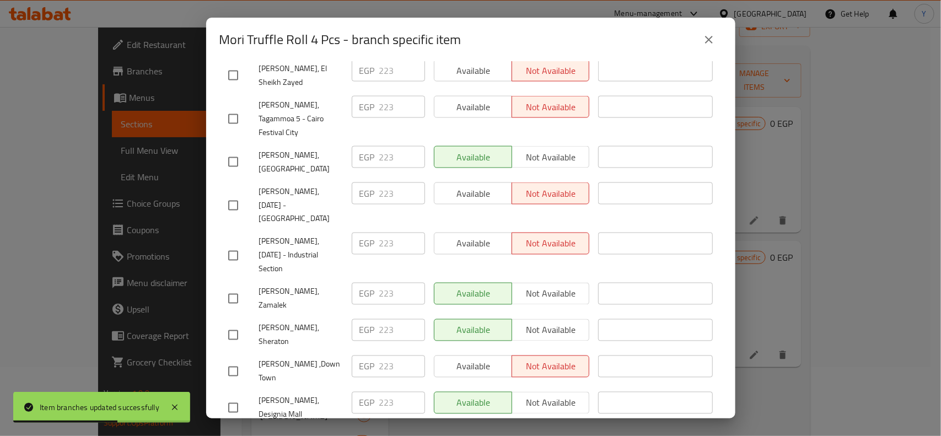
click at [235, 396] on input "checkbox" at bounding box center [233, 407] width 23 height 23
click at [389, 392] on input "223" at bounding box center [402, 403] width 46 height 22
paste input "50"
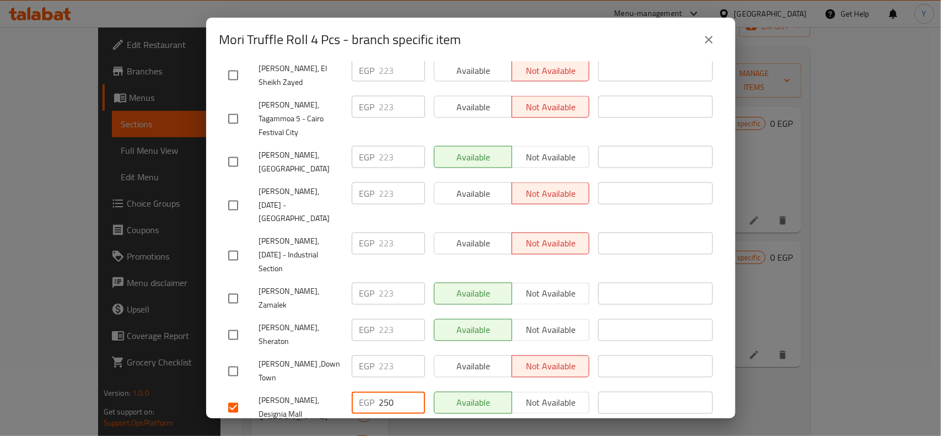
scroll to position [1025, 0]
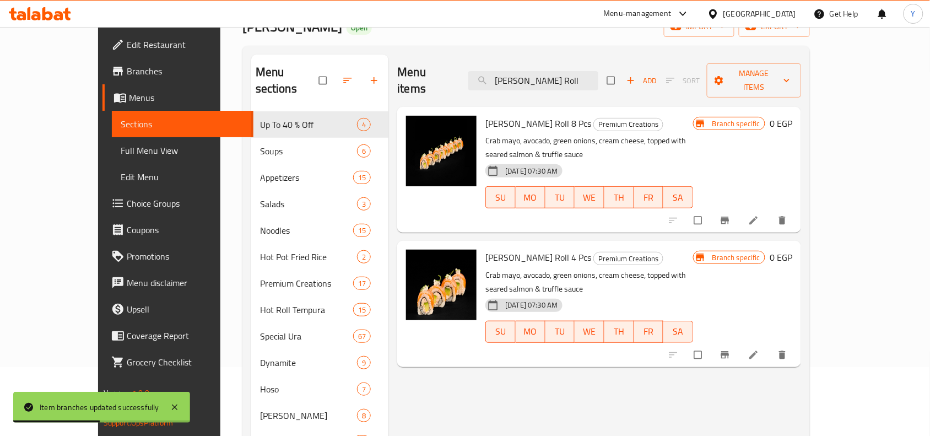
click at [730, 351] on icon "Branch-specific-item" at bounding box center [725, 354] width 8 height 7
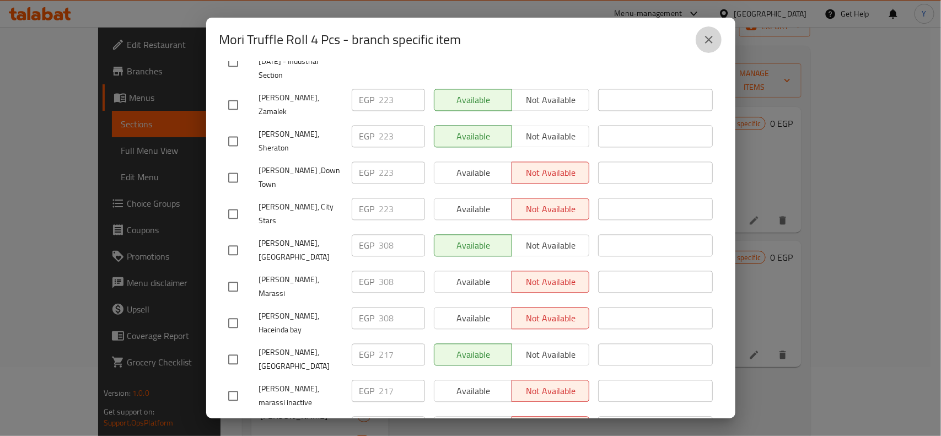
click at [709, 39] on icon "close" at bounding box center [709, 40] width 8 height 8
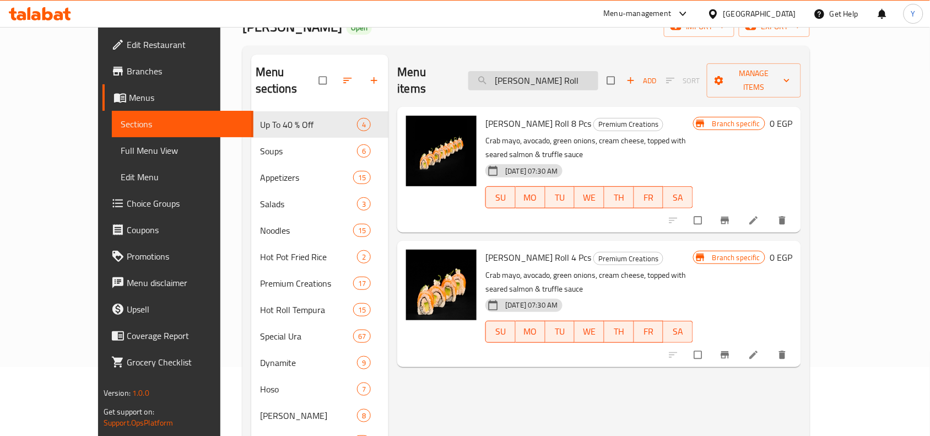
click at [593, 71] on input "[PERSON_NAME] Roll" at bounding box center [533, 80] width 130 height 19
paste input "[US_STATE] Roll 4 Pcs"
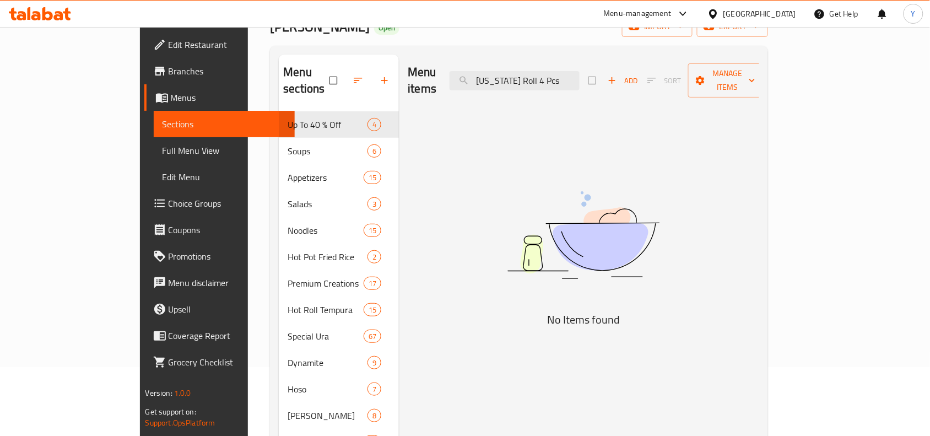
drag, startPoint x: 564, startPoint y: 72, endPoint x: 620, endPoint y: 91, distance: 59.4
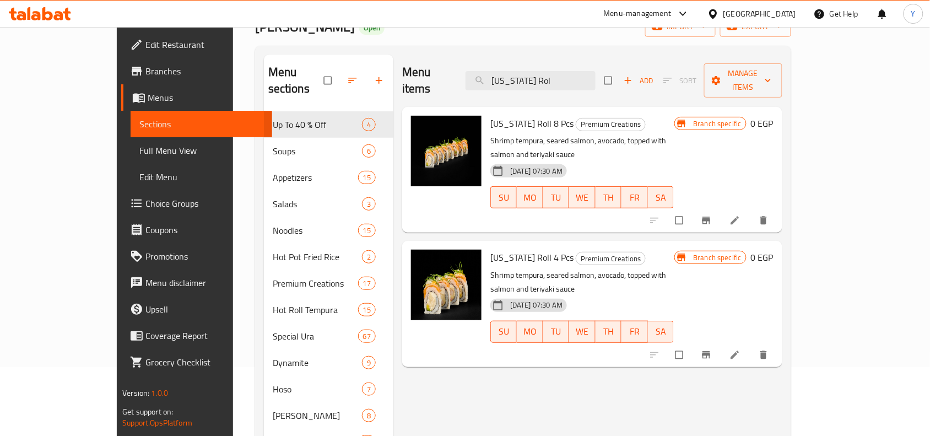
click at [712, 349] on icon "Branch-specific-item" at bounding box center [706, 354] width 11 height 11
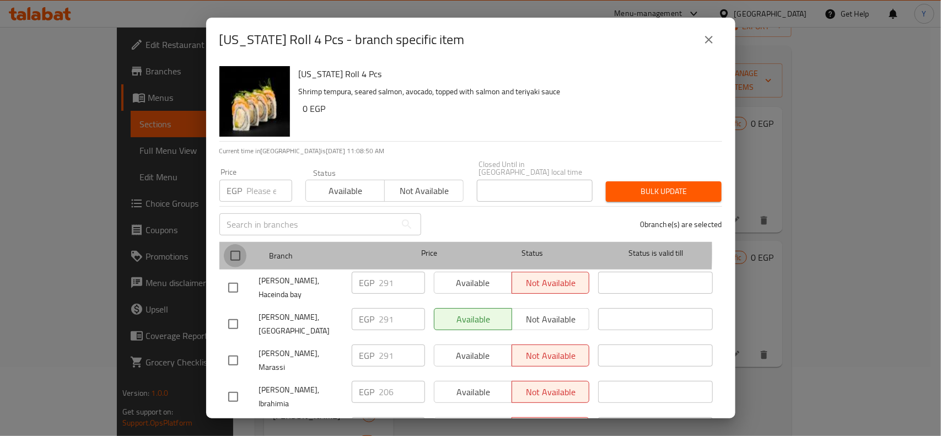
click at [237, 244] on input "checkbox" at bounding box center [235, 255] width 23 height 23
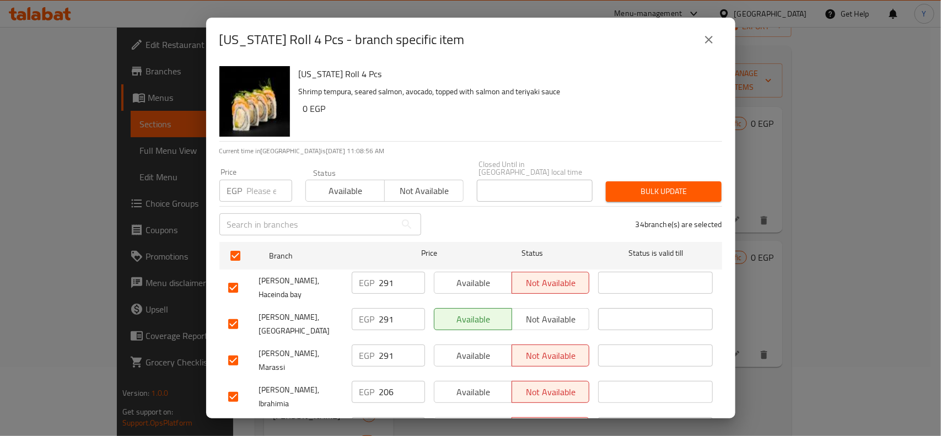
click at [601, 156] on div "Price EGP Price Status Available Not available Closed Until in [GEOGRAPHIC_DATA…" at bounding box center [471, 181] width 516 height 55
click at [231, 312] on input "checkbox" at bounding box center [233, 323] width 23 height 23
click at [230, 277] on input "checkbox" at bounding box center [233, 287] width 23 height 23
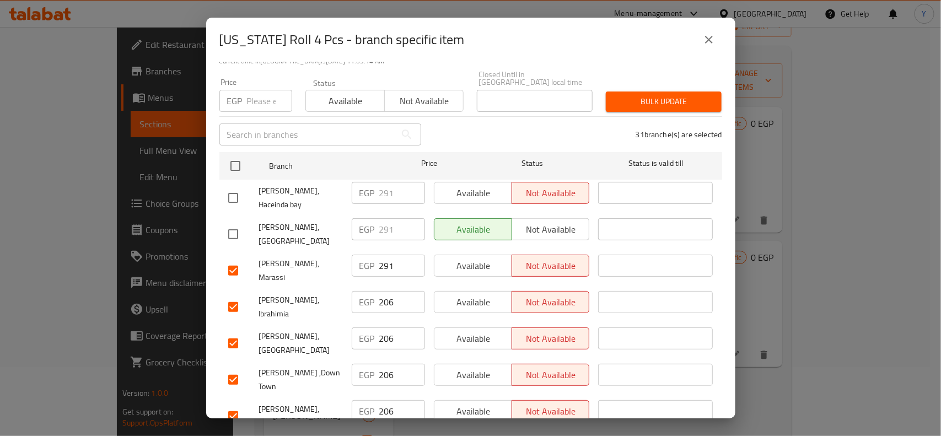
click at [235, 259] on input "checkbox" at bounding box center [233, 270] width 23 height 23
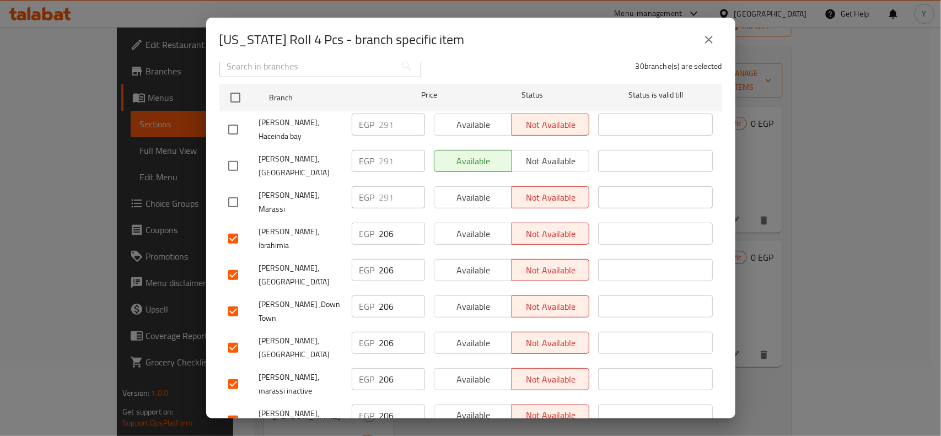
scroll to position [159, 0]
click at [235, 372] on input "checkbox" at bounding box center [233, 383] width 23 height 23
click at [240, 336] on input "checkbox" at bounding box center [233, 347] width 23 height 23
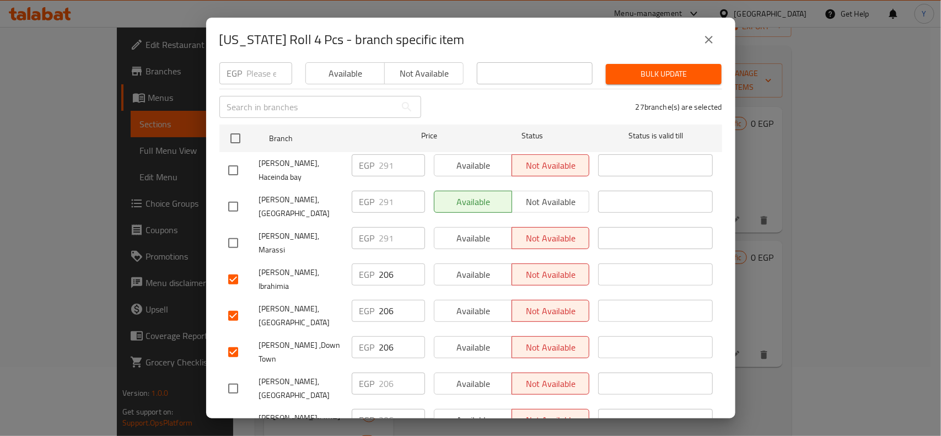
click at [229, 268] on input "checkbox" at bounding box center [233, 279] width 23 height 23
click at [230, 304] on input "checkbox" at bounding box center [233, 315] width 23 height 23
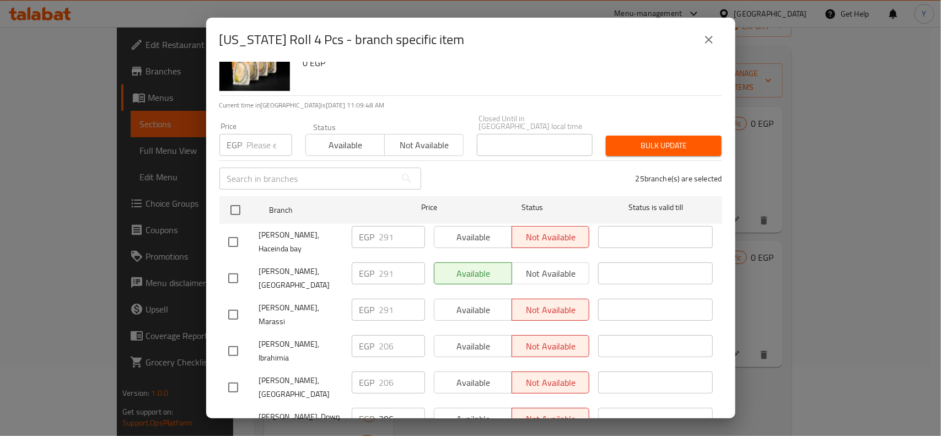
scroll to position [0, 0]
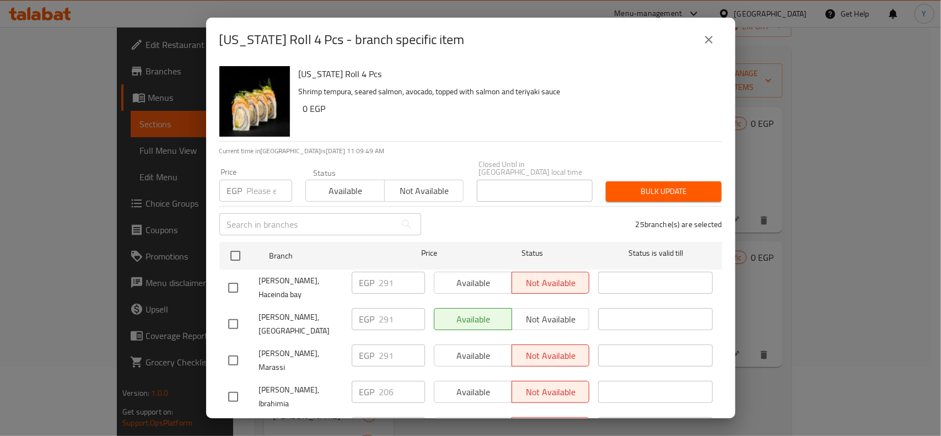
click at [268, 185] on input "number" at bounding box center [269, 191] width 45 height 22
paste input "211"
click at [642, 181] on button "Bulk update" at bounding box center [664, 191] width 116 height 20
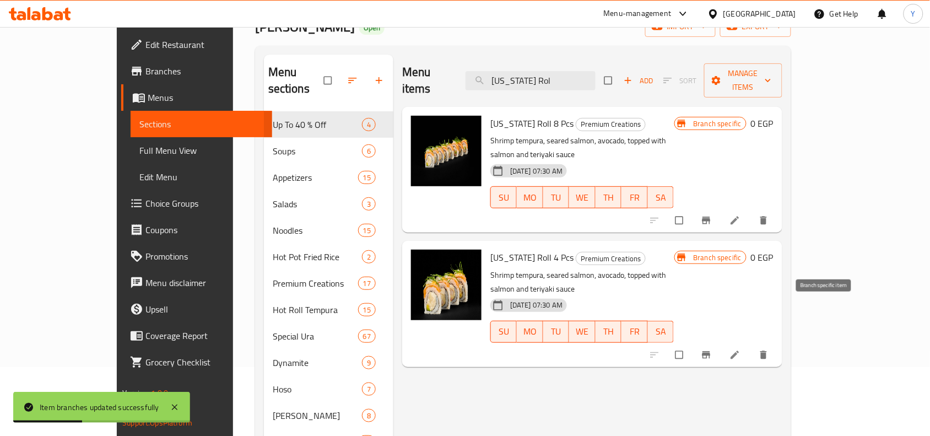
click at [721, 343] on button "Branch-specific-item" at bounding box center [707, 355] width 26 height 24
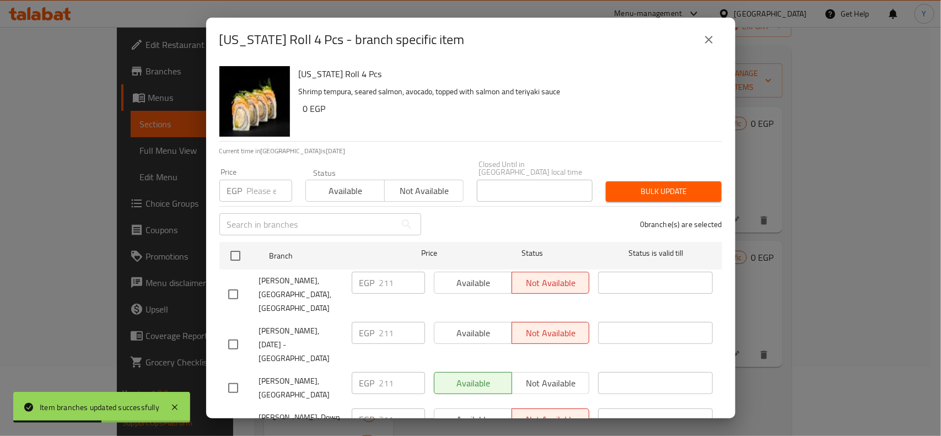
scroll to position [450, 0]
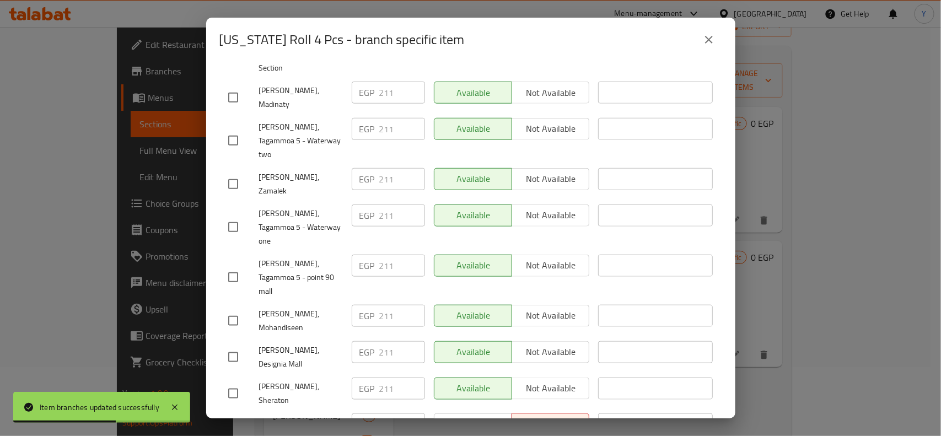
click at [229, 346] on input "checkbox" at bounding box center [233, 357] width 23 height 23
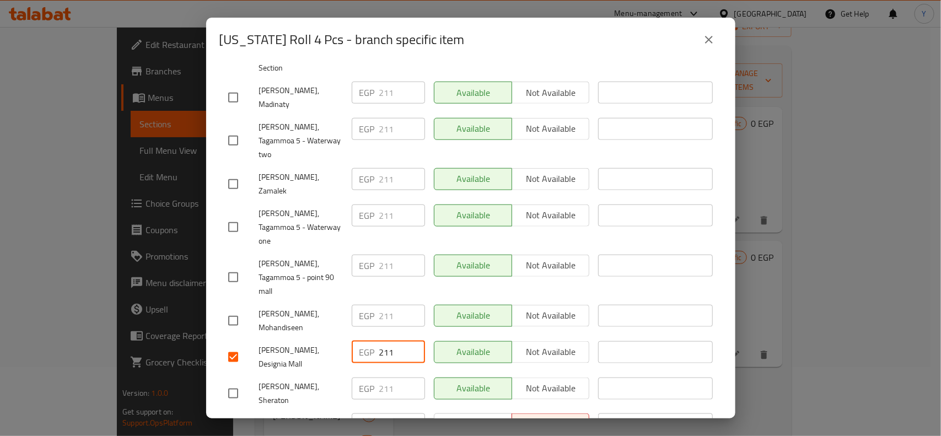
drag, startPoint x: 381, startPoint y: 237, endPoint x: 325, endPoint y: 236, distance: 56.2
click at [325, 337] on div "[PERSON_NAME], Designia Mall EGP 211 ​ Available Not available ​" at bounding box center [471, 357] width 494 height 41
paste input "38"
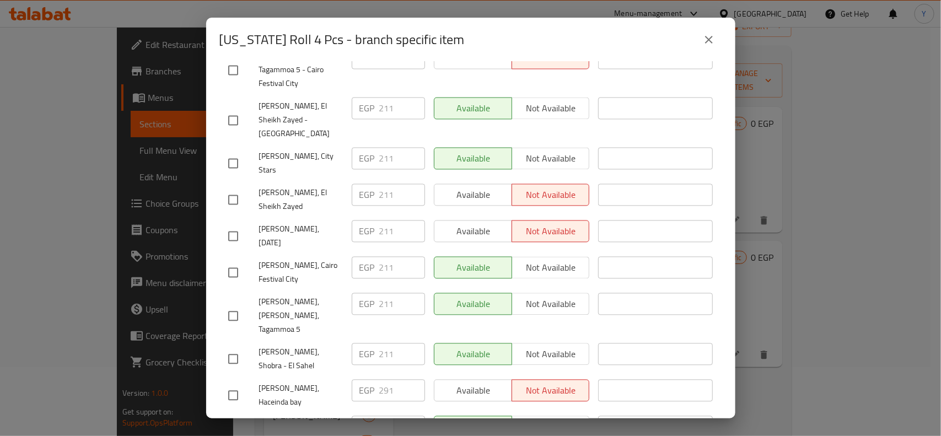
scroll to position [1025, 0]
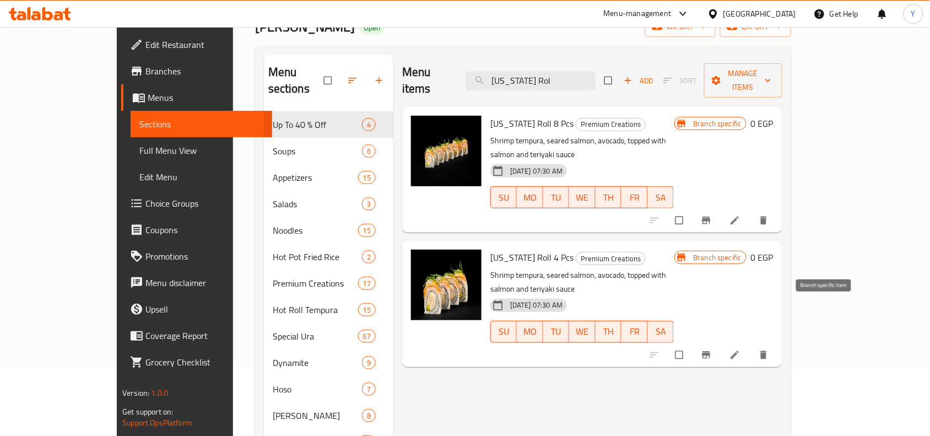
click at [712, 349] on icon "Branch-specific-item" at bounding box center [706, 354] width 11 height 11
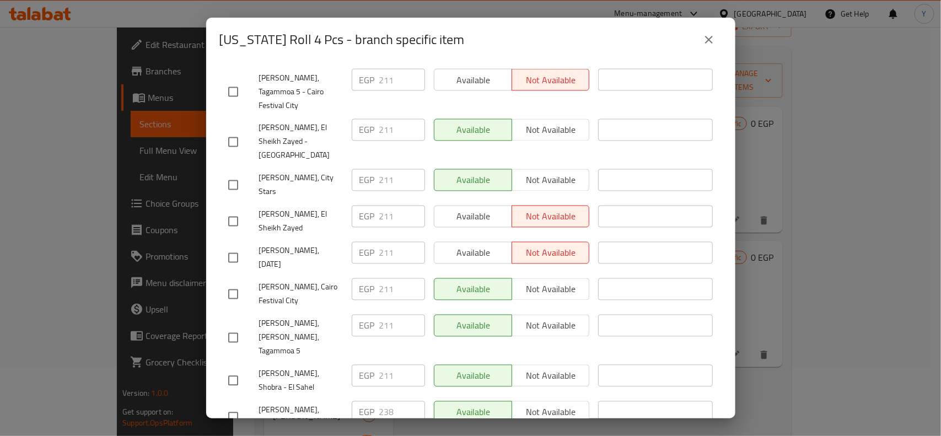
scroll to position [896, 0]
click at [696, 47] on div "[US_STATE] Roll 4 Pcs - branch specific item" at bounding box center [470, 39] width 503 height 26
click at [700, 45] on button "close" at bounding box center [709, 39] width 26 height 26
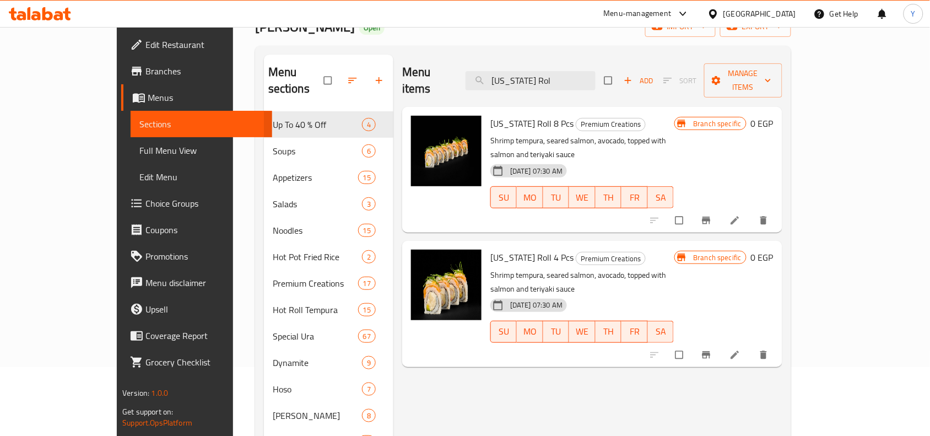
drag, startPoint x: 583, startPoint y: 75, endPoint x: 446, endPoint y: 71, distance: 136.8
click at [446, 71] on div "Menu items [US_STATE] Rol Add Sort Manage items" at bounding box center [592, 81] width 380 height 52
paste input "una Style Roll 4 Pcs"
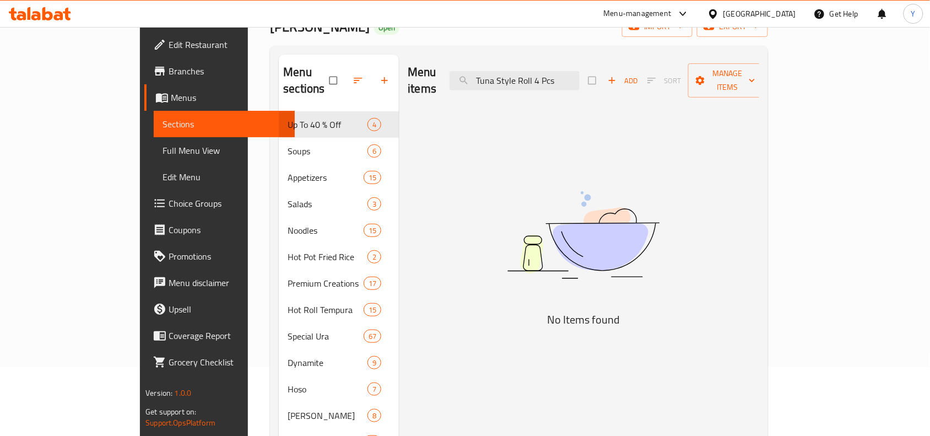
drag, startPoint x: 583, startPoint y: 73, endPoint x: 645, endPoint y: 75, distance: 61.7
click at [645, 75] on div "Menu items Tuna Style Roll 4 Pcs Add Sort Manage items" at bounding box center [584, 81] width 352 height 52
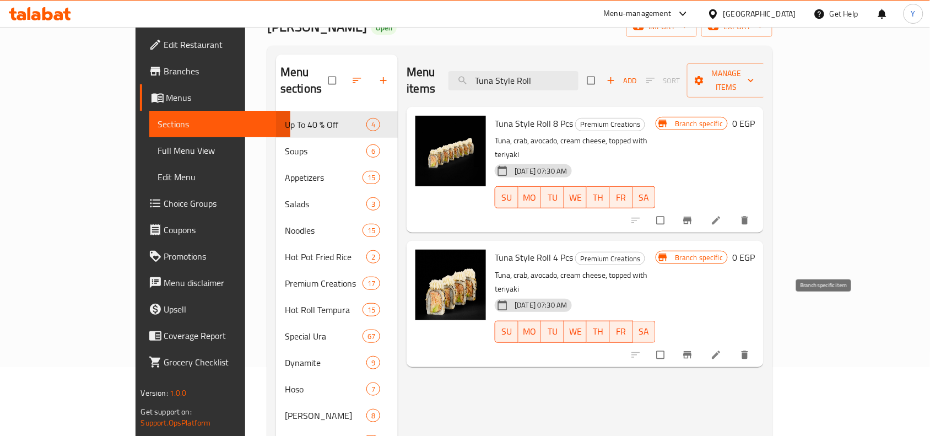
click at [693, 349] on icon "Branch-specific-item" at bounding box center [687, 354] width 11 height 11
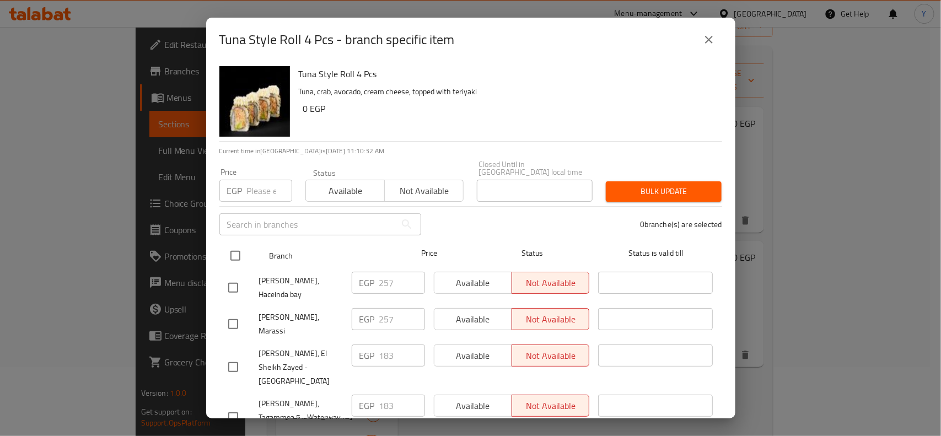
click at [241, 252] on input "checkbox" at bounding box center [235, 255] width 23 height 23
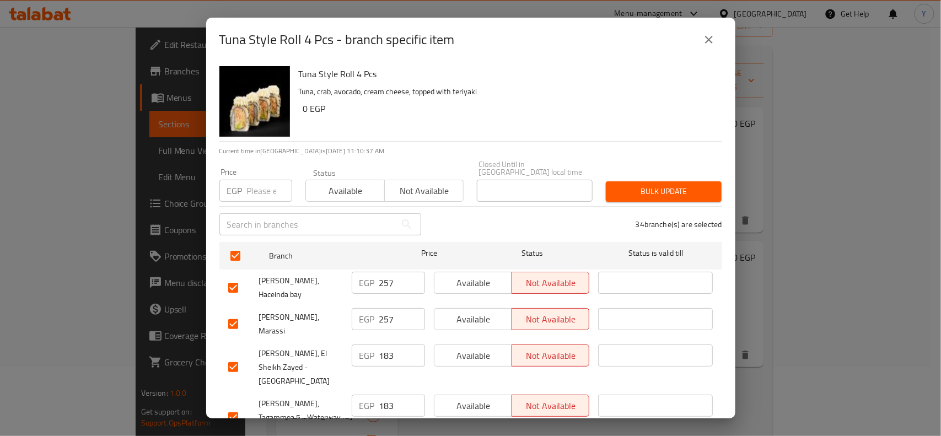
click at [543, 90] on p "Tuna, crab, avocado, cream cheese, topped with teriyaki" at bounding box center [506, 92] width 414 height 14
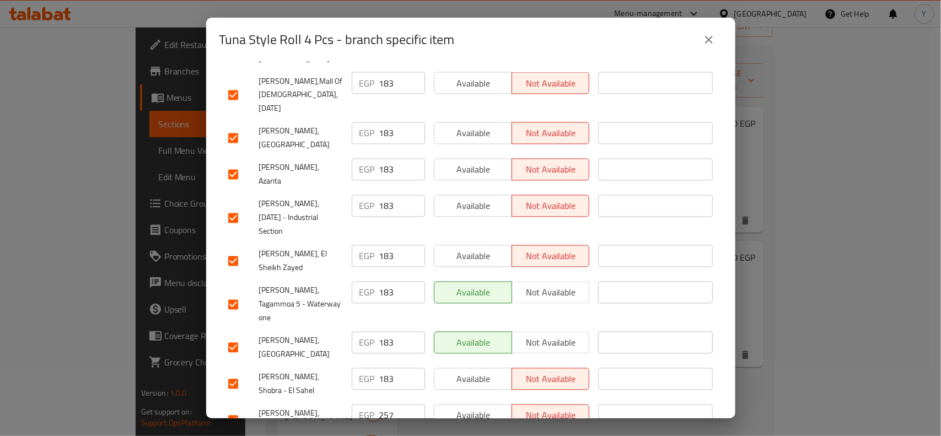
click at [232, 409] on input "checkbox" at bounding box center [233, 420] width 23 height 23
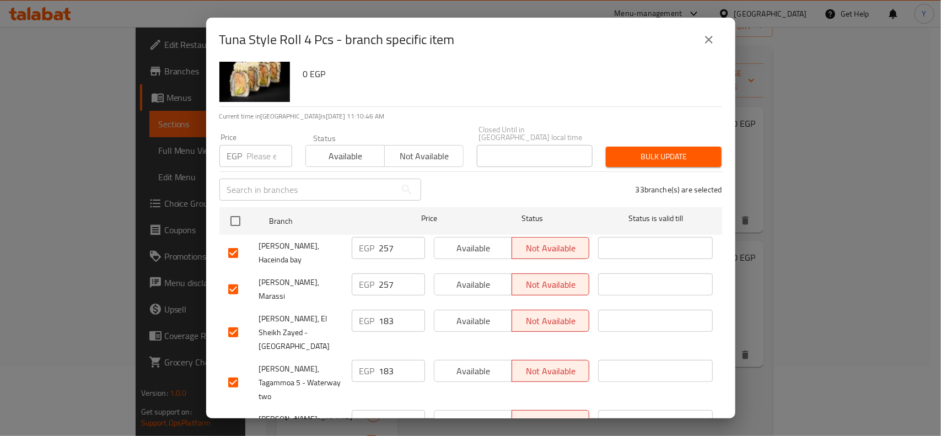
click at [232, 243] on input "checkbox" at bounding box center [233, 252] width 23 height 23
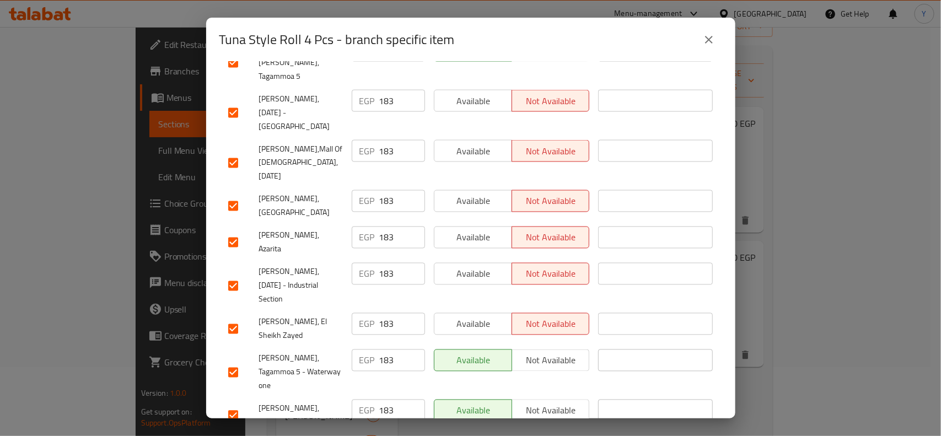
click at [230, 404] on input "checkbox" at bounding box center [233, 415] width 23 height 23
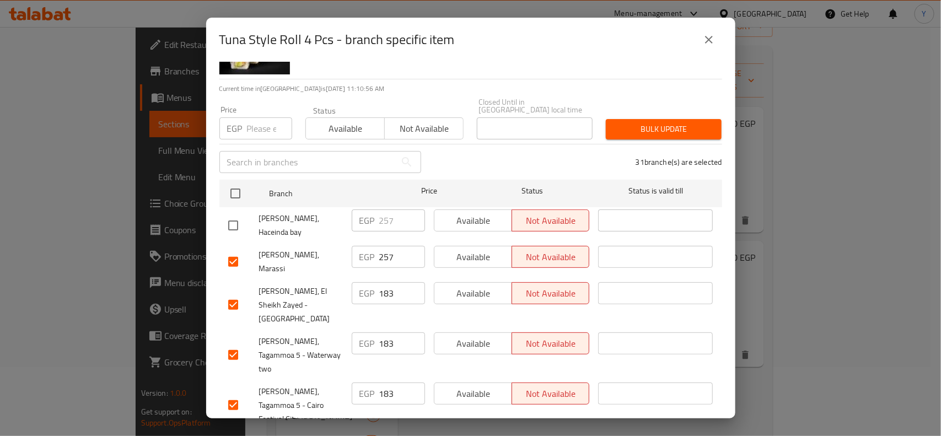
click at [240, 250] on input "checkbox" at bounding box center [233, 261] width 23 height 23
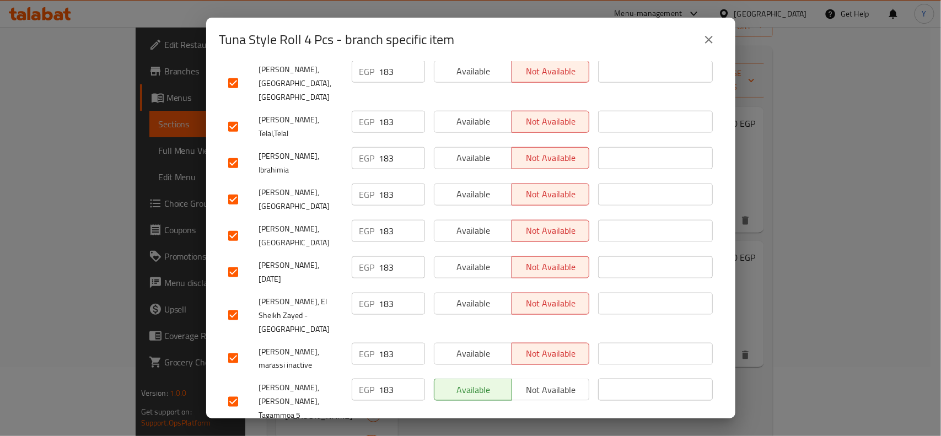
click at [236, 347] on input "checkbox" at bounding box center [233, 358] width 23 height 23
click at [235, 224] on input "checkbox" at bounding box center [233, 235] width 23 height 23
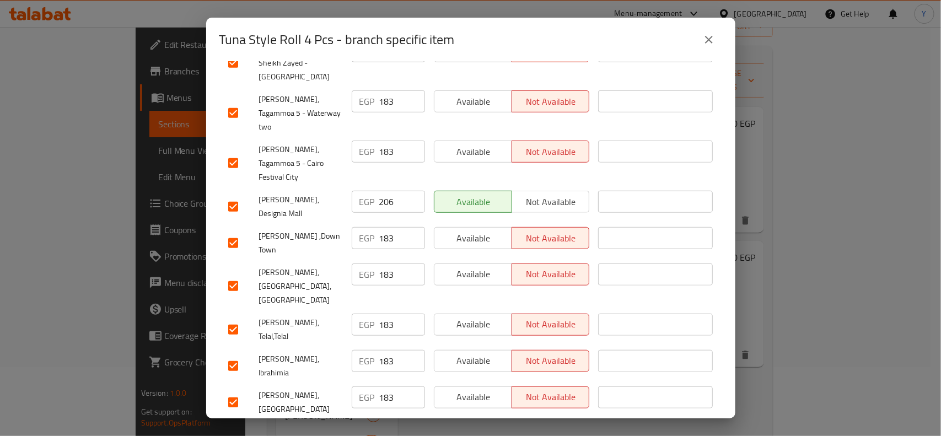
click at [236, 318] on input "checkbox" at bounding box center [233, 329] width 23 height 23
click at [235, 354] on input "checkbox" at bounding box center [233, 365] width 23 height 23
click at [237, 391] on input "checkbox" at bounding box center [233, 402] width 23 height 23
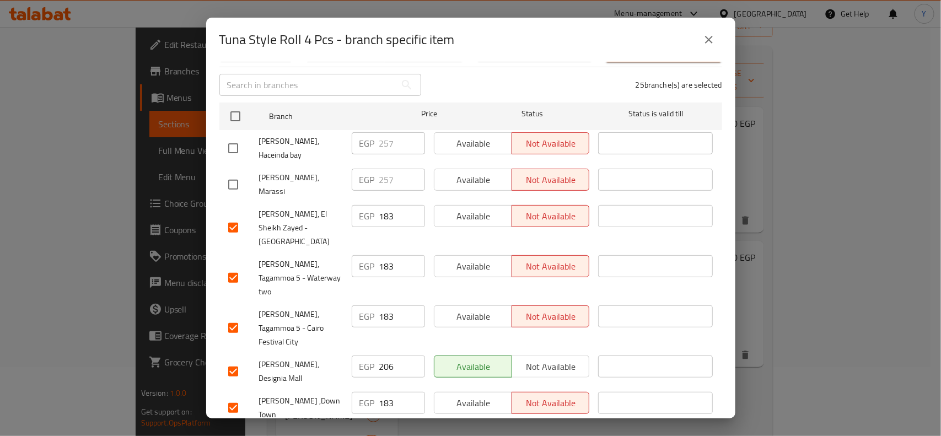
scroll to position [0, 0]
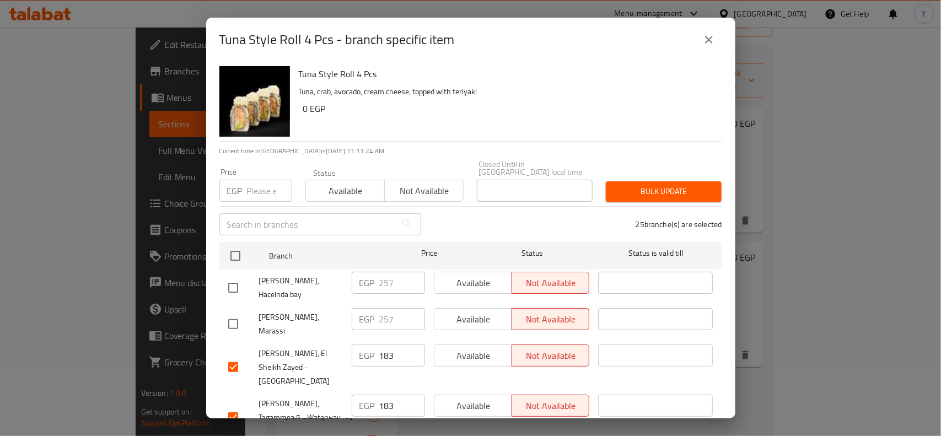
click at [272, 182] on input "number" at bounding box center [269, 191] width 45 height 22
paste input "189"
click at [631, 186] on span "Bulk update" at bounding box center [664, 192] width 98 height 14
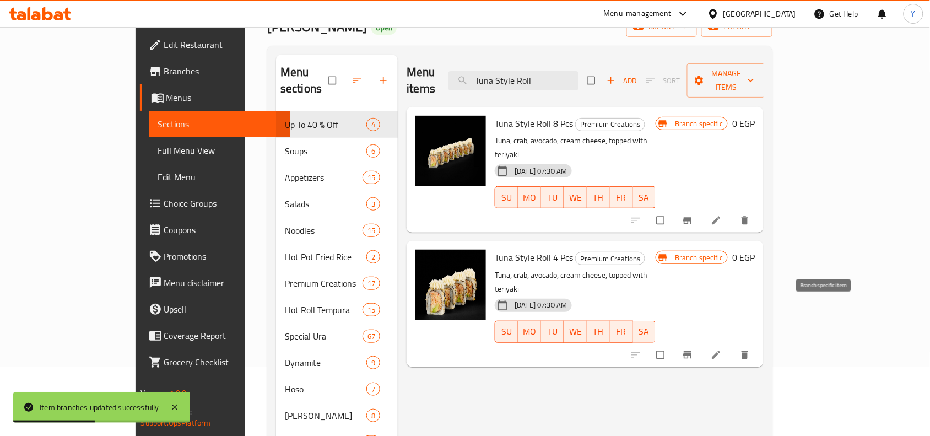
click at [693, 349] on icon "Branch-specific-item" at bounding box center [687, 354] width 11 height 11
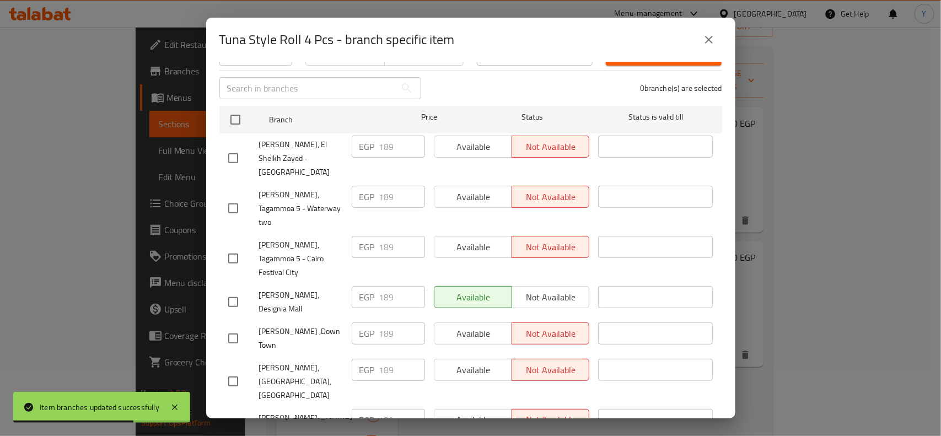
scroll to position [276, 0]
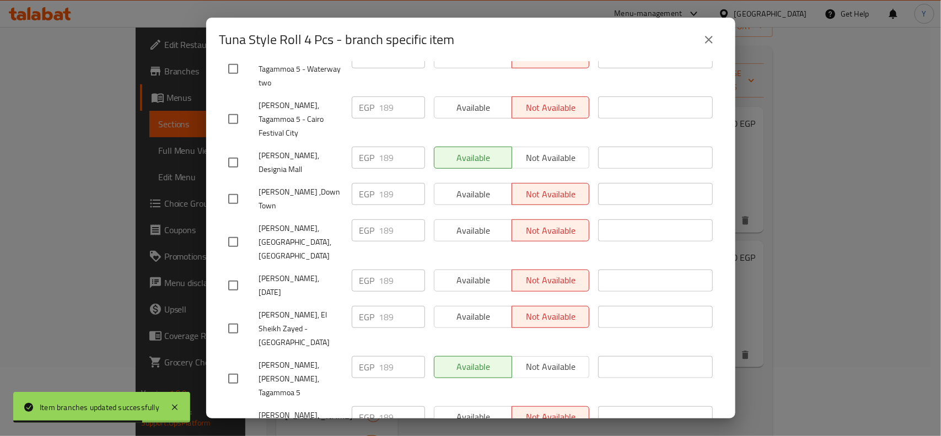
click at [233, 151] on input "checkbox" at bounding box center [233, 162] width 23 height 23
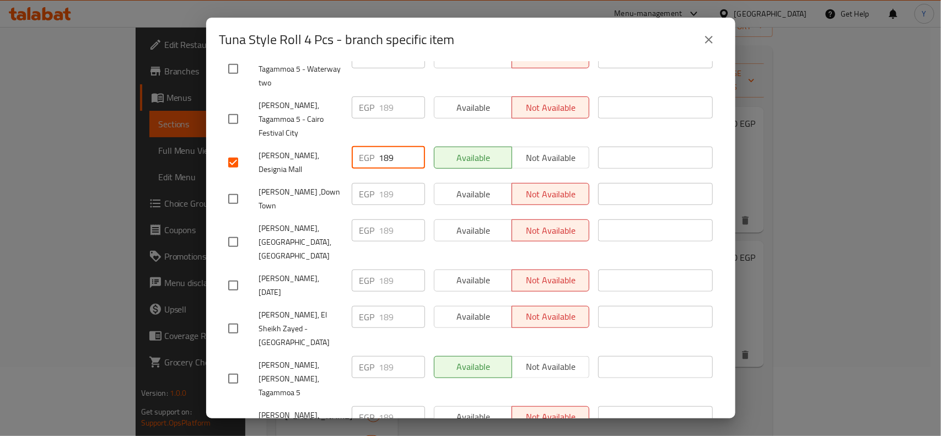
drag, startPoint x: 379, startPoint y: 122, endPoint x: 400, endPoint y: 128, distance: 22.2
click at [400, 147] on input "189" at bounding box center [402, 158] width 46 height 22
paste input "211"
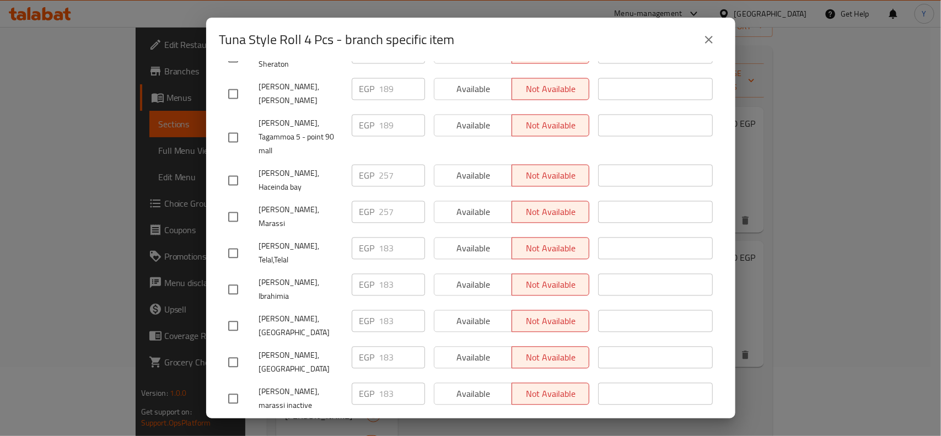
scroll to position [1025, 0]
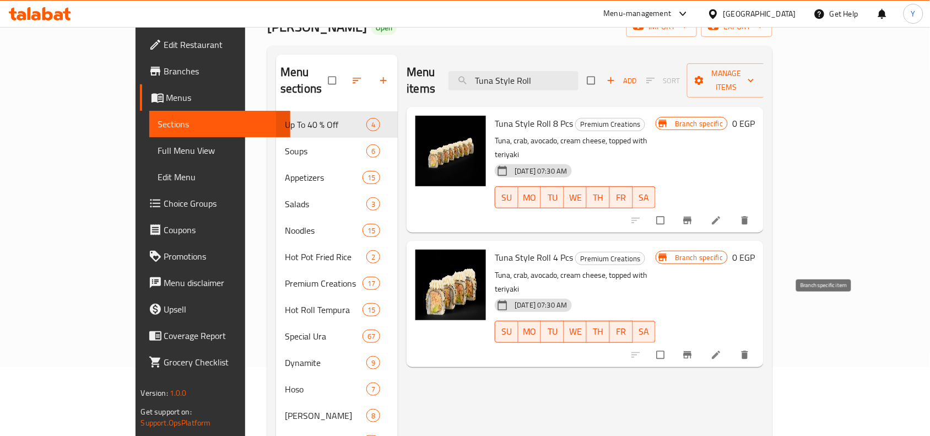
click at [702, 343] on button "Branch-specific-item" at bounding box center [689, 355] width 26 height 24
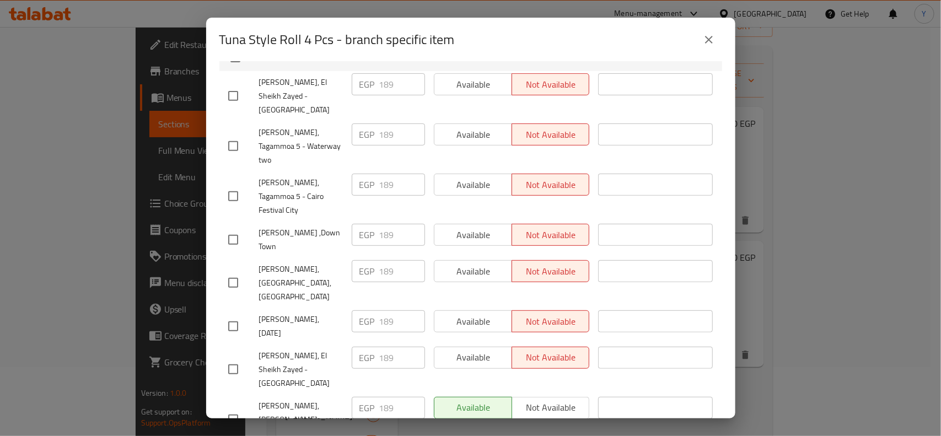
scroll to position [0, 0]
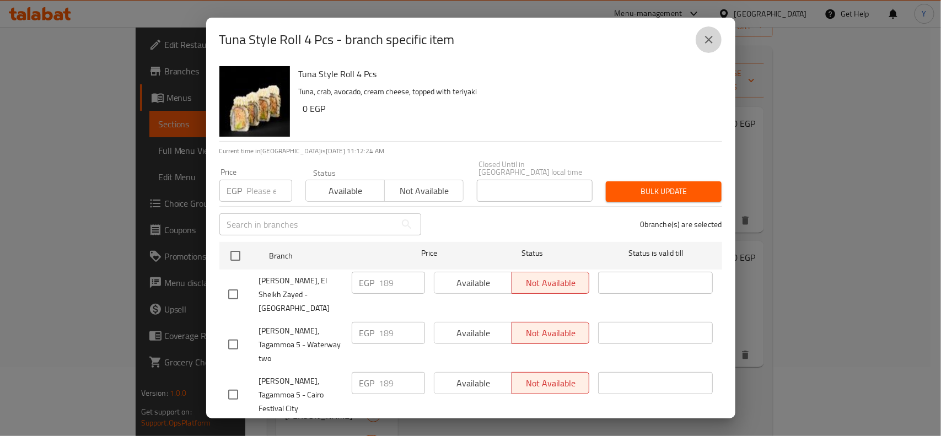
click at [703, 45] on icon "close" at bounding box center [708, 39] width 13 height 13
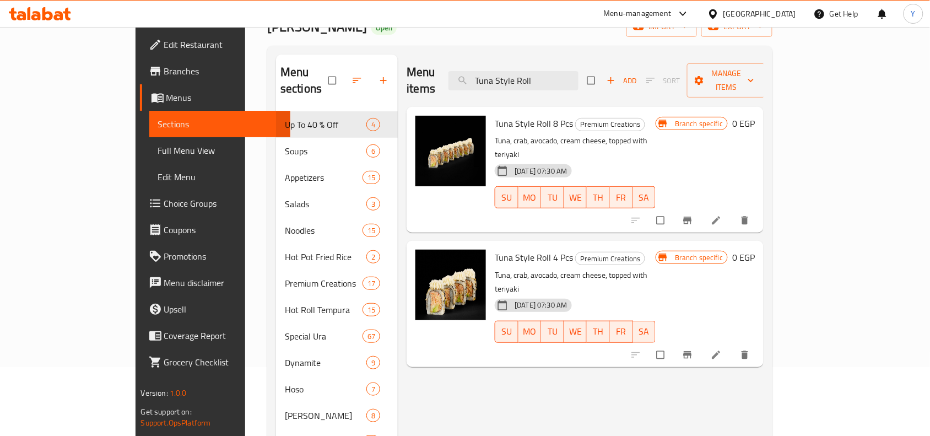
drag, startPoint x: 596, startPoint y: 67, endPoint x: 496, endPoint y: 67, distance: 99.8
click at [496, 67] on div "Menu items Tuna Style Roll Add Sort Manage items" at bounding box center [585, 81] width 357 height 52
paste input "[DEMOGRAPHIC_DATA] Roll 4 Pcs"
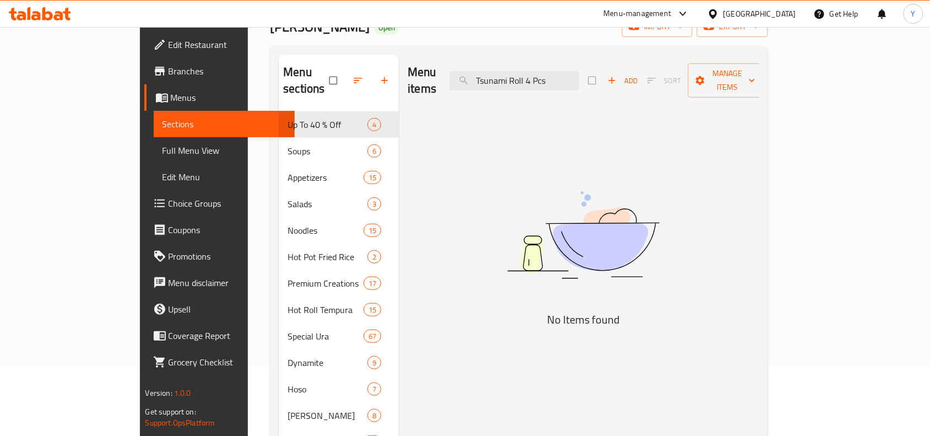
drag, startPoint x: 580, startPoint y: 72, endPoint x: 635, endPoint y: 79, distance: 56.1
click at [635, 79] on div "Menu items Tsunami Roll 4 Pcs Add Sort Manage items" at bounding box center [584, 81] width 352 height 52
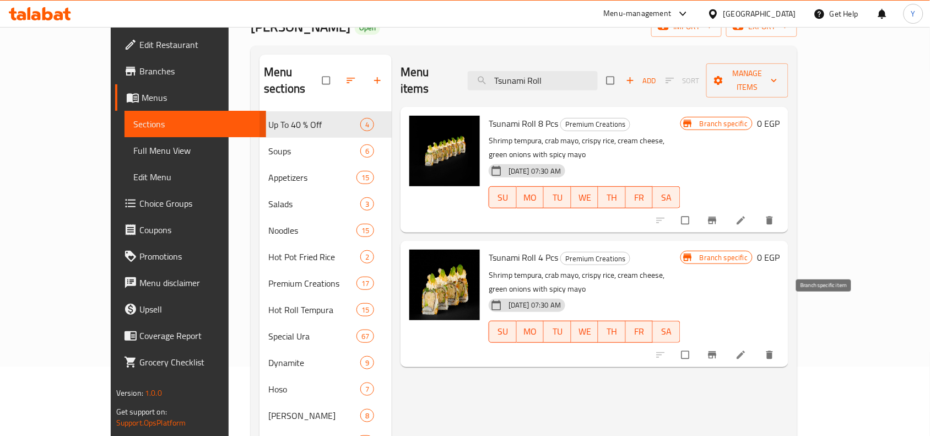
click at [718, 349] on icon "Branch-specific-item" at bounding box center [712, 354] width 11 height 11
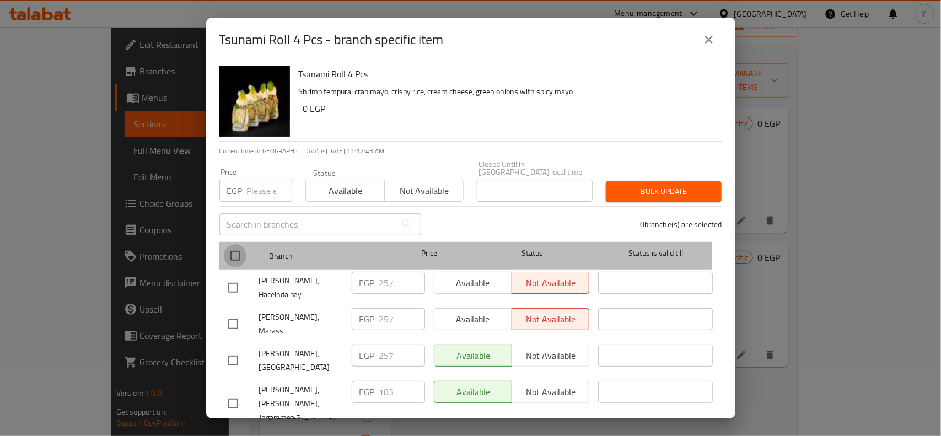
click at [232, 244] on input "checkbox" at bounding box center [235, 255] width 23 height 23
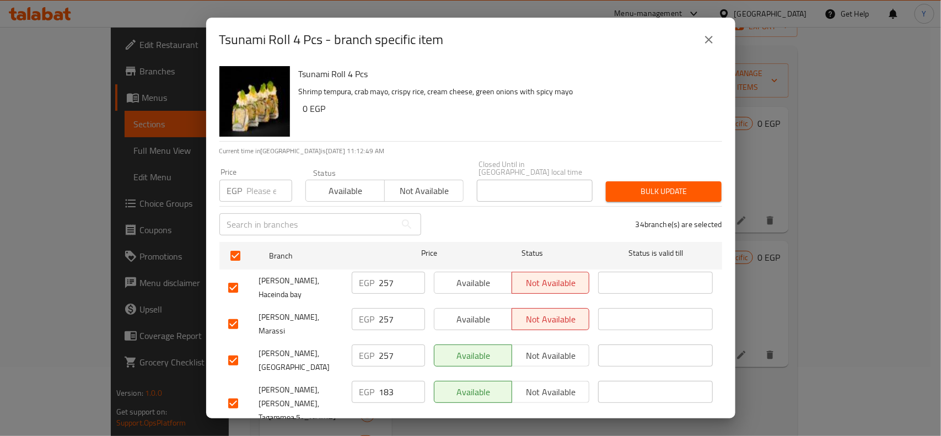
click at [581, 124] on div "Tsunami Roll 4 Pcs Shrimp tempura, crab mayo, crispy rice, cream cheese, green …" at bounding box center [505, 101] width 423 height 79
click at [233, 349] on input "checkbox" at bounding box center [233, 360] width 23 height 23
click at [239, 276] on input "checkbox" at bounding box center [233, 287] width 23 height 23
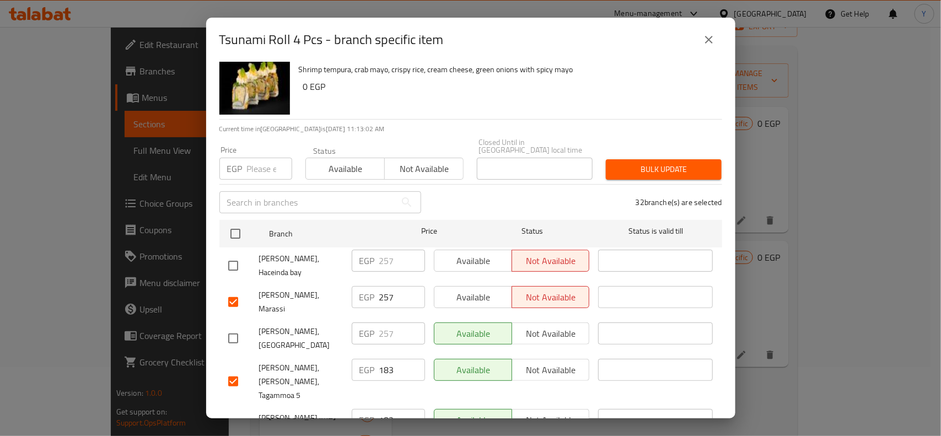
scroll to position [160, 0]
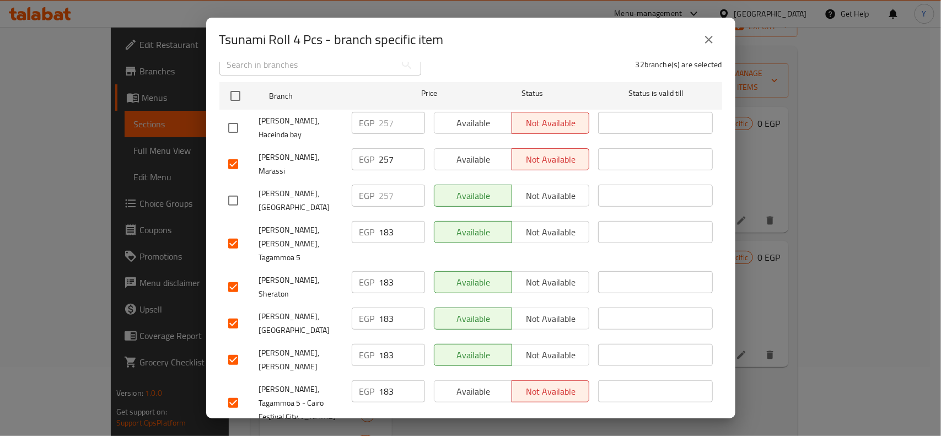
click at [231, 312] on input "checkbox" at bounding box center [233, 323] width 23 height 23
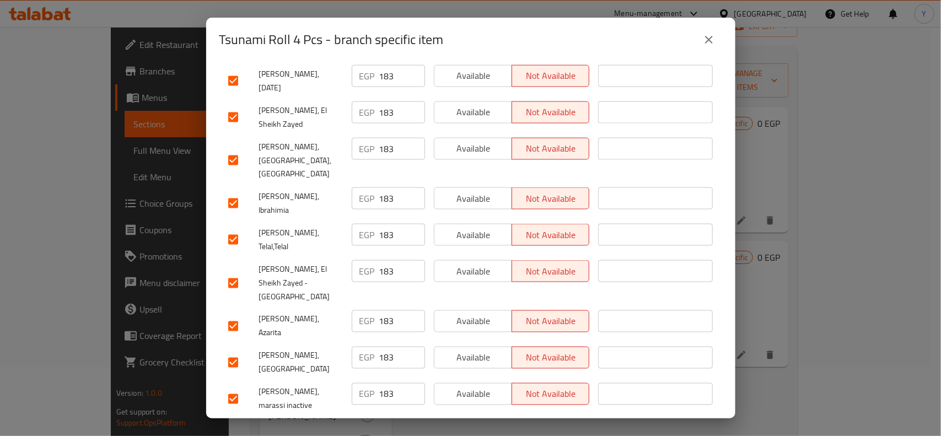
click at [229, 387] on input "checkbox" at bounding box center [233, 398] width 23 height 23
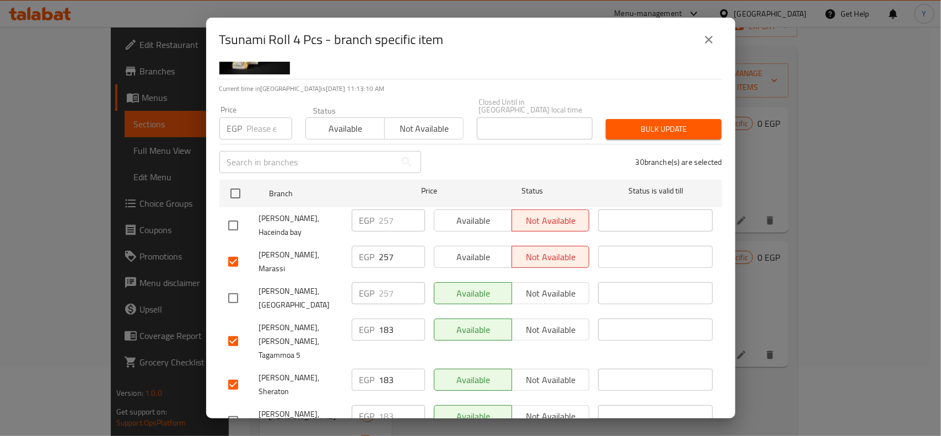
click at [244, 250] on div at bounding box center [243, 261] width 31 height 23
click at [237, 250] on input "checkbox" at bounding box center [233, 261] width 23 height 23
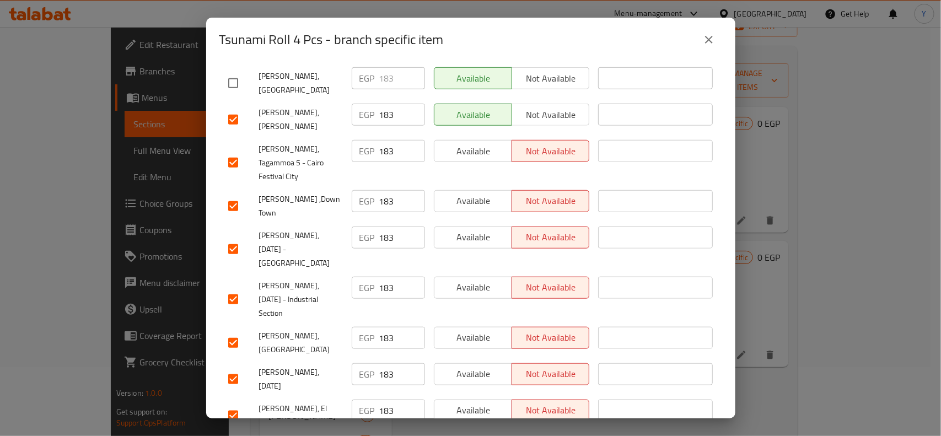
click at [234, 331] on input "checkbox" at bounding box center [233, 342] width 23 height 23
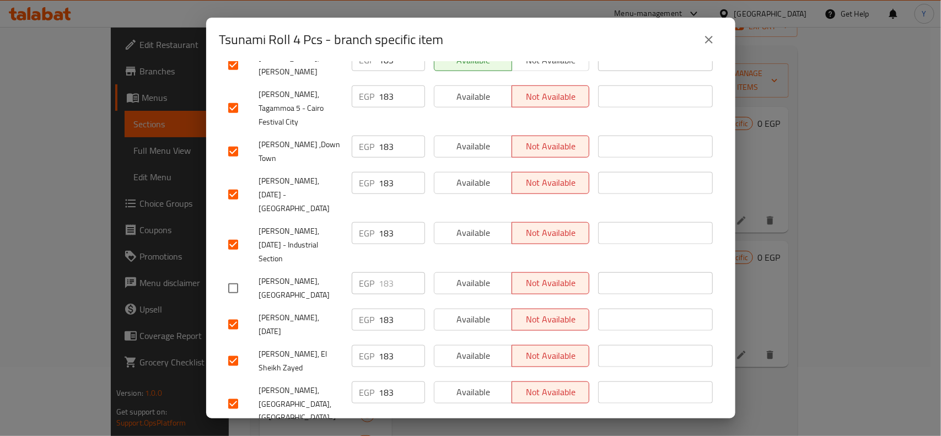
scroll to position [538, 0]
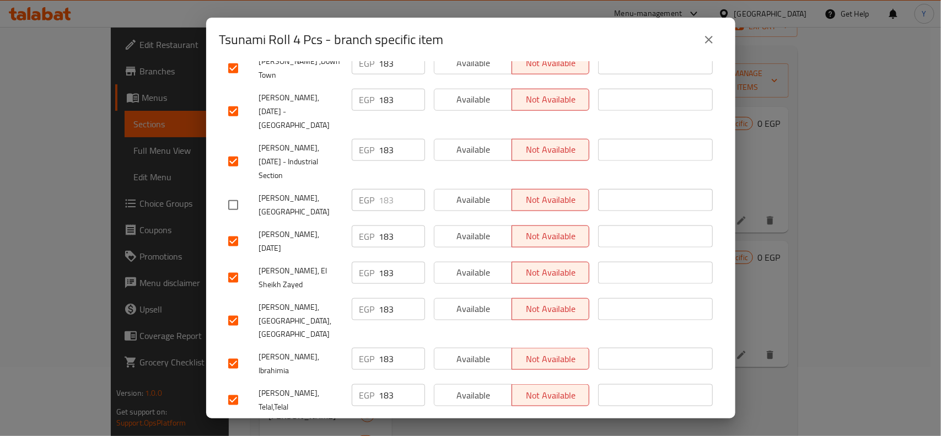
drag, startPoint x: 241, startPoint y: 271, endPoint x: 319, endPoint y: 274, distance: 77.8
click at [240, 389] on input "checkbox" at bounding box center [233, 400] width 23 height 23
click at [236, 352] on input "checkbox" at bounding box center [233, 363] width 23 height 23
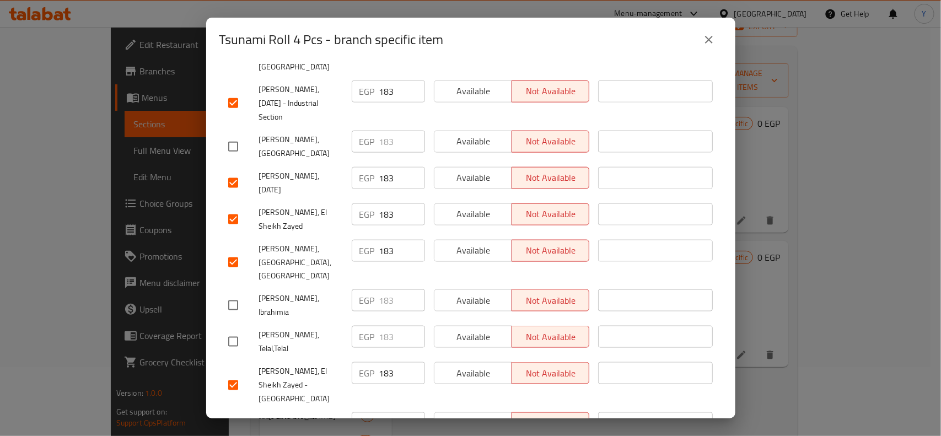
scroll to position [676, 0]
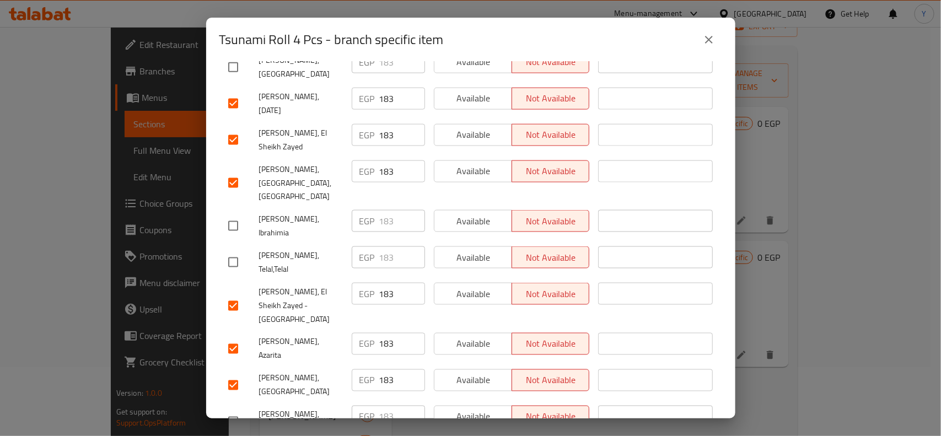
click at [233, 374] on input "checkbox" at bounding box center [233, 385] width 23 height 23
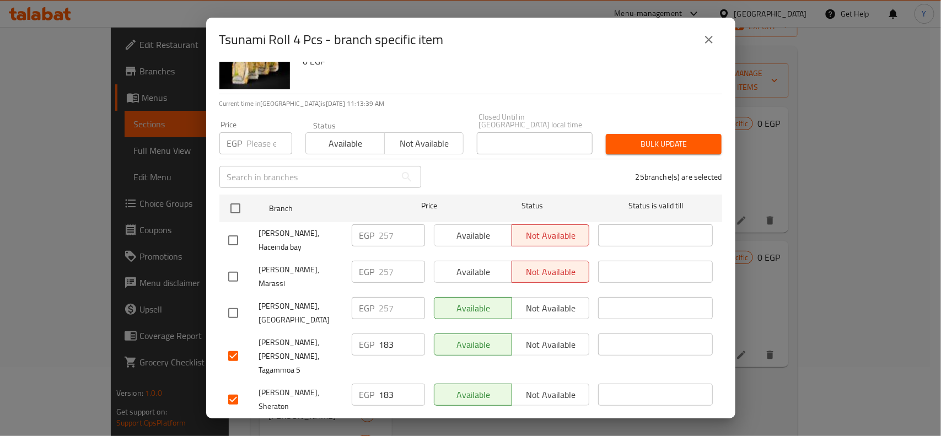
scroll to position [0, 0]
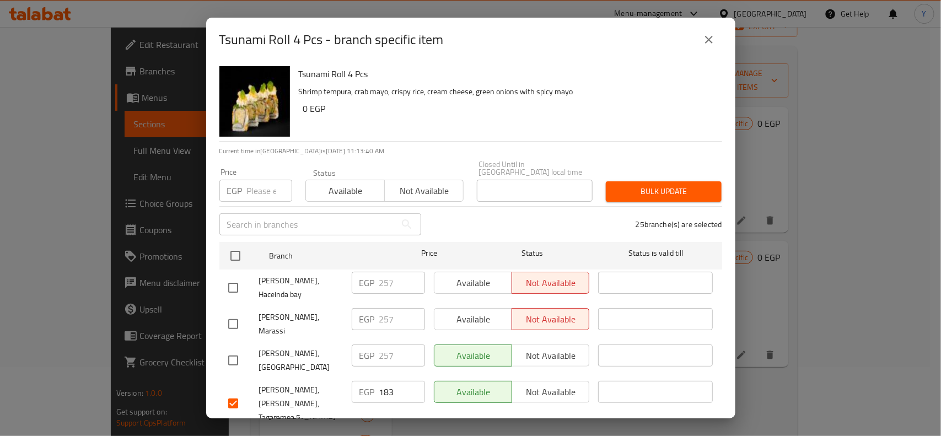
click at [255, 186] on input "number" at bounding box center [269, 191] width 45 height 22
paste input "189"
click at [631, 185] on span "Bulk update" at bounding box center [664, 192] width 98 height 14
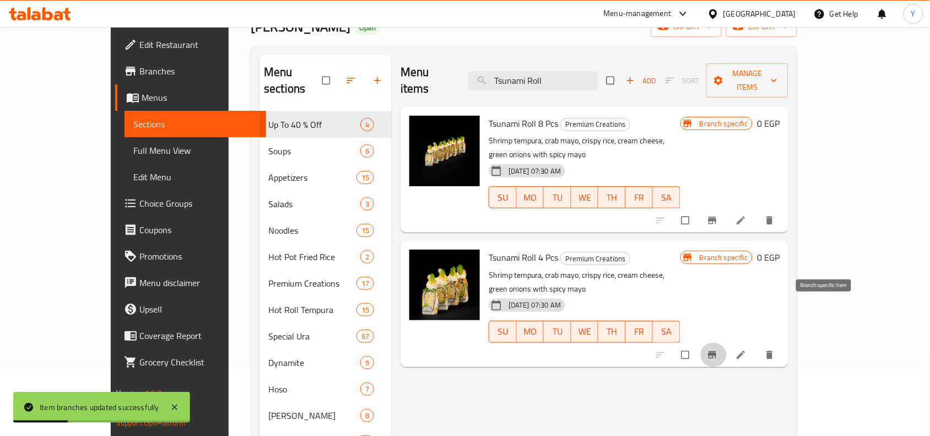
click at [718, 349] on icon "Branch-specific-item" at bounding box center [712, 354] width 11 height 11
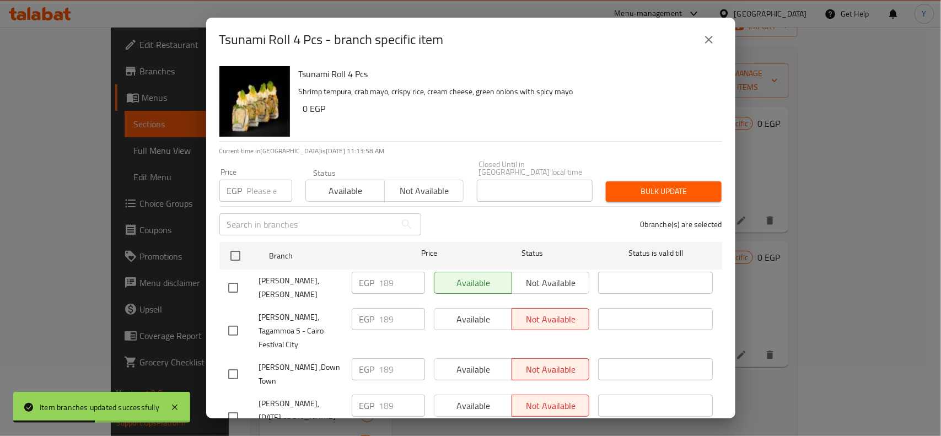
scroll to position [786, 0]
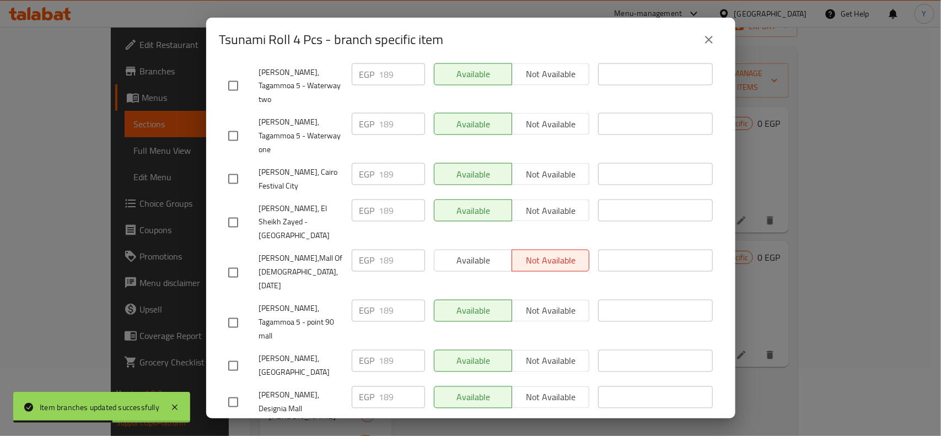
click at [234, 391] on input "checkbox" at bounding box center [233, 402] width 23 height 23
drag, startPoint x: 375, startPoint y: 234, endPoint x: 414, endPoint y: 241, distance: 39.7
click at [414, 386] on div "EGP 189 ​" at bounding box center [388, 397] width 73 height 22
paste input "211"
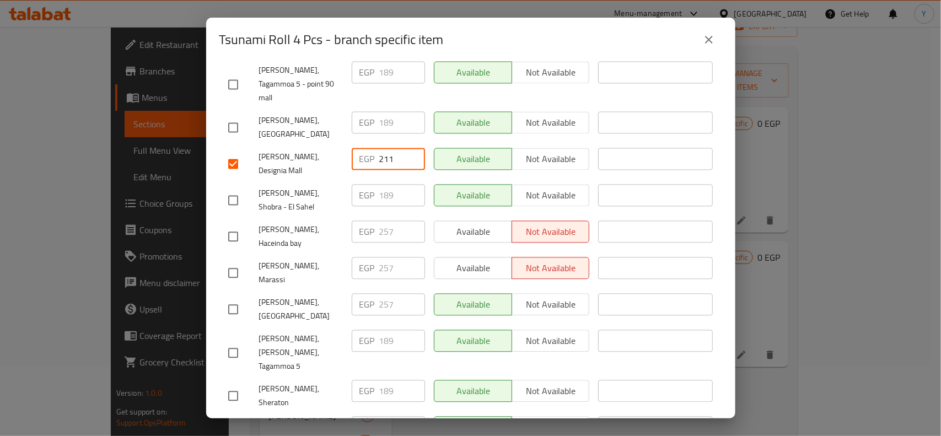
scroll to position [750, 0]
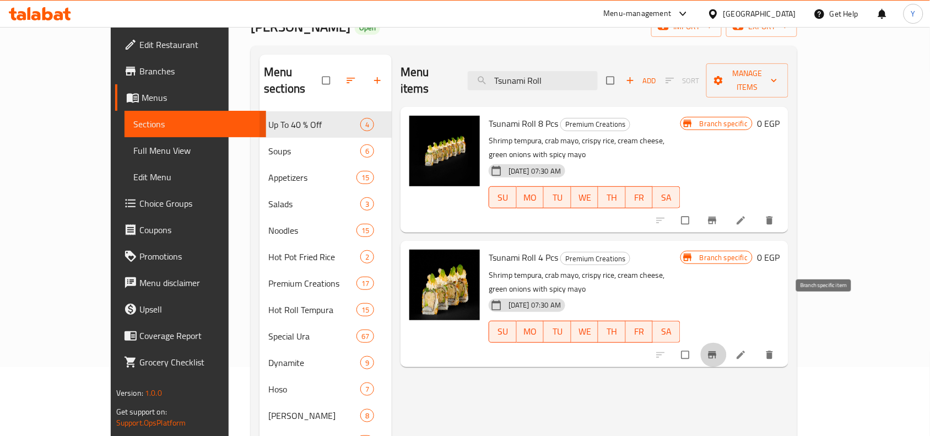
click at [717, 351] on icon "Branch-specific-item" at bounding box center [713, 354] width 8 height 7
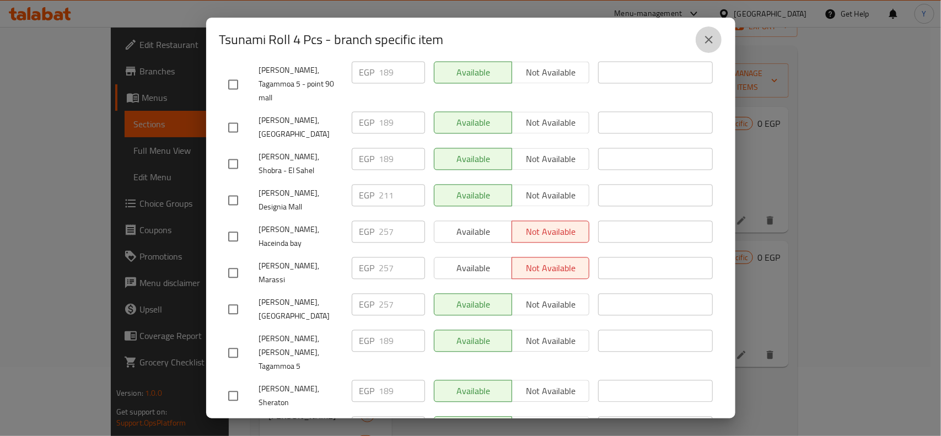
click at [714, 42] on icon "close" at bounding box center [708, 39] width 13 height 13
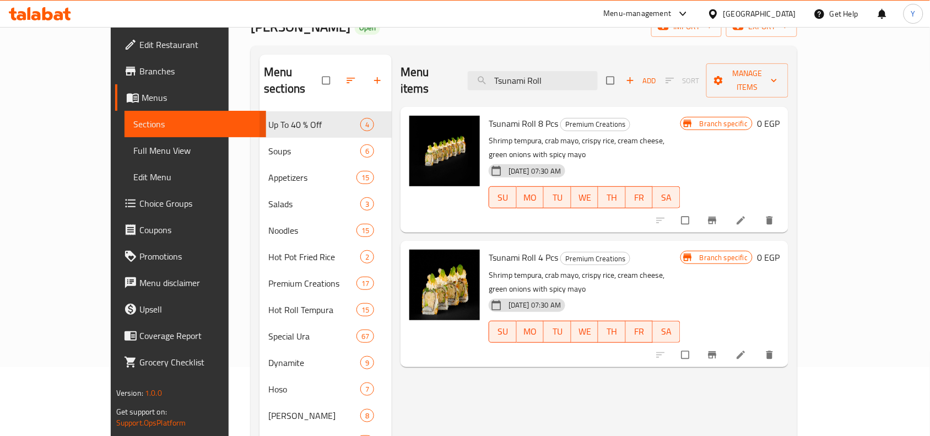
drag, startPoint x: 591, startPoint y: 69, endPoint x: 376, endPoint y: 84, distance: 214.9
click at [401, 84] on div "Menu items Tsunami Roll Add Sort Manage items" at bounding box center [595, 81] width 388 height 52
paste input "Glass Noodles Roll 6 Pcs"
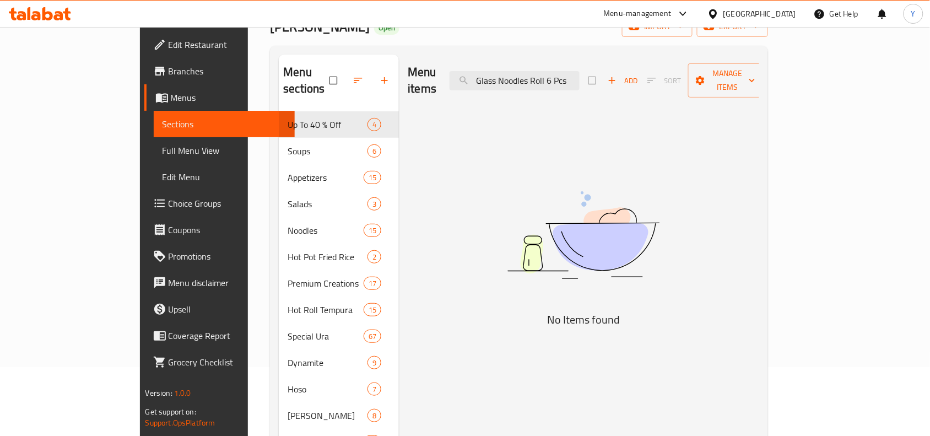
drag, startPoint x: 596, startPoint y: 72, endPoint x: 663, endPoint y: 87, distance: 68.9
click at [663, 87] on div "Menu items Glass Noodles Roll 6 Pcs Add Sort Manage items" at bounding box center [584, 81] width 352 height 52
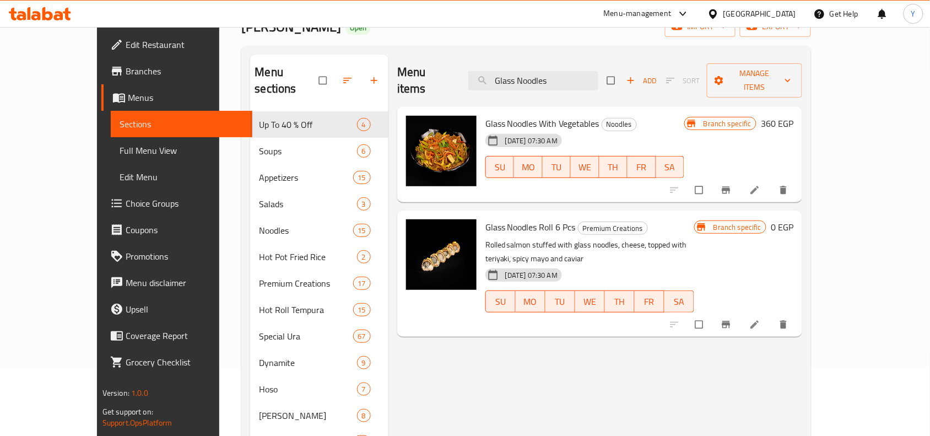
click at [741, 312] on button "Branch-specific-item" at bounding box center [727, 324] width 26 height 24
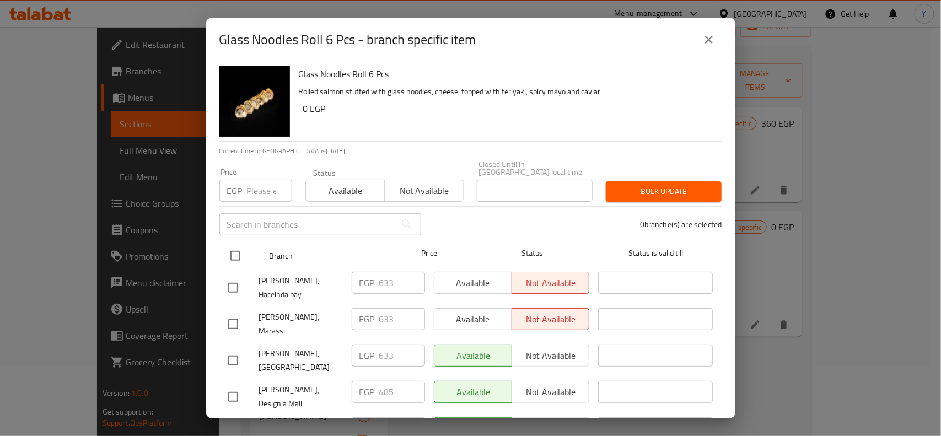
click at [235, 249] on input "checkbox" at bounding box center [235, 255] width 23 height 23
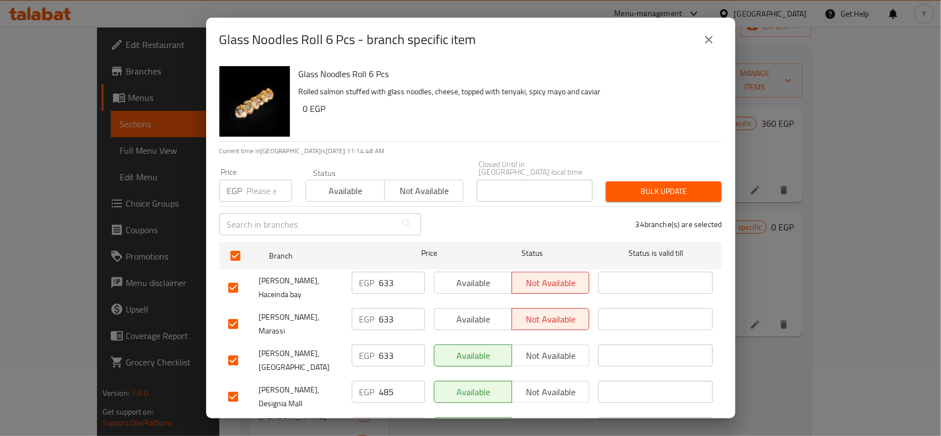
click at [506, 218] on div "34 branche(s) are selected" at bounding box center [578, 224] width 301 height 40
click at [231, 349] on input "checkbox" at bounding box center [233, 360] width 23 height 23
click at [228, 276] on input "checkbox" at bounding box center [233, 287] width 23 height 23
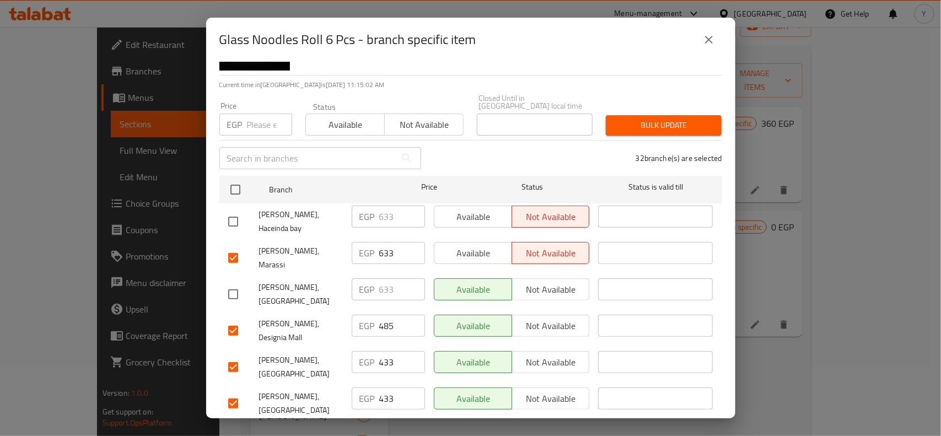
scroll to position [138, 0]
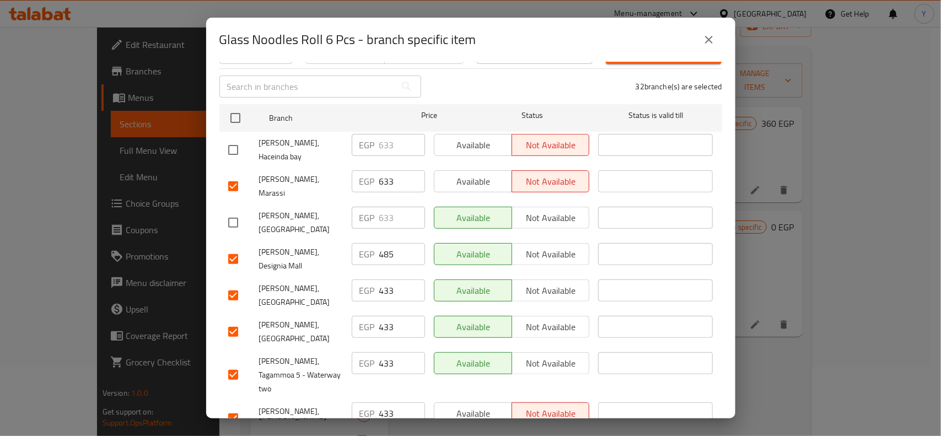
click at [229, 284] on input "checkbox" at bounding box center [233, 295] width 23 height 23
drag, startPoint x: 230, startPoint y: 169, endPoint x: 224, endPoint y: 257, distance: 88.9
click at [231, 175] on input "checkbox" at bounding box center [233, 186] width 23 height 23
click at [230, 407] on input "checkbox" at bounding box center [233, 418] width 23 height 23
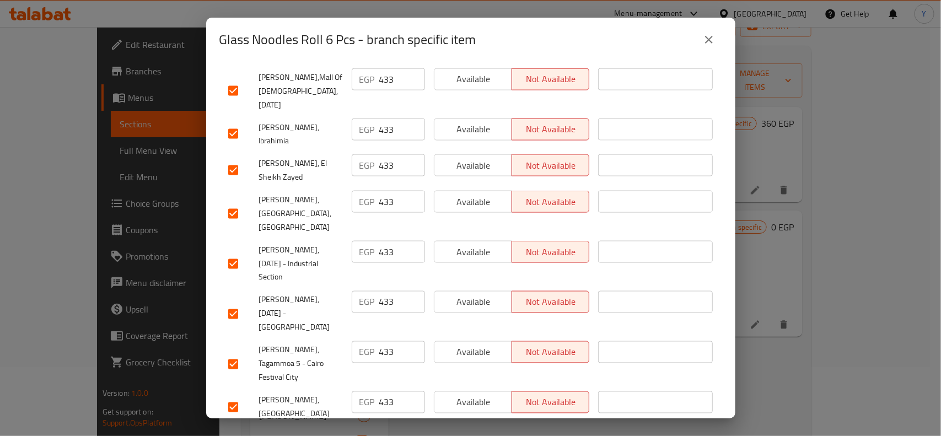
click at [222, 245] on div "Glass Noodles Roll 6 Pcs Rolled salmon stuffed with glass noodles, cheese, topp…" at bounding box center [470, 240] width 529 height 357
click at [233, 396] on input "checkbox" at bounding box center [233, 407] width 23 height 23
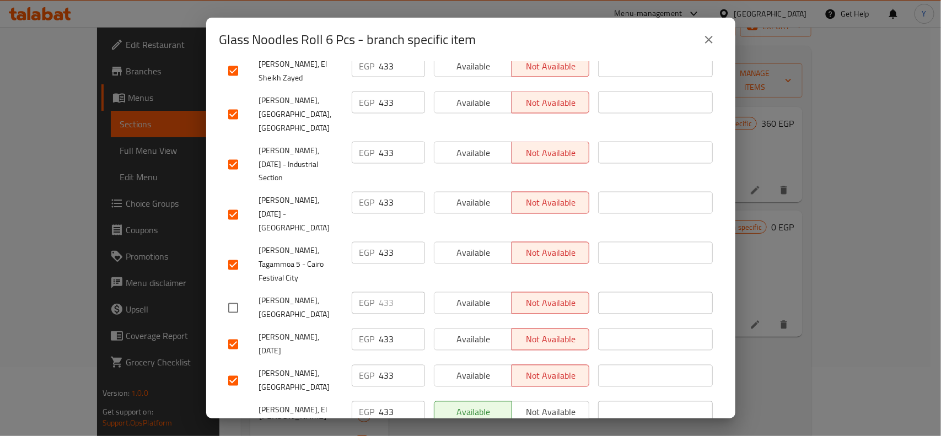
scroll to position [938, 0]
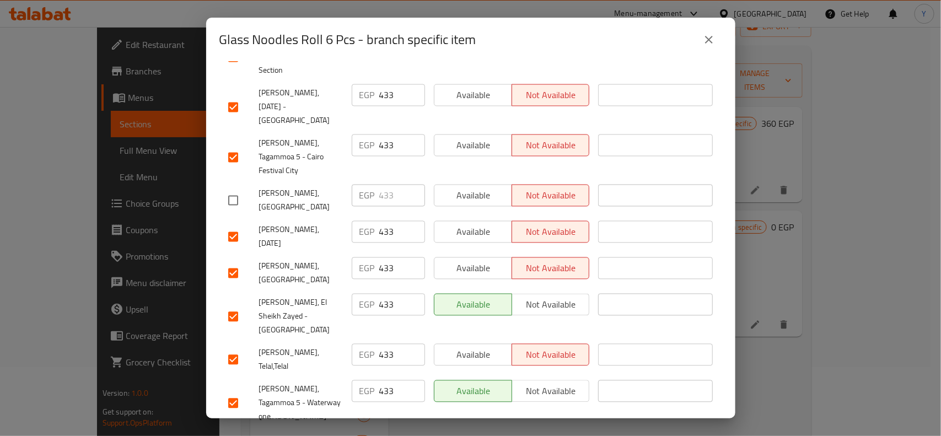
click at [235, 348] on input "checkbox" at bounding box center [233, 359] width 23 height 23
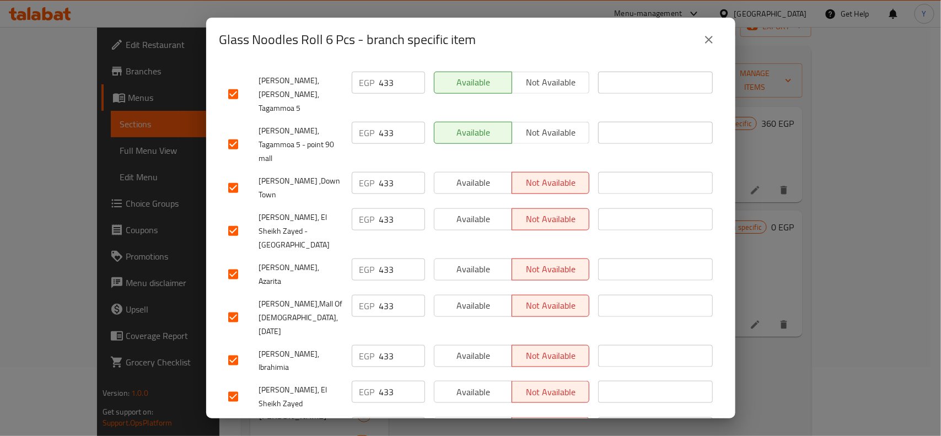
click at [233, 349] on input "checkbox" at bounding box center [233, 360] width 23 height 23
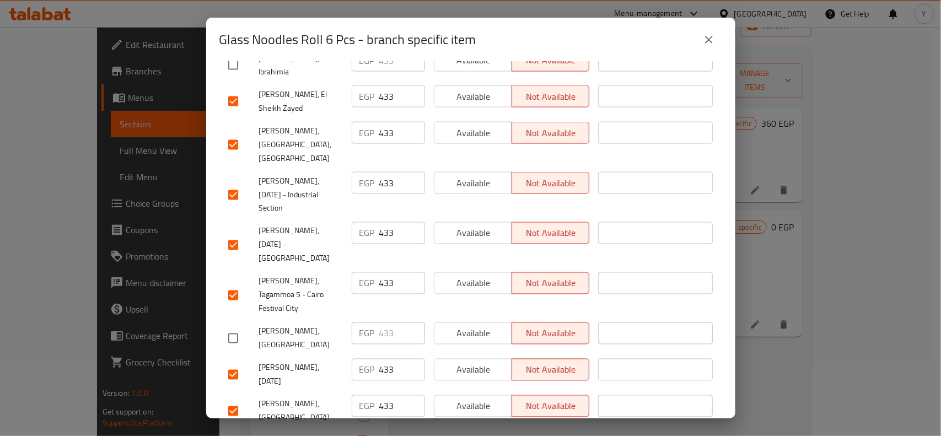
click at [236, 400] on input "checkbox" at bounding box center [233, 411] width 23 height 23
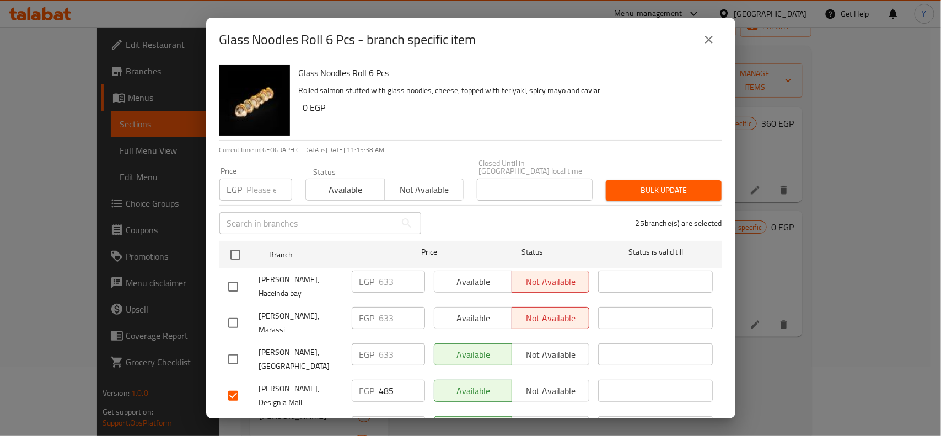
scroll to position [0, 0]
click at [267, 180] on input "number" at bounding box center [269, 191] width 45 height 22
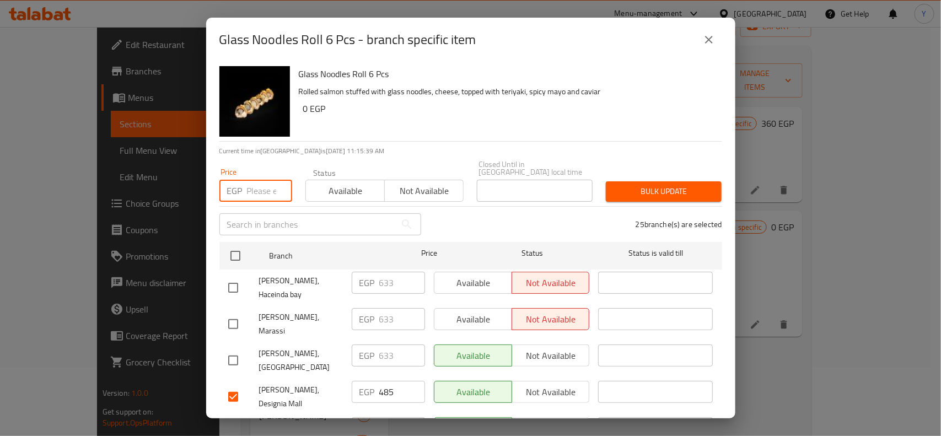
paste input "445"
click at [655, 185] on span "Bulk update" at bounding box center [664, 192] width 98 height 14
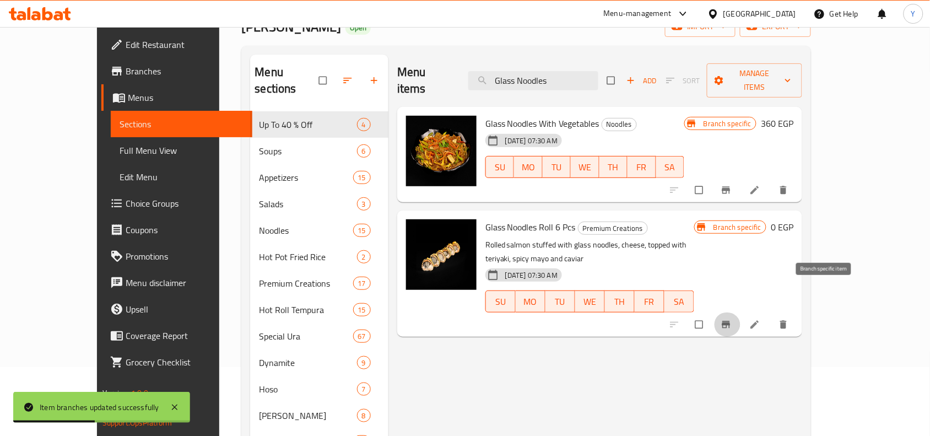
click at [741, 312] on button "Branch-specific-item" at bounding box center [727, 324] width 26 height 24
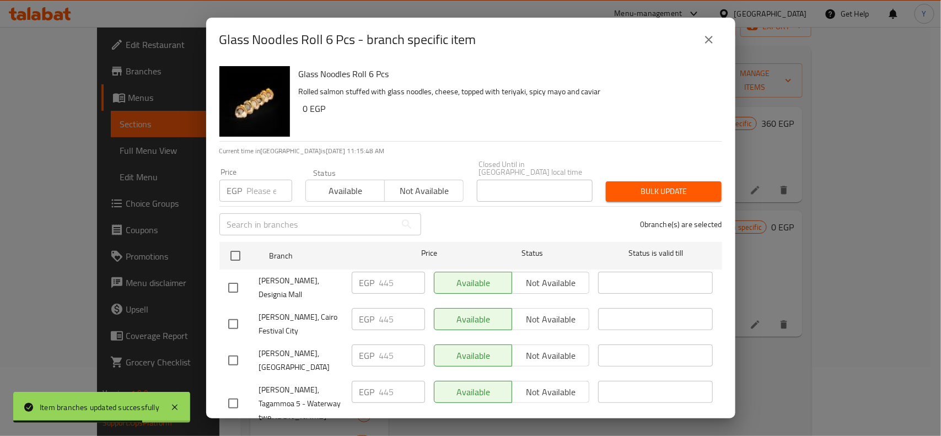
click at [230, 276] on input "checkbox" at bounding box center [233, 287] width 23 height 23
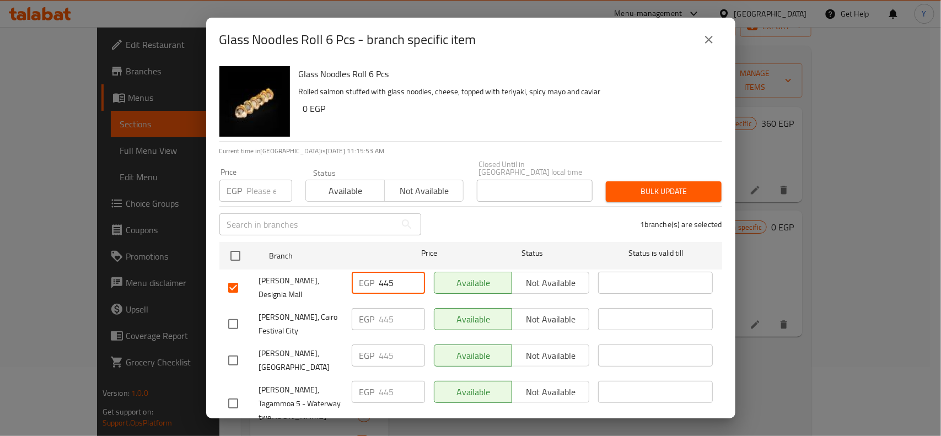
drag, startPoint x: 392, startPoint y: 271, endPoint x: 354, endPoint y: 273, distance: 38.1
click at [354, 273] on div "EGP 445 ​" at bounding box center [388, 283] width 73 height 22
paste input "99"
click at [503, 224] on div "1 branche(s) are selected" at bounding box center [578, 224] width 301 height 40
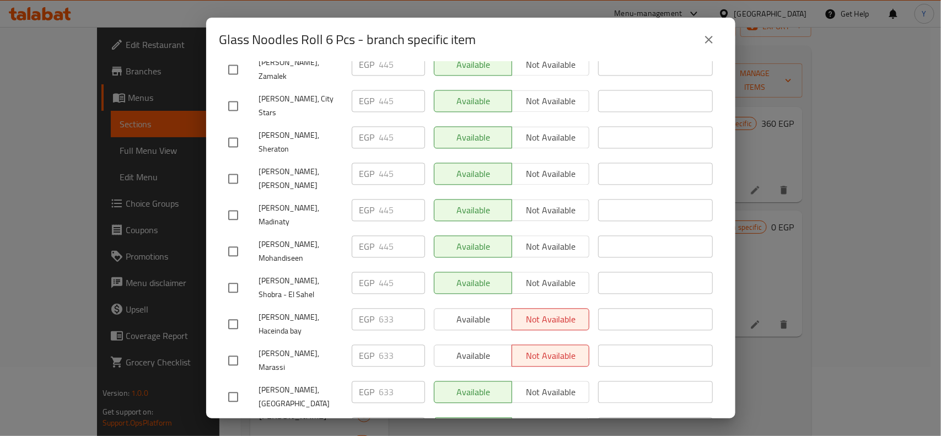
scroll to position [1025, 0]
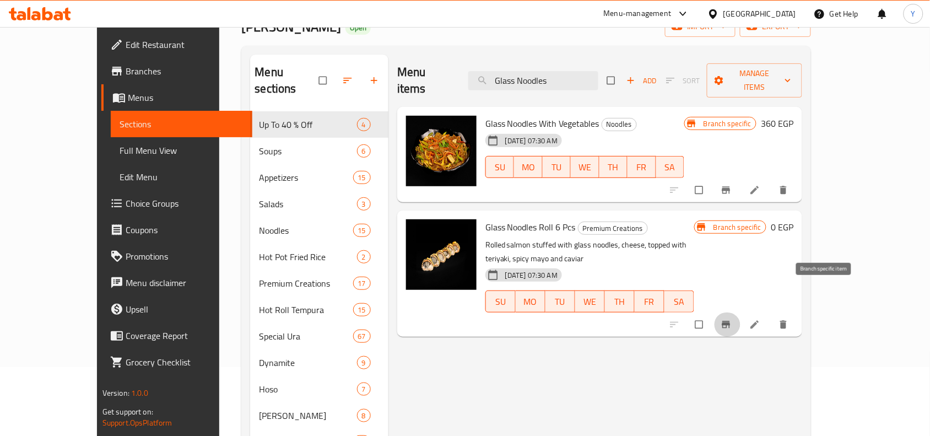
click at [741, 312] on button "Branch-specific-item" at bounding box center [727, 324] width 26 height 24
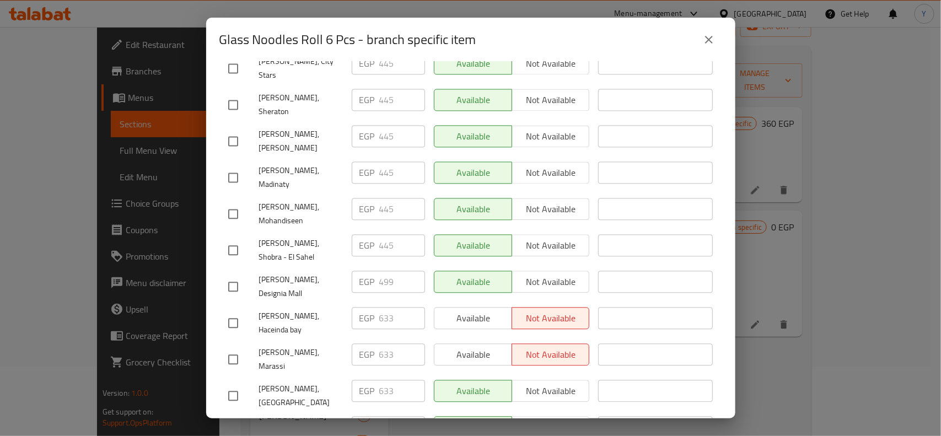
click at [707, 31] on button "close" at bounding box center [709, 39] width 26 height 26
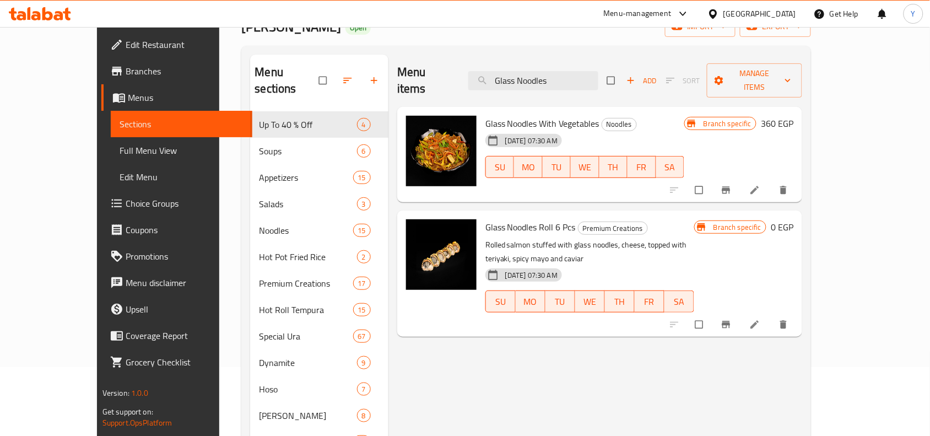
drag, startPoint x: 585, startPoint y: 73, endPoint x: 463, endPoint y: 79, distance: 122.0
click at [463, 79] on div "Menu items Glass Noodles Add Sort Manage items" at bounding box center [599, 81] width 405 height 52
paste input "Korean Style Roll 6 Pcs"
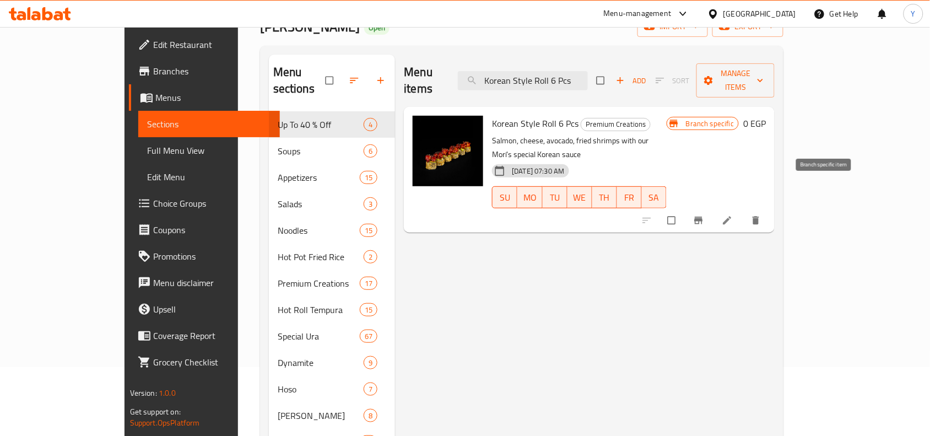
click at [703, 217] on icon "Branch-specific-item" at bounding box center [699, 220] width 8 height 7
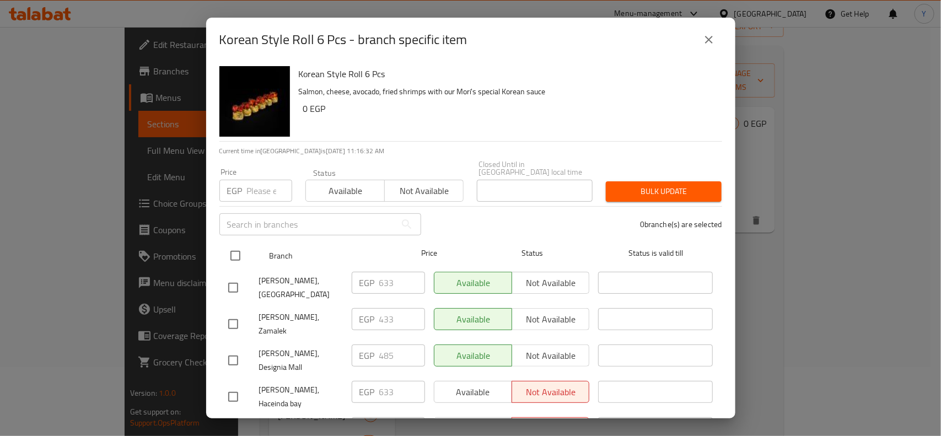
click at [241, 244] on input "checkbox" at bounding box center [235, 255] width 23 height 23
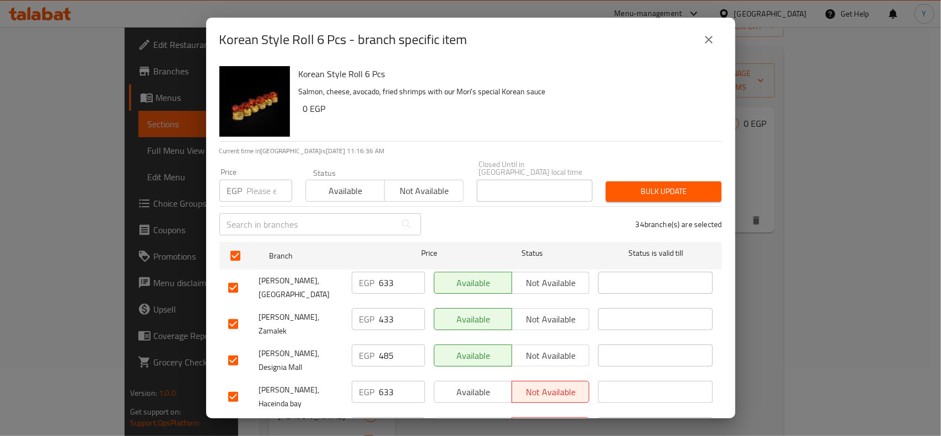
click at [585, 148] on p "Current time in [GEOGRAPHIC_DATA] is [DATE] 11:16:36 AM" at bounding box center [470, 151] width 503 height 10
click at [228, 277] on input "checkbox" at bounding box center [233, 287] width 23 height 23
drag, startPoint x: 229, startPoint y: 360, endPoint x: 257, endPoint y: 348, distance: 30.4
click at [230, 385] on input "checkbox" at bounding box center [233, 396] width 23 height 23
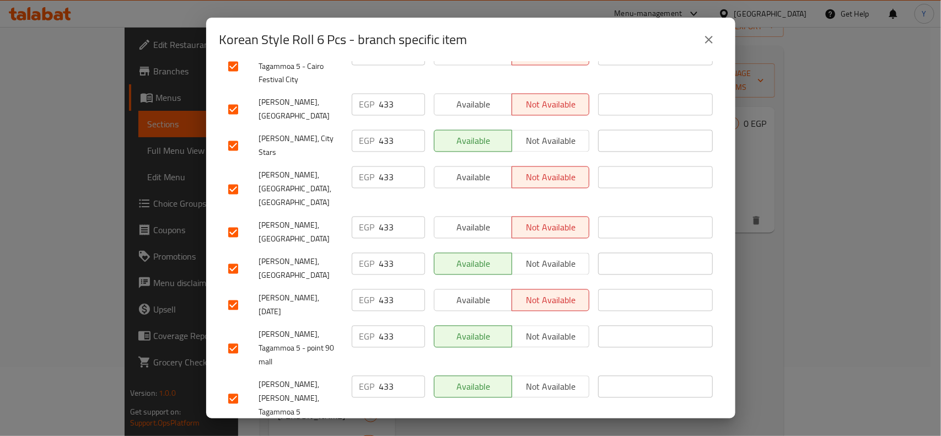
click at [236, 430] on input "checkbox" at bounding box center [233, 441] width 23 height 23
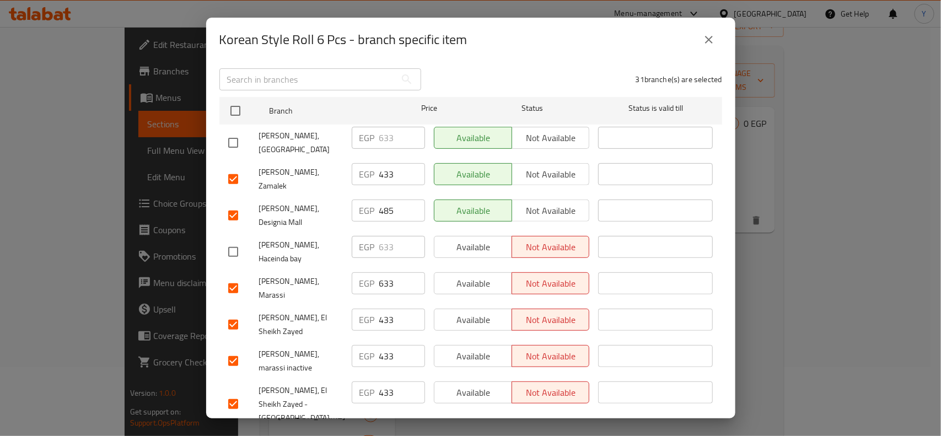
click at [250, 277] on div at bounding box center [243, 288] width 31 height 23
click at [233, 277] on input "checkbox" at bounding box center [233, 288] width 23 height 23
click at [237, 349] on input "checkbox" at bounding box center [233, 360] width 23 height 23
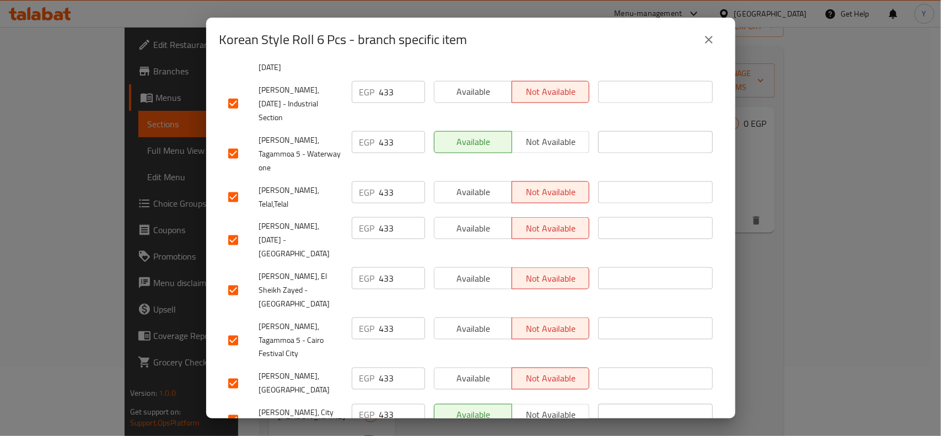
click at [227, 372] on input "checkbox" at bounding box center [233, 383] width 23 height 23
click at [238, 186] on input "checkbox" at bounding box center [233, 197] width 23 height 23
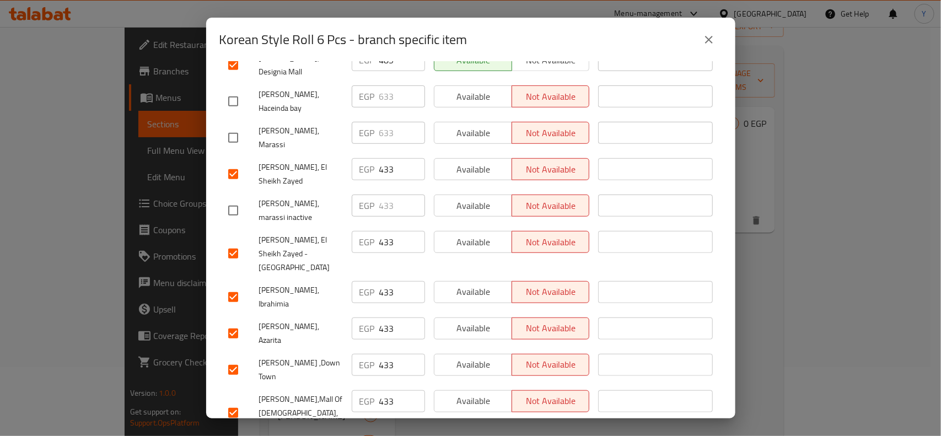
click at [238, 285] on input "checkbox" at bounding box center [233, 296] width 23 height 23
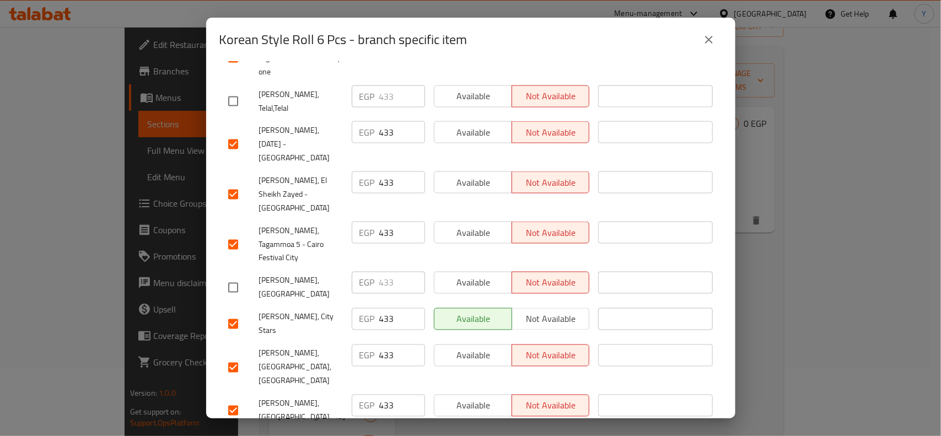
click at [240, 399] on input "checkbox" at bounding box center [233, 410] width 23 height 23
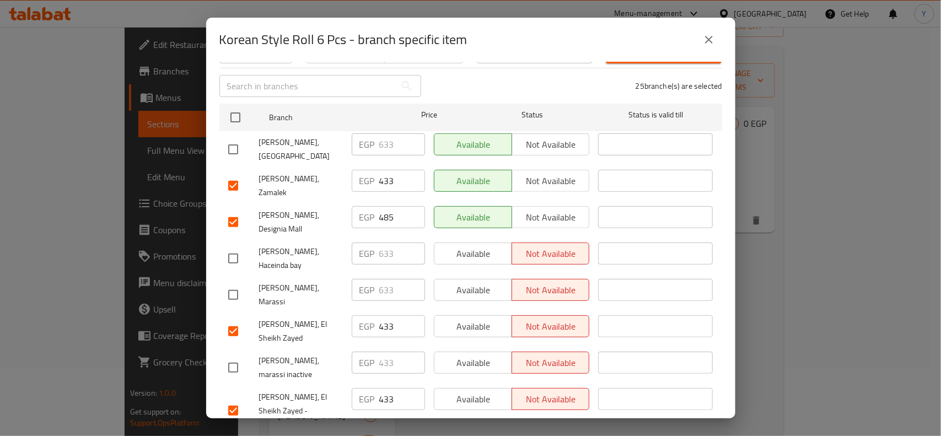
scroll to position [62, 0]
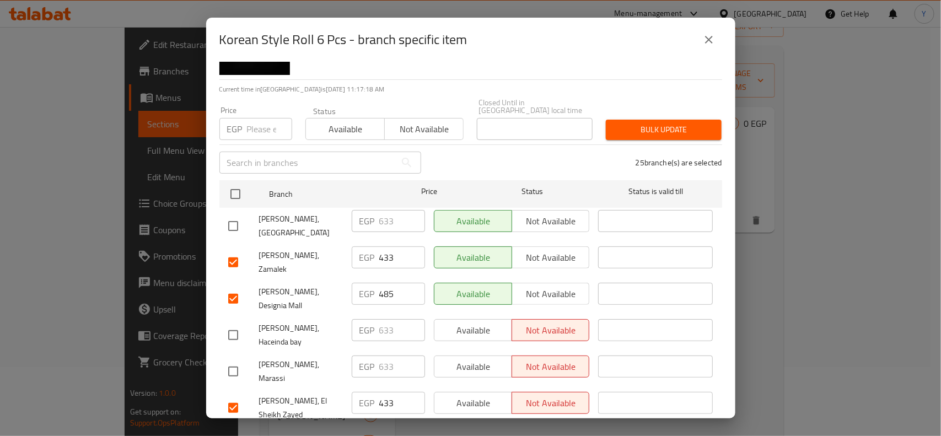
click at [438, 161] on div "25 branche(s) are selected" at bounding box center [578, 163] width 301 height 40
click at [252, 118] on input "number" at bounding box center [269, 129] width 45 height 22
click at [256, 118] on input "number" at bounding box center [269, 129] width 45 height 22
paste input "445"
click at [633, 125] on span "Bulk update" at bounding box center [664, 130] width 98 height 14
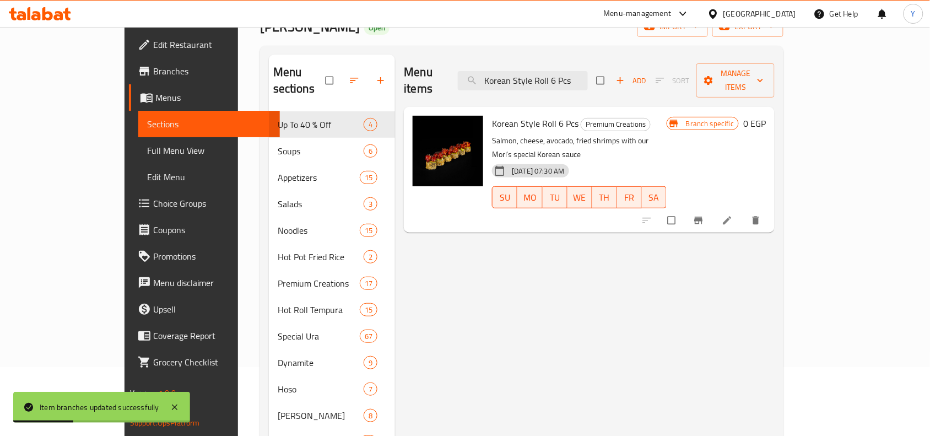
click at [704, 215] on icon "Branch-specific-item" at bounding box center [698, 220] width 11 height 11
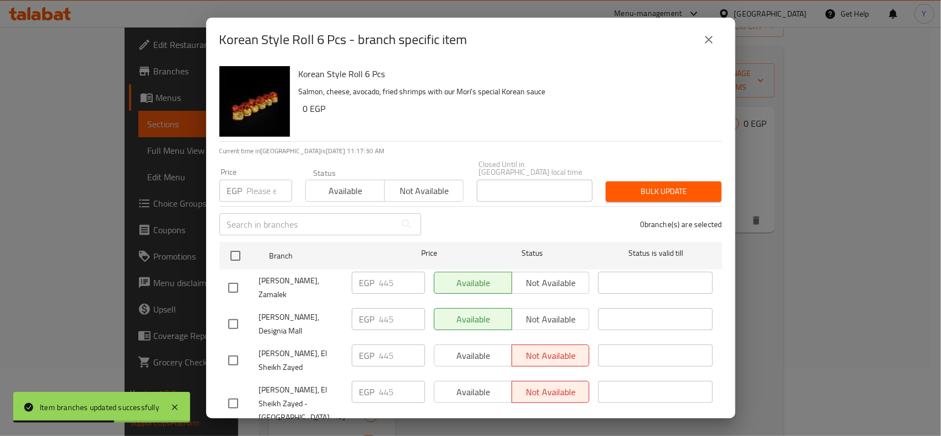
click at [223, 312] on input "checkbox" at bounding box center [233, 323] width 23 height 23
drag, startPoint x: 375, startPoint y: 297, endPoint x: 341, endPoint y: 297, distance: 34.2
click at [341, 304] on div "[PERSON_NAME], Designia Mall EGP 445 ​ Available Not available ​" at bounding box center [471, 324] width 494 height 41
paste input "99"
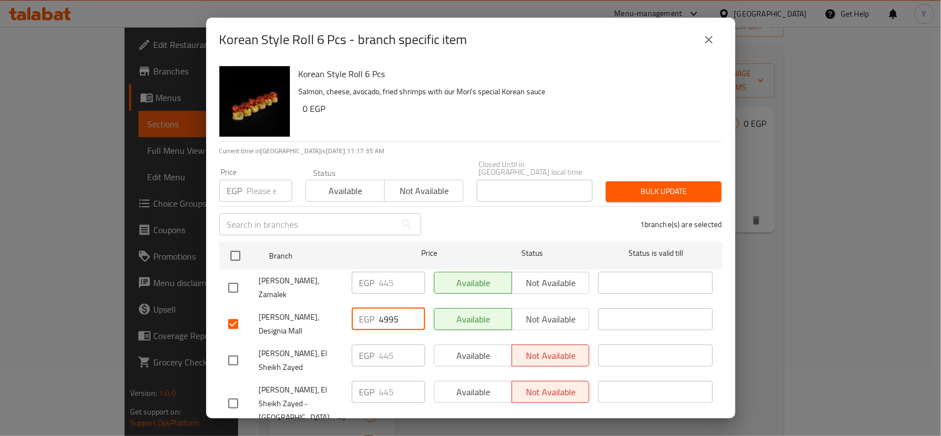
click at [381, 308] on input "4995" at bounding box center [402, 319] width 46 height 22
paste input "number"
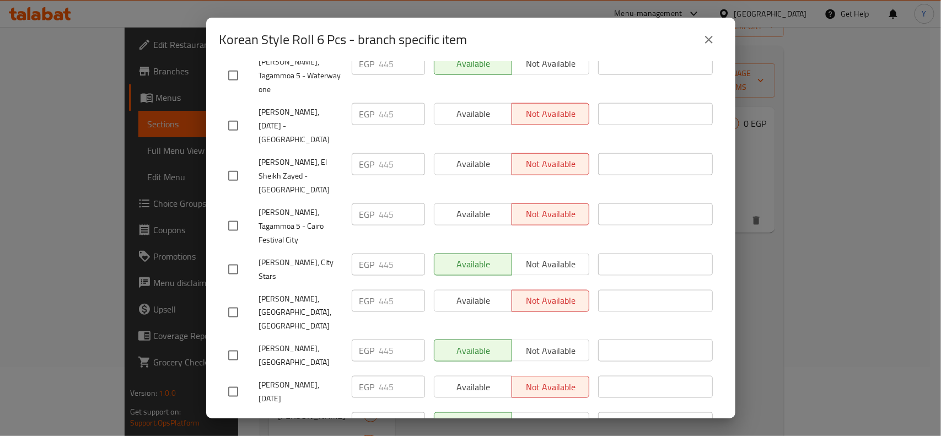
scroll to position [1025, 0]
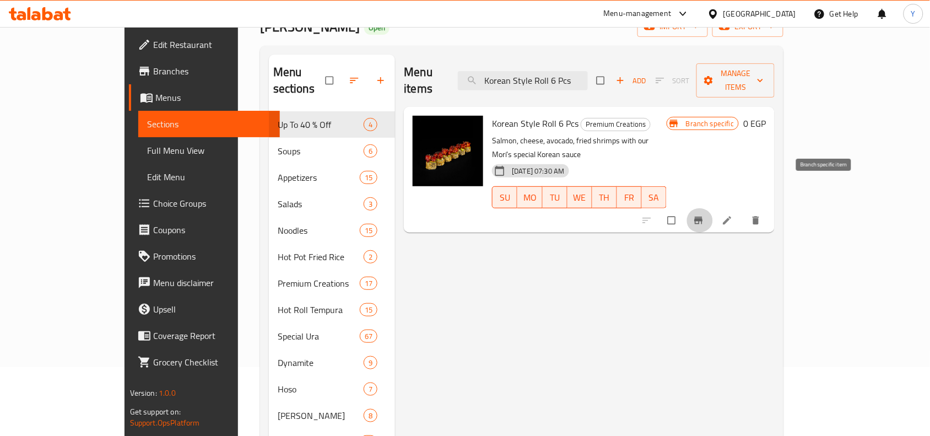
click at [713, 208] on button "Branch-specific-item" at bounding box center [700, 220] width 26 height 24
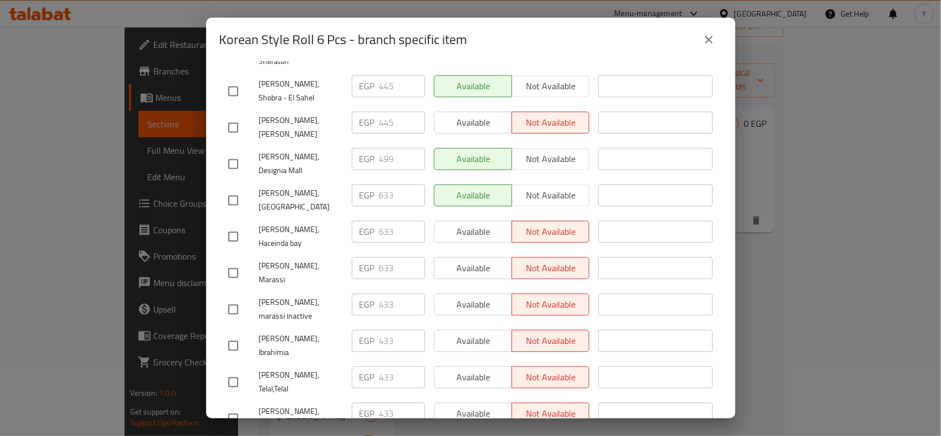
click at [710, 35] on icon "close" at bounding box center [708, 39] width 13 height 13
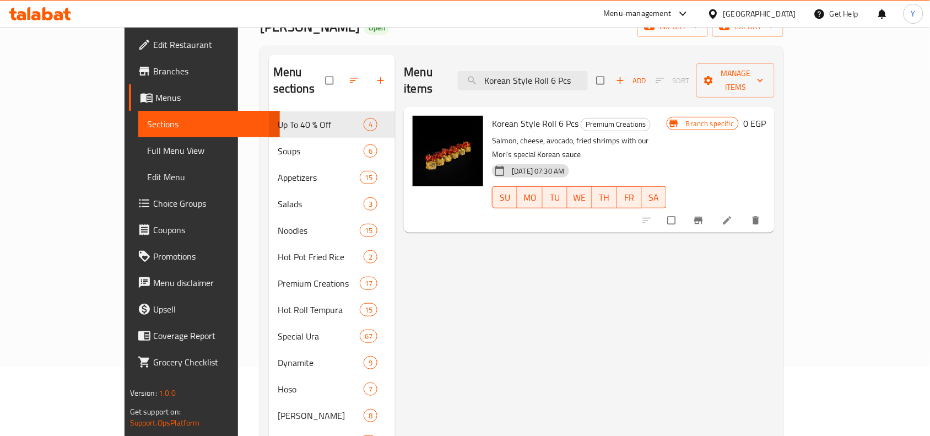
drag, startPoint x: 618, startPoint y: 68, endPoint x: 493, endPoint y: 73, distance: 125.2
click at [493, 73] on div "Menu items Korean Style Roll 6 Pcs Add Sort Manage items" at bounding box center [589, 81] width 371 height 52
paste input "Add White Fish 50 g"
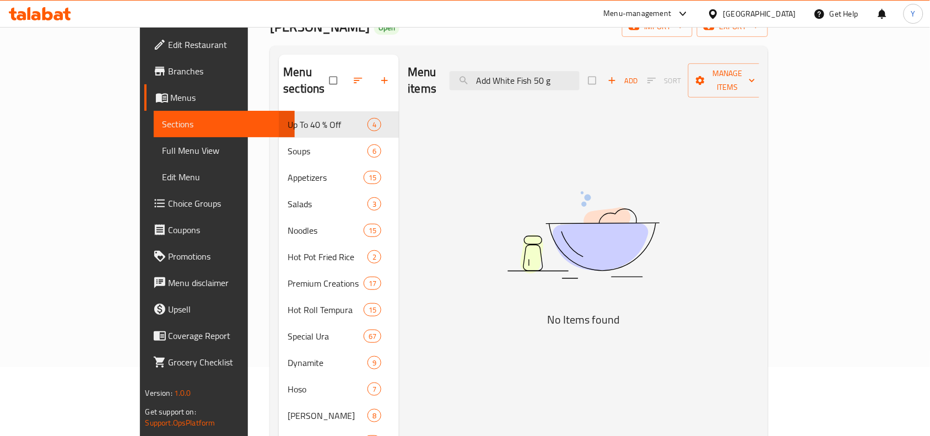
drag, startPoint x: 618, startPoint y: 75, endPoint x: 654, endPoint y: 80, distance: 36.8
click at [654, 80] on div "Menu items Add White Fish 50 g Add Sort Manage items" at bounding box center [584, 81] width 352 height 52
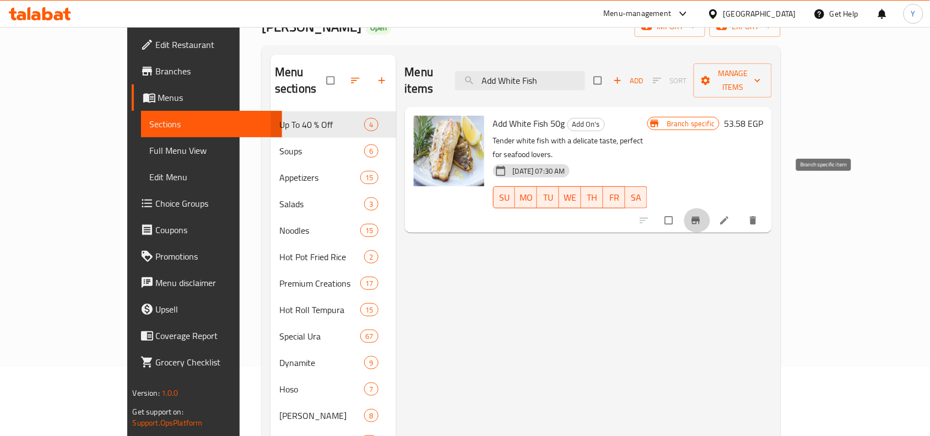
click at [702, 215] on icon "Branch-specific-item" at bounding box center [696, 220] width 11 height 11
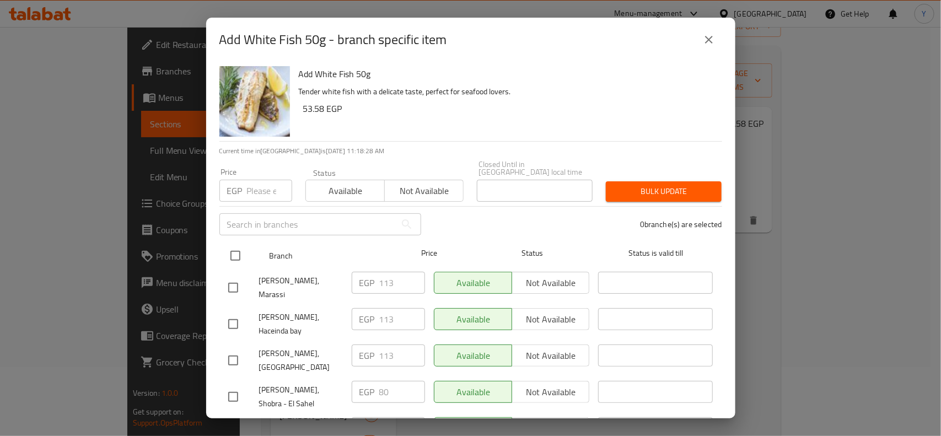
click at [238, 244] on input "checkbox" at bounding box center [235, 255] width 23 height 23
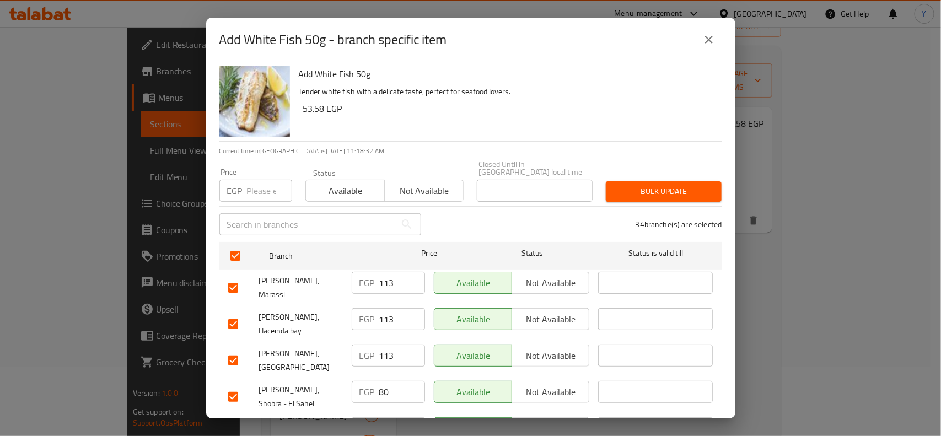
click at [579, 133] on div "Add White Fish 50g Tender white fish with a delicate taste, perfect for seafood…" at bounding box center [505, 101] width 423 height 79
click at [231, 349] on input "checkbox" at bounding box center [233, 360] width 23 height 23
click at [232, 312] on input "checkbox" at bounding box center [233, 323] width 23 height 23
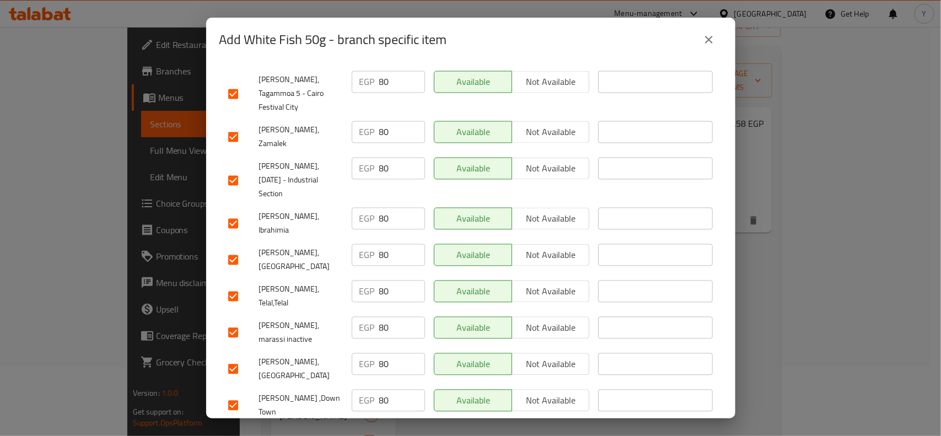
click at [231, 430] on input "checkbox" at bounding box center [233, 441] width 23 height 23
click at [236, 321] on input "checkbox" at bounding box center [233, 332] width 23 height 23
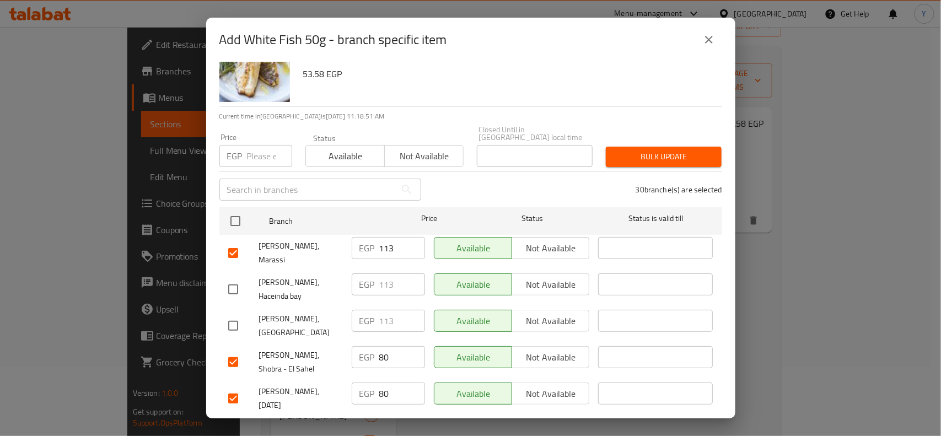
click at [244, 241] on div at bounding box center [243, 252] width 31 height 23
click at [238, 241] on input "checkbox" at bounding box center [233, 252] width 23 height 23
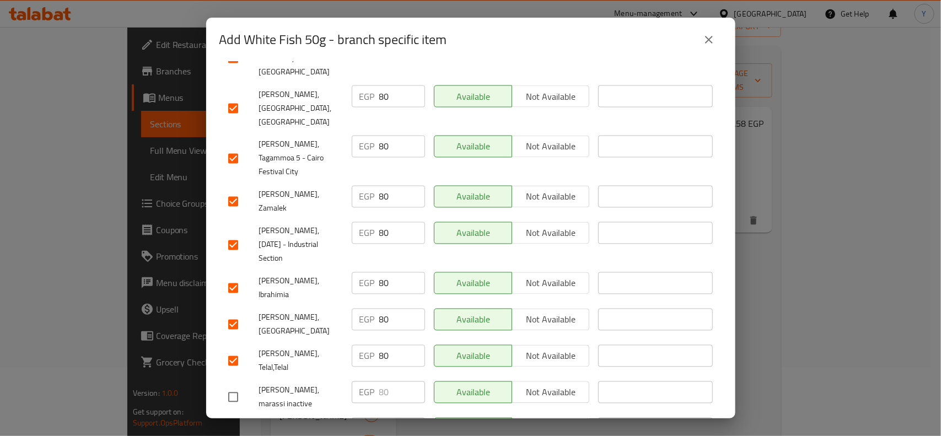
click at [228, 422] on input "checkbox" at bounding box center [233, 433] width 23 height 23
click at [235, 349] on input "checkbox" at bounding box center [233, 360] width 23 height 23
click at [239, 277] on input "checkbox" at bounding box center [233, 288] width 23 height 23
click at [240, 313] on input "checkbox" at bounding box center [233, 324] width 23 height 23
click at [676, 218] on div "​" at bounding box center [655, 245] width 123 height 55
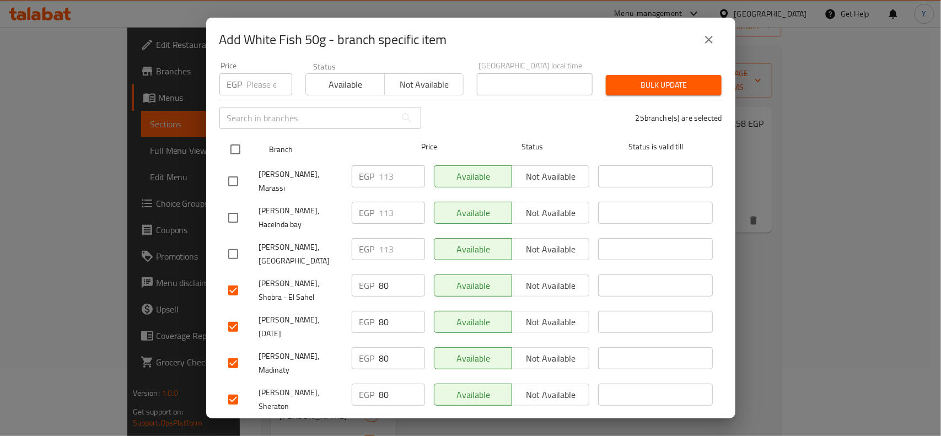
scroll to position [0, 0]
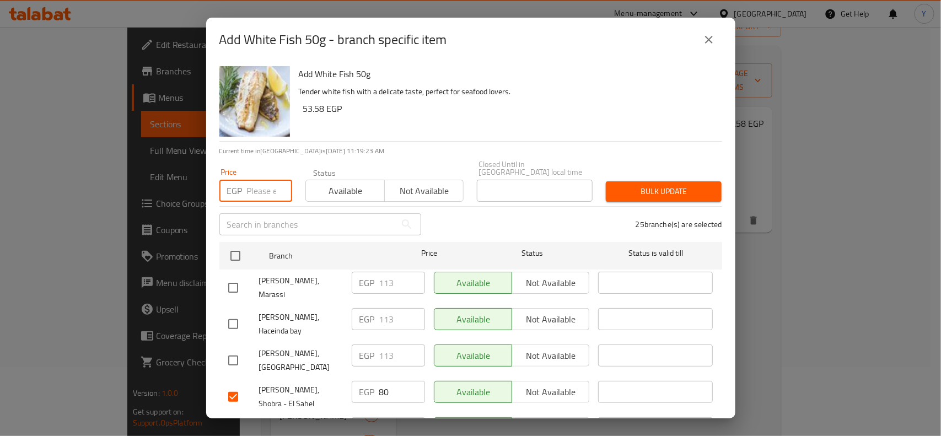
click at [250, 183] on input "number" at bounding box center [269, 191] width 45 height 22
paste input "92"
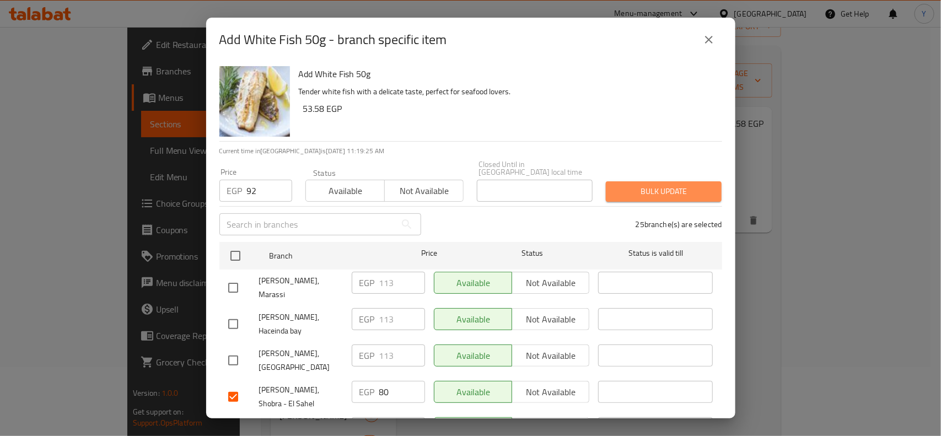
click at [685, 185] on span "Bulk update" at bounding box center [664, 192] width 98 height 14
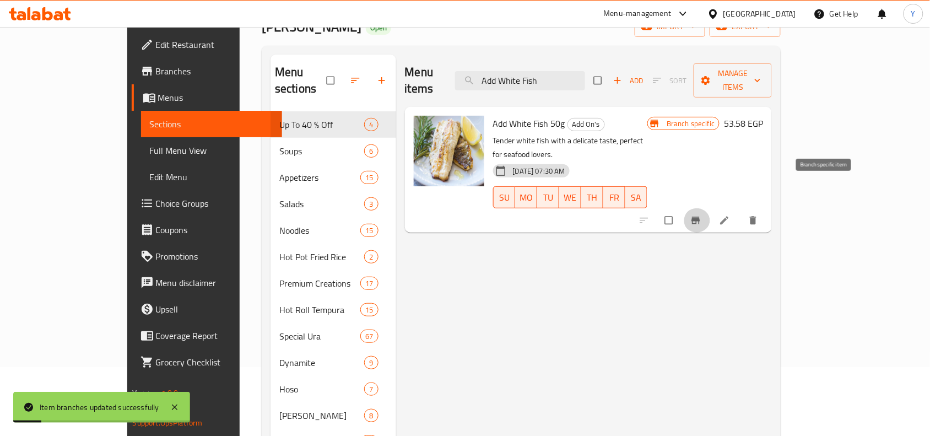
click at [704, 215] on span "Branch-specific-item" at bounding box center [697, 220] width 13 height 11
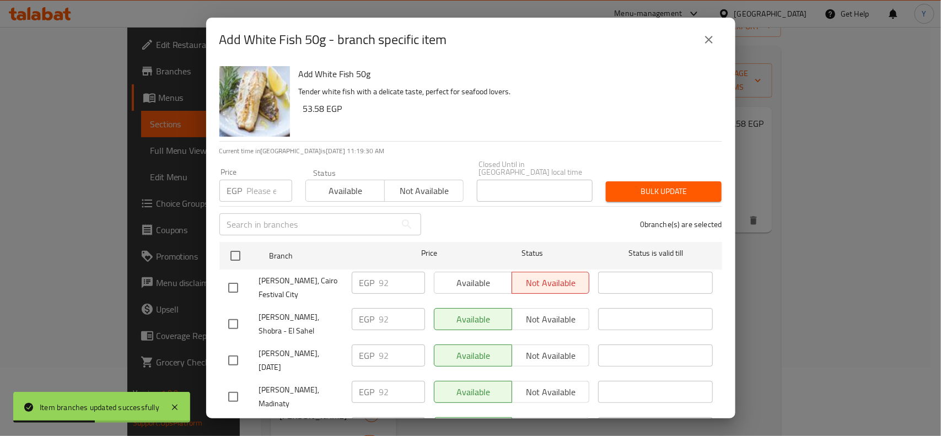
click at [565, 106] on h6 "53.58 EGP" at bounding box center [508, 108] width 410 height 15
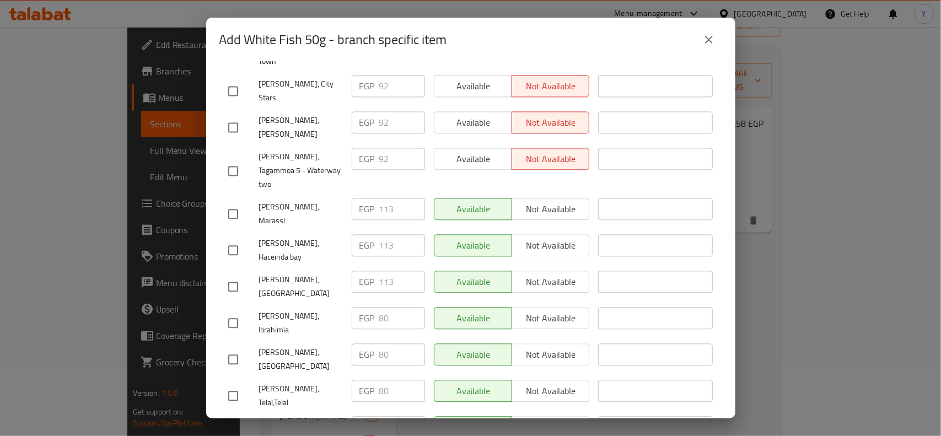
paste input "103"
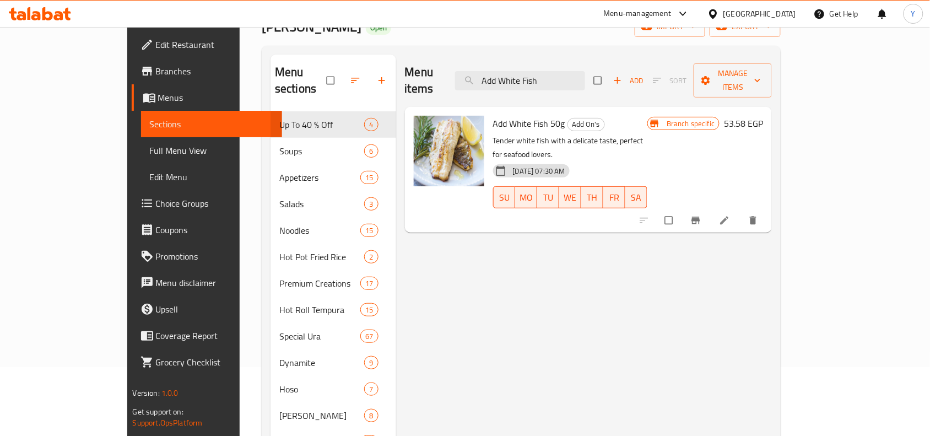
click at [702, 215] on icon "Branch-specific-item" at bounding box center [696, 220] width 11 height 11
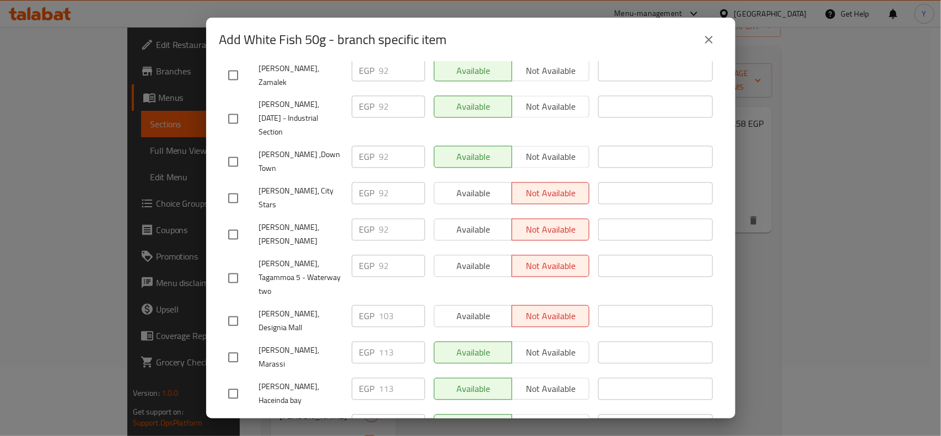
scroll to position [896, 0]
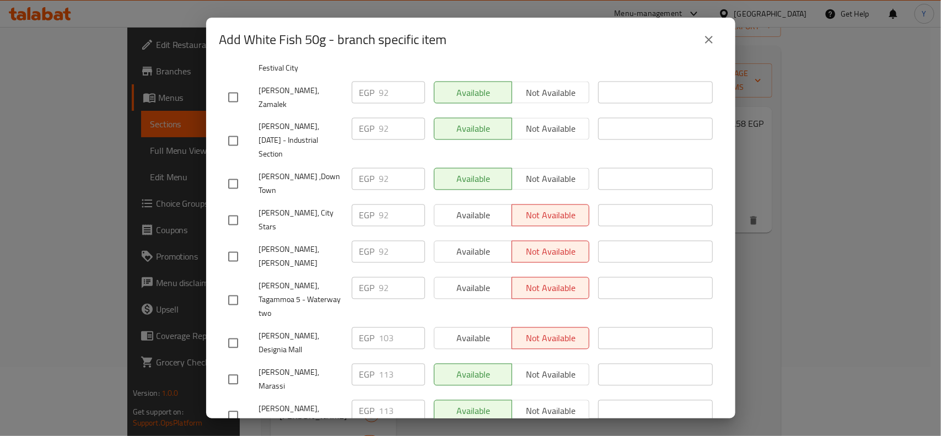
click at [704, 37] on icon "close" at bounding box center [708, 39] width 13 height 13
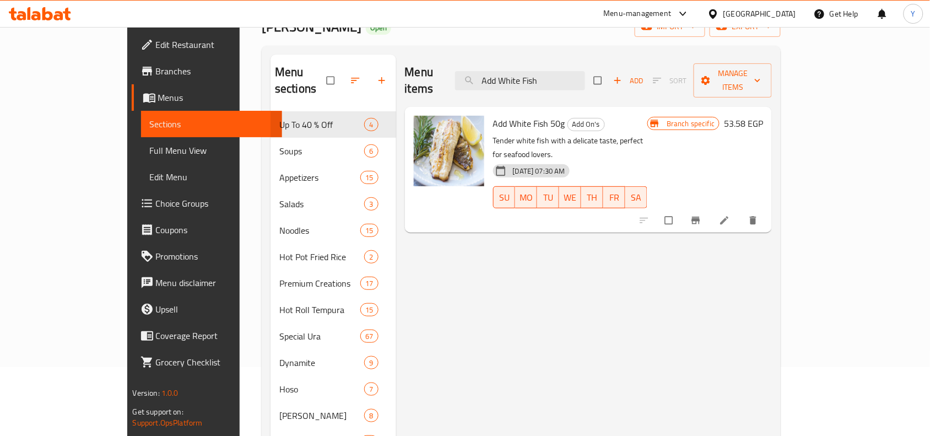
drag, startPoint x: 590, startPoint y: 76, endPoint x: 449, endPoint y: 79, distance: 141.1
click at [449, 79] on div "Menu items Add White Fish Add Sort Manage items" at bounding box center [589, 81] width 368 height 52
paste input "Soy"
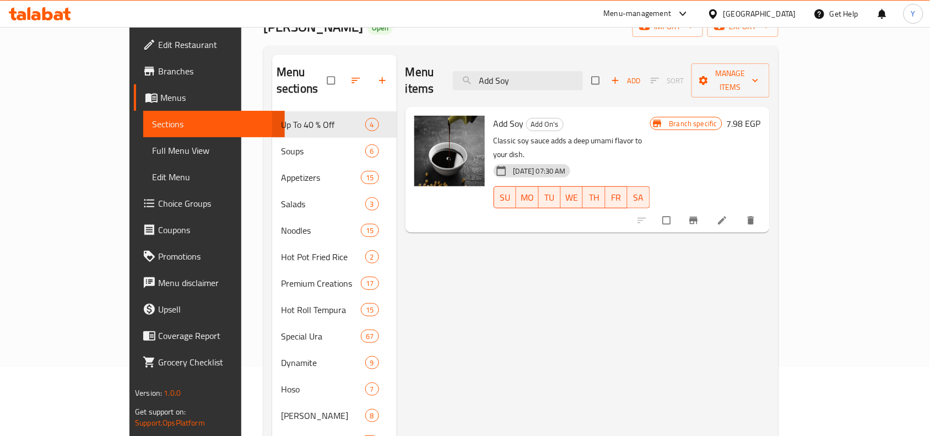
click at [708, 208] on button "Branch-specific-item" at bounding box center [695, 220] width 26 height 24
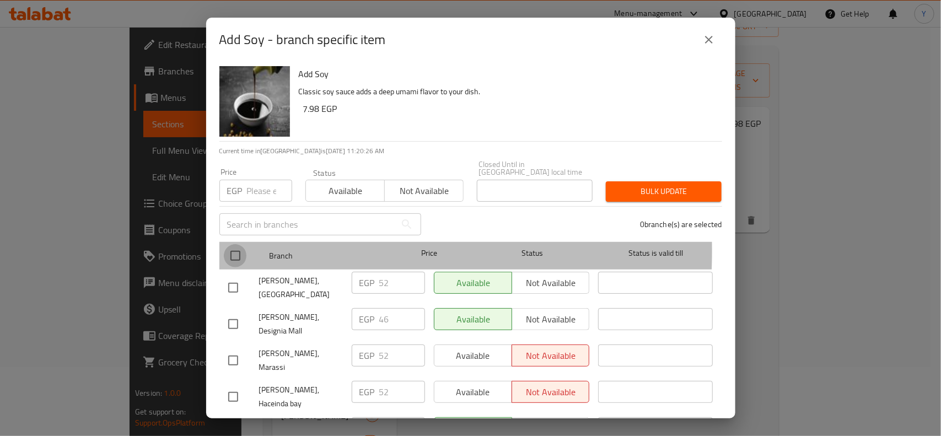
click at [235, 244] on input "checkbox" at bounding box center [235, 255] width 23 height 23
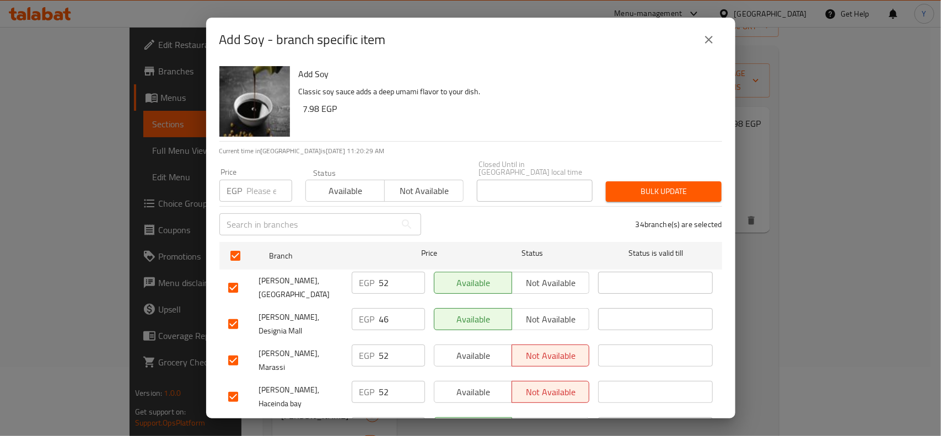
click at [658, 126] on div "Add Soy Classic soy sauce adds a deep umami flavor to your dish. 7.98 EGP" at bounding box center [505, 101] width 423 height 79
click at [231, 276] on input "checkbox" at bounding box center [233, 287] width 23 height 23
click at [233, 385] on input "checkbox" at bounding box center [233, 396] width 23 height 23
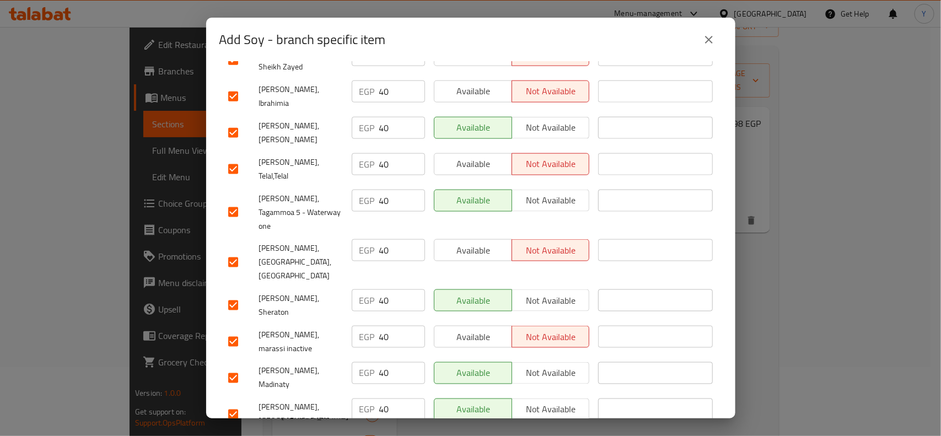
click at [222, 403] on input "checkbox" at bounding box center [233, 414] width 23 height 23
click at [235, 330] on input "checkbox" at bounding box center [233, 341] width 23 height 23
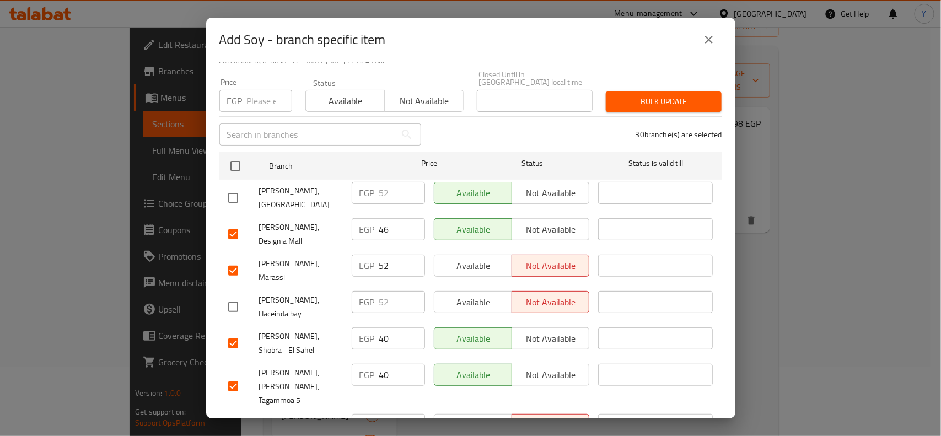
click at [239, 259] on input "checkbox" at bounding box center [233, 270] width 23 height 23
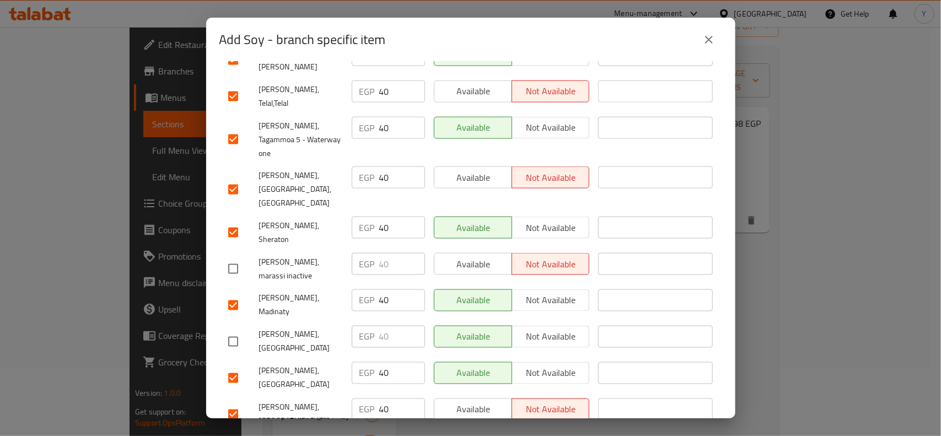
click at [236, 403] on input "checkbox" at bounding box center [233, 414] width 23 height 23
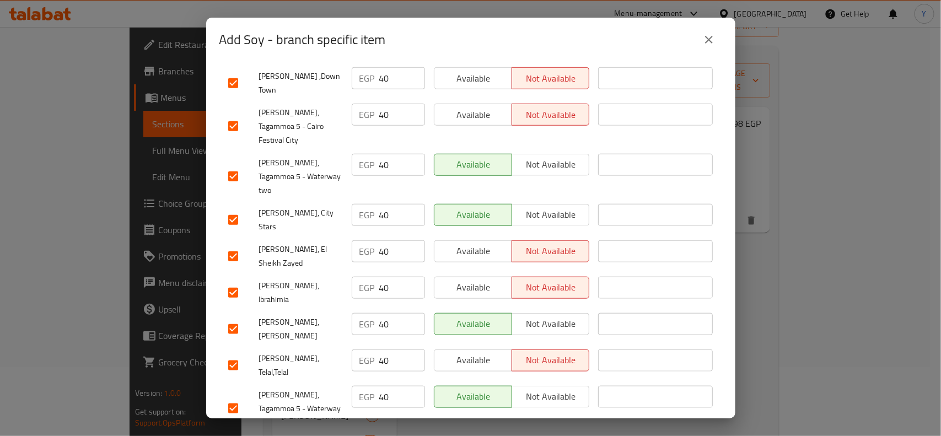
click at [235, 354] on input "checkbox" at bounding box center [233, 365] width 23 height 23
click at [234, 281] on input "checkbox" at bounding box center [233, 292] width 23 height 23
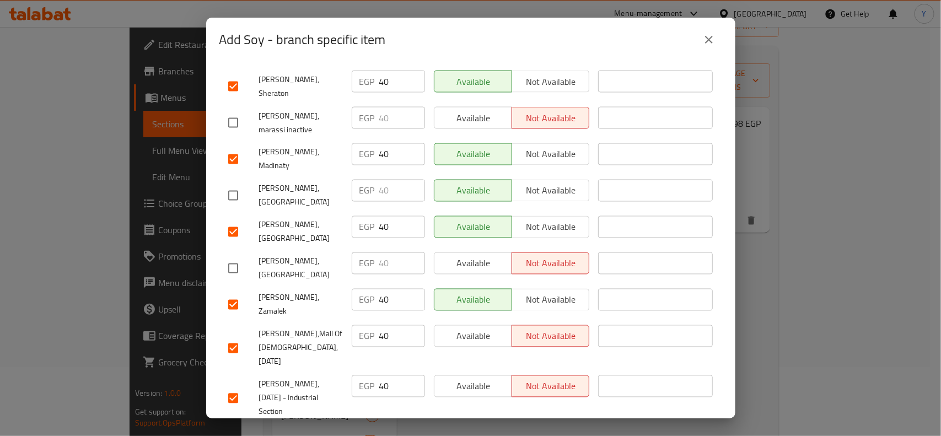
click at [222, 430] on input "checkbox" at bounding box center [233, 441] width 23 height 23
click at [670, 371] on div "​" at bounding box center [655, 398] width 123 height 55
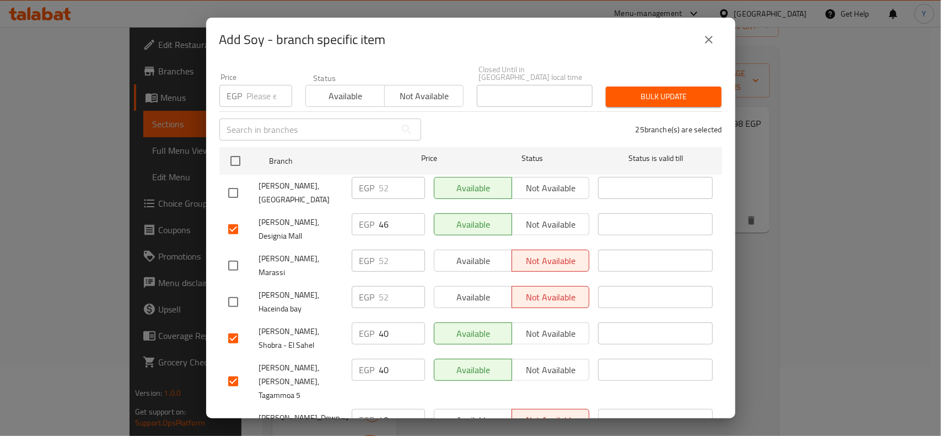
scroll to position [94, 0]
click at [252, 91] on input "number" at bounding box center [269, 97] width 45 height 22
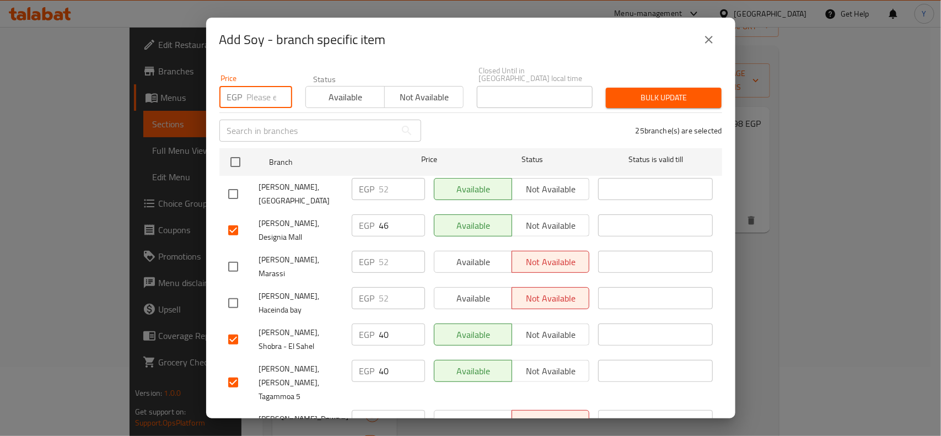
paste input "46"
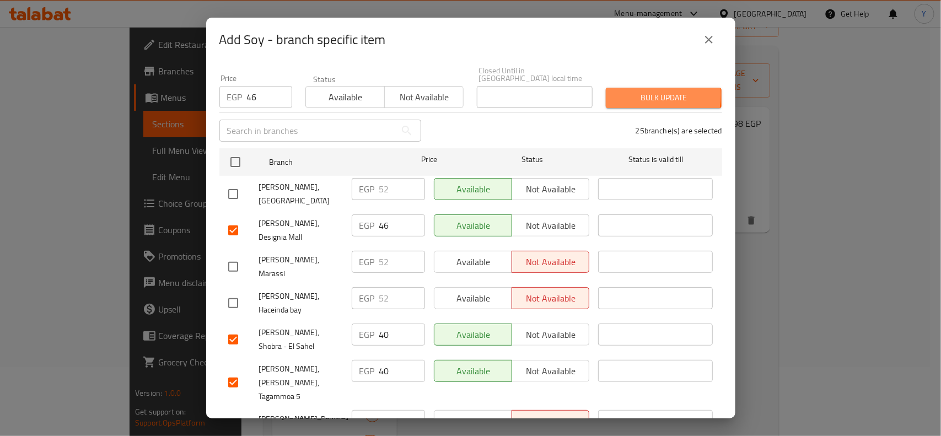
click at [627, 91] on span "Bulk update" at bounding box center [664, 98] width 98 height 14
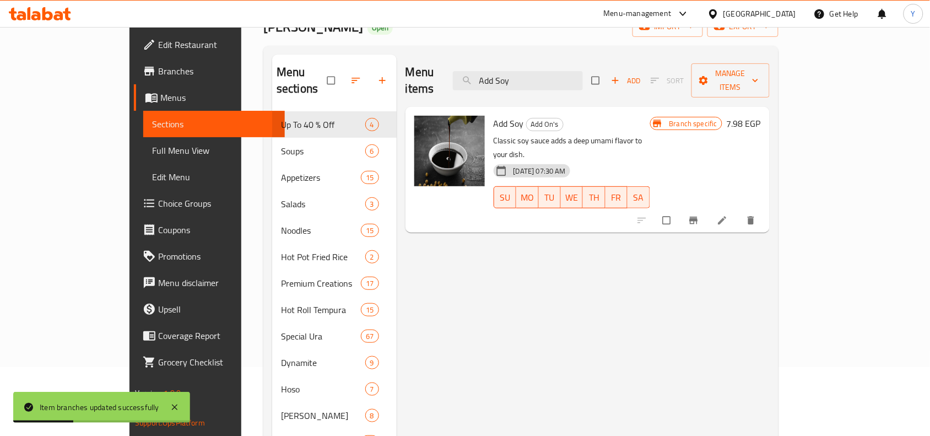
click at [702, 215] on span "Branch-specific-item" at bounding box center [694, 220] width 13 height 11
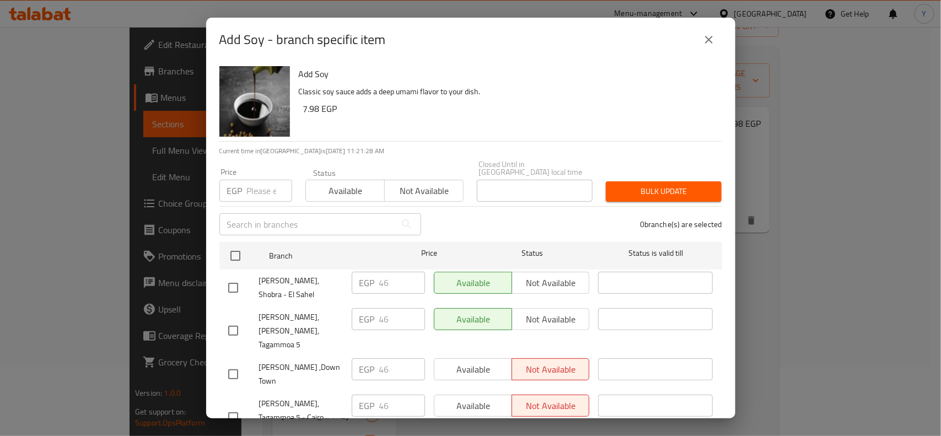
scroll to position [877, 0]
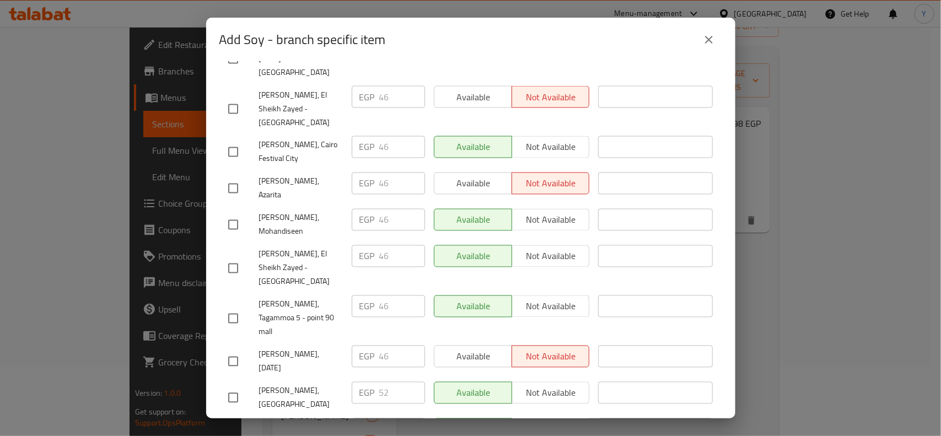
click at [236, 423] on input "checkbox" at bounding box center [233, 434] width 23 height 23
drag, startPoint x: 386, startPoint y: 238, endPoint x: 360, endPoint y: 243, distance: 26.3
click at [360, 418] on div "EGP 46 ​" at bounding box center [388, 429] width 73 height 22
paste input "52"
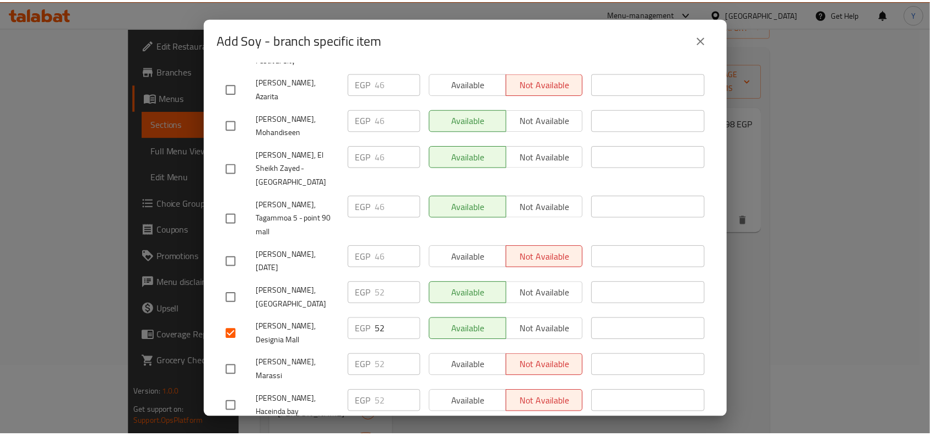
scroll to position [1025, 0]
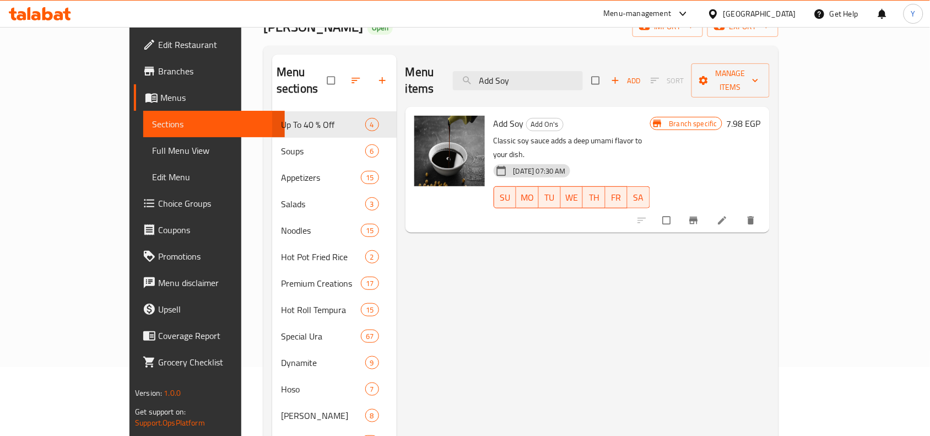
click at [708, 208] on button "Branch-specific-item" at bounding box center [695, 220] width 26 height 24
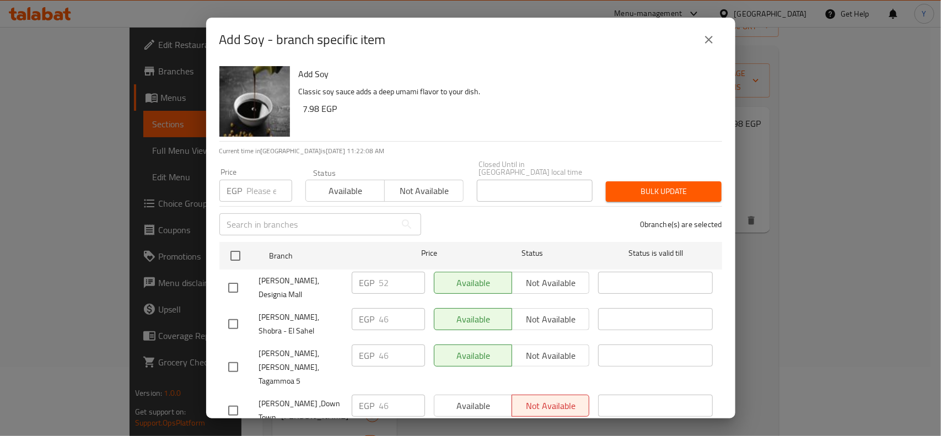
click at [711, 33] on icon "close" at bounding box center [708, 39] width 13 height 13
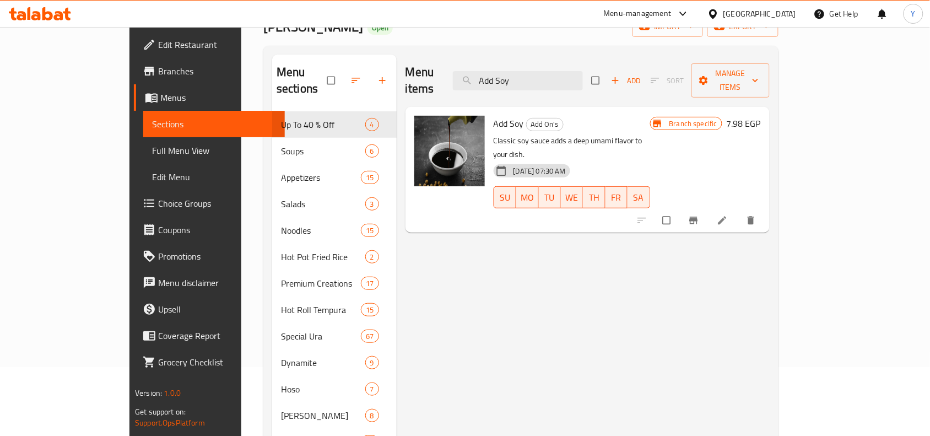
drag, startPoint x: 574, startPoint y: 75, endPoint x: 361, endPoint y: 79, distance: 213.3
paste input "substitute teriyaki sauce"
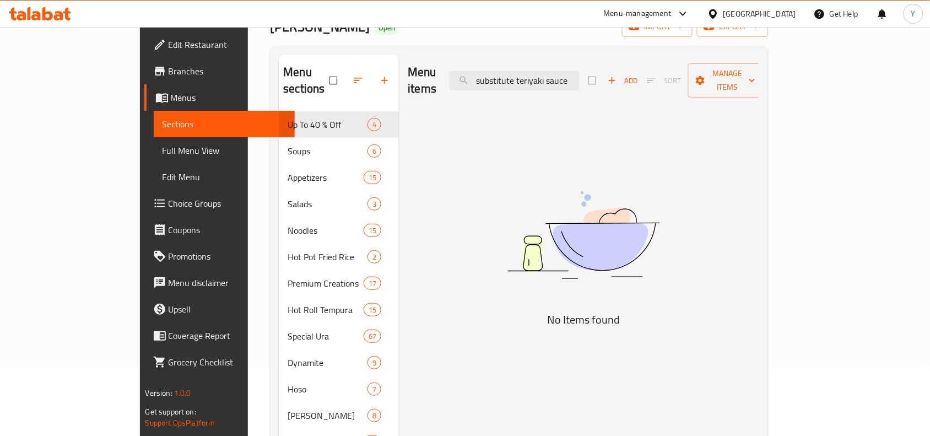
drag, startPoint x: 599, startPoint y: 69, endPoint x: 663, endPoint y: 79, distance: 65.2
click at [663, 79] on div "Menu items substitute teriyaki sauce Add Sort Manage items" at bounding box center [584, 81] width 352 height 52
drag, startPoint x: 570, startPoint y: 72, endPoint x: 634, endPoint y: 76, distance: 63.5
click at [580, 76] on input "substitute teriyaki" at bounding box center [515, 80] width 130 height 19
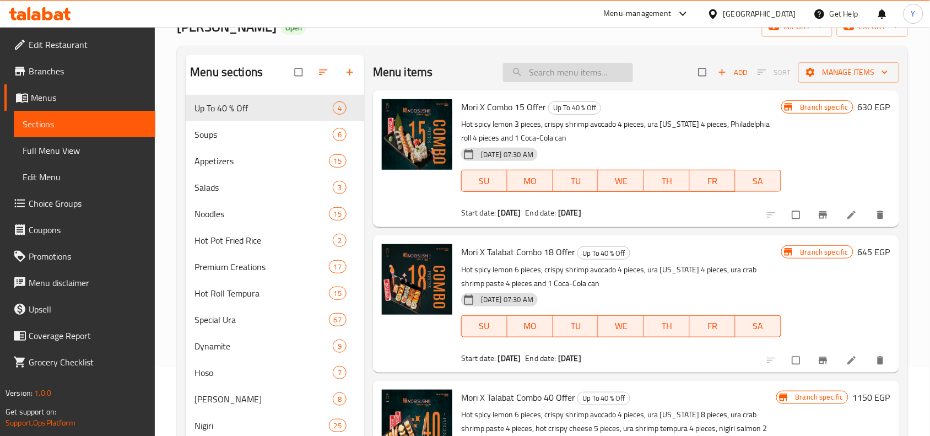
click at [607, 66] on input "search" at bounding box center [568, 72] width 130 height 19
paste input "substitute teriyaki sauce"
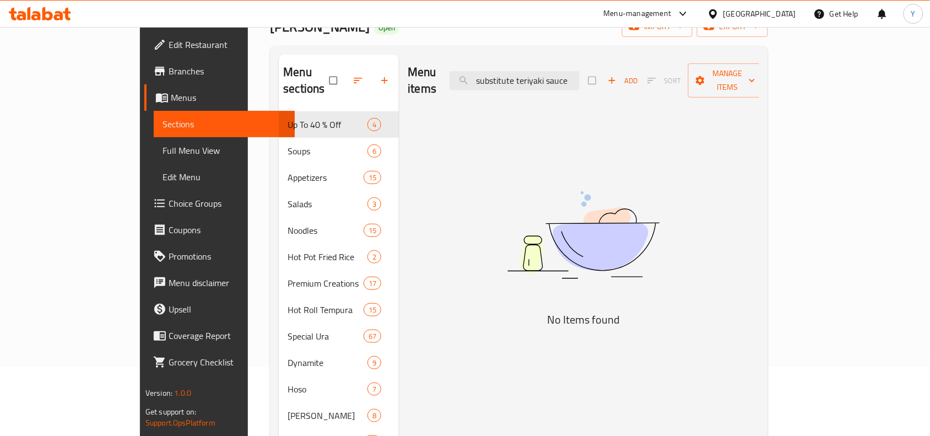
drag, startPoint x: 571, startPoint y: 72, endPoint x: 499, endPoint y: 73, distance: 71.7
click at [499, 73] on div "Menu items substitute teriyaki sauce Add Sort Manage items" at bounding box center [584, 81] width 352 height 52
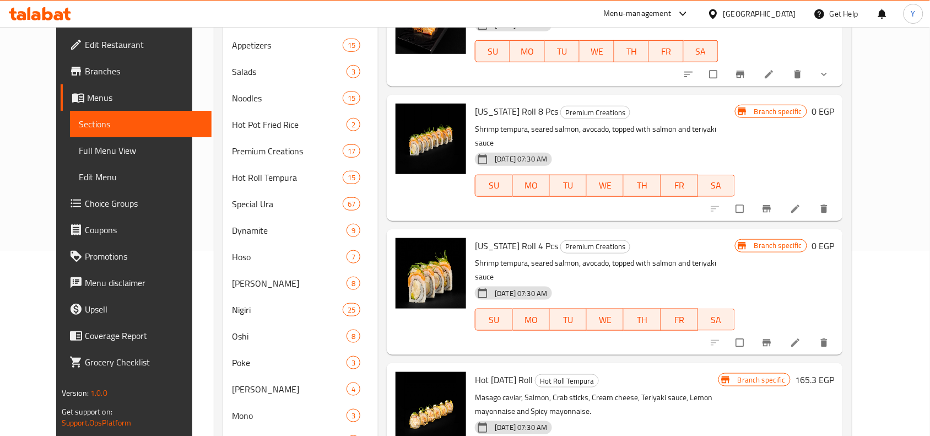
scroll to position [0, 0]
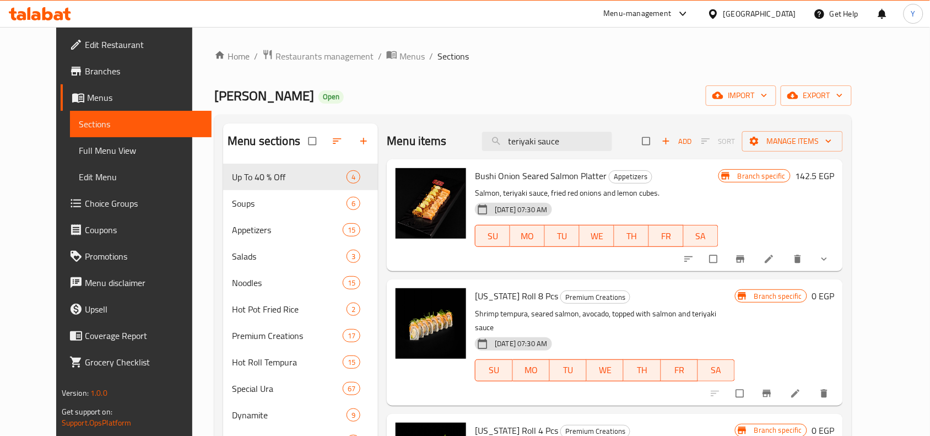
drag, startPoint x: 547, startPoint y: 149, endPoint x: 439, endPoint y: 150, distance: 108.0
click at [439, 150] on div "Menu items teriyaki sauce Add Sort Manage items" at bounding box center [615, 141] width 456 height 36
paste input "substitute"
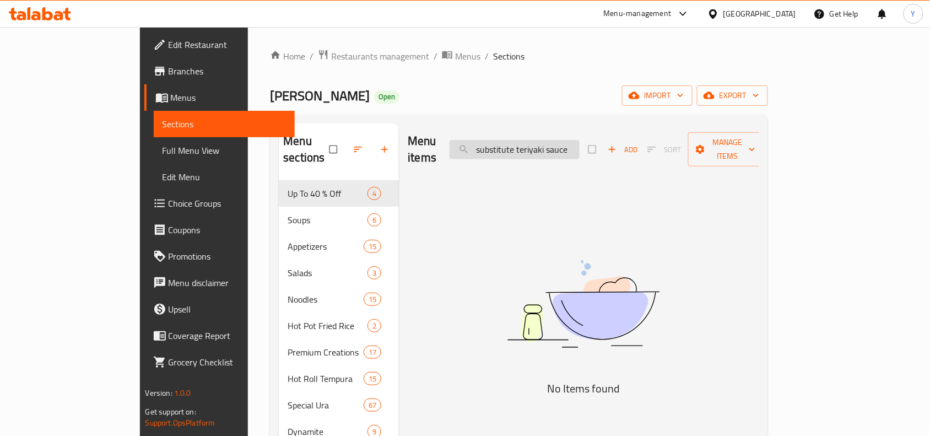
click at [580, 141] on input "substitute teriyaki sauce" at bounding box center [515, 149] width 130 height 19
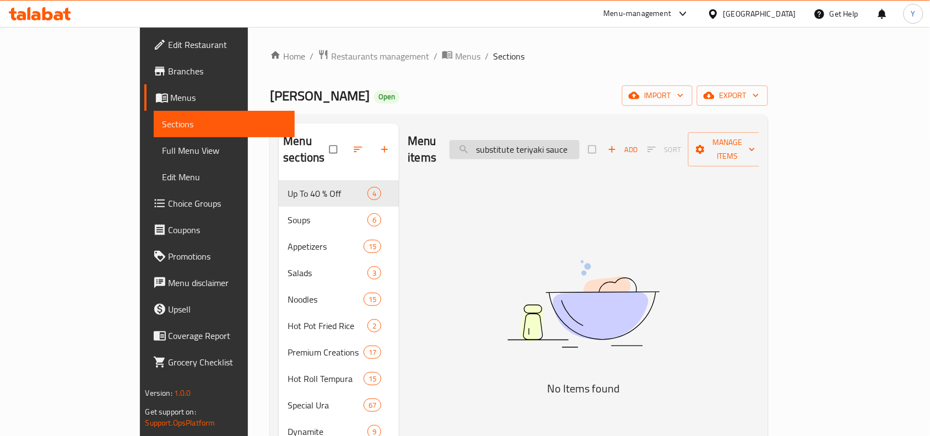
click at [580, 141] on input "substitute teriyaki sauce" at bounding box center [515, 149] width 130 height 19
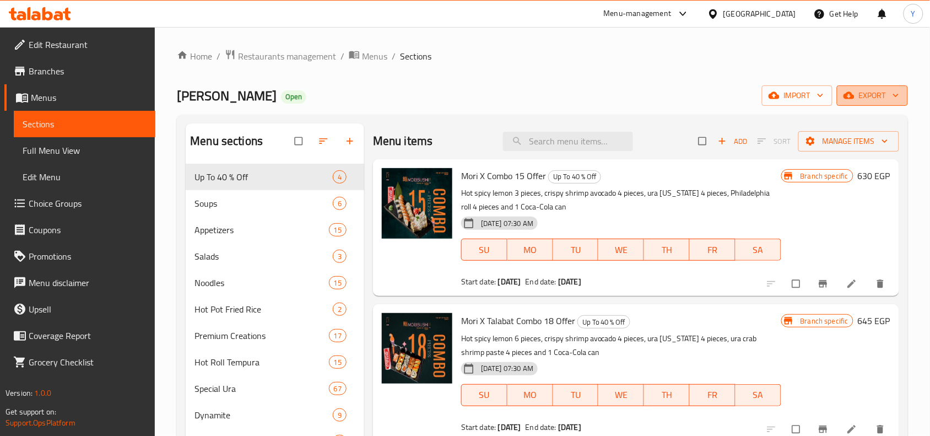
click at [861, 89] on span "export" at bounding box center [872, 96] width 53 height 14
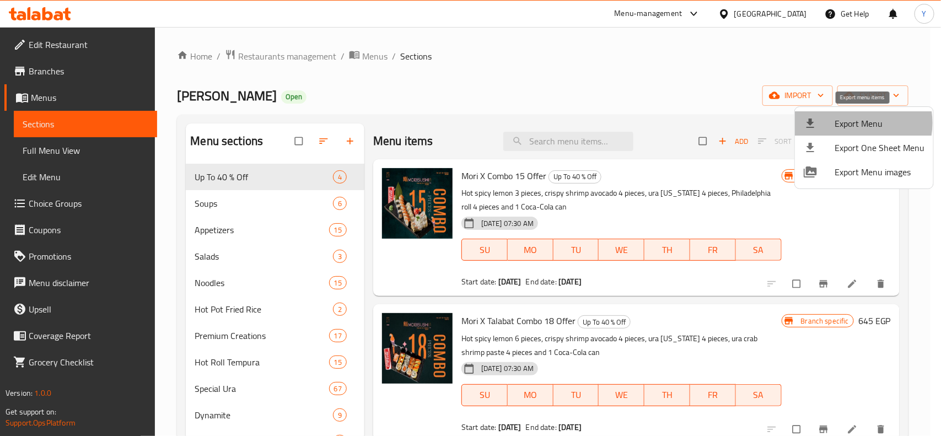
click at [850, 123] on span "Export Menu" at bounding box center [879, 123] width 90 height 13
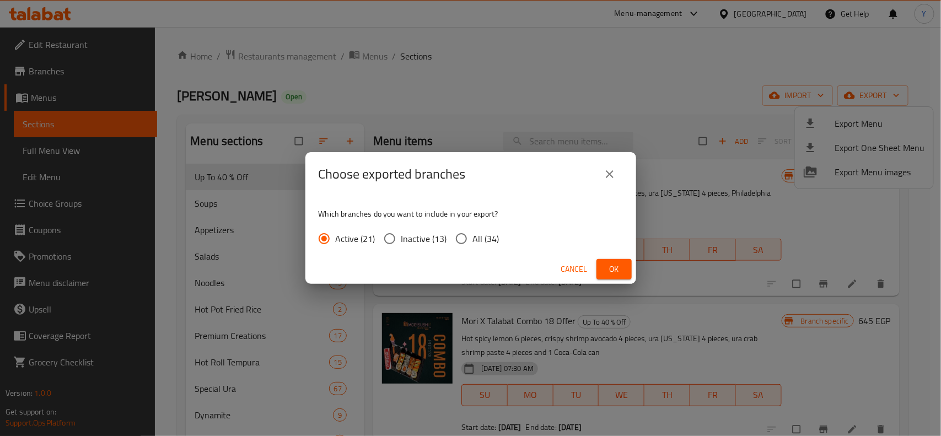
click at [489, 244] on span "All (34)" at bounding box center [486, 238] width 26 height 13
click at [473, 244] on input "All (34)" at bounding box center [461, 238] width 23 height 23
click at [626, 273] on button "Ok" at bounding box center [613, 269] width 35 height 20
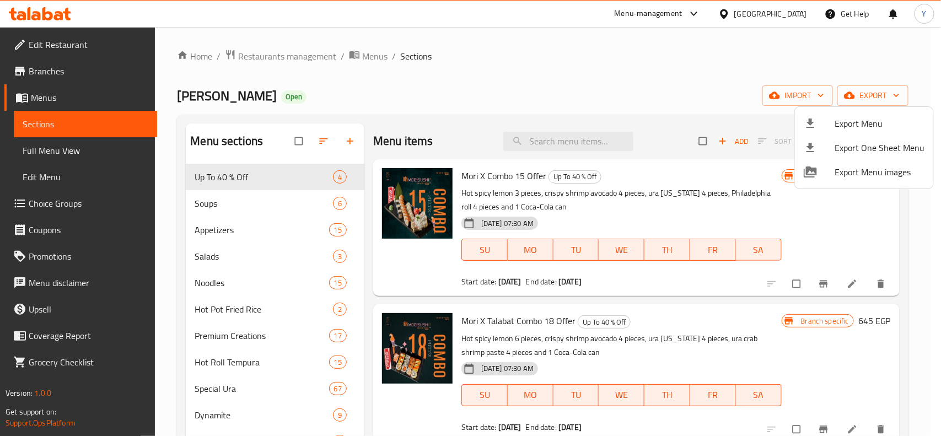
click at [667, 273] on div at bounding box center [470, 218] width 941 height 436
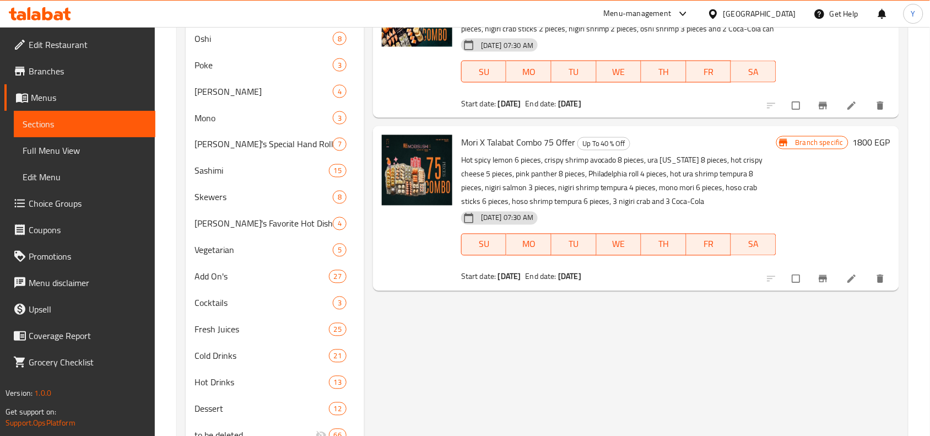
scroll to position [529, 0]
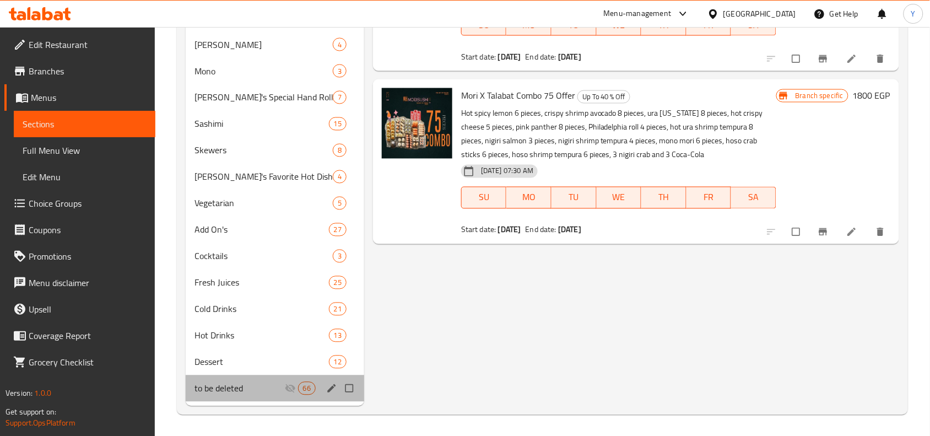
click at [238, 380] on div "to be deleted 66" at bounding box center [275, 388] width 179 height 26
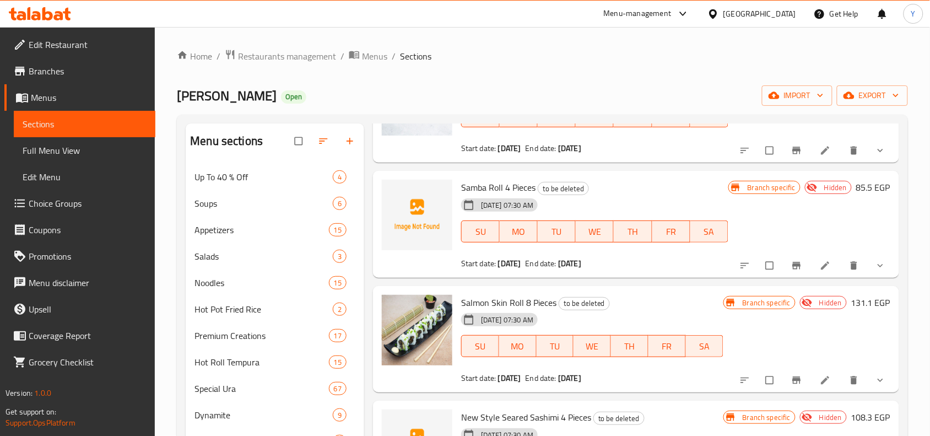
click at [786, 20] on div "[GEOGRAPHIC_DATA]" at bounding box center [760, 14] width 73 height 12
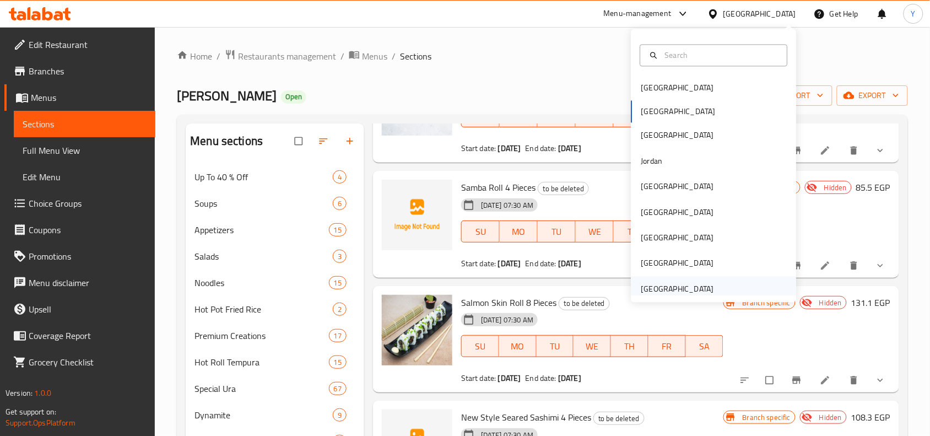
click at [682, 279] on div "[GEOGRAPHIC_DATA]" at bounding box center [678, 288] width 90 height 25
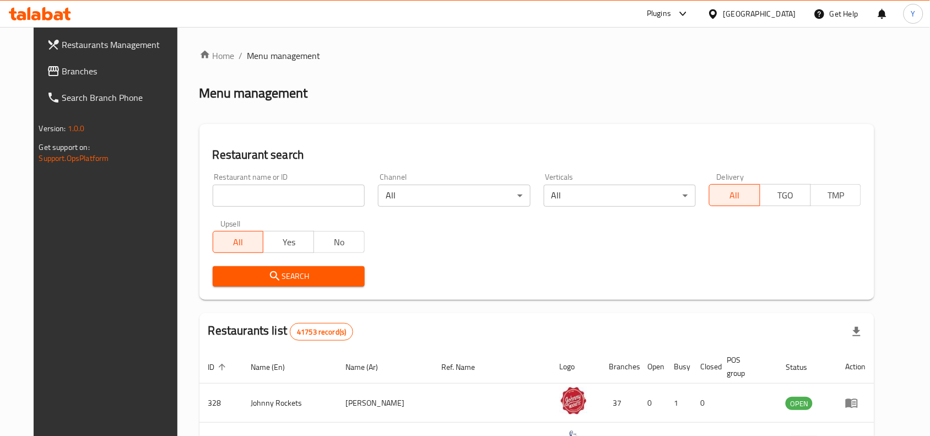
click at [88, 67] on span "Branches" at bounding box center [121, 70] width 118 height 13
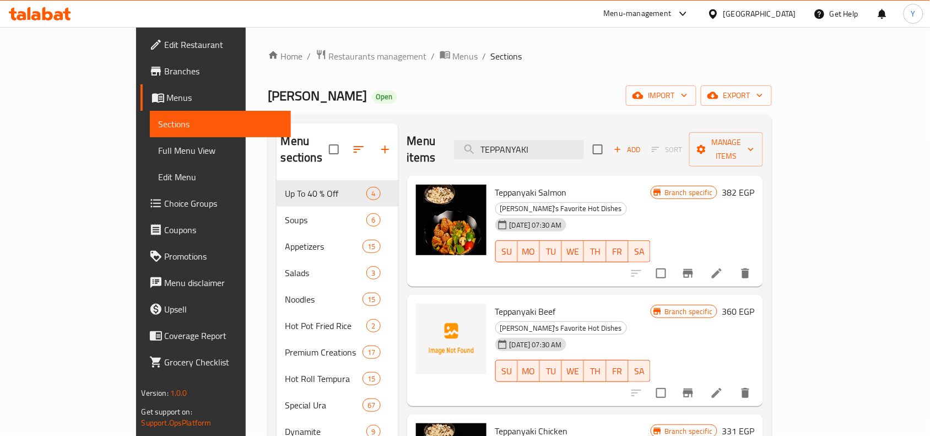
click at [672, 19] on div "Menu-management" at bounding box center [638, 13] width 68 height 13
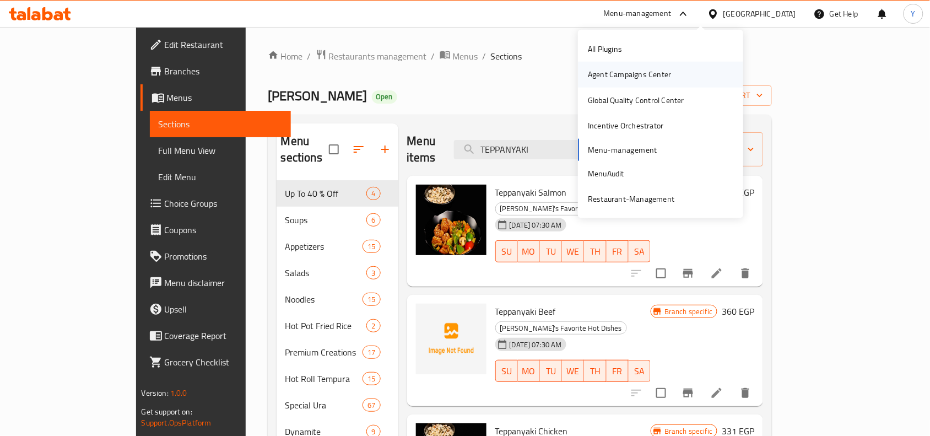
click at [641, 75] on div "Agent Campaigns Center" at bounding box center [629, 74] width 83 height 12
